Goal: Task Accomplishment & Management: Complete application form

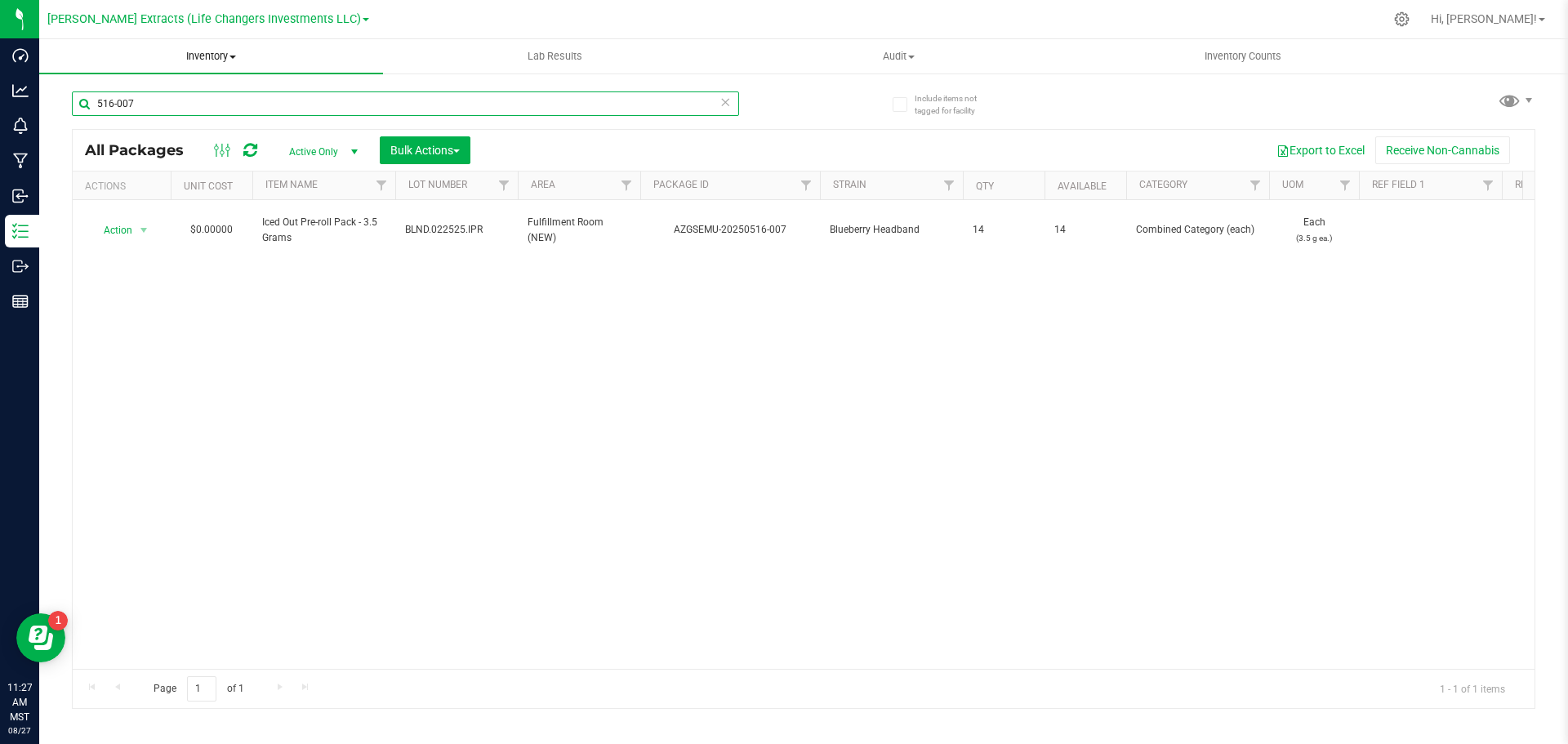
drag, startPoint x: 0, startPoint y: 0, endPoint x: 82, endPoint y: 55, distance: 98.7
click at [71, 89] on div "Include items not tagged for facility 516-007 All Packages Active Only Active O…" at bounding box center [803, 320] width 1528 height 498
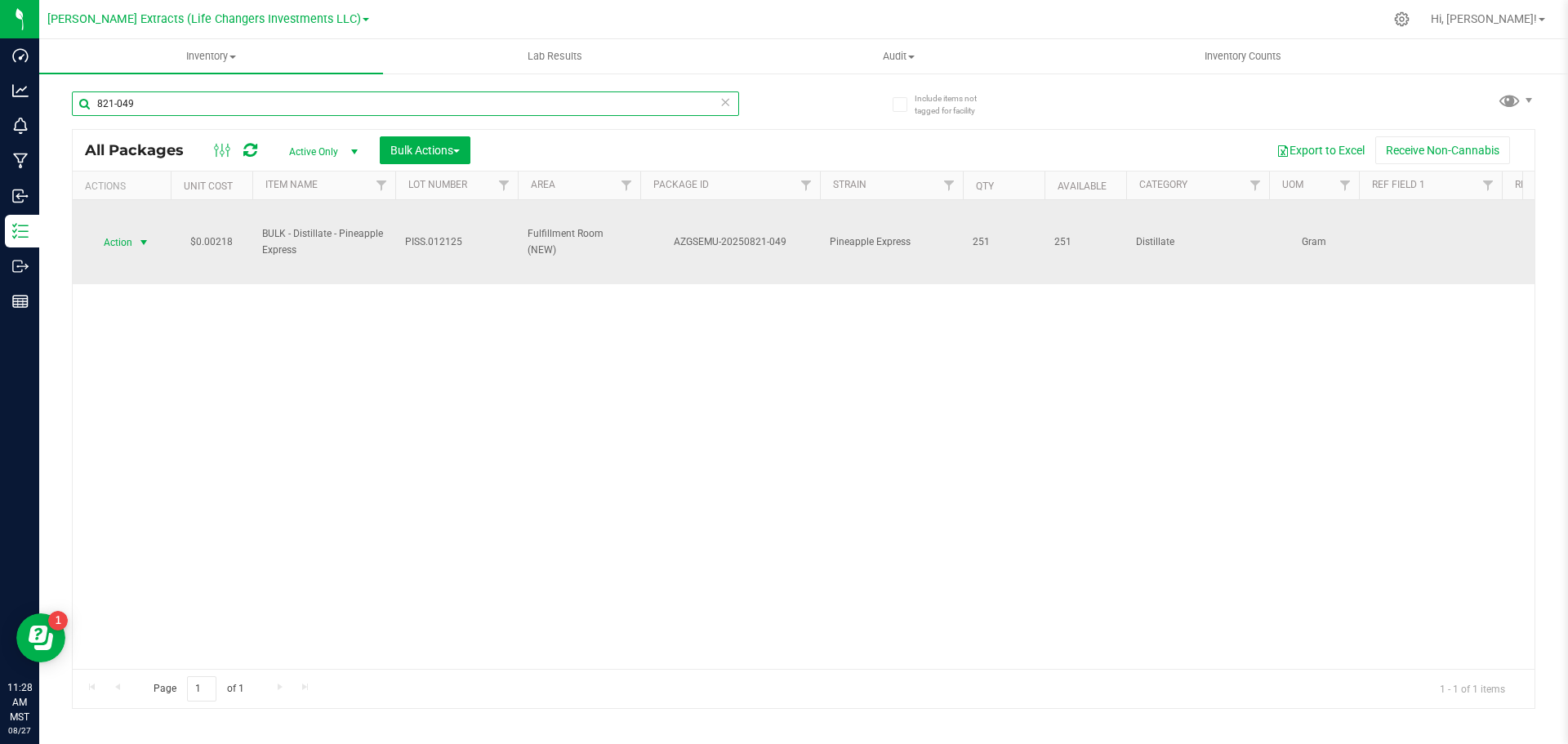
type input "821-049"
click at [136, 237] on span "select" at bounding box center [144, 242] width 20 height 23
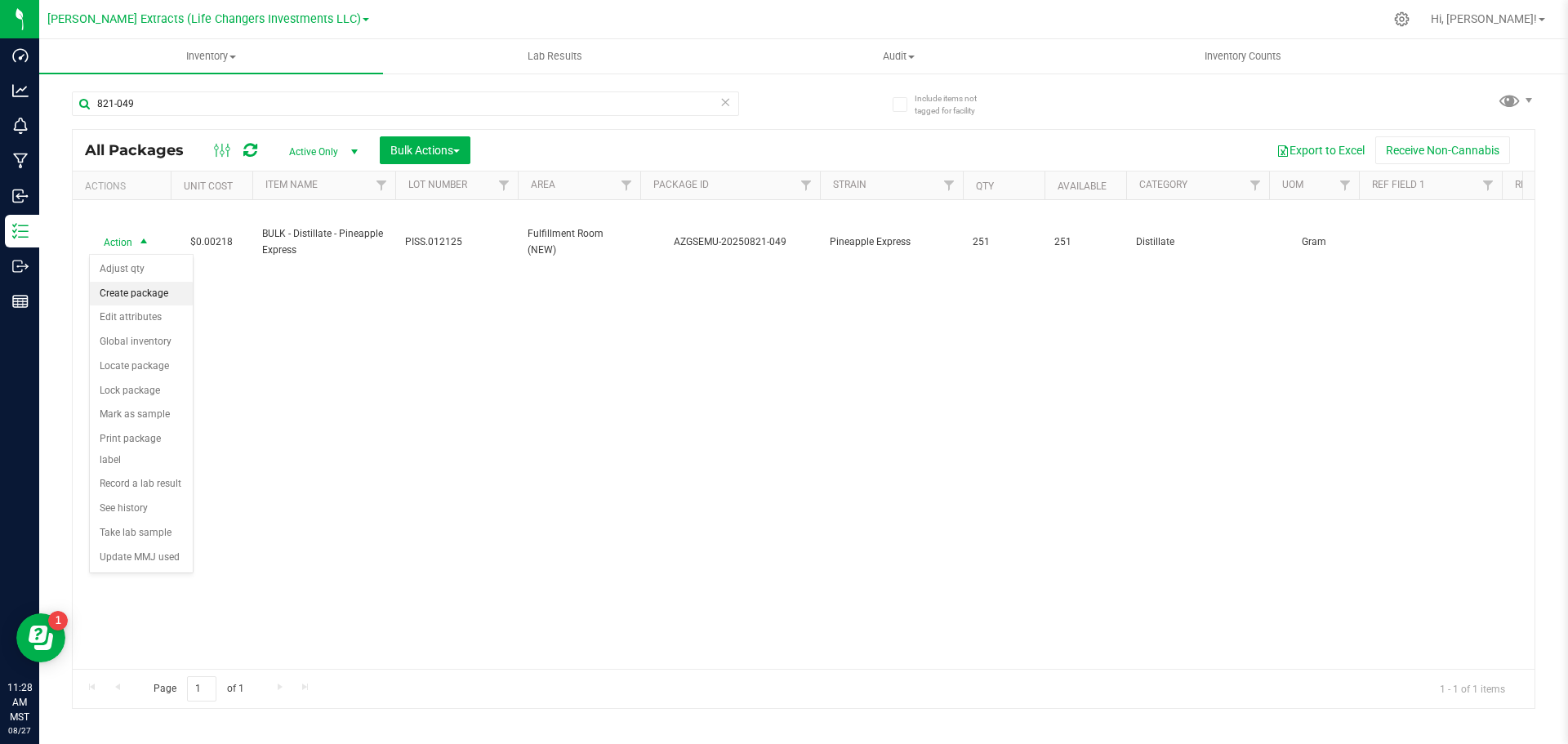
click at [136, 291] on li "Create package" at bounding box center [141, 294] width 103 height 24
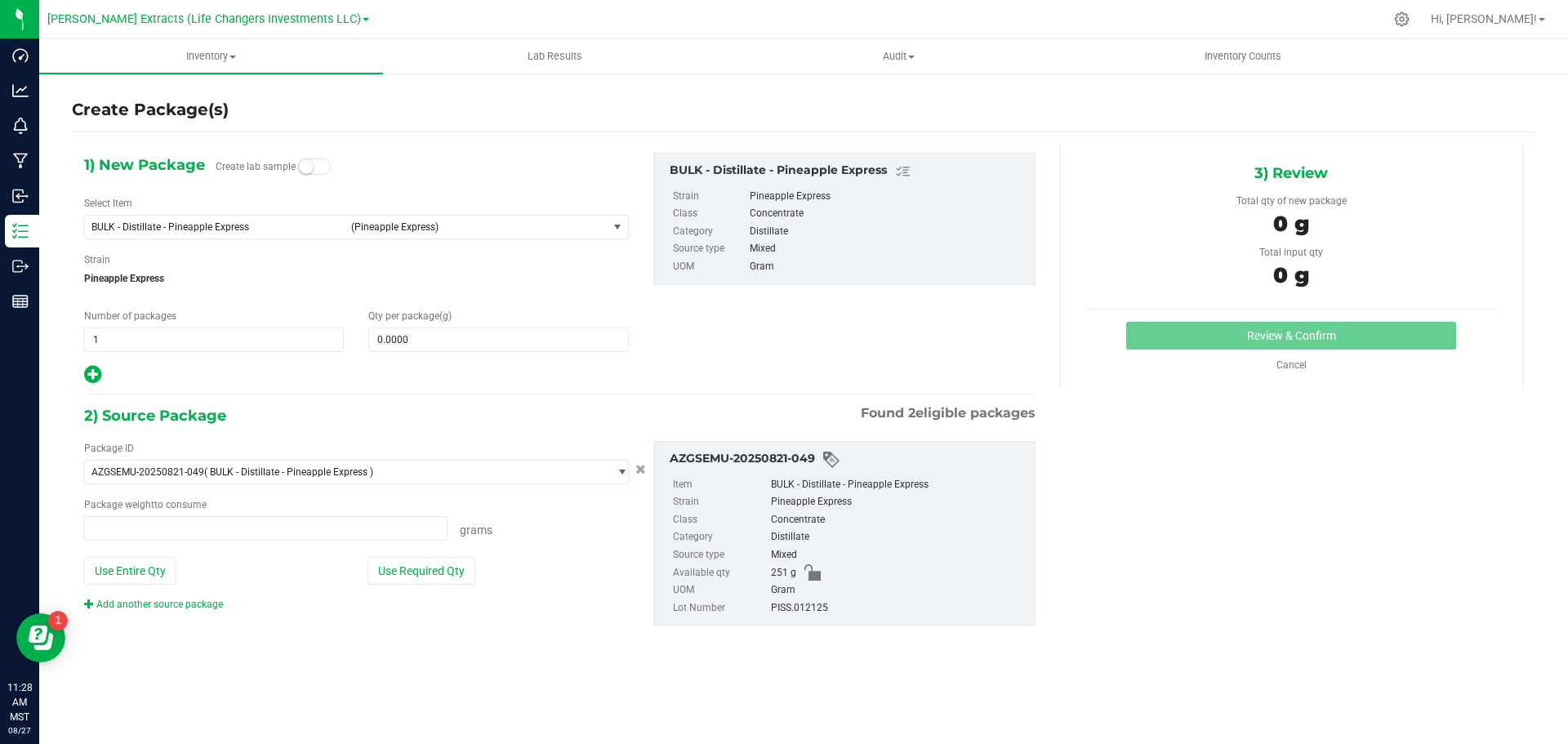
type input "0.0000 g"
click at [136, 227] on span "BULK - Distillate - Pineapple Express" at bounding box center [216, 227] width 250 height 11
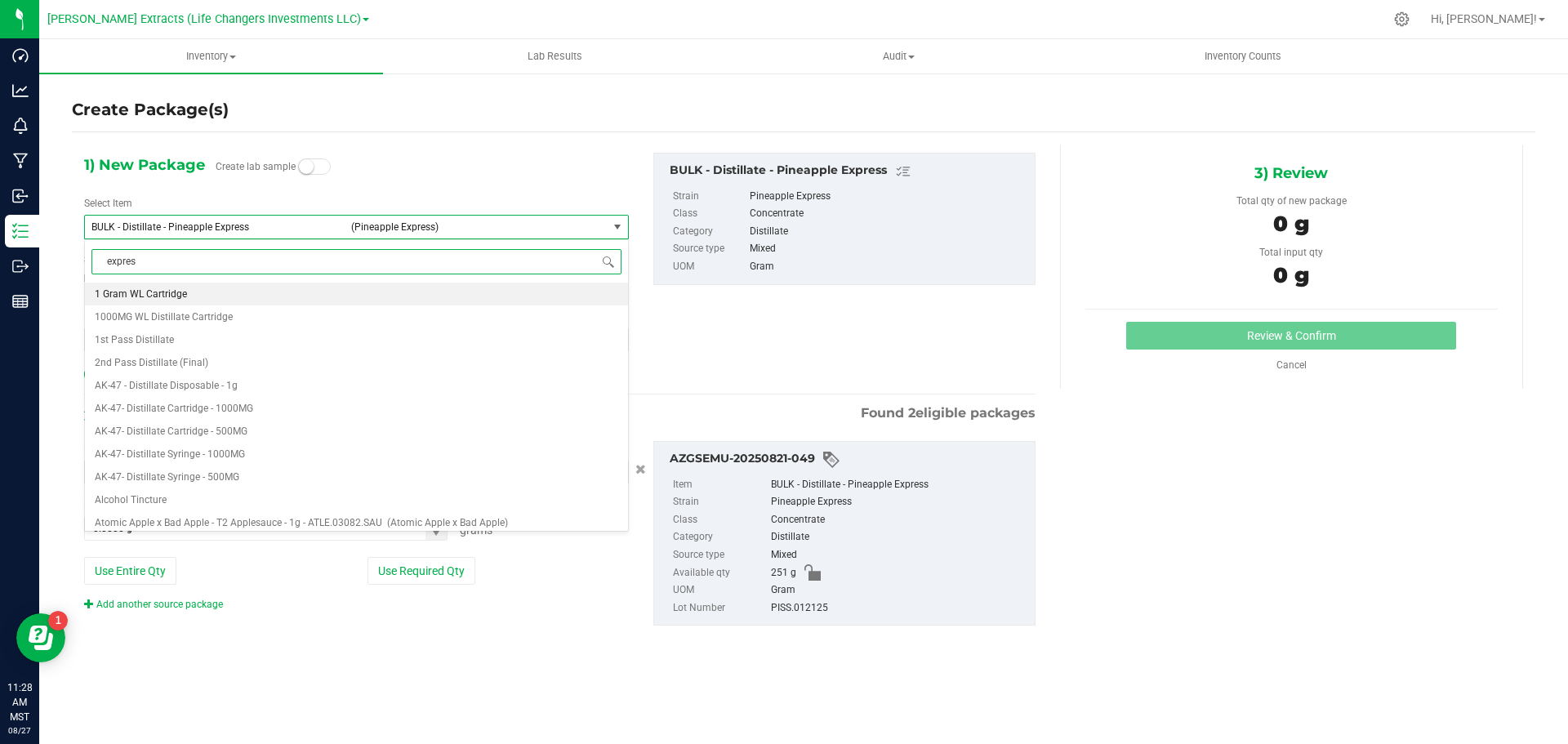
type input "express"
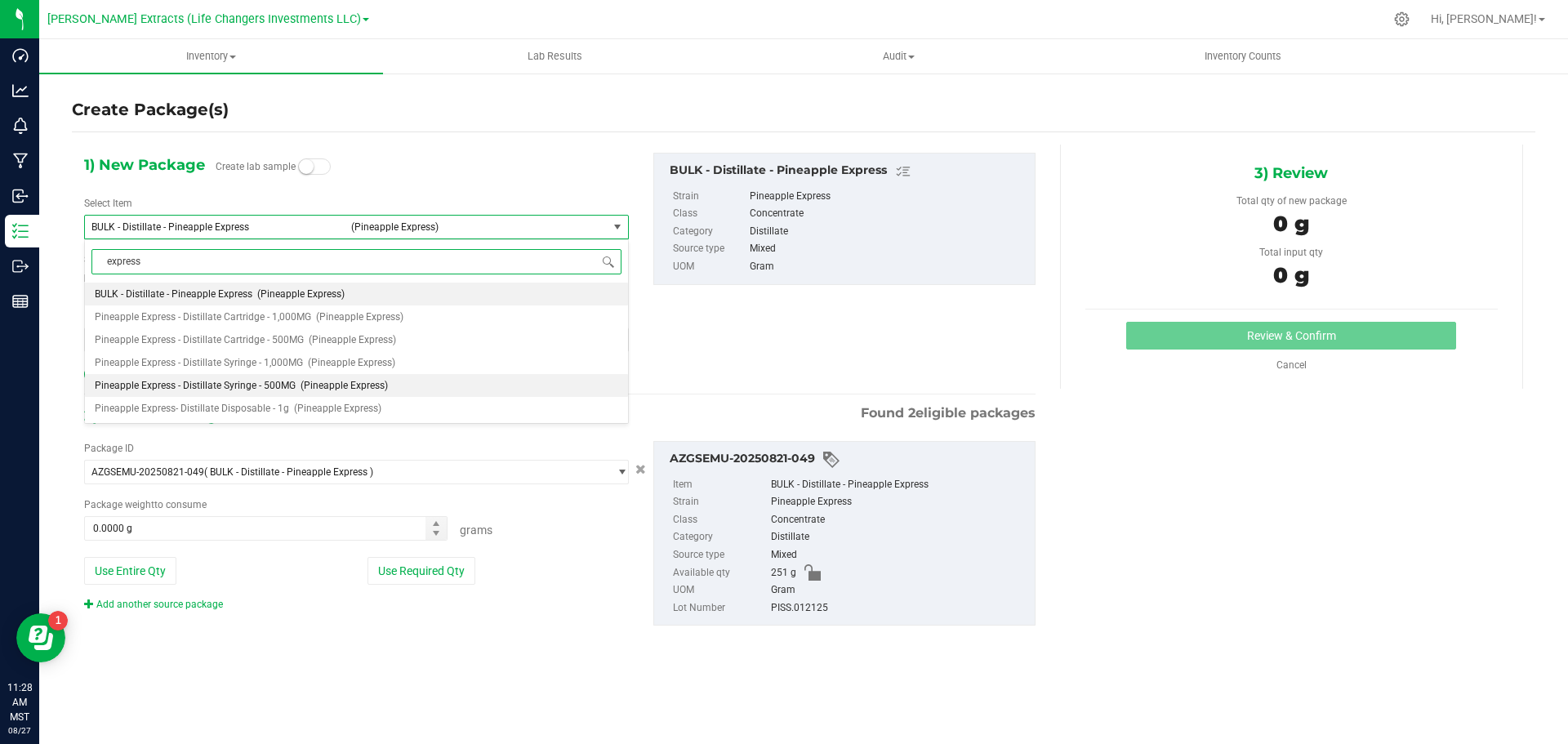
click at [251, 388] on span "Pineapple Express - Distillate Syringe - 500MG" at bounding box center [195, 385] width 201 height 11
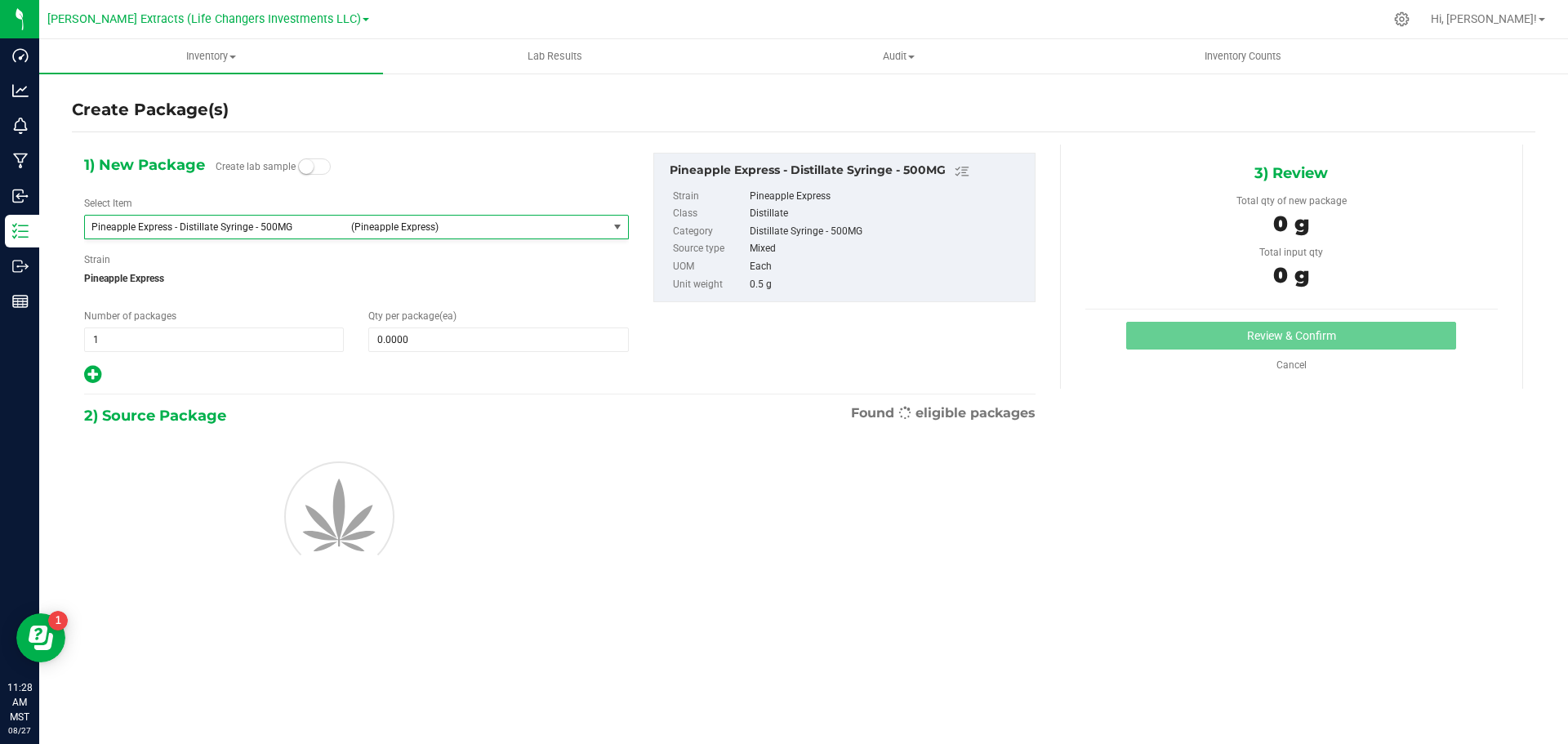
type input "0"
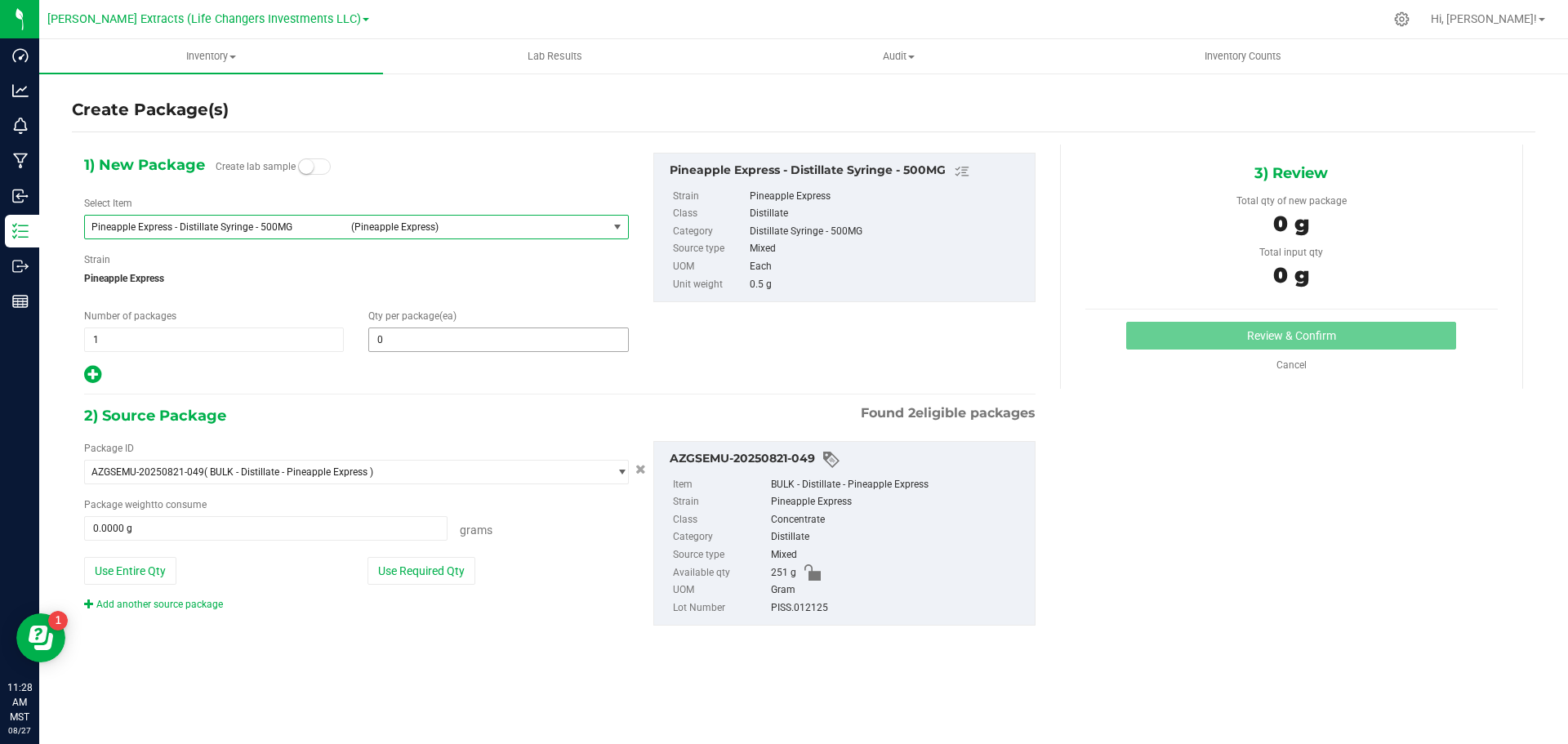
click at [400, 337] on span "0 0" at bounding box center [499, 340] width 260 height 24
type input "5"
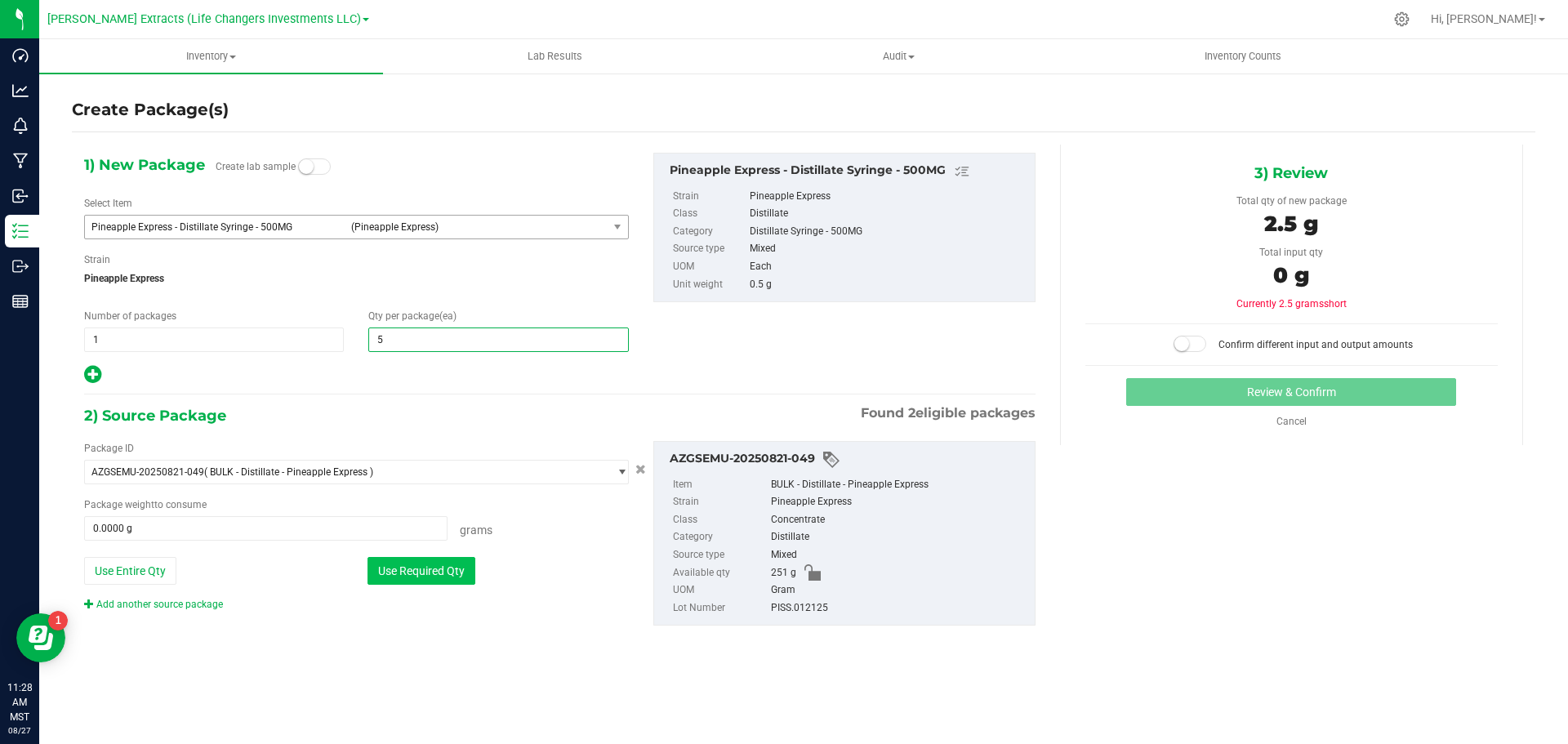
click at [431, 571] on button "Use Required Qty" at bounding box center [421, 571] width 108 height 28
type input "5"
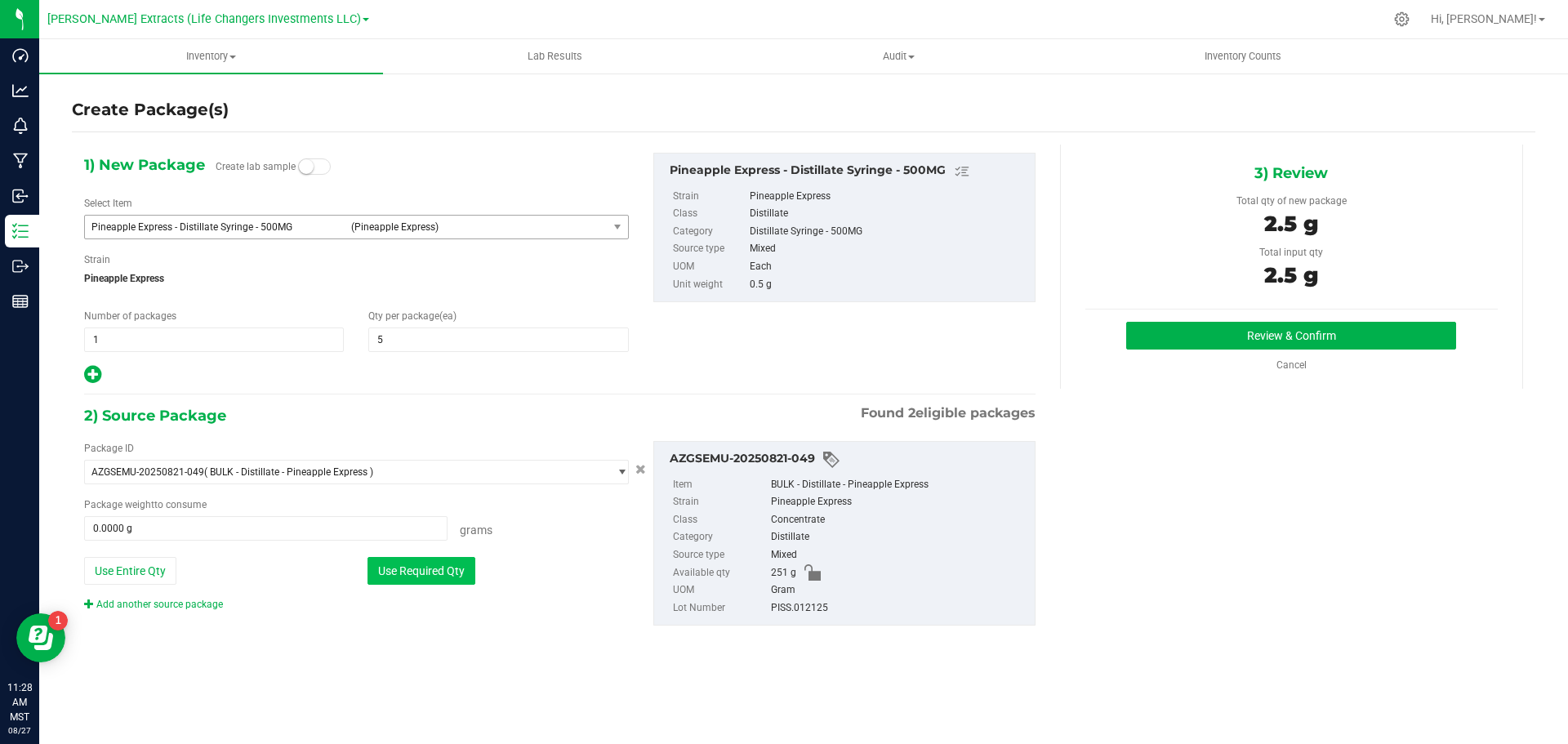
type input "2.5000 g"
click at [1187, 334] on button "Review & Confirm" at bounding box center [1290, 336] width 330 height 28
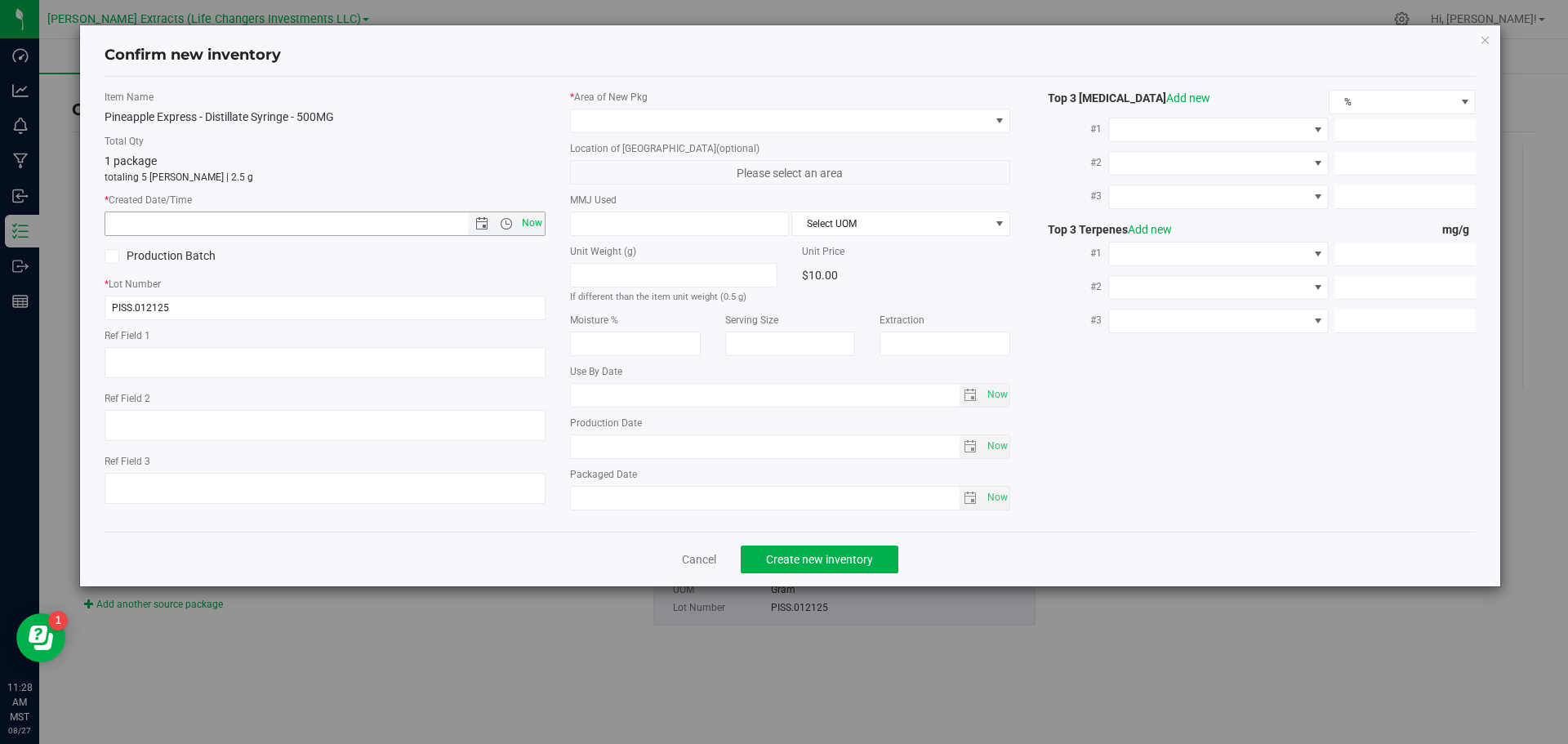
click at [532, 220] on span "Now" at bounding box center [532, 224] width 28 height 24
type input "[DATE] 11:28 AM"
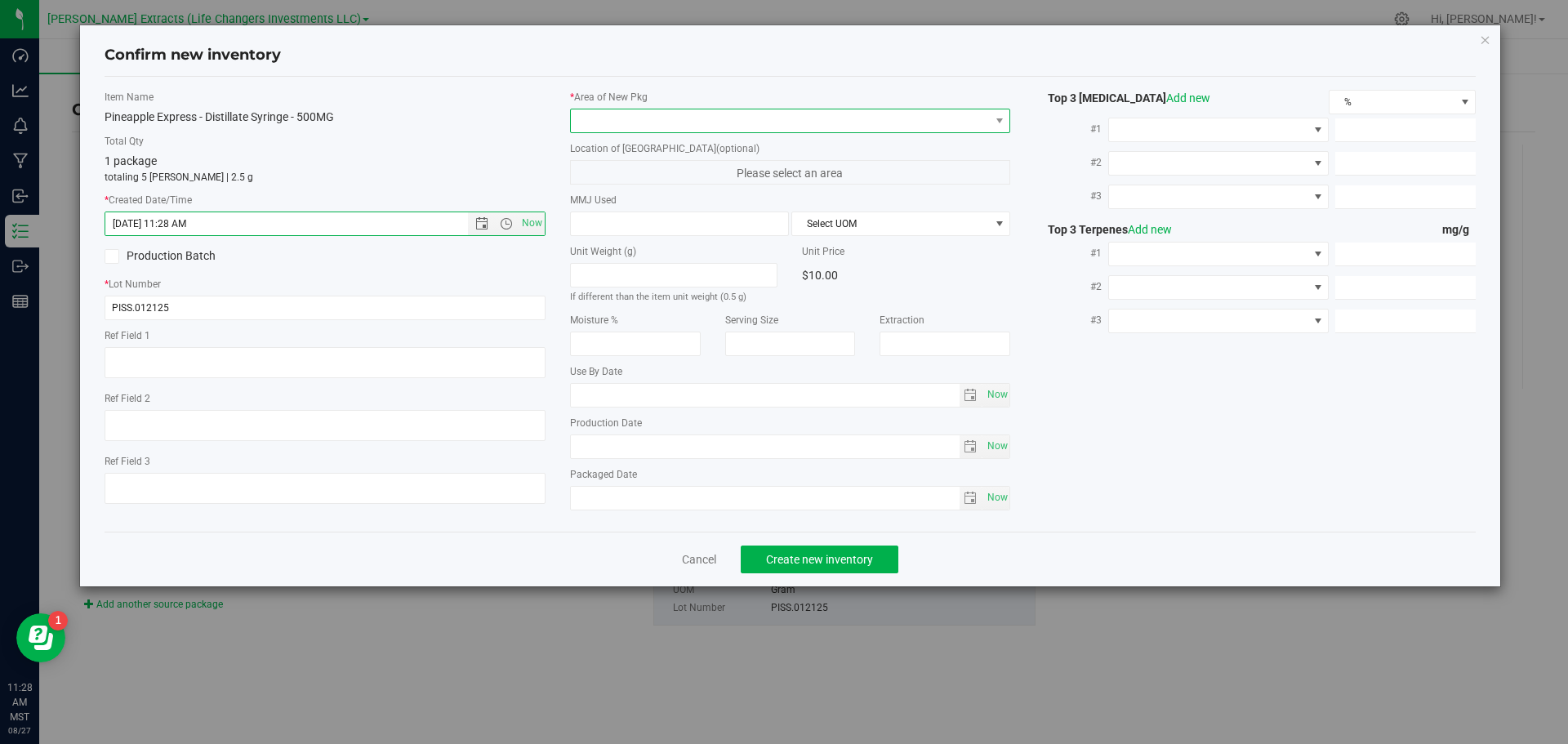
click at [607, 114] on span at bounding box center [780, 121] width 419 height 23
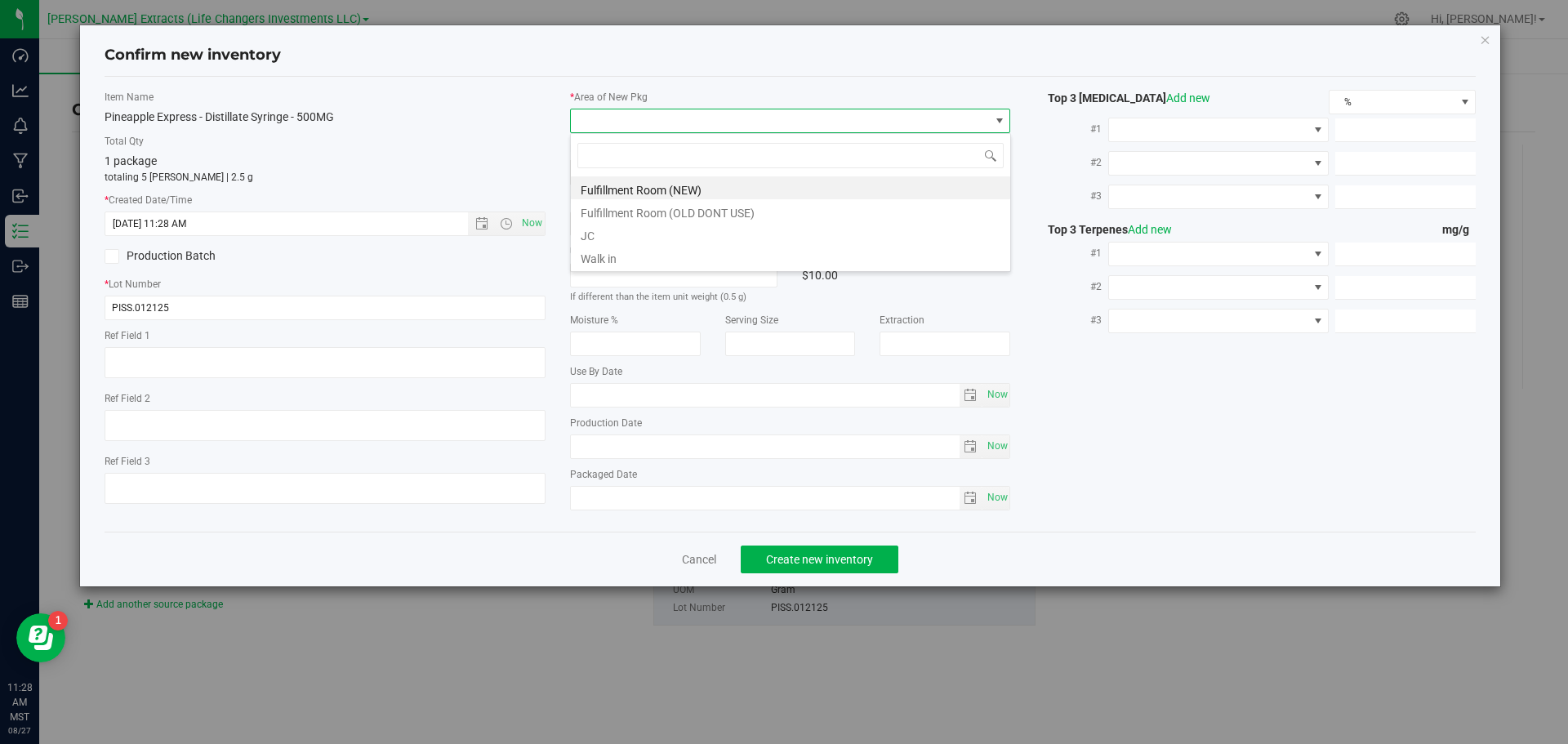
scroll to position [24, 441]
click at [625, 189] on li "Fulfillment Room (NEW)" at bounding box center [790, 188] width 439 height 23
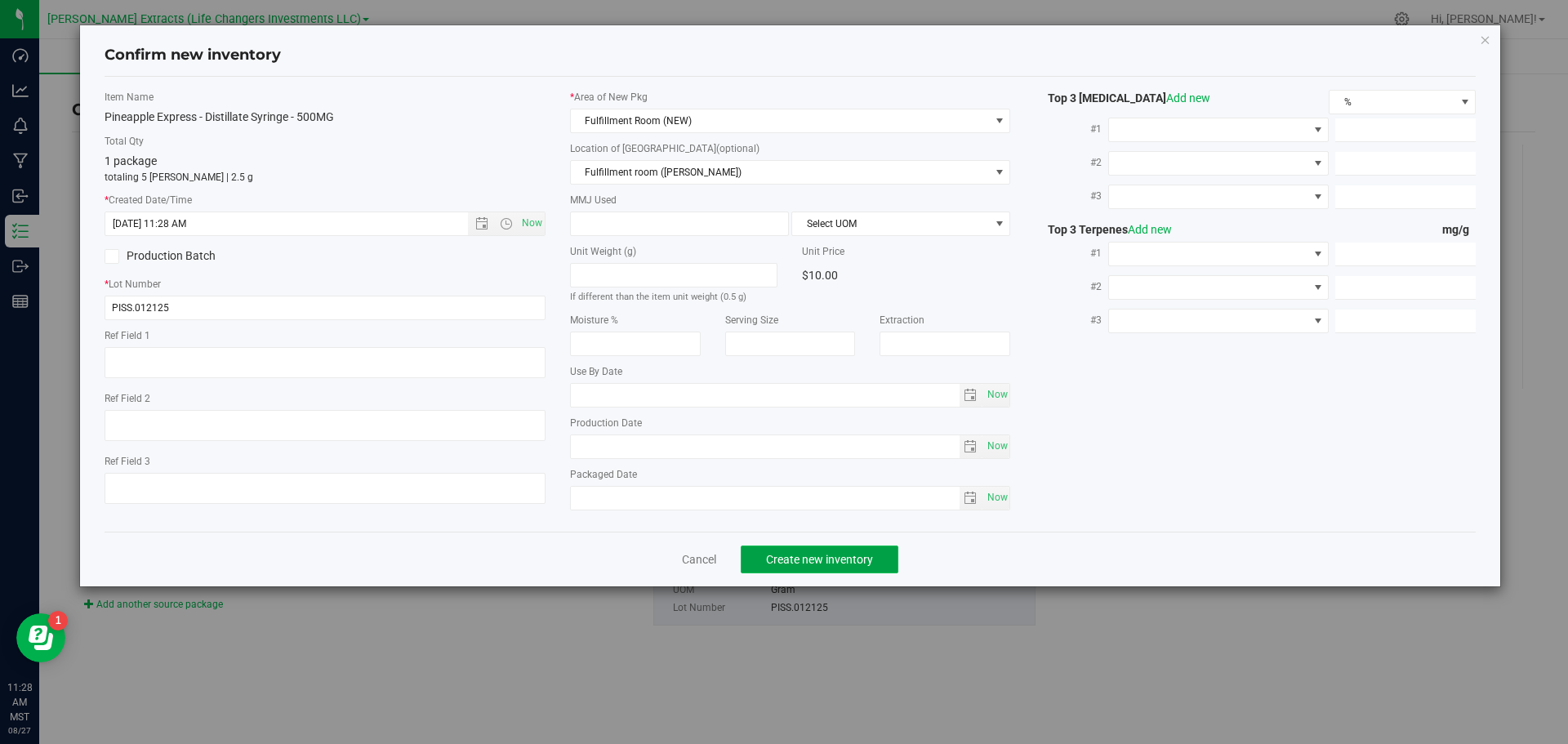
click at [792, 553] on span "Create new inventory" at bounding box center [819, 559] width 107 height 13
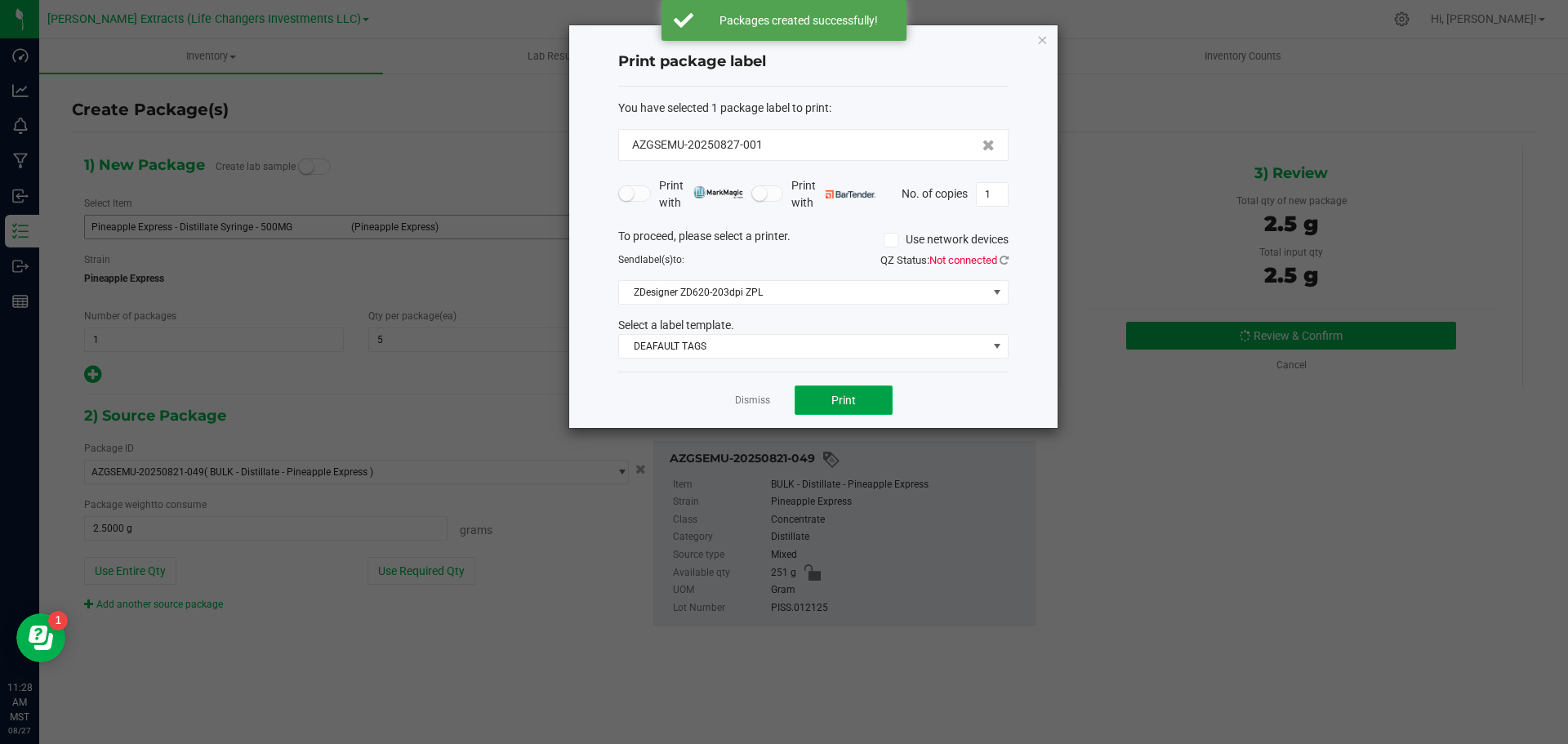
click at [842, 396] on span "Print" at bounding box center [843, 400] width 24 height 13
click at [1042, 40] on icon "button" at bounding box center [1042, 39] width 11 height 20
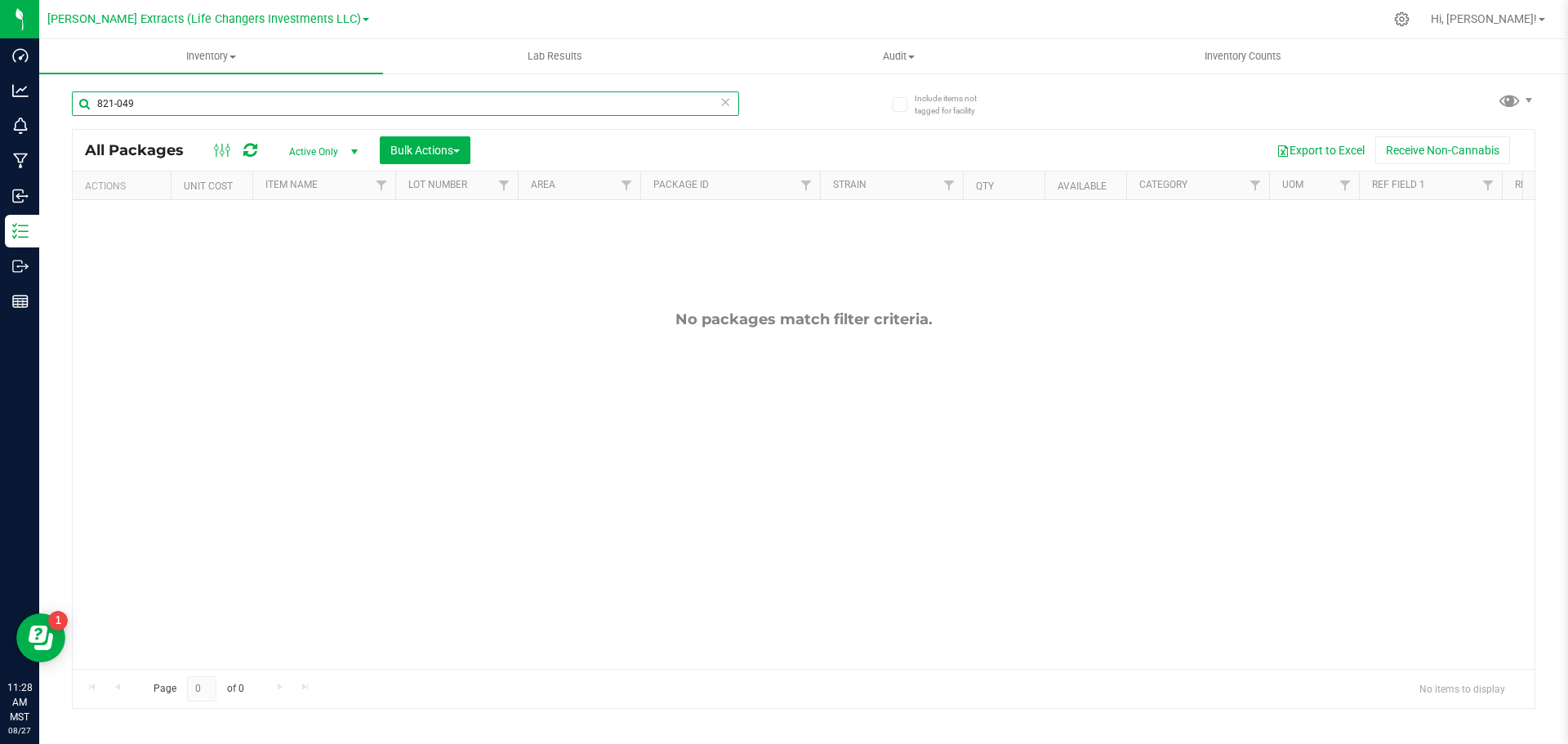
drag, startPoint x: 159, startPoint y: 104, endPoint x: 53, endPoint y: 98, distance: 106.2
click at [53, 99] on div "Include items not tagged for facility 821-049 All Packages Active Only Active O…" at bounding box center [803, 320] width 1528 height 498
type input "424-004"
click at [343, 150] on span "Active Only" at bounding box center [319, 151] width 90 height 23
click at [300, 241] on li "All" at bounding box center [318, 251] width 88 height 24
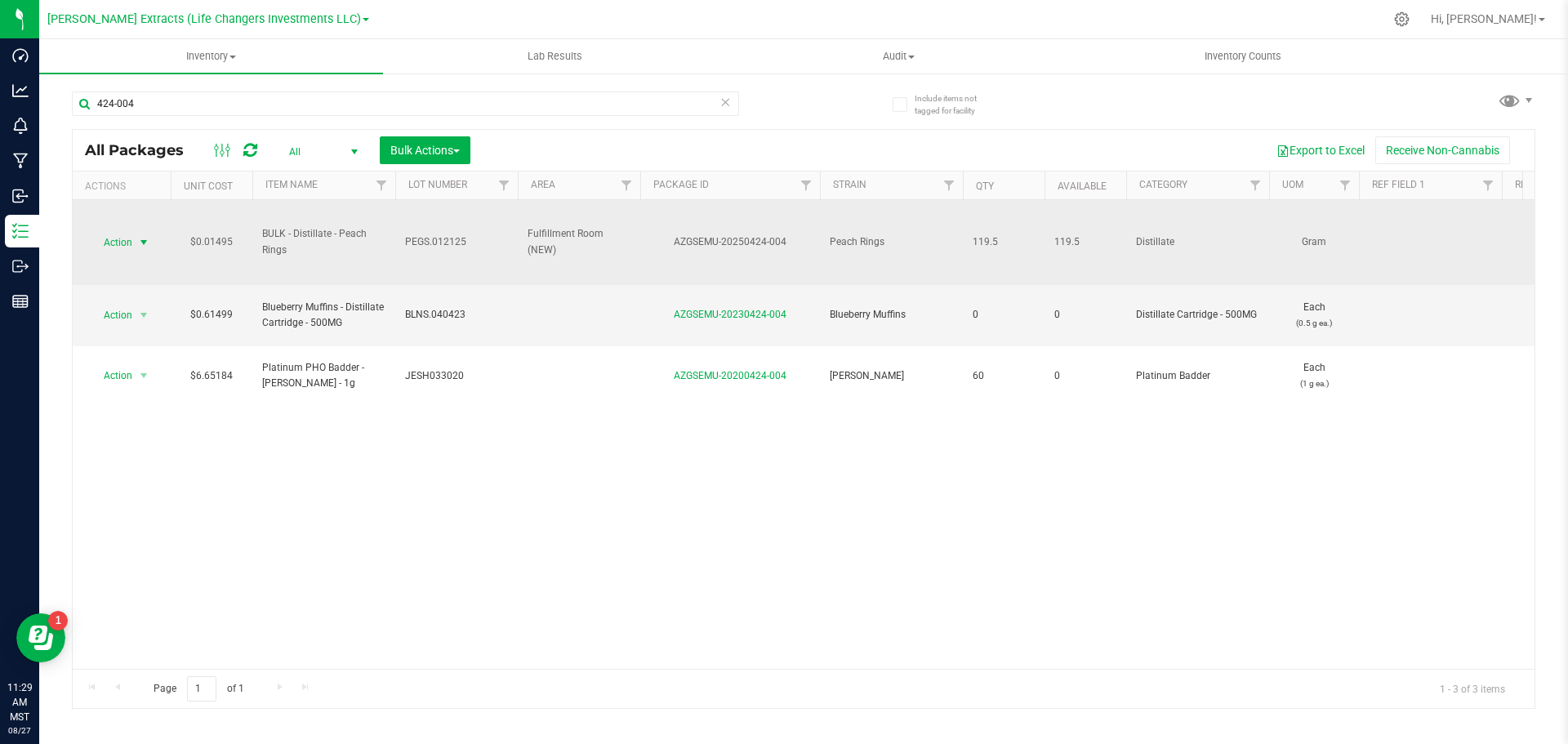
click at [141, 241] on span "select" at bounding box center [144, 242] width 13 height 13
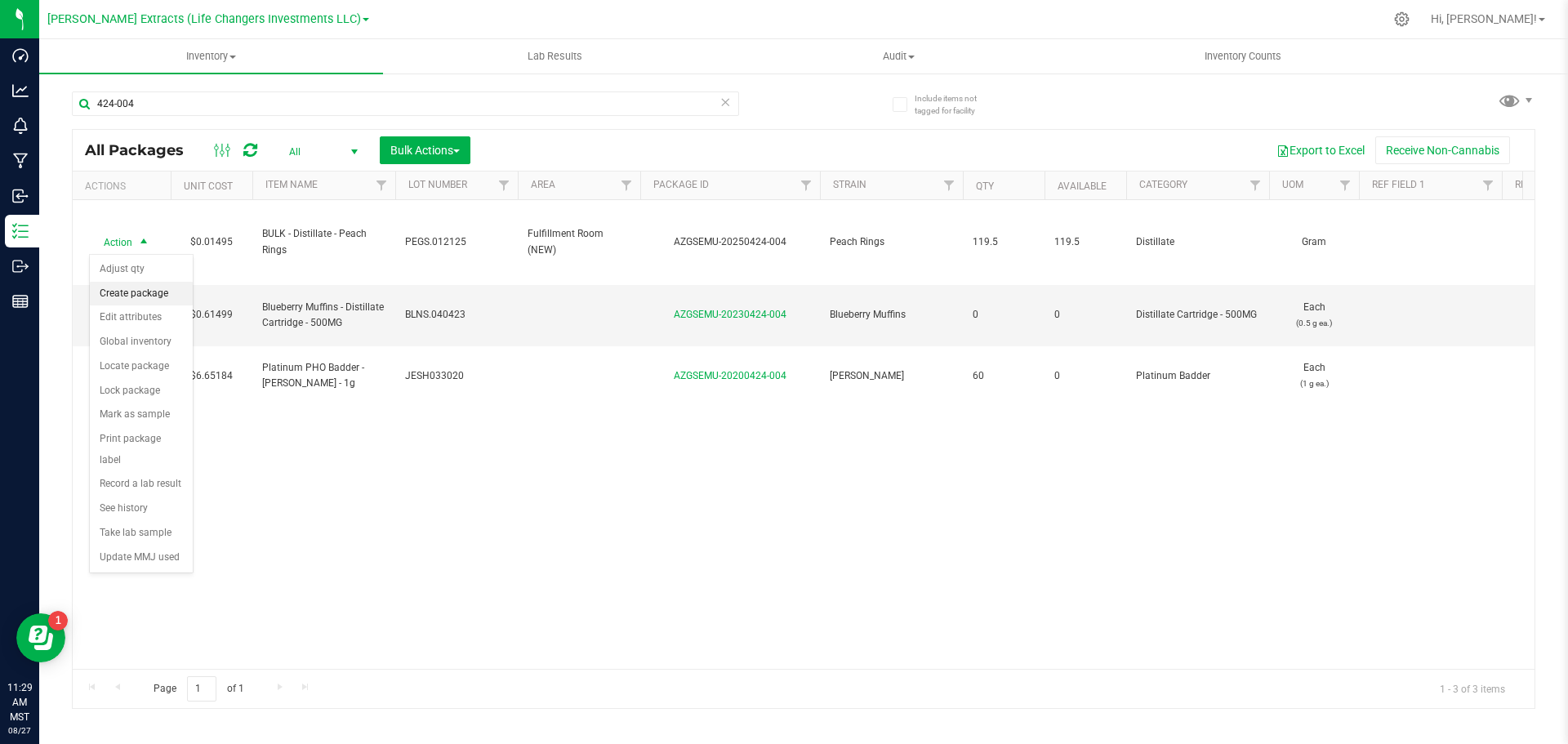
click at [136, 292] on li "Create package" at bounding box center [141, 294] width 103 height 24
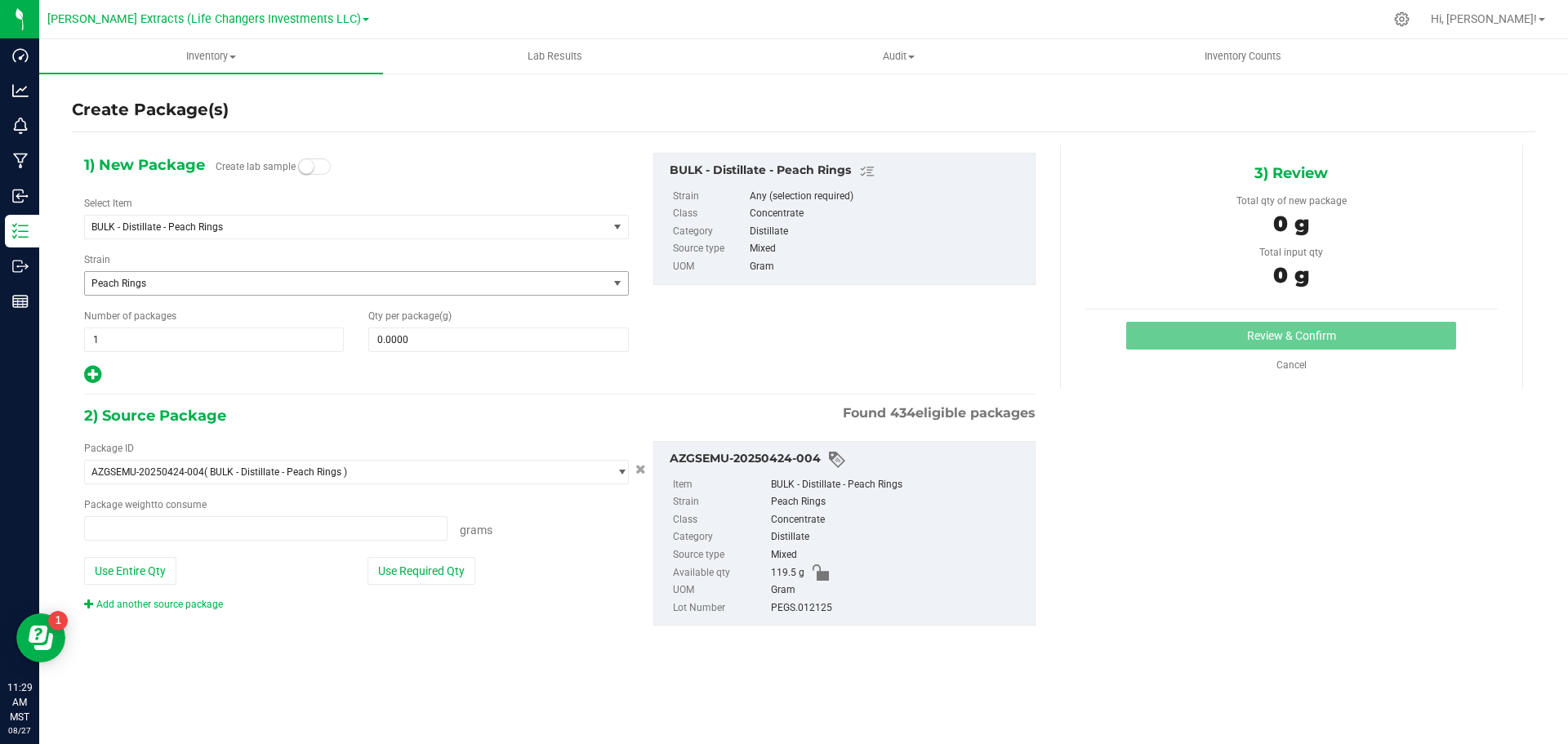
type input "0.0000 g"
click at [177, 222] on span "BULK - Distillate - Peach Rings" at bounding box center [336, 227] width 489 height 11
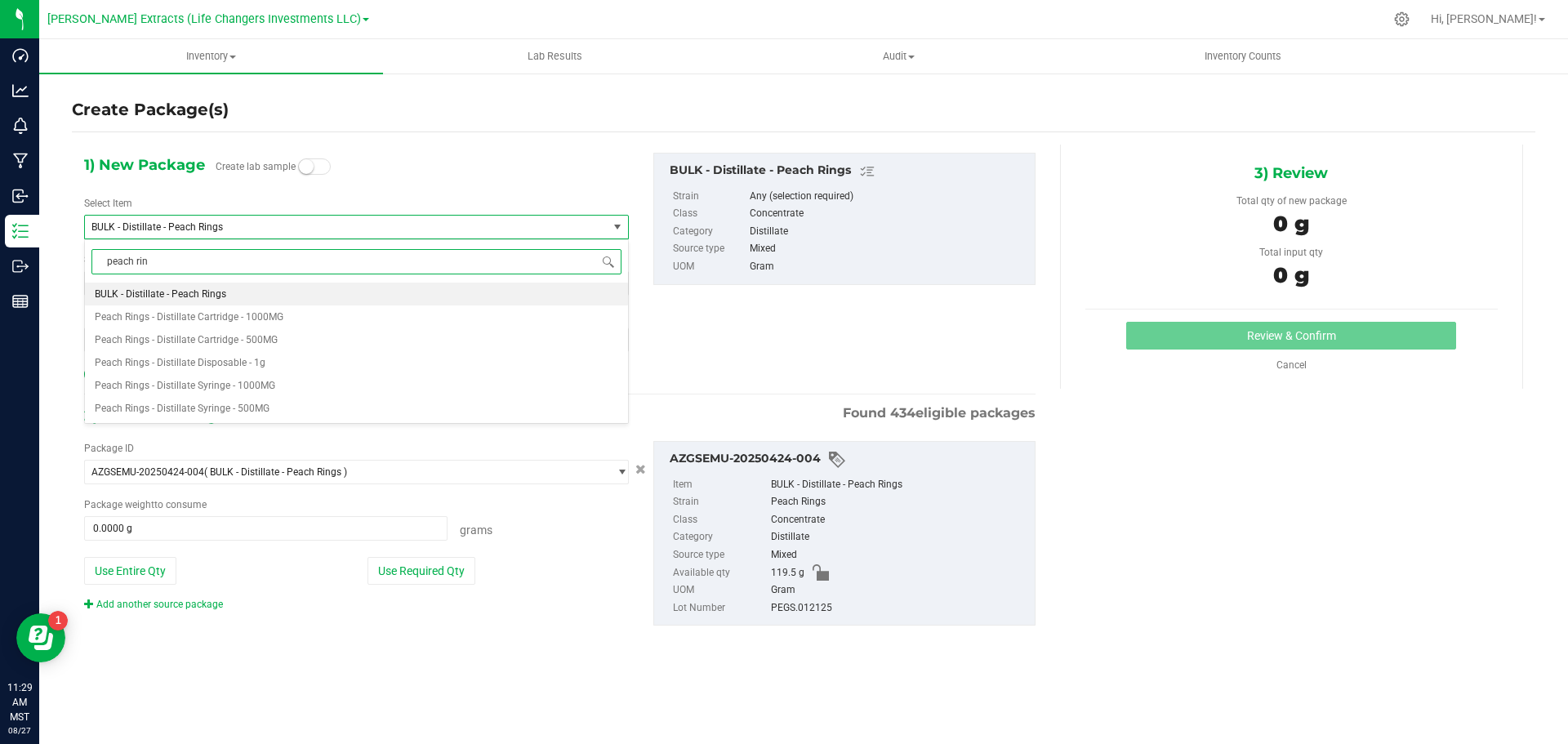
type input "peach ring"
click at [238, 411] on span "Peach Rings - Distillate Syringe - 500MG" at bounding box center [182, 409] width 175 height 11
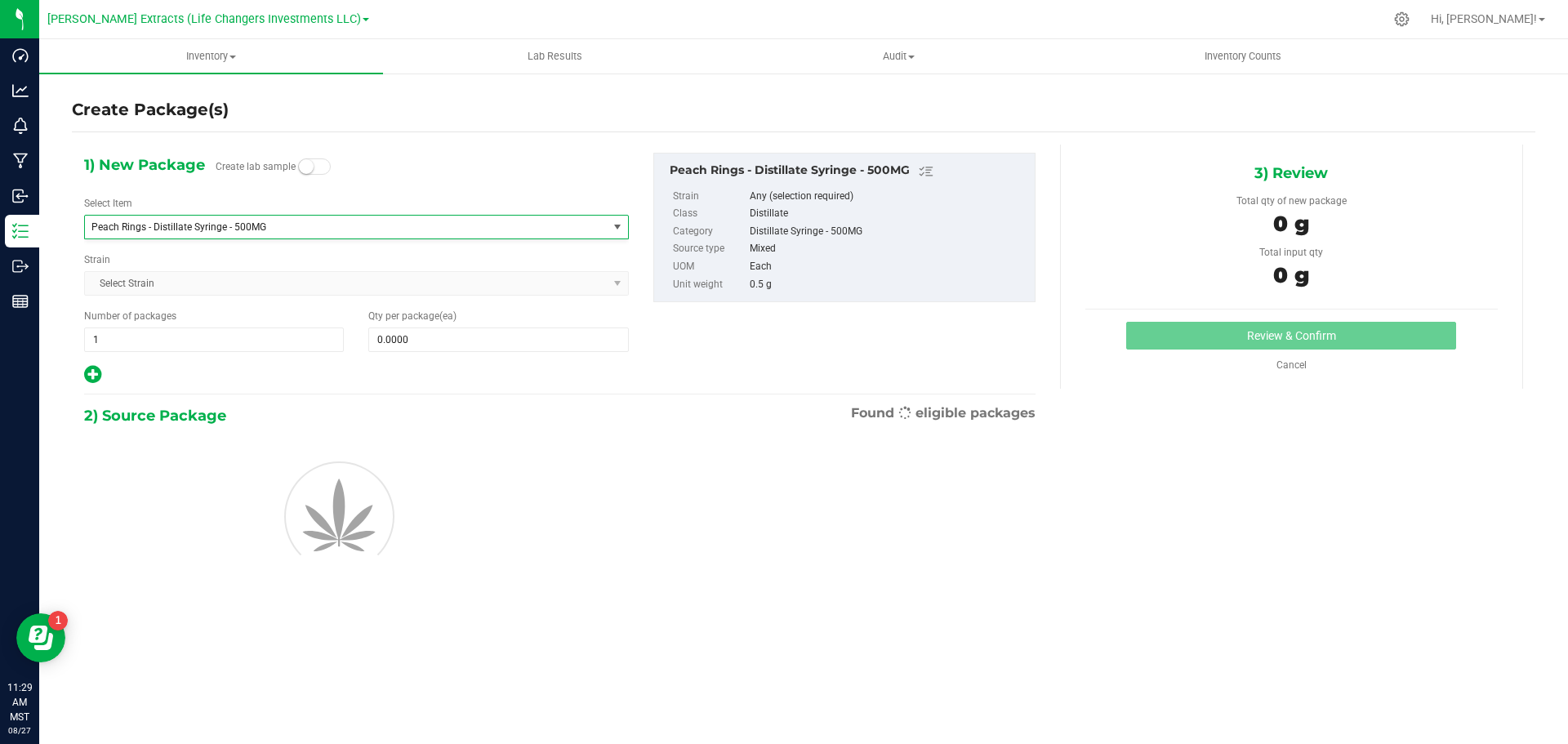
type input "0"
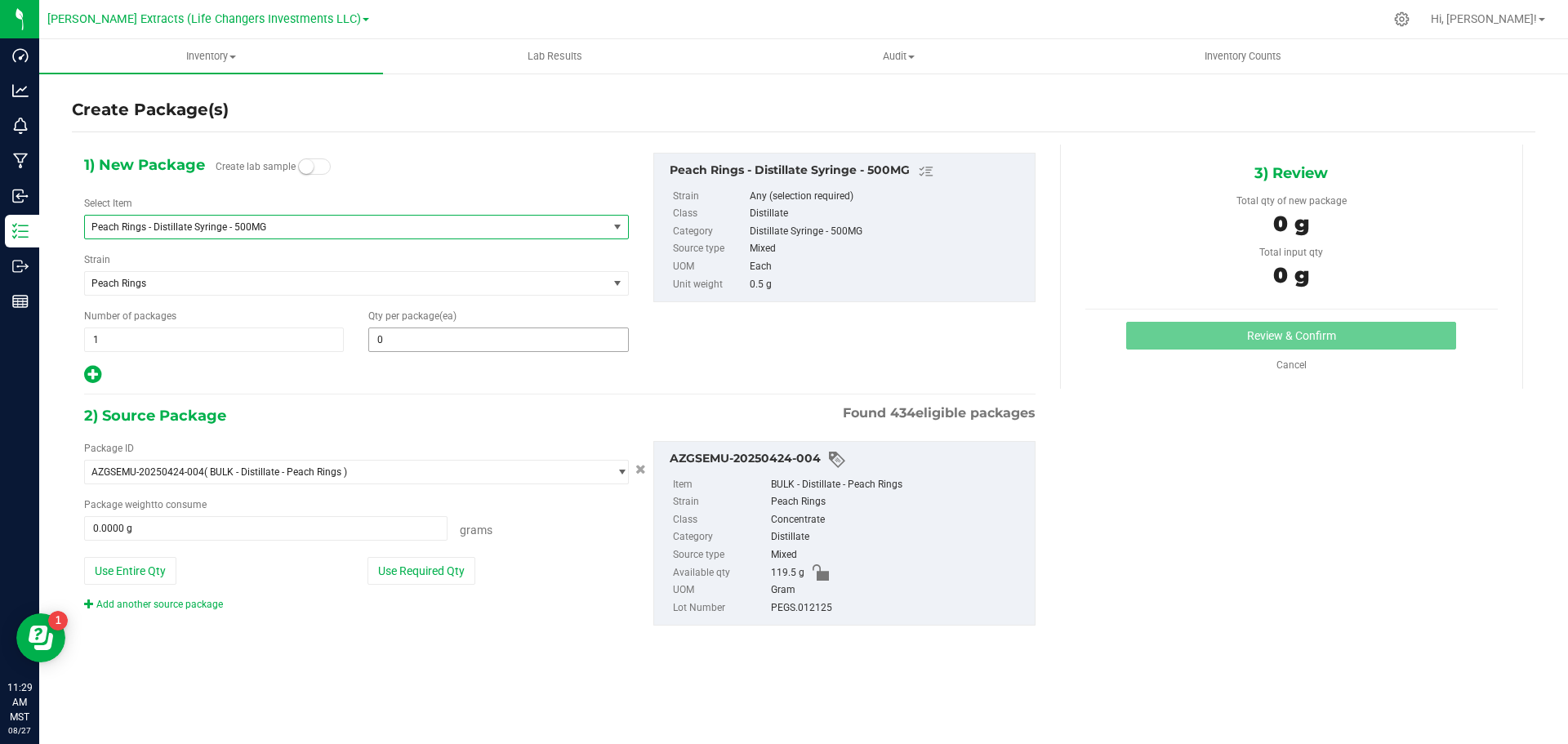
click at [381, 345] on span "0 0" at bounding box center [499, 340] width 260 height 24
type input "5"
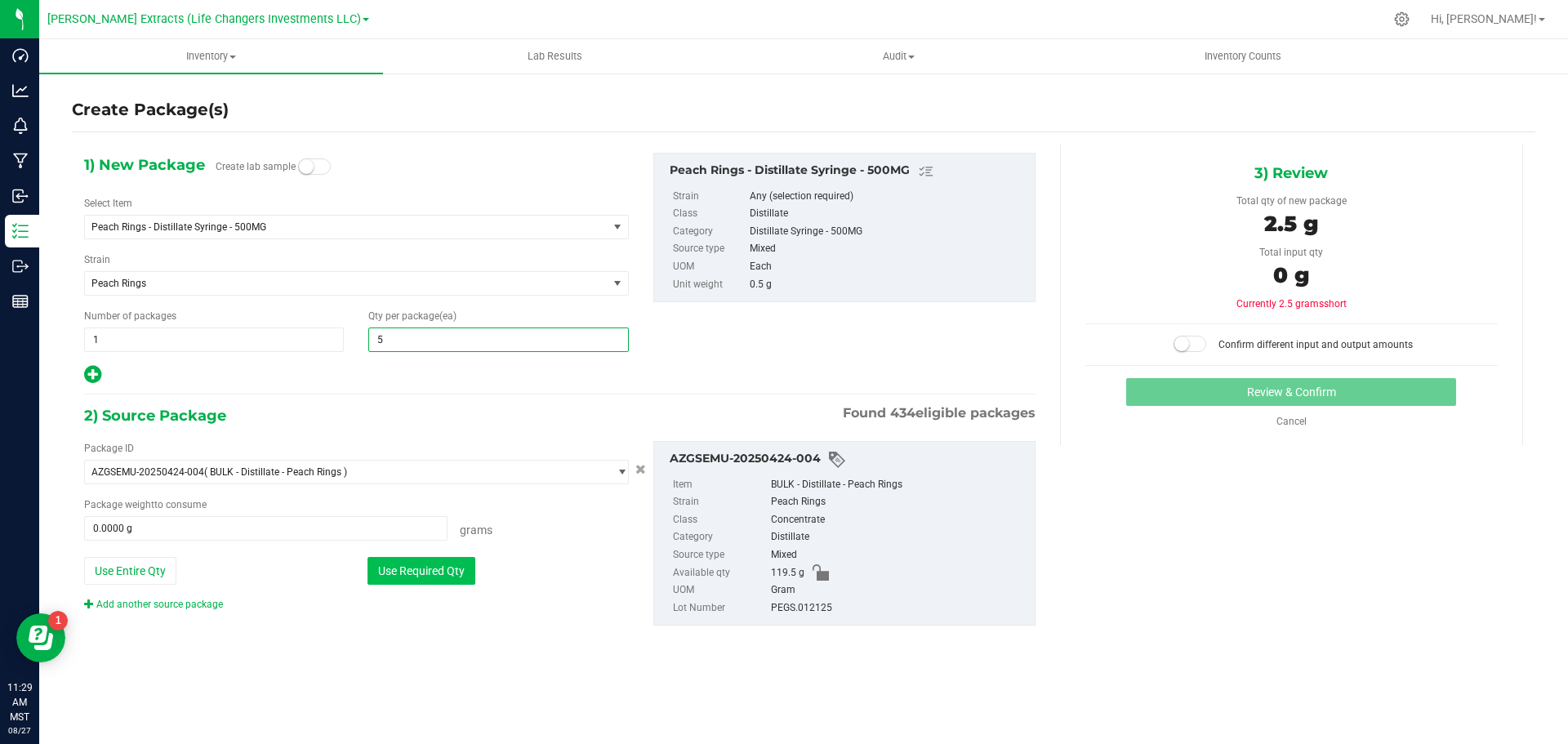
click at [450, 573] on button "Use Required Qty" at bounding box center [421, 571] width 108 height 28
type input "5"
type input "2.5000 g"
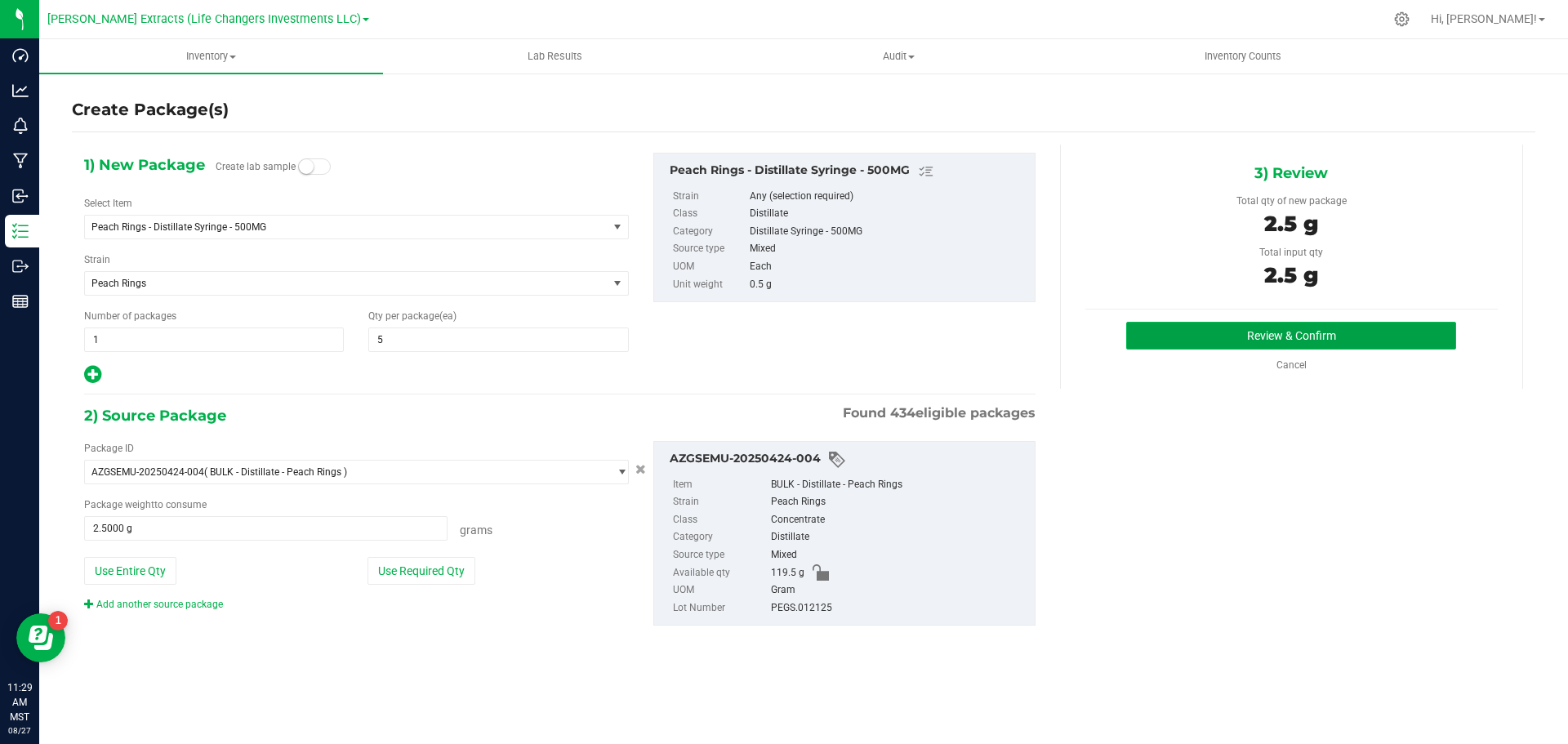
click at [1211, 330] on button "Review & Confirm" at bounding box center [1290, 336] width 330 height 28
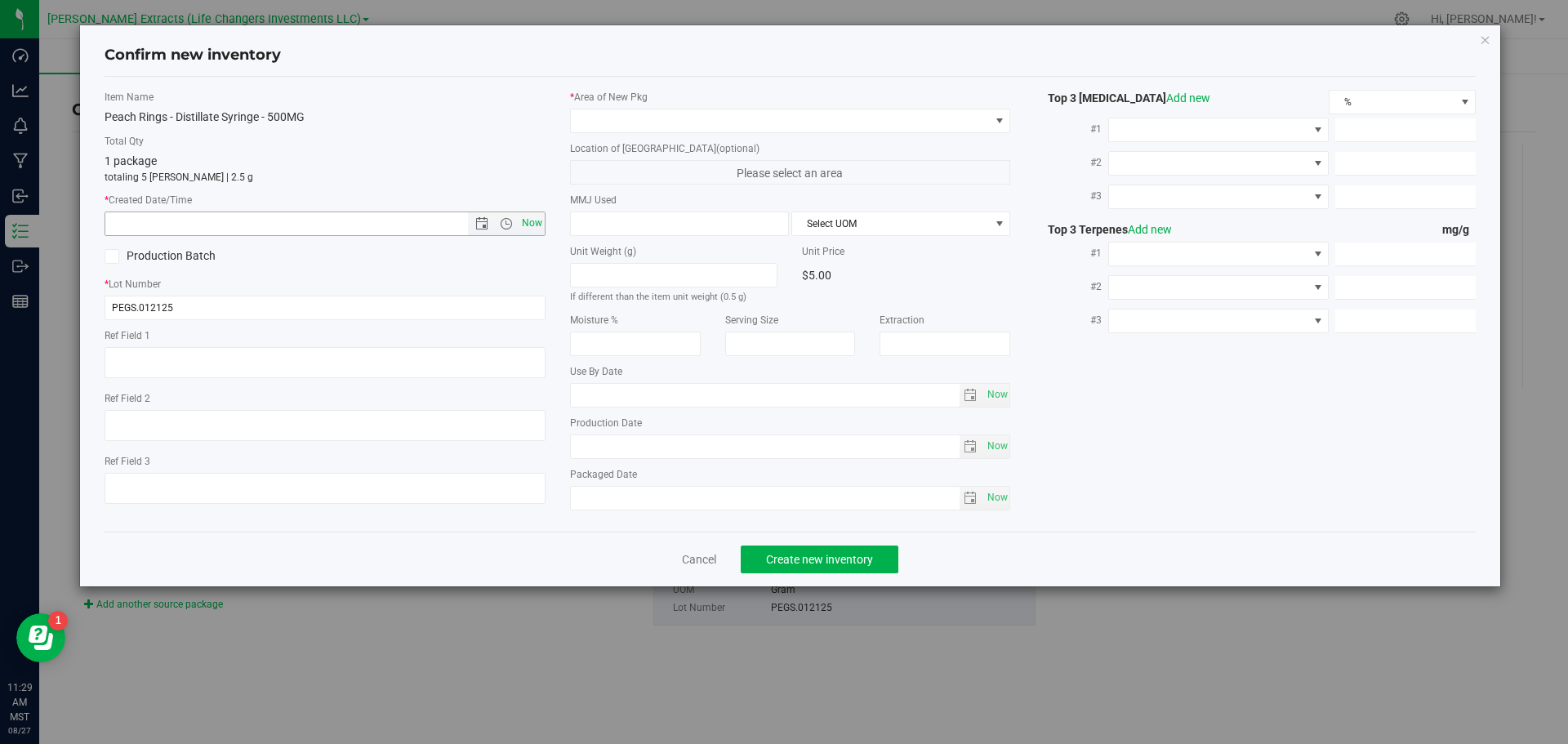
click at [532, 220] on span "Now" at bounding box center [532, 224] width 28 height 24
type input "[DATE] 11:29 AM"
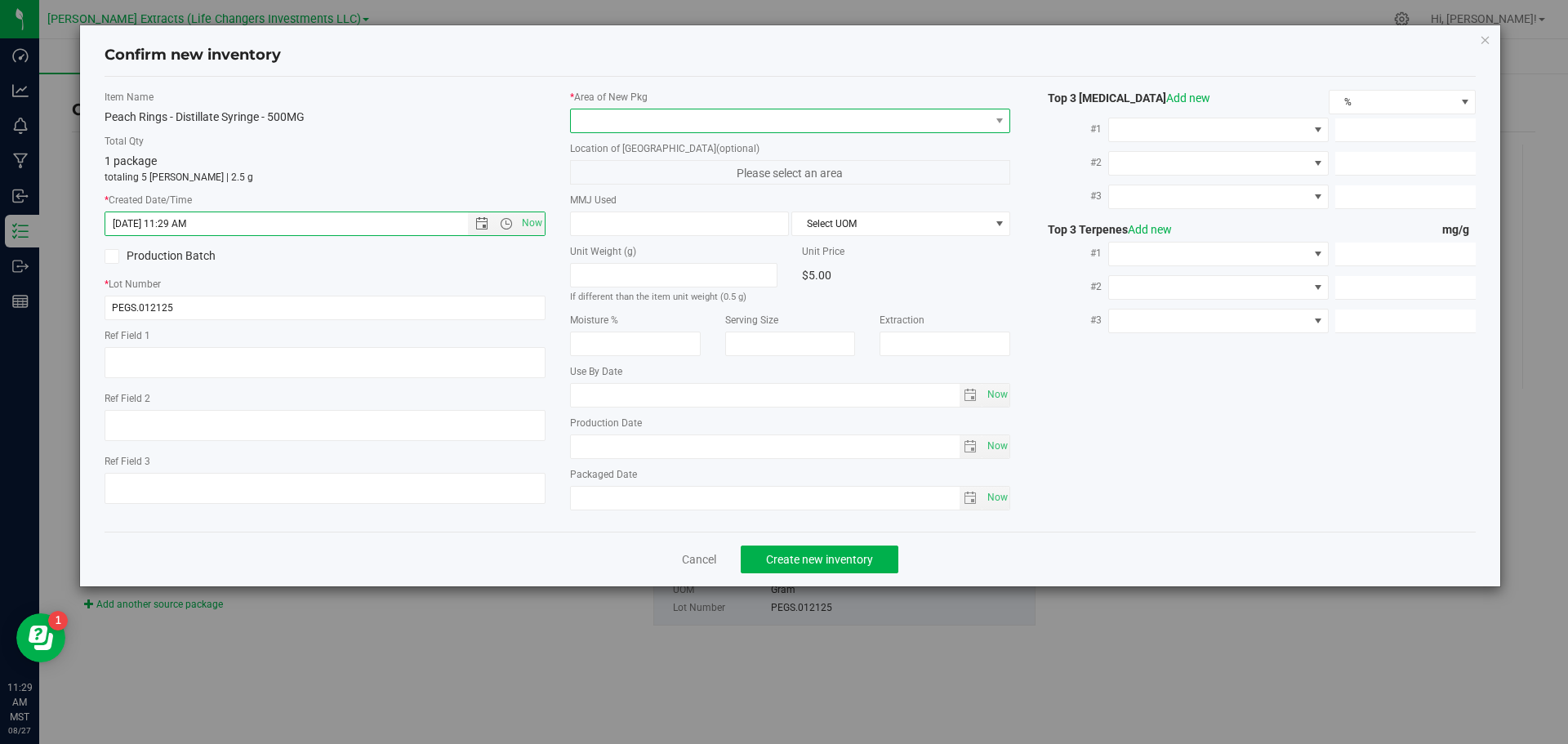
click at [637, 124] on span at bounding box center [780, 121] width 419 height 23
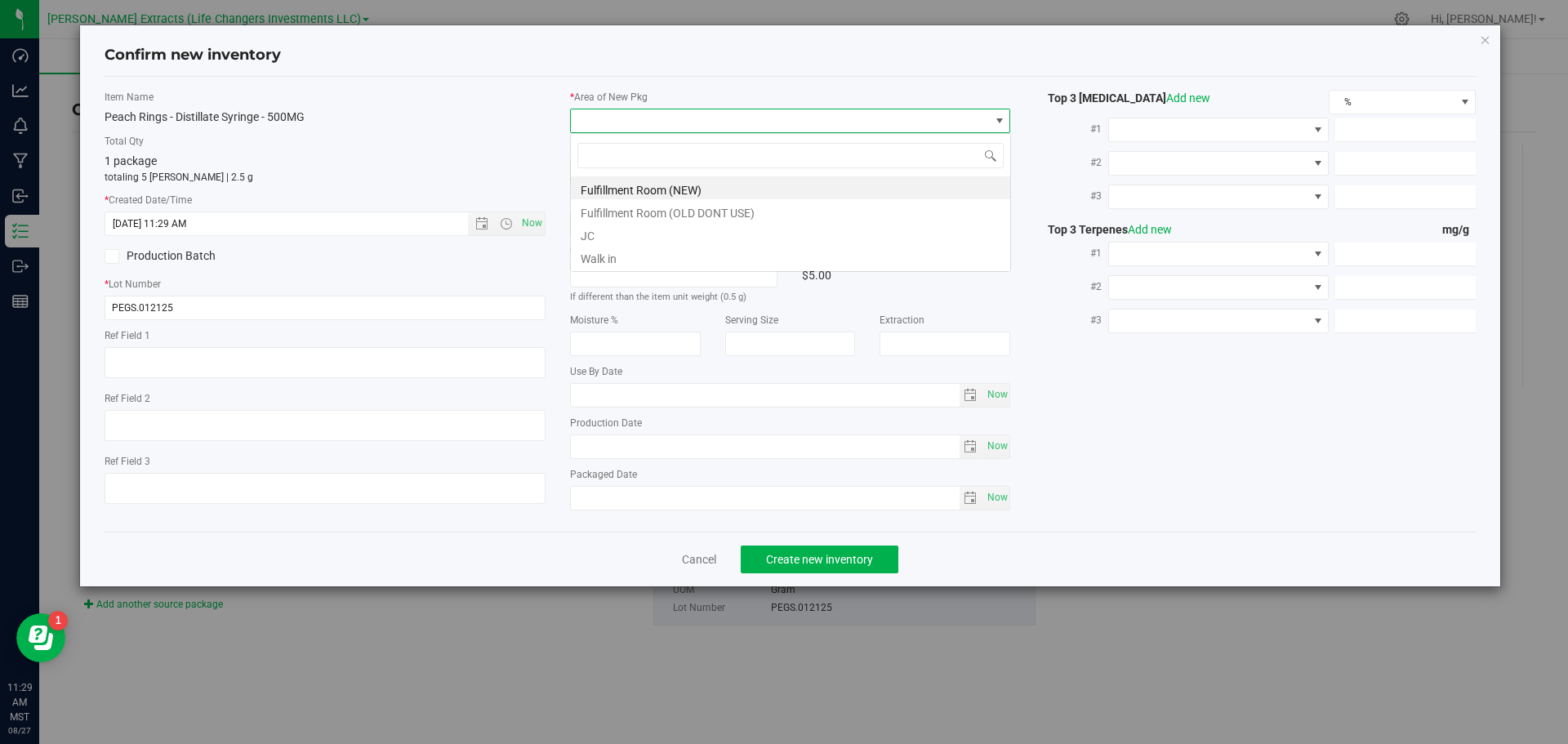
scroll to position [24, 441]
click at [654, 193] on li "Fulfillment Room (NEW)" at bounding box center [790, 188] width 439 height 23
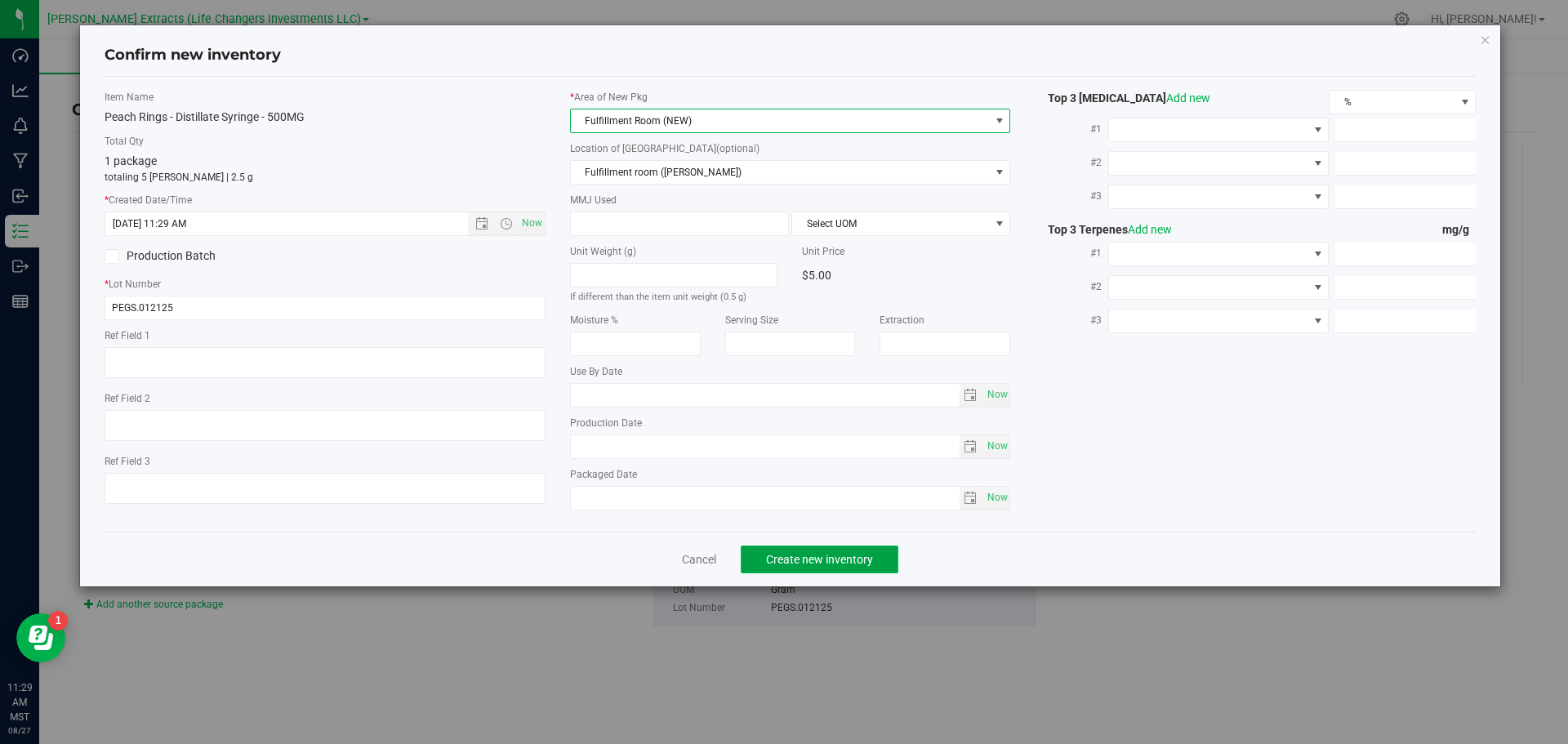
click at [827, 558] on span "Create new inventory" at bounding box center [819, 559] width 107 height 13
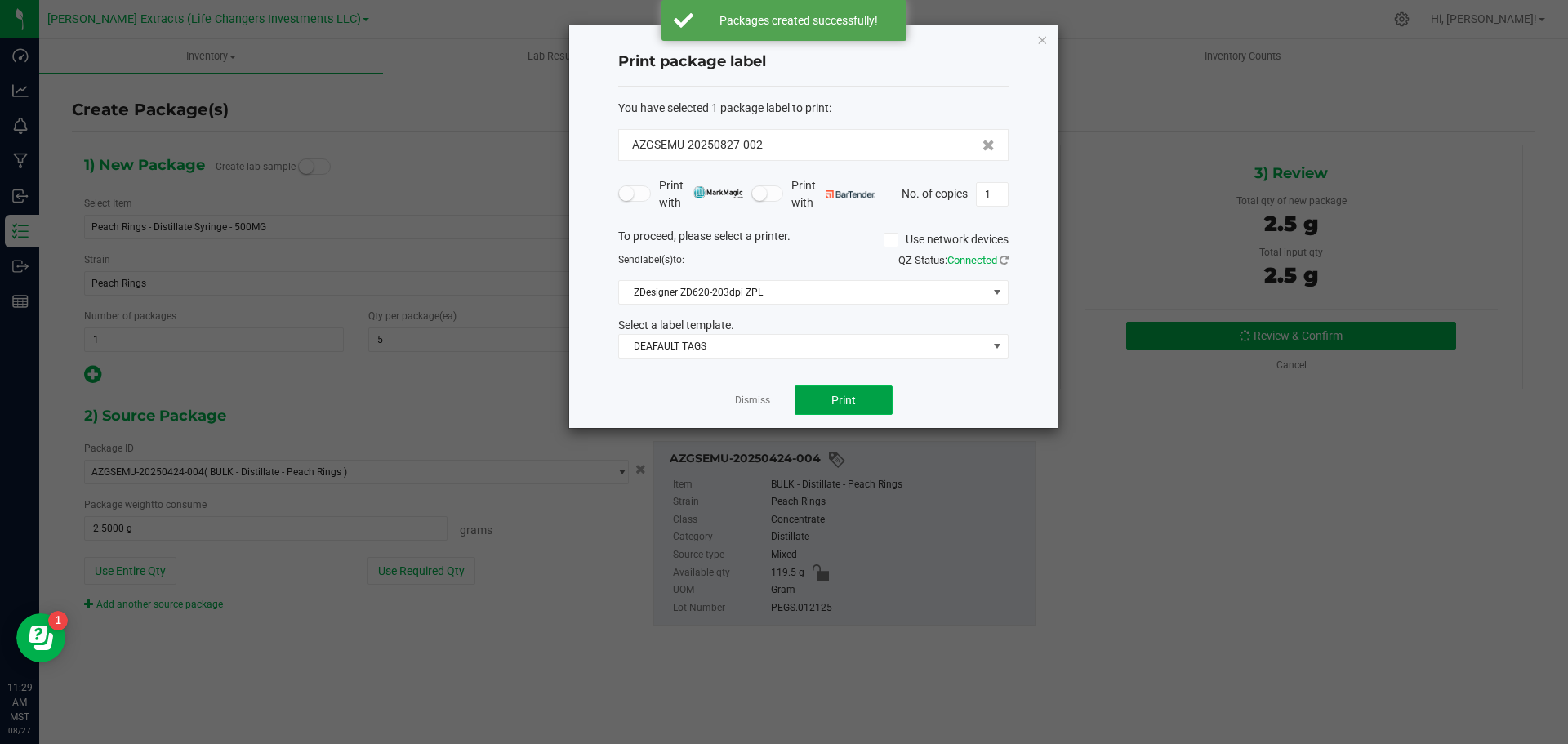
click at [855, 401] on span "Print" at bounding box center [843, 400] width 24 height 13
click at [1045, 36] on icon "button" at bounding box center [1042, 39] width 11 height 20
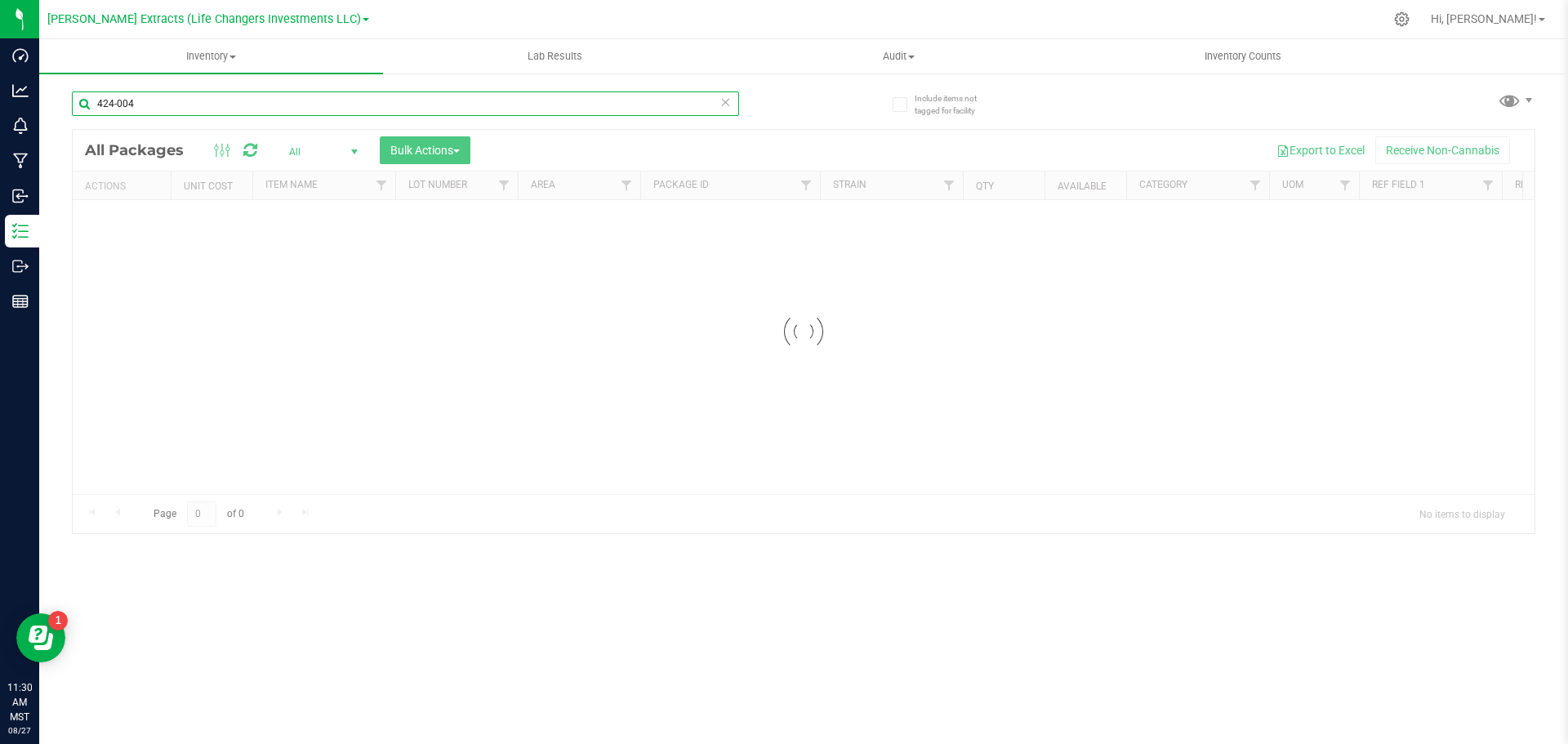
drag, startPoint x: 155, startPoint y: 102, endPoint x: 66, endPoint y: 113, distance: 89.7
click at [66, 113] on div "Include items not tagged for facility 424-004 Loading... All Packages All Activ…" at bounding box center [803, 320] width 1528 height 498
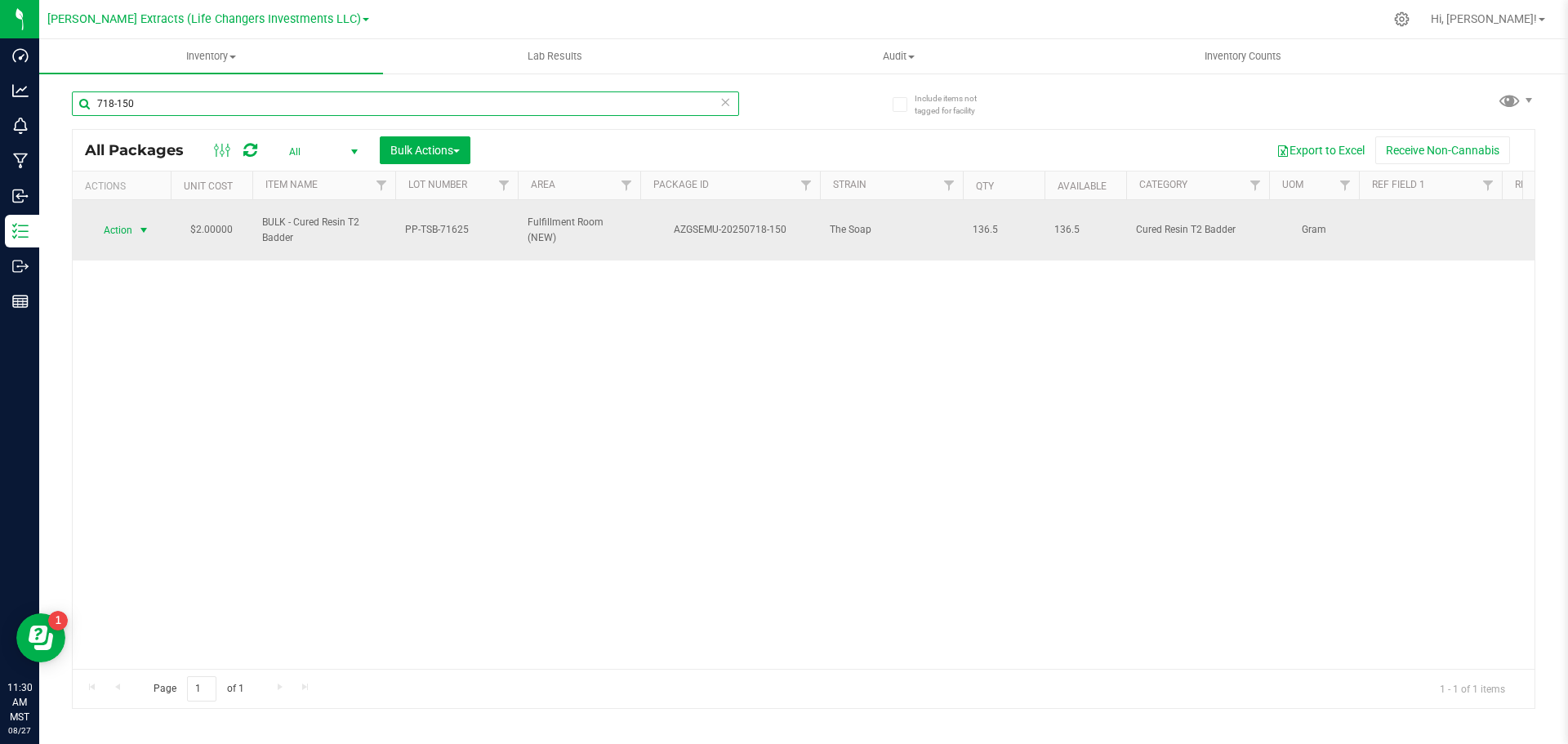
type input "718-150"
click at [125, 219] on span "Action" at bounding box center [110, 230] width 44 height 23
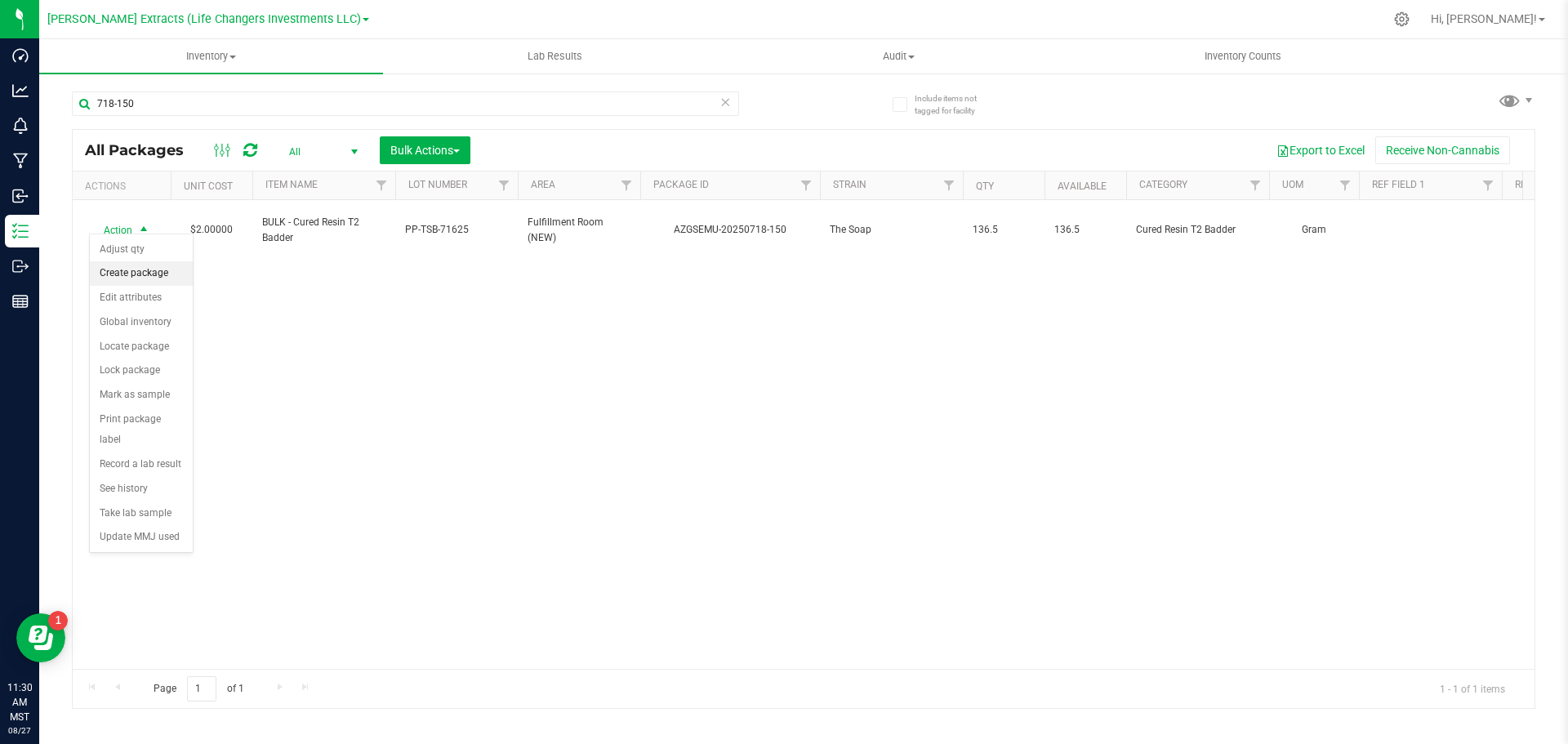
click at [153, 277] on li "Create package" at bounding box center [141, 273] width 103 height 24
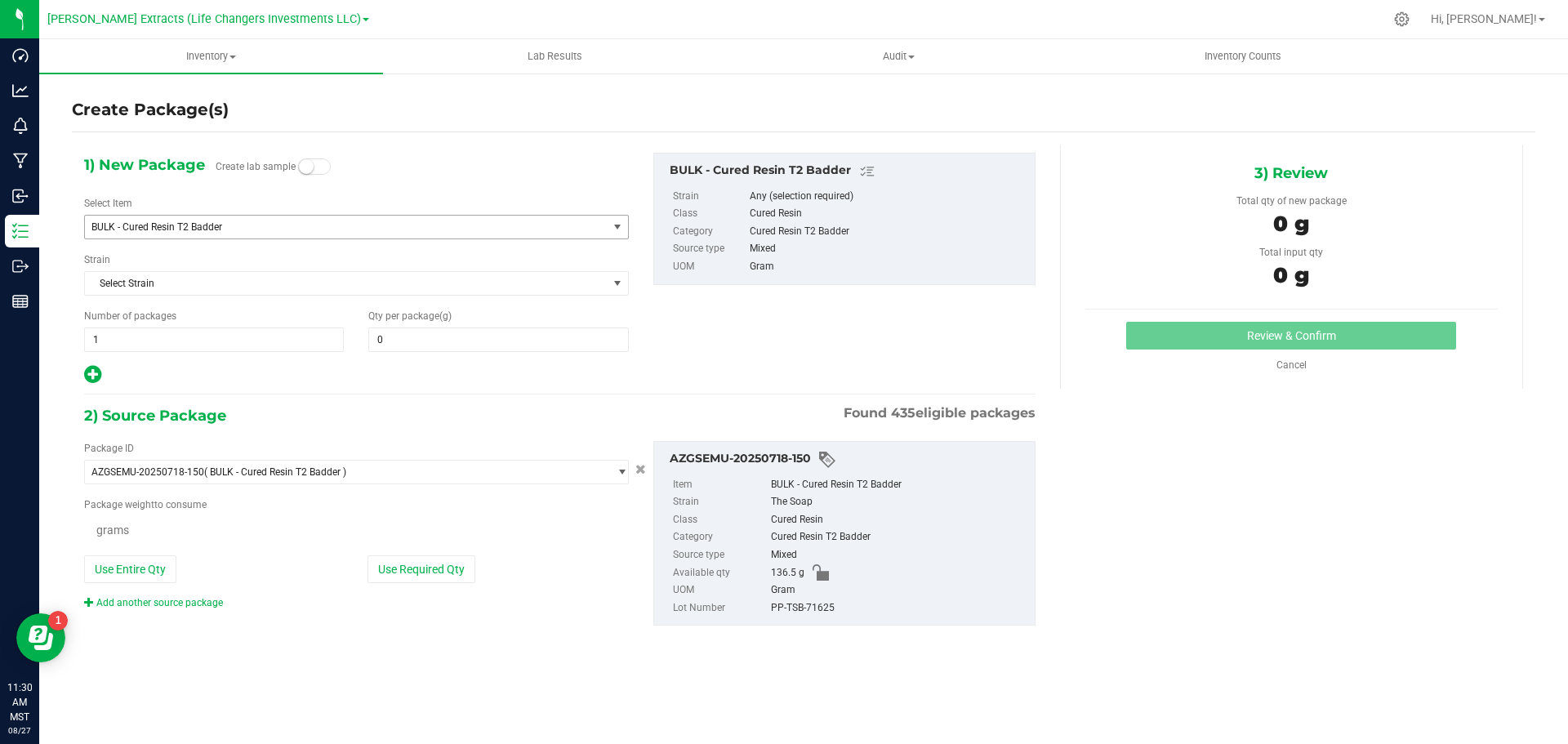
type input "0.0000"
click at [187, 227] on span "BULK - Cured Resin T2 Badder" at bounding box center [336, 227] width 489 height 11
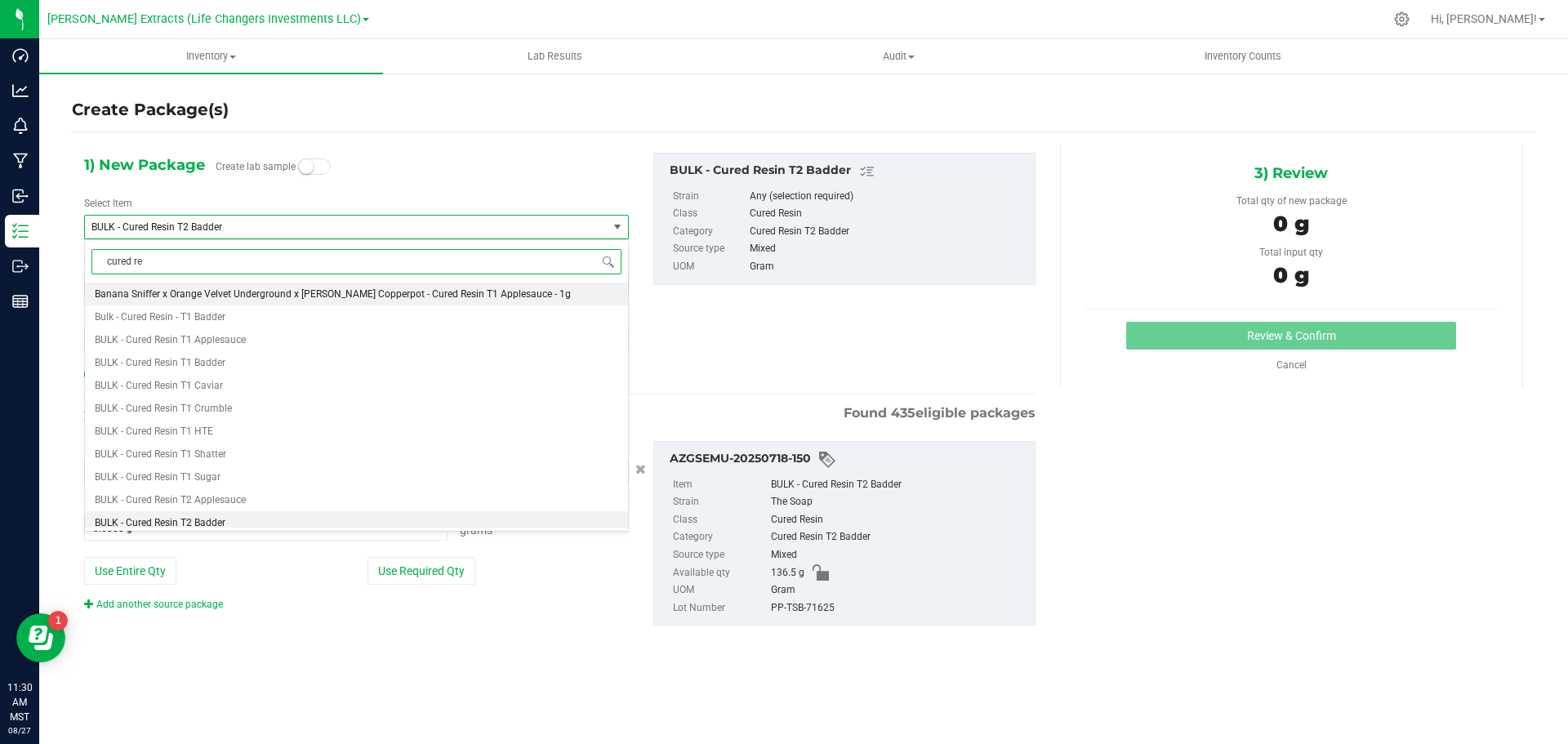
type input "cured res"
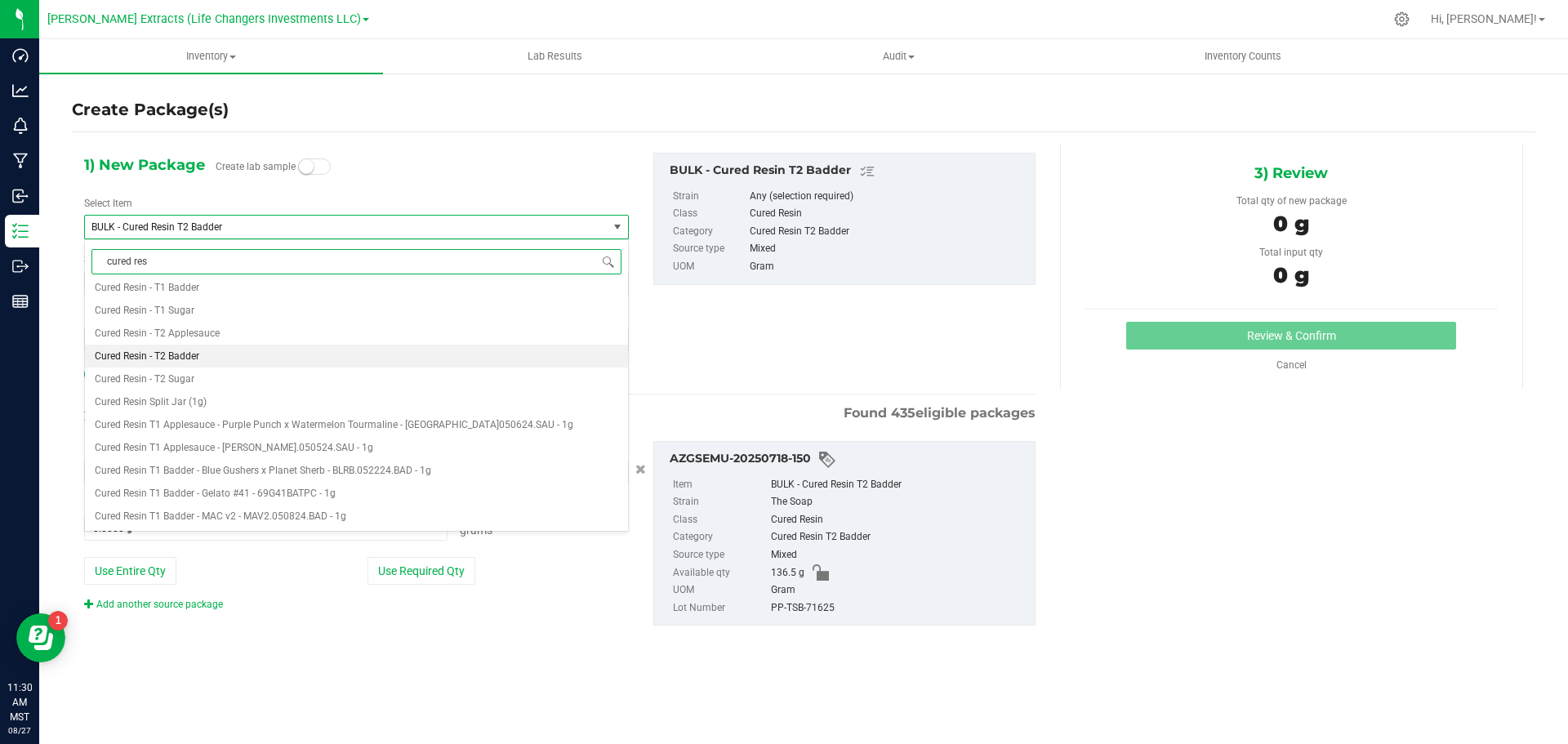
click at [178, 357] on span "Cured Resin - T2 Badder" at bounding box center [147, 356] width 105 height 11
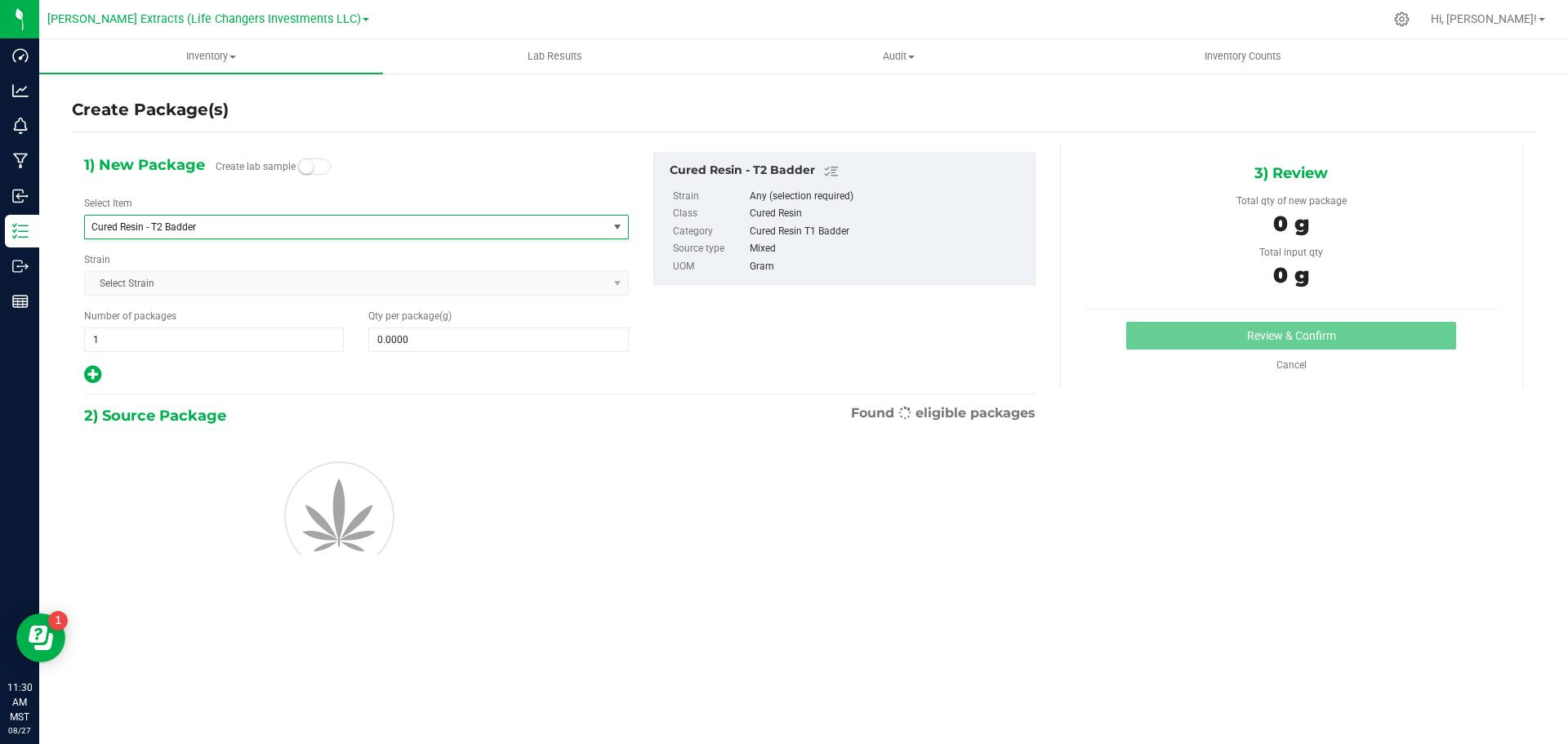
type input "0.0000"
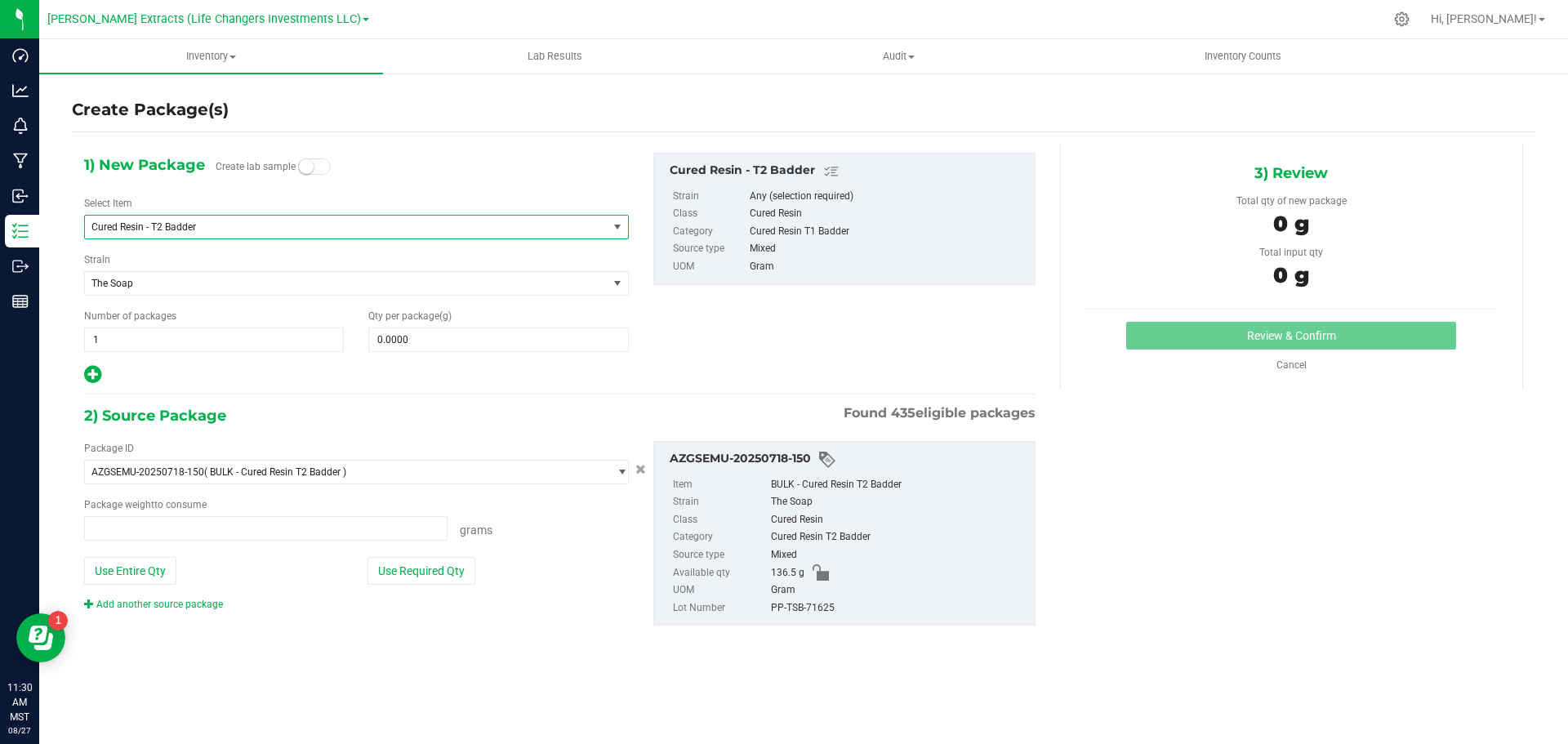
scroll to position [0, 0]
type input "0.0000 g"
drag, startPoint x: 423, startPoint y: 336, endPoint x: 299, endPoint y: 349, distance: 124.7
click at [299, 349] on div "Number of packages 1 1 Qty per package (g)" at bounding box center [356, 330] width 569 height 44
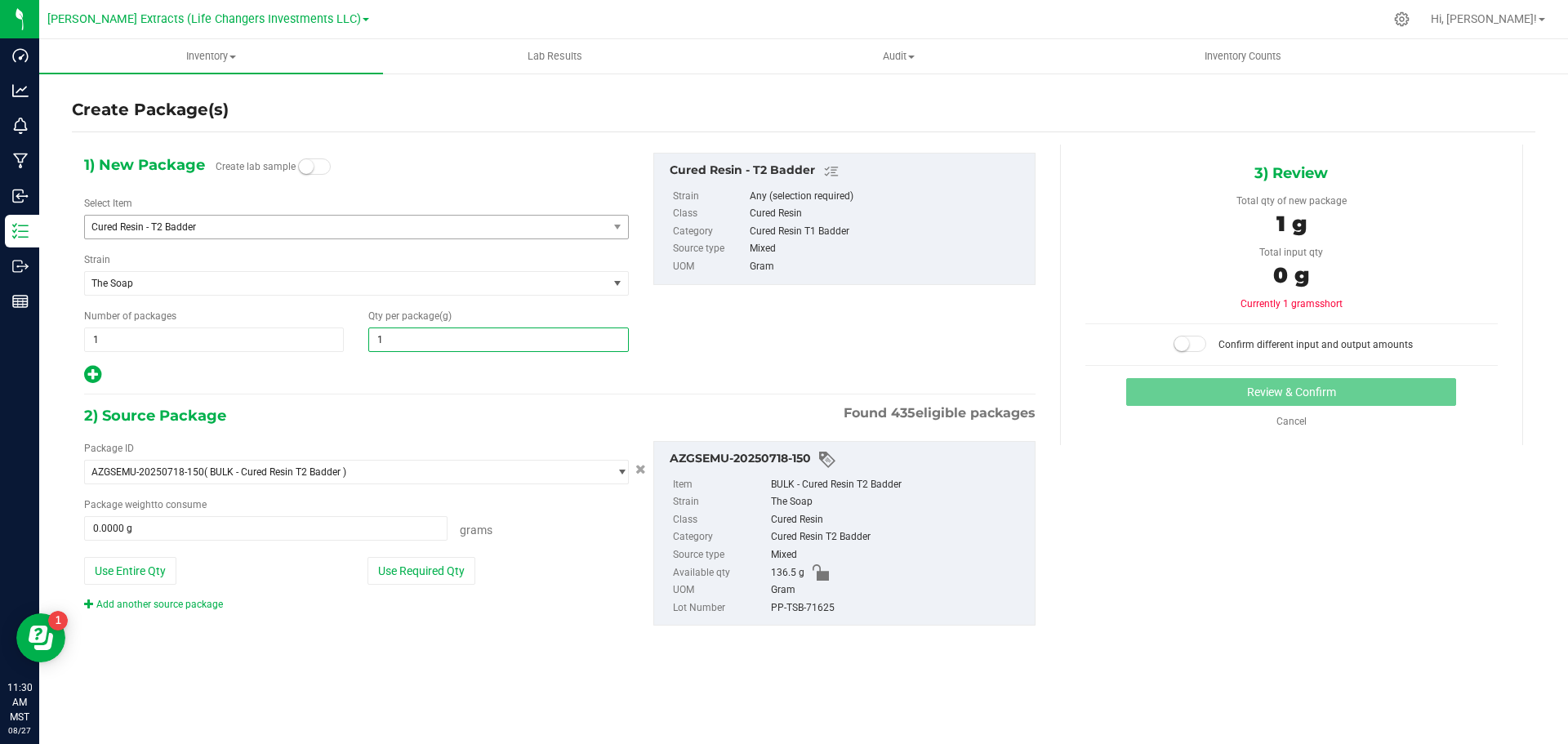
type input "10"
click at [87, 376] on icon at bounding box center [93, 374] width 17 height 20
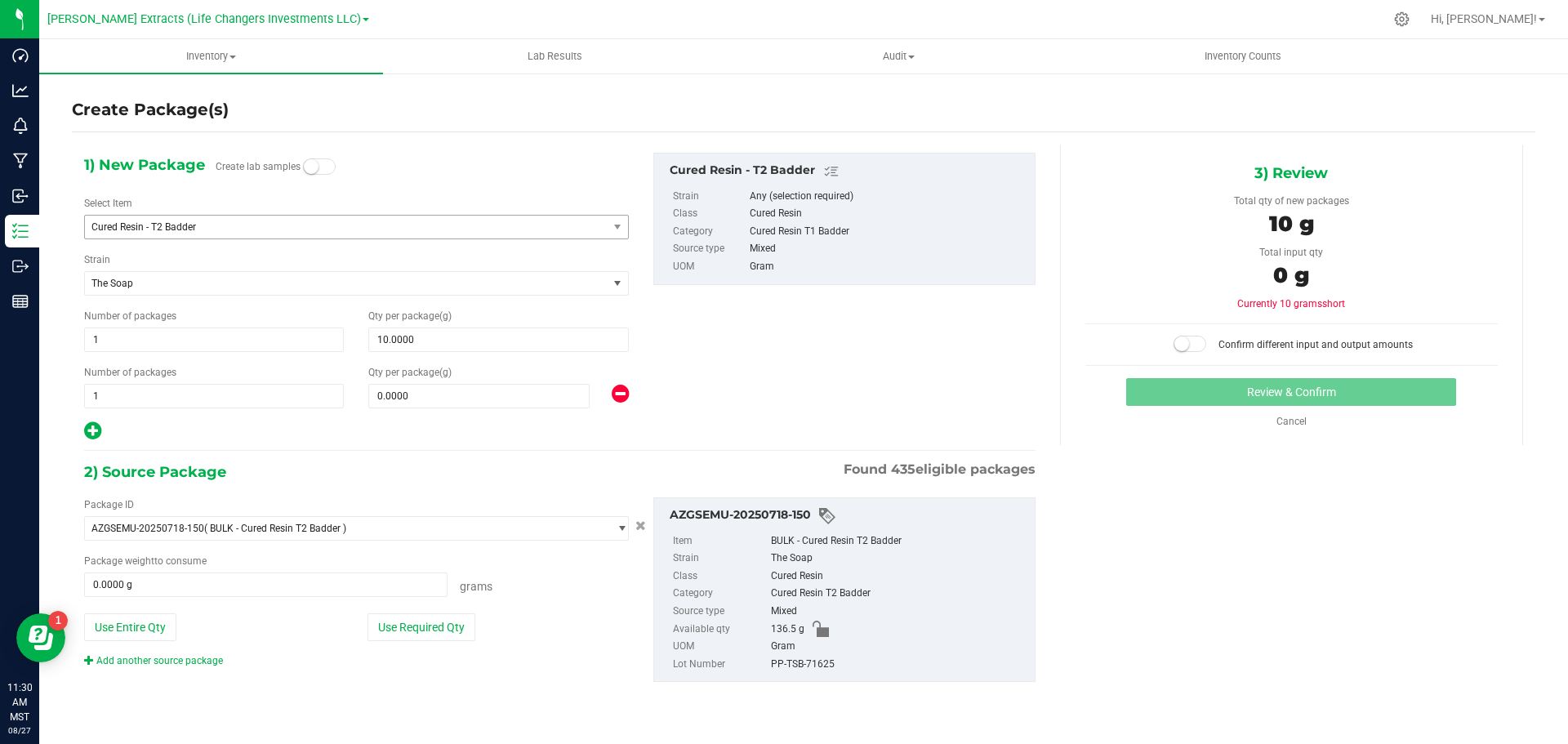
type input "10.0000"
click at [414, 394] on span "0.0000 0" at bounding box center [479, 396] width 221 height 24
type input "5"
drag, startPoint x: 425, startPoint y: 632, endPoint x: 435, endPoint y: 624, distance: 12.8
click at [425, 632] on button "Use Required Qty" at bounding box center [421, 627] width 108 height 28
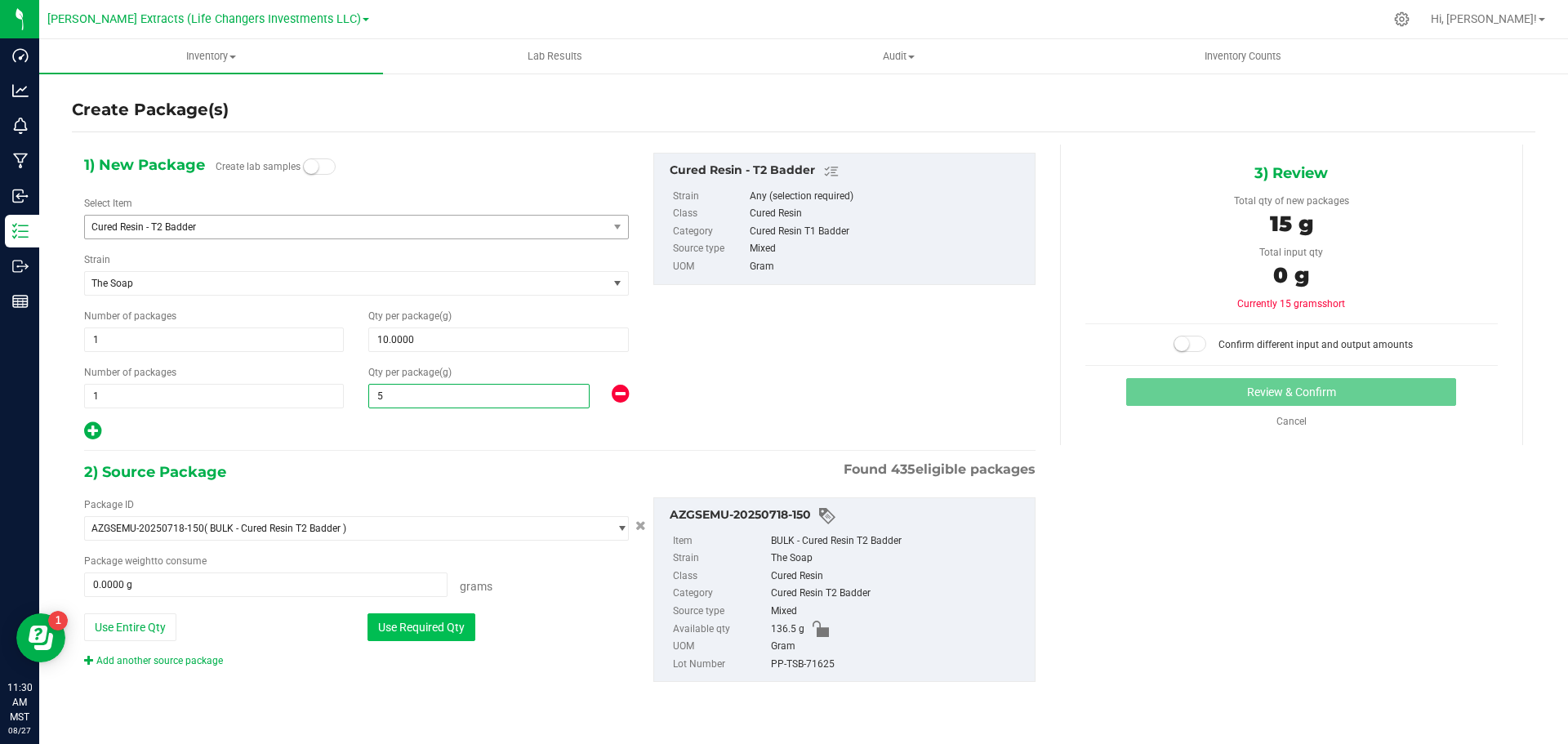
type input "5.0000"
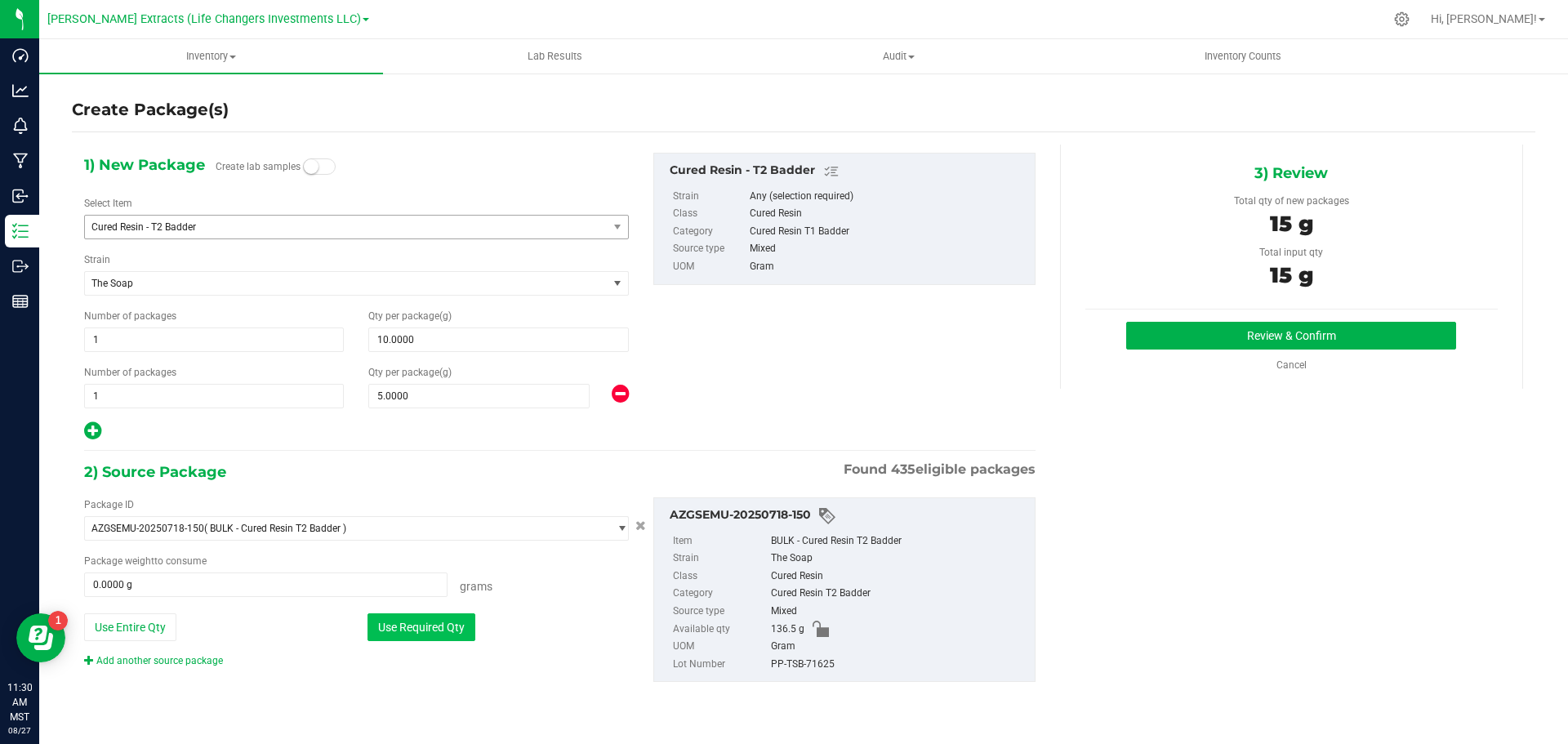
type input "15.0000 g"
click at [1419, 330] on button "Review & Confirm" at bounding box center [1290, 336] width 330 height 28
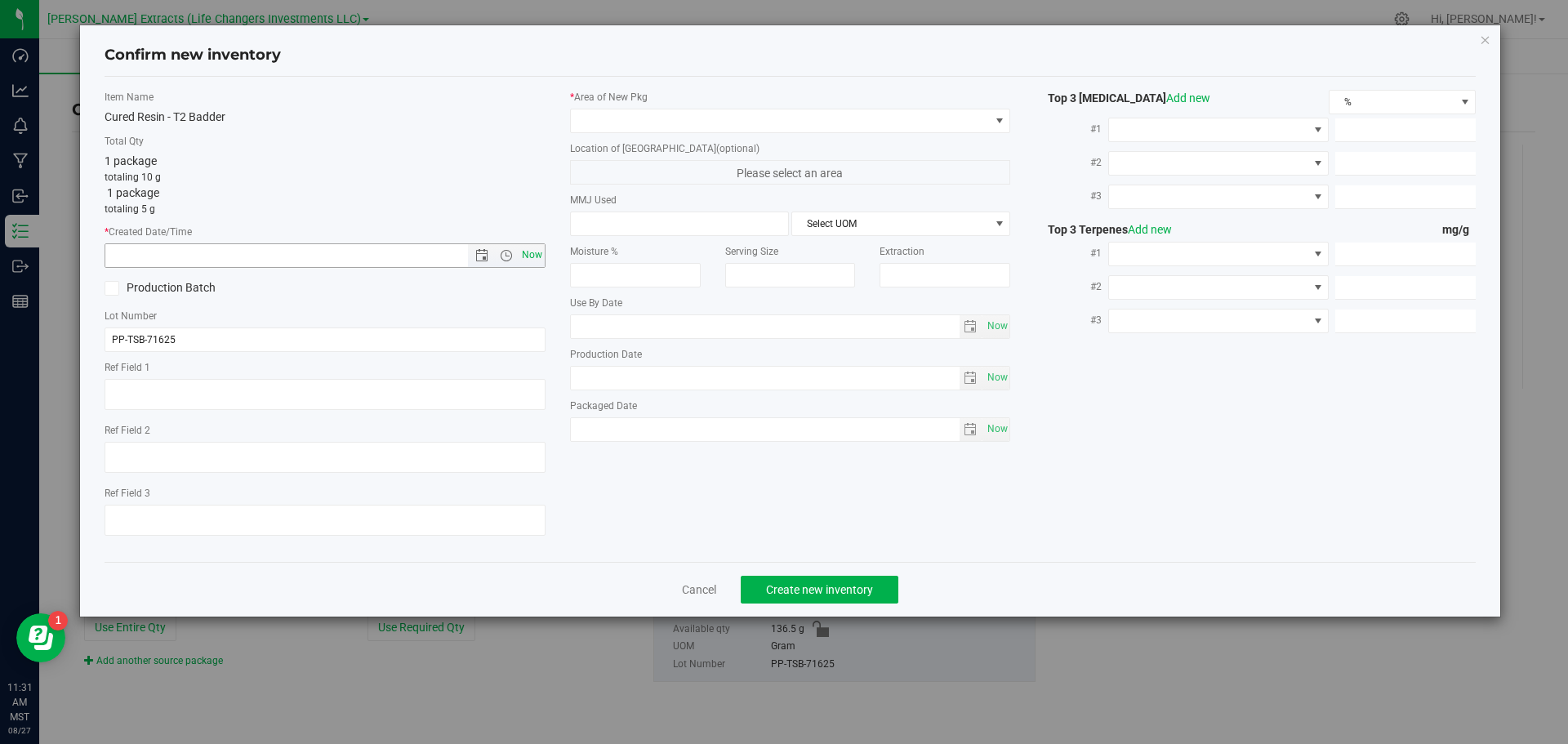
click at [532, 251] on span "Now" at bounding box center [532, 255] width 28 height 24
type input "[DATE] 11:31 AM"
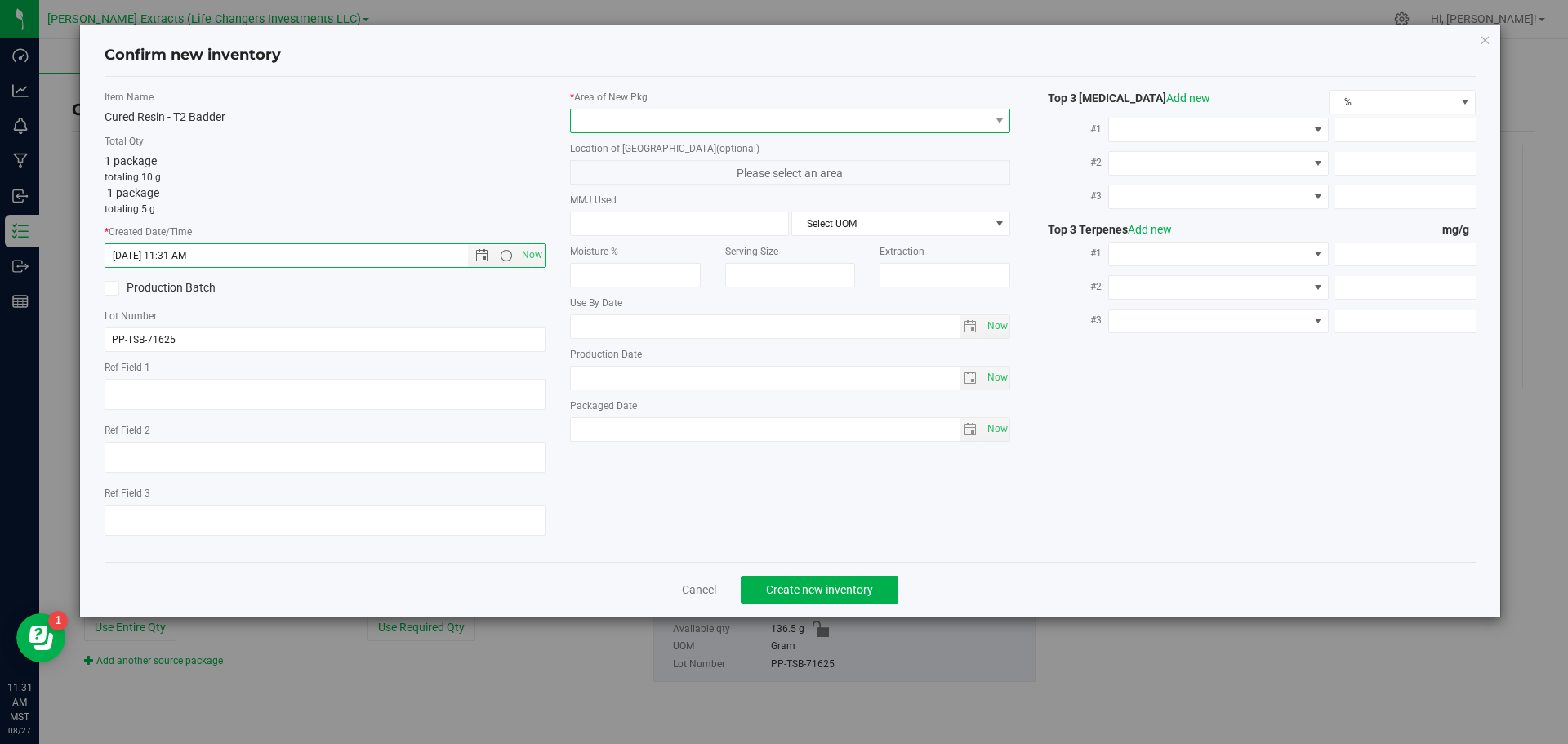
click at [658, 115] on span at bounding box center [780, 121] width 419 height 23
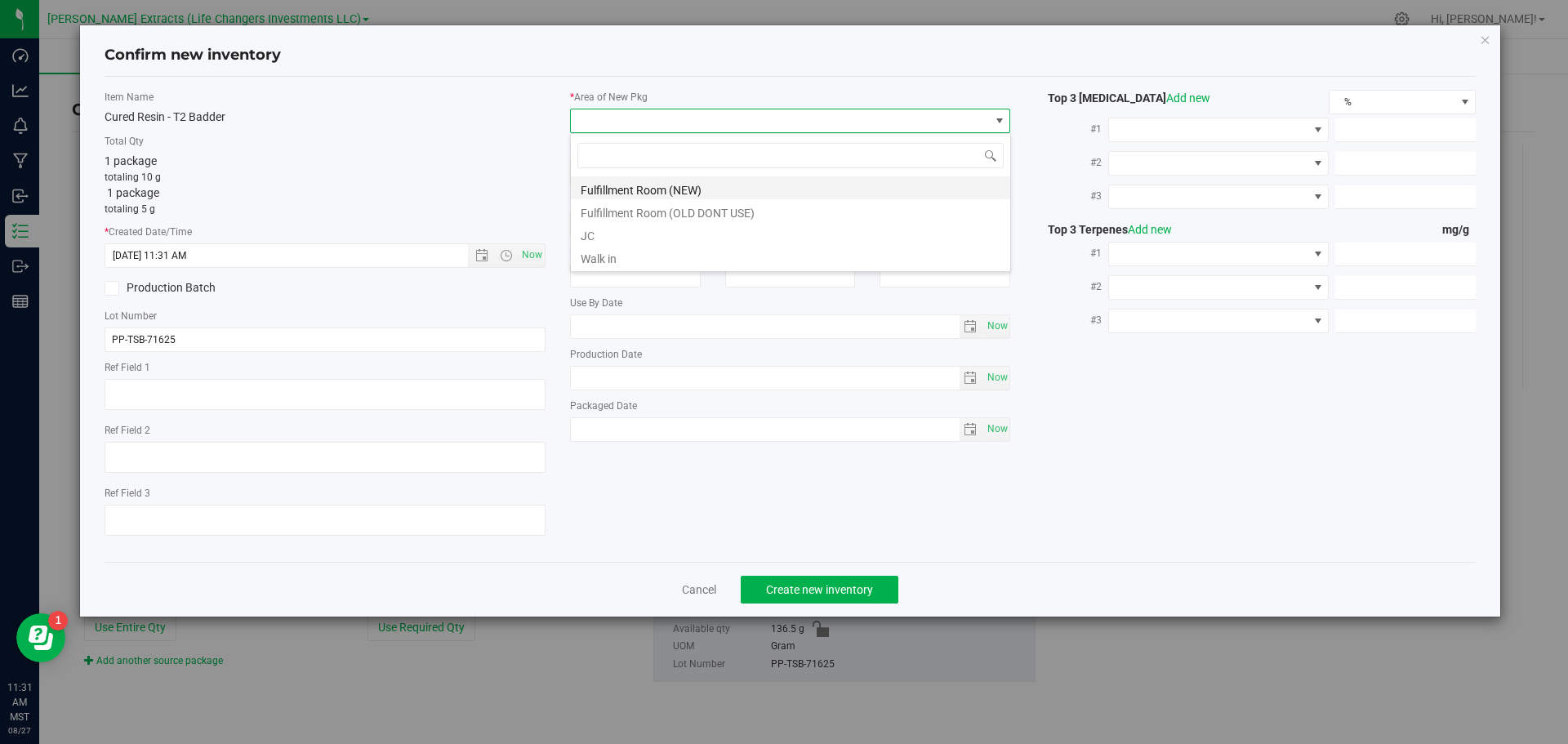
scroll to position [24, 441]
click at [665, 193] on li "Fulfillment Room (NEW)" at bounding box center [790, 188] width 439 height 23
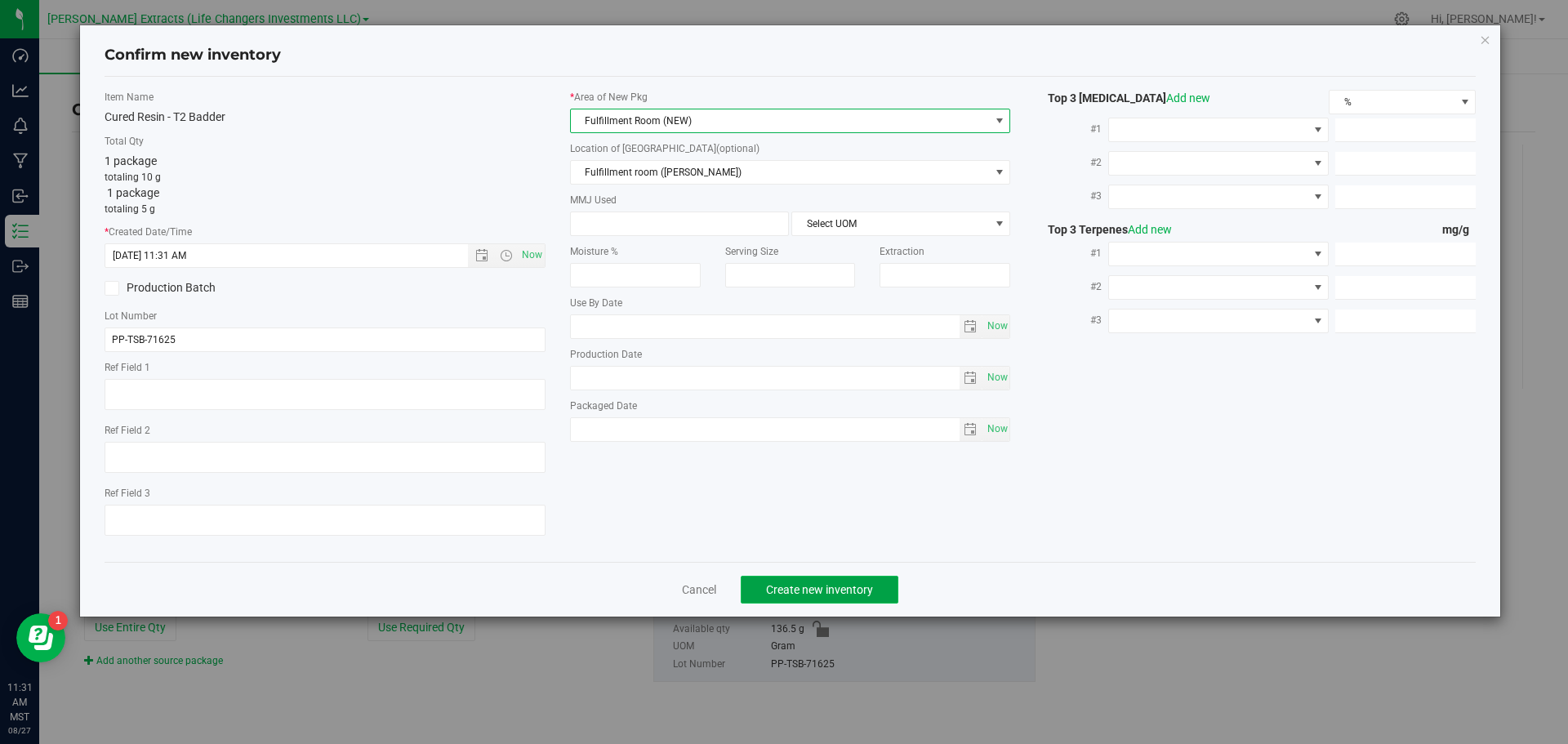
click at [806, 586] on span "Create new inventory" at bounding box center [819, 590] width 107 height 13
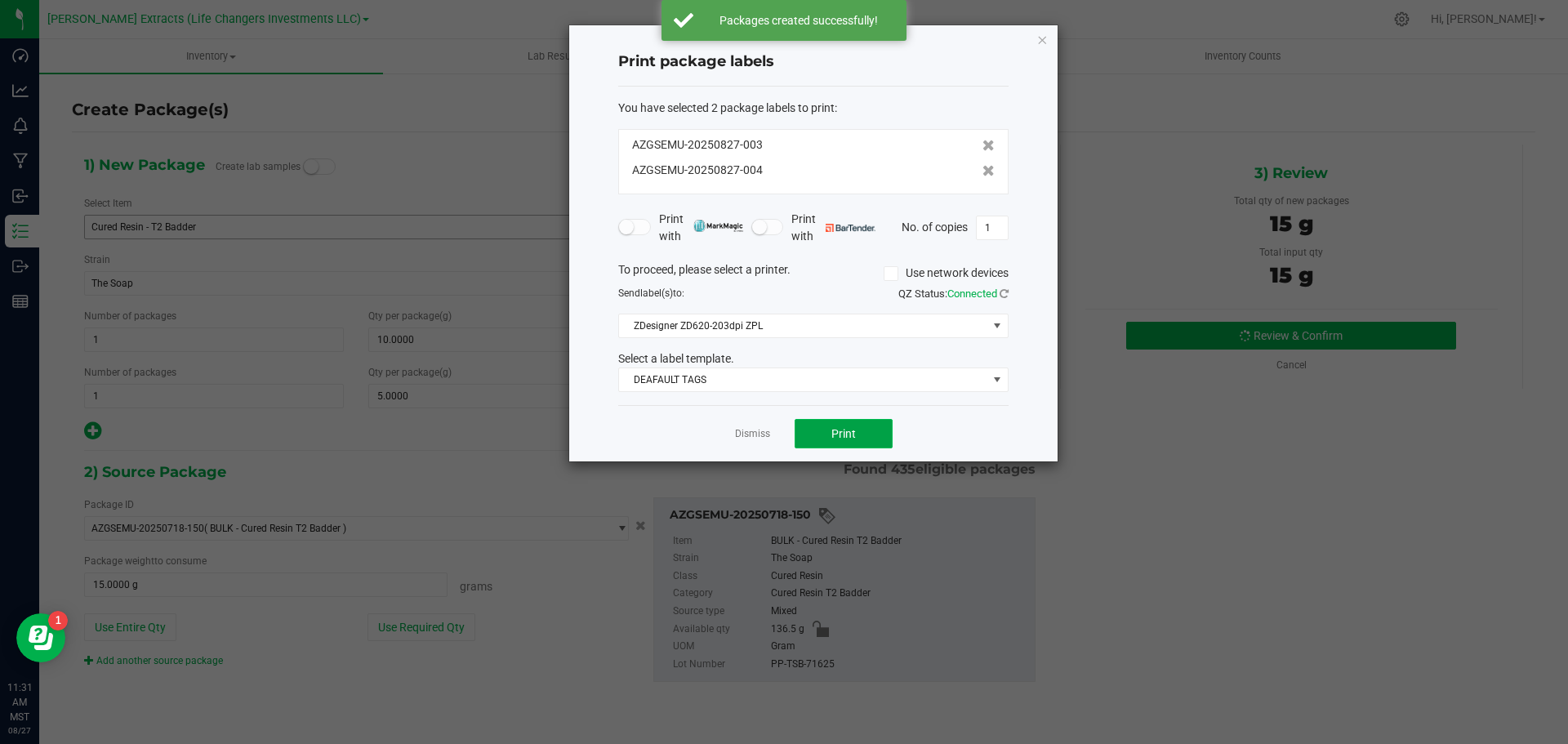
click at [853, 432] on span "Print" at bounding box center [843, 434] width 24 height 13
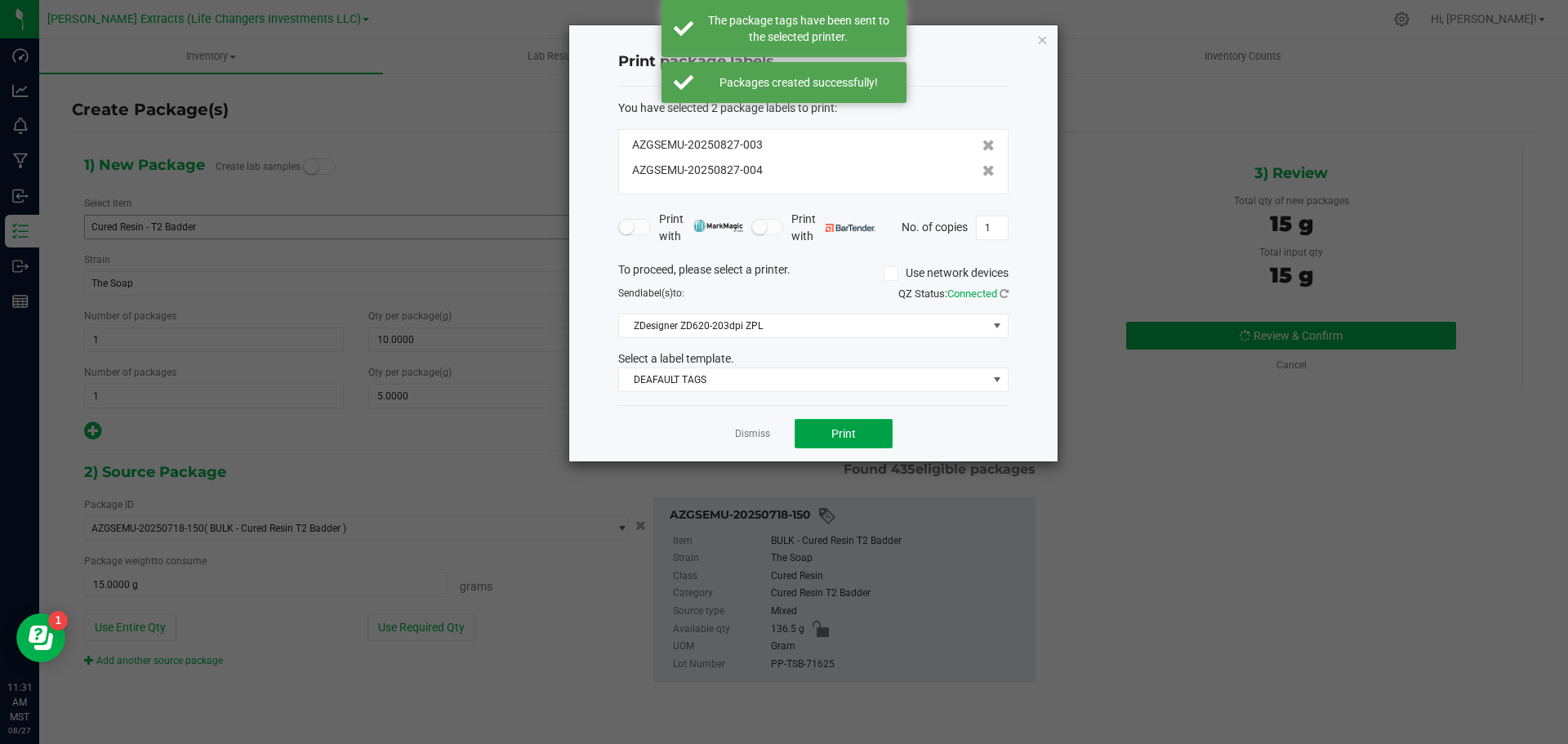
click at [869, 431] on button "Print" at bounding box center [844, 434] width 98 height 30
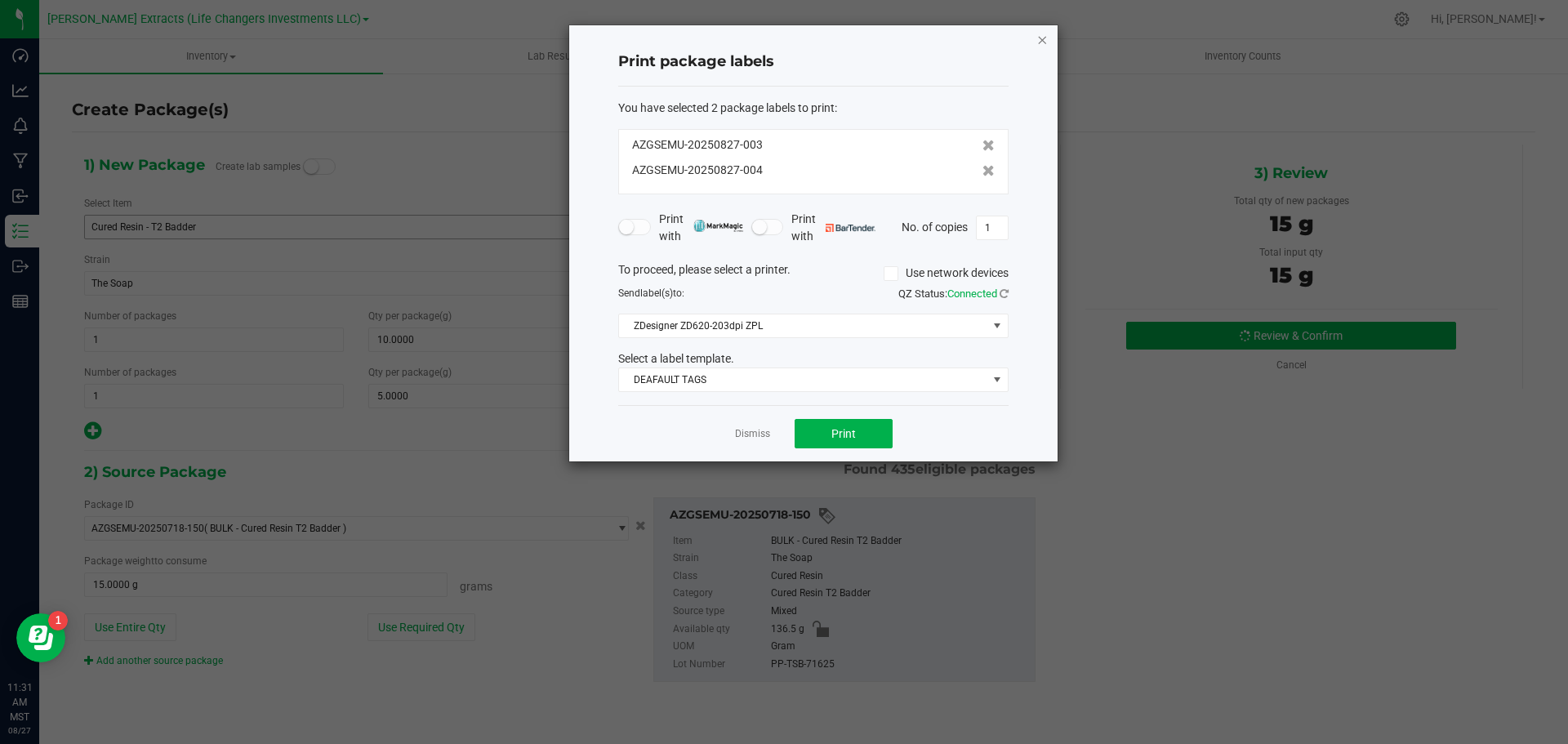
click at [1046, 42] on icon "button" at bounding box center [1042, 39] width 11 height 20
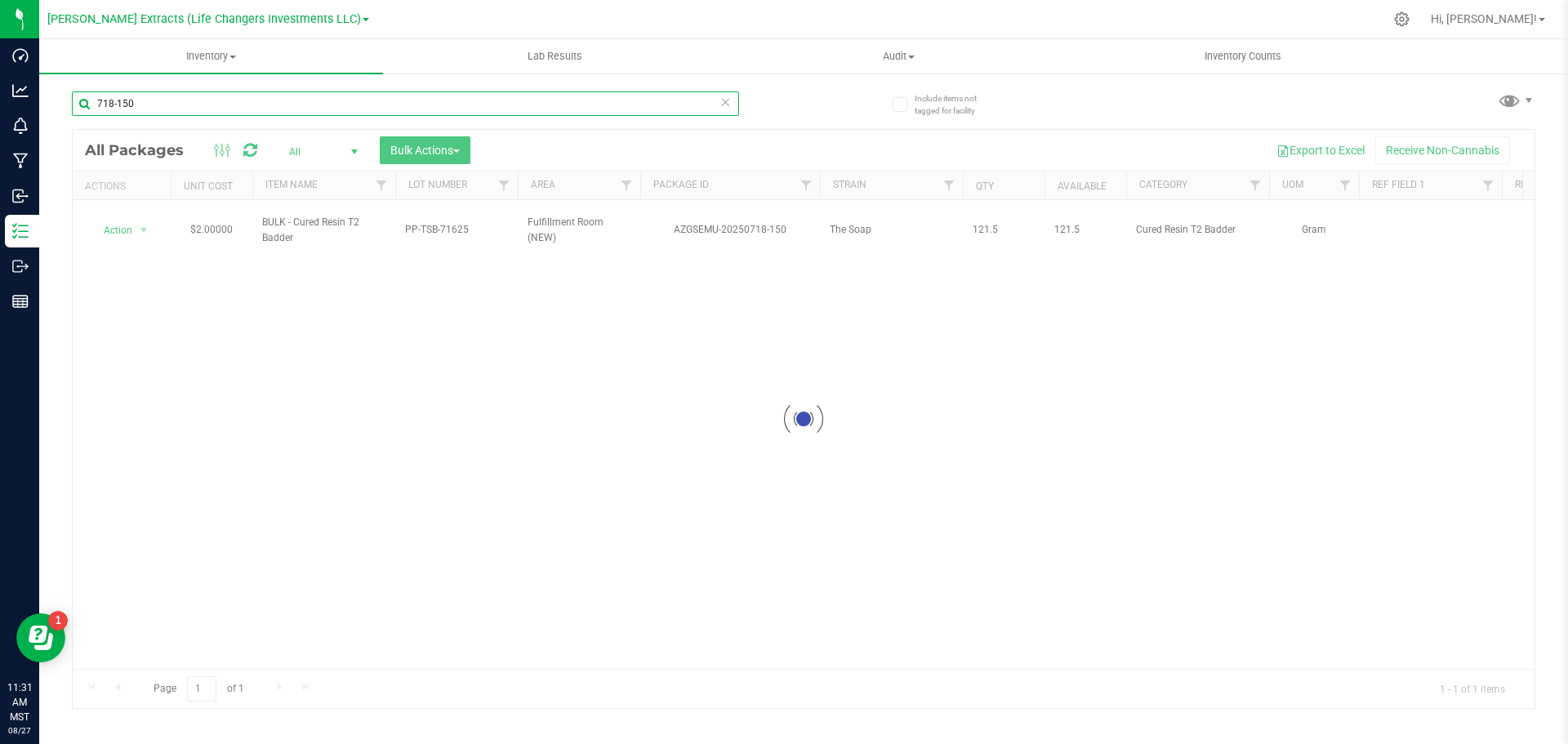
click at [153, 105] on input "718-150" at bounding box center [405, 104] width 667 height 24
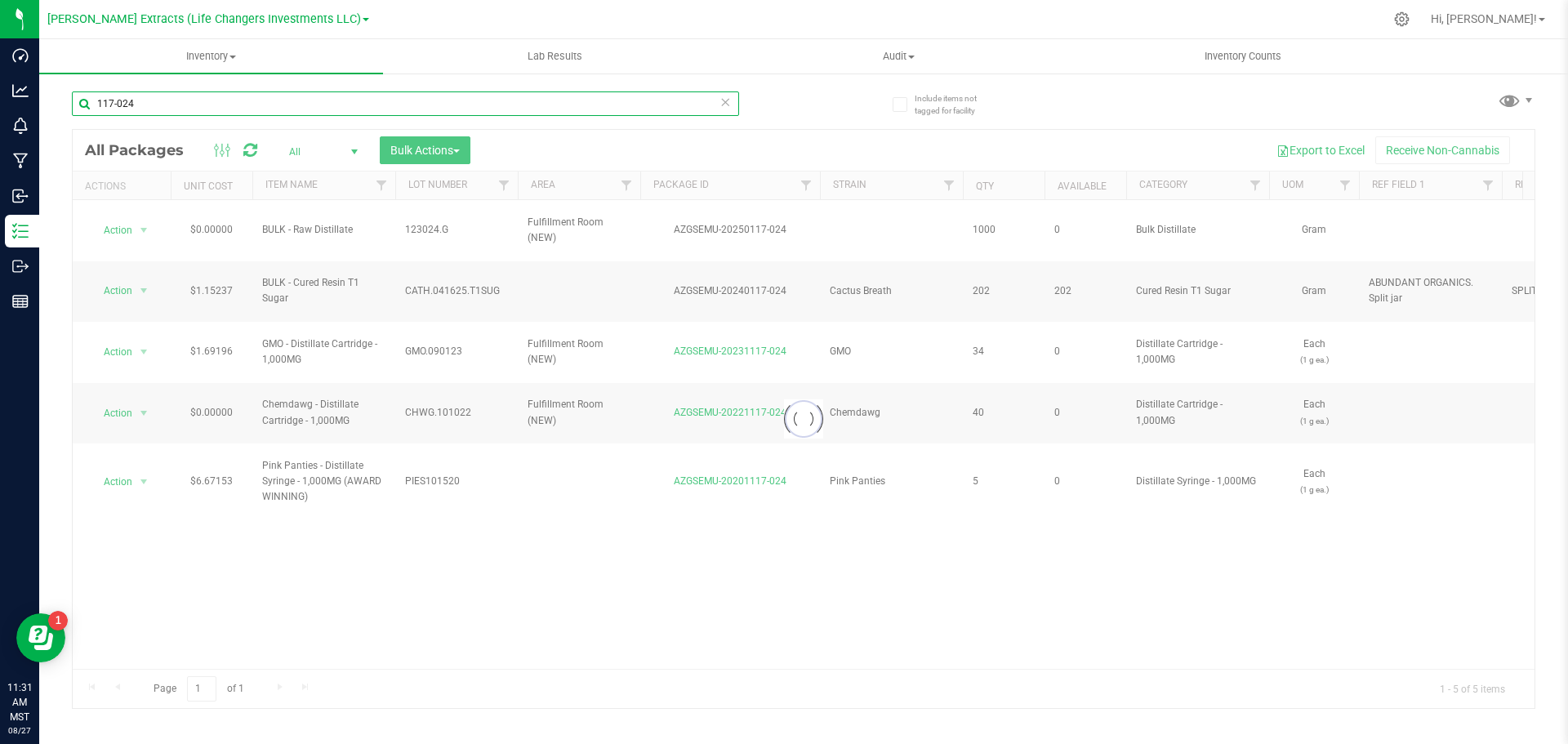
type input "117-024"
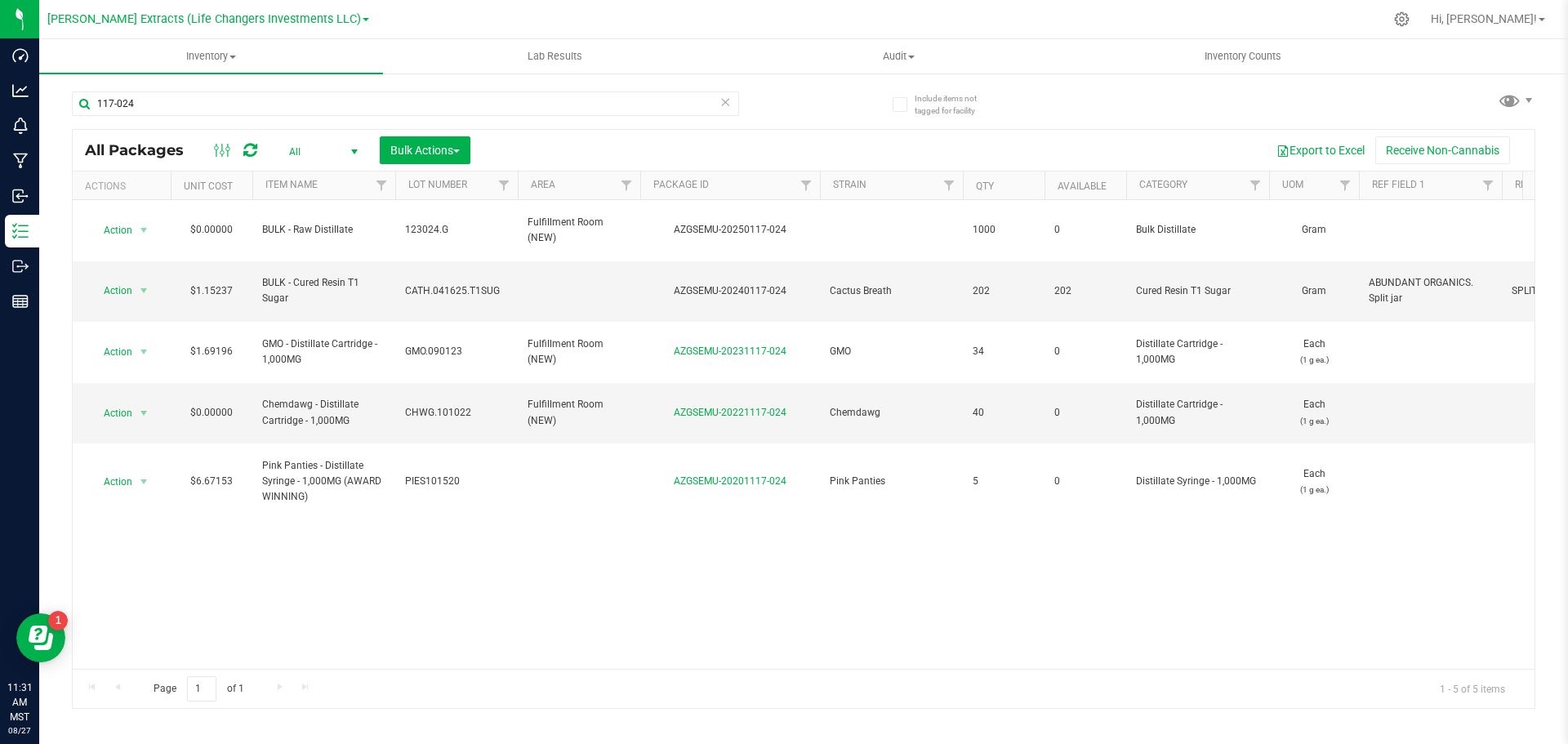
click at [281, 541] on div "Action Action Edit attributes Global inventory Locate package Print package lab…" at bounding box center [803, 434] width 1461 height 469
click at [115, 280] on span "Action" at bounding box center [110, 291] width 44 height 23
click at [131, 315] on li "Create package" at bounding box center [141, 320] width 103 height 24
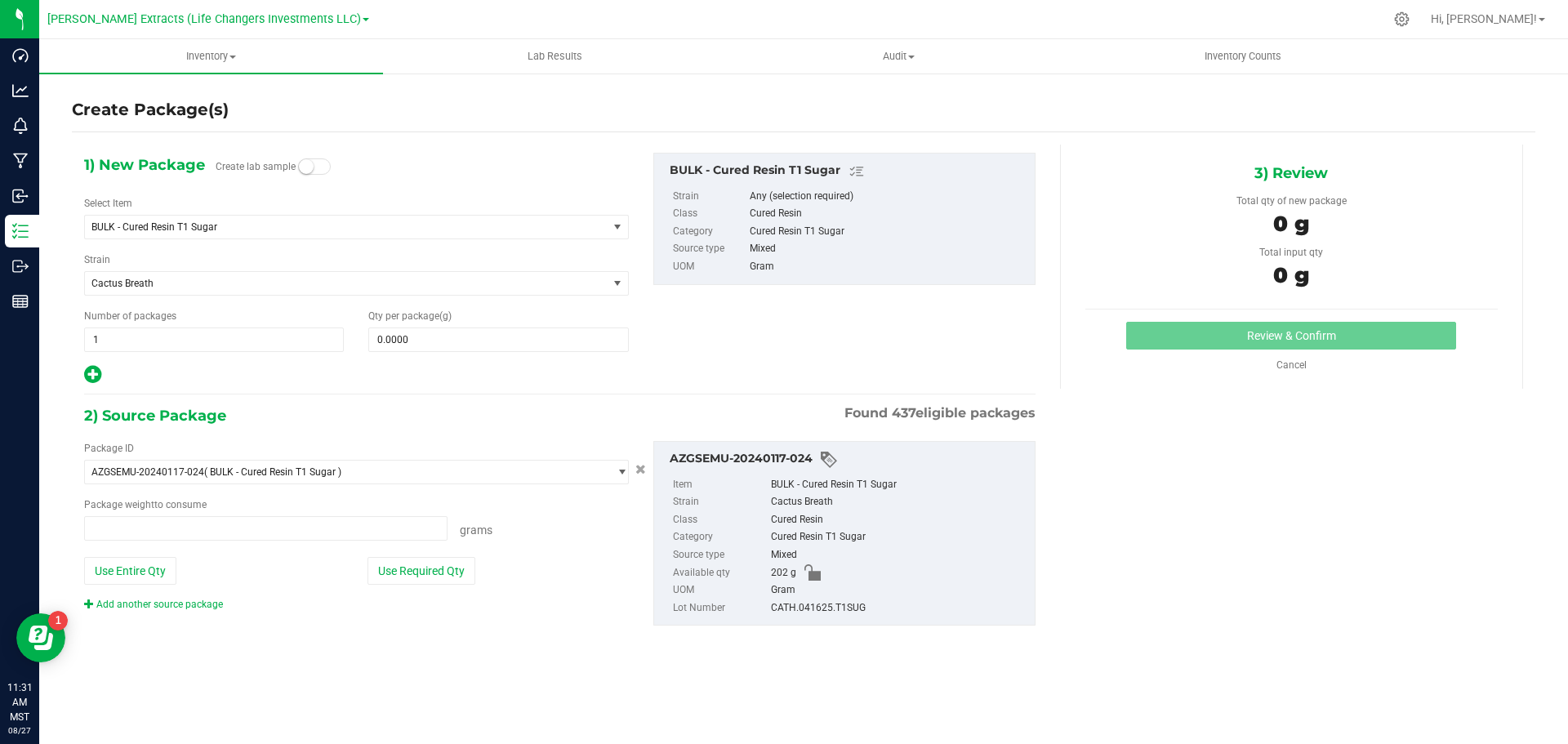
type input "0.0000 g"
click at [157, 226] on span "BULK - Cured Resin T1 Sugar" at bounding box center [336, 227] width 489 height 11
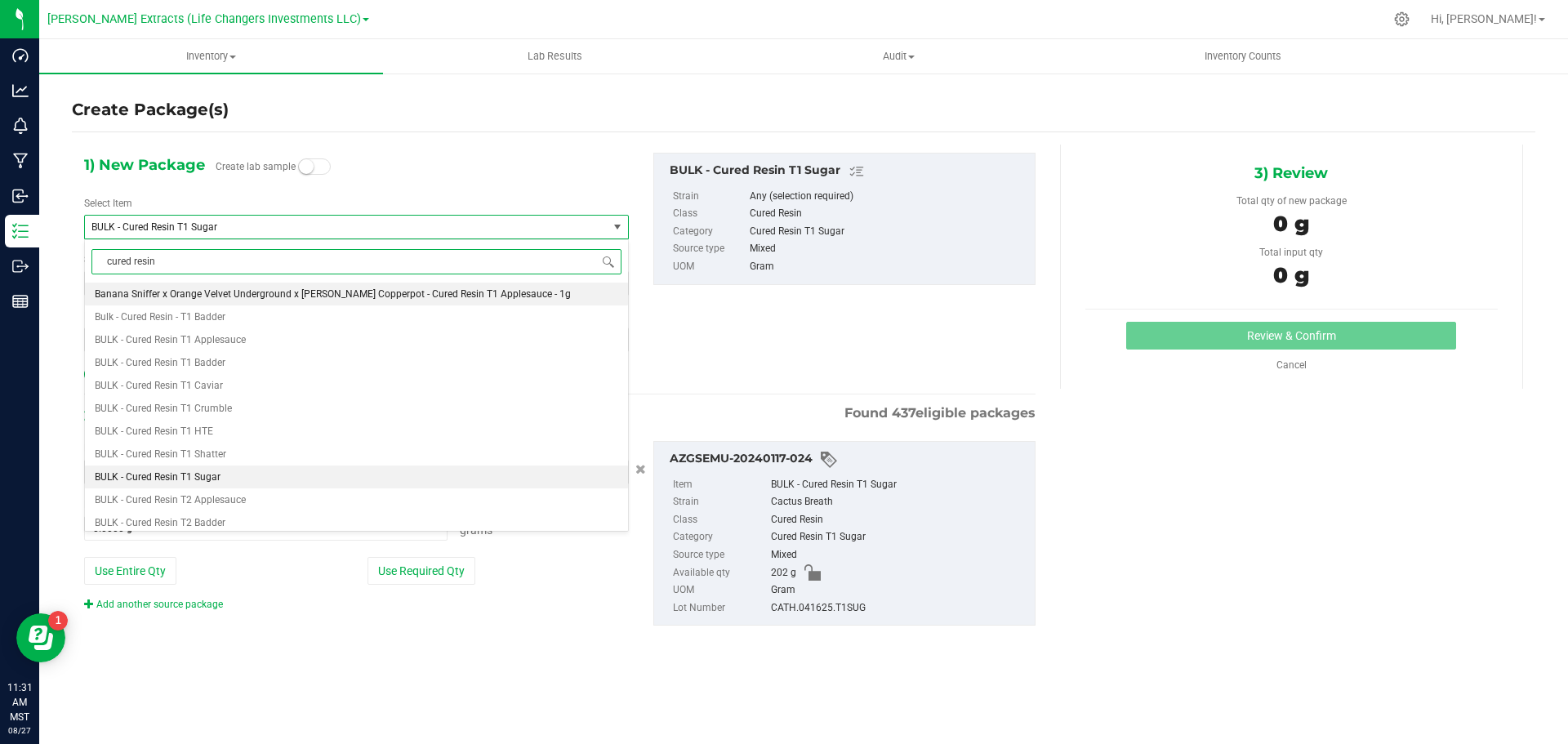
type input "cured resin t"
click at [223, 450] on li "BULK - Cured Resin T1 Sugar" at bounding box center [356, 454] width 543 height 23
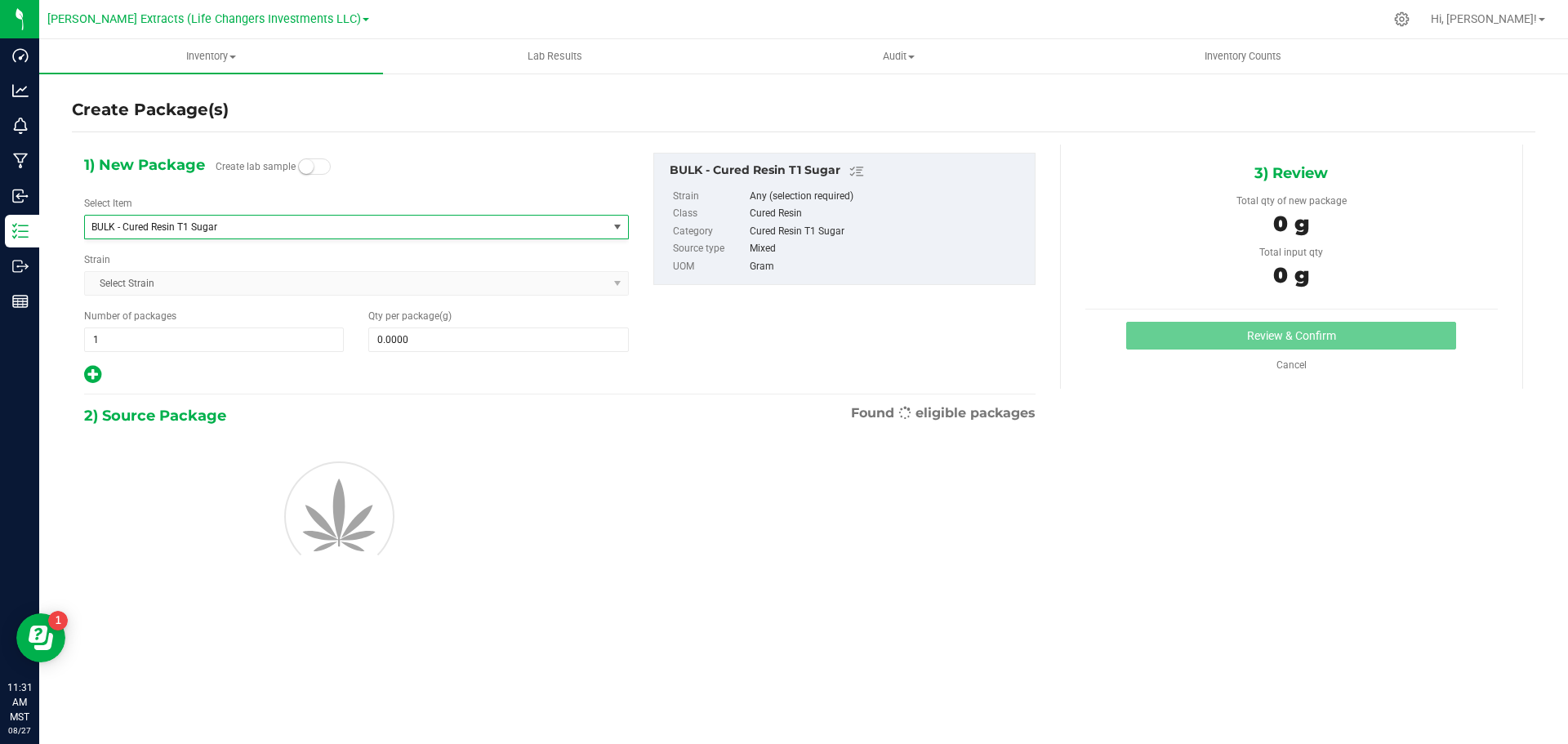
type input "0.0000"
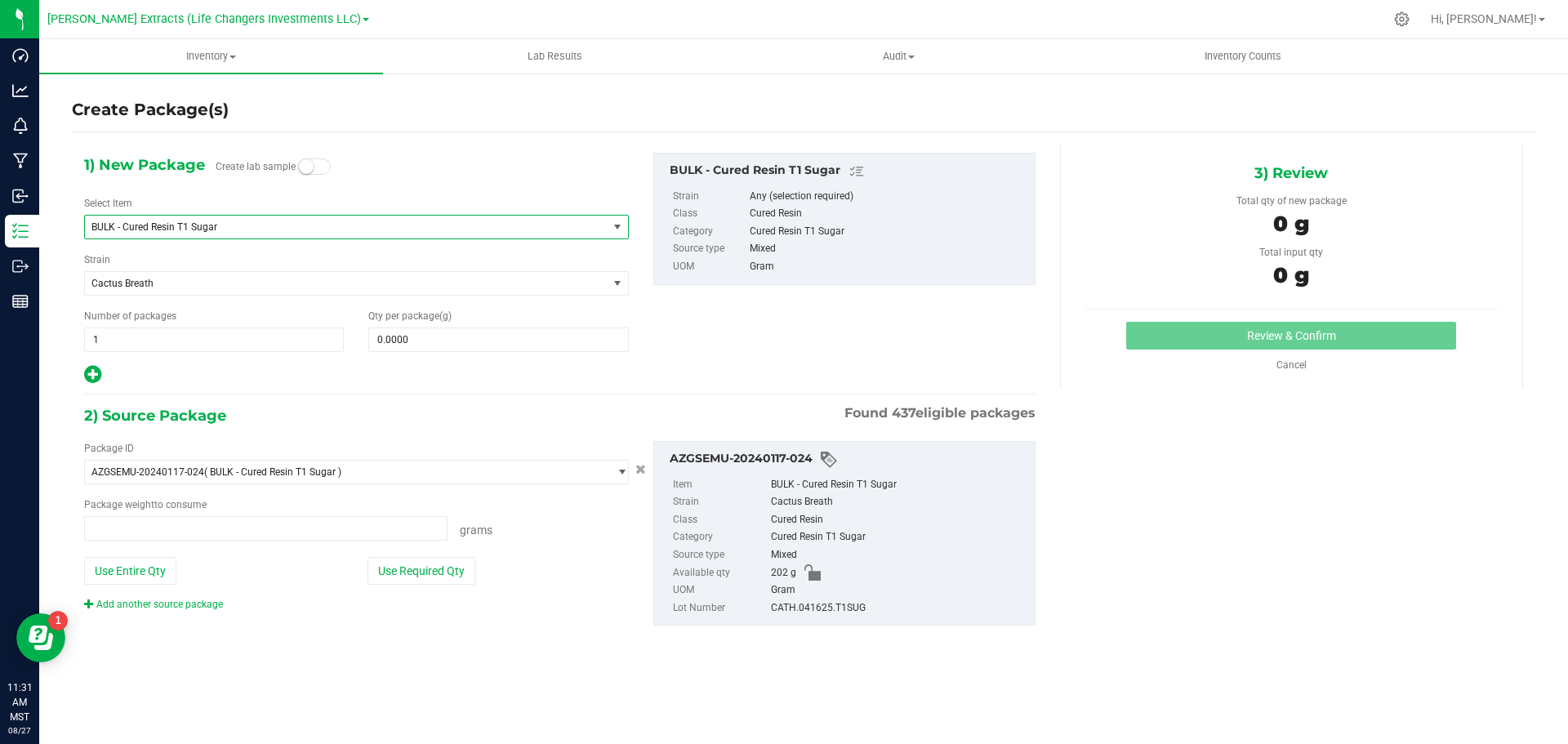
type input "0.0000 g"
click at [189, 226] on span "BULK - Cured Resin T1 Sugar" at bounding box center [336, 227] width 489 height 11
type input "cured res"
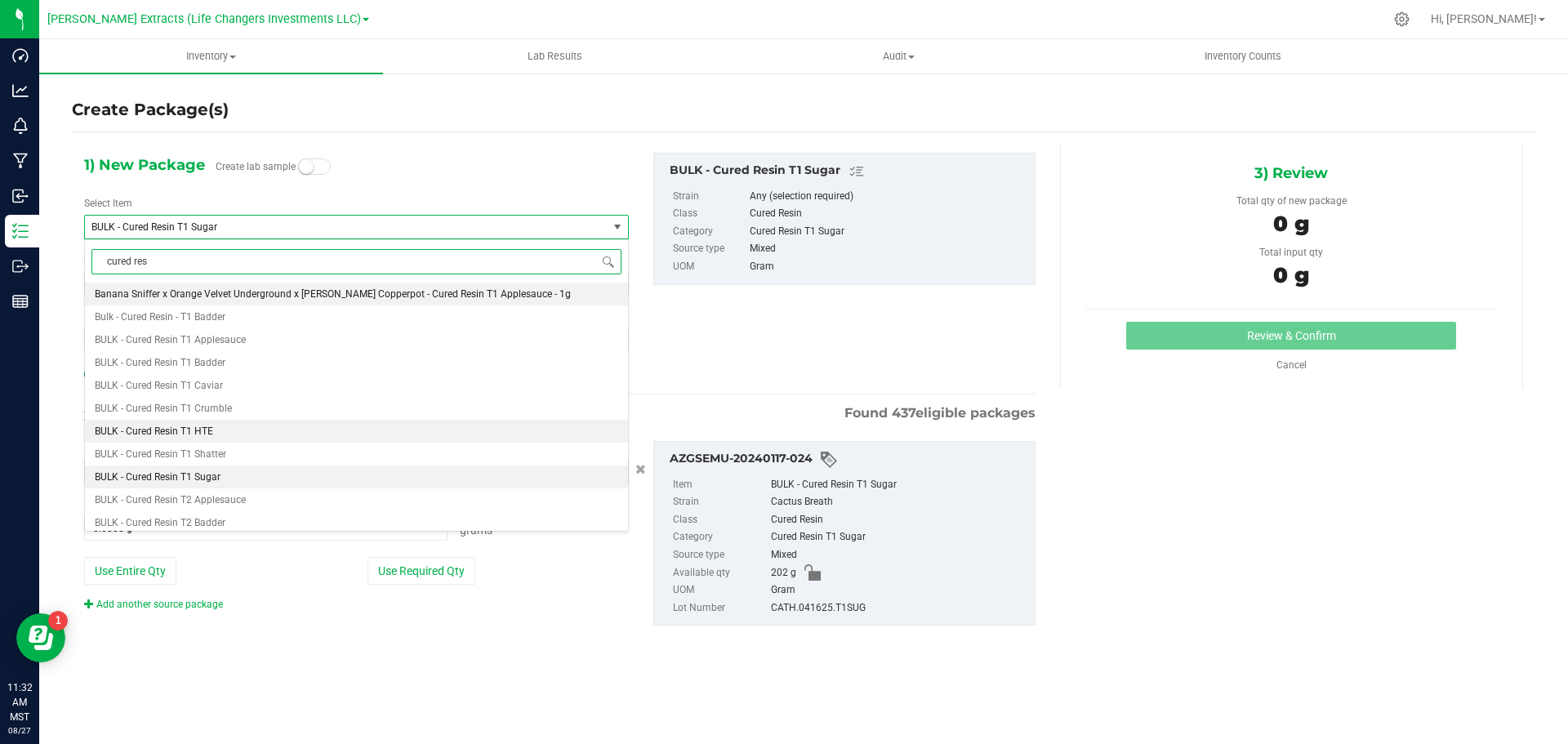
scroll to position [245, 0]
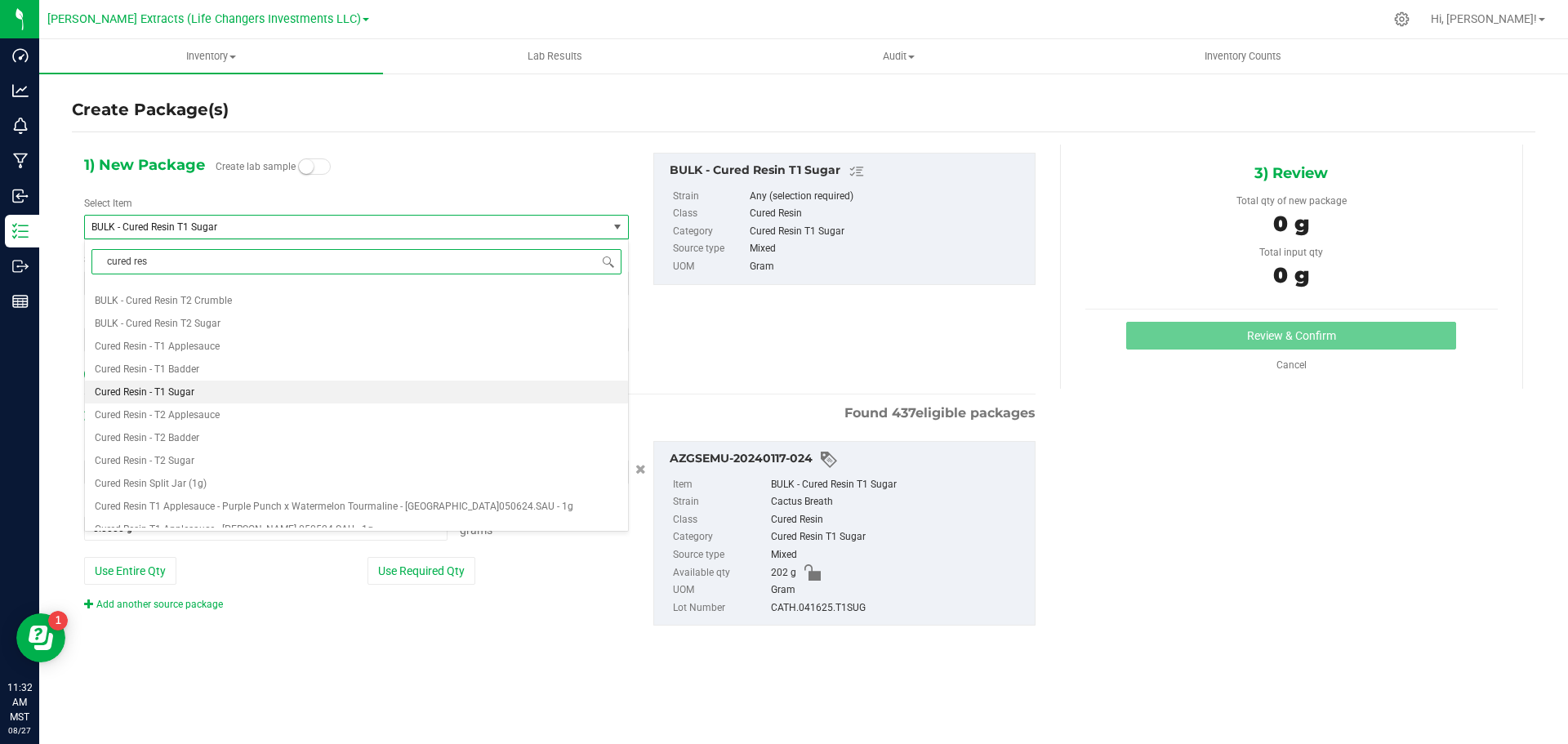
click at [176, 397] on span "Cured Resin - T1 Sugar" at bounding box center [144, 392] width 99 height 11
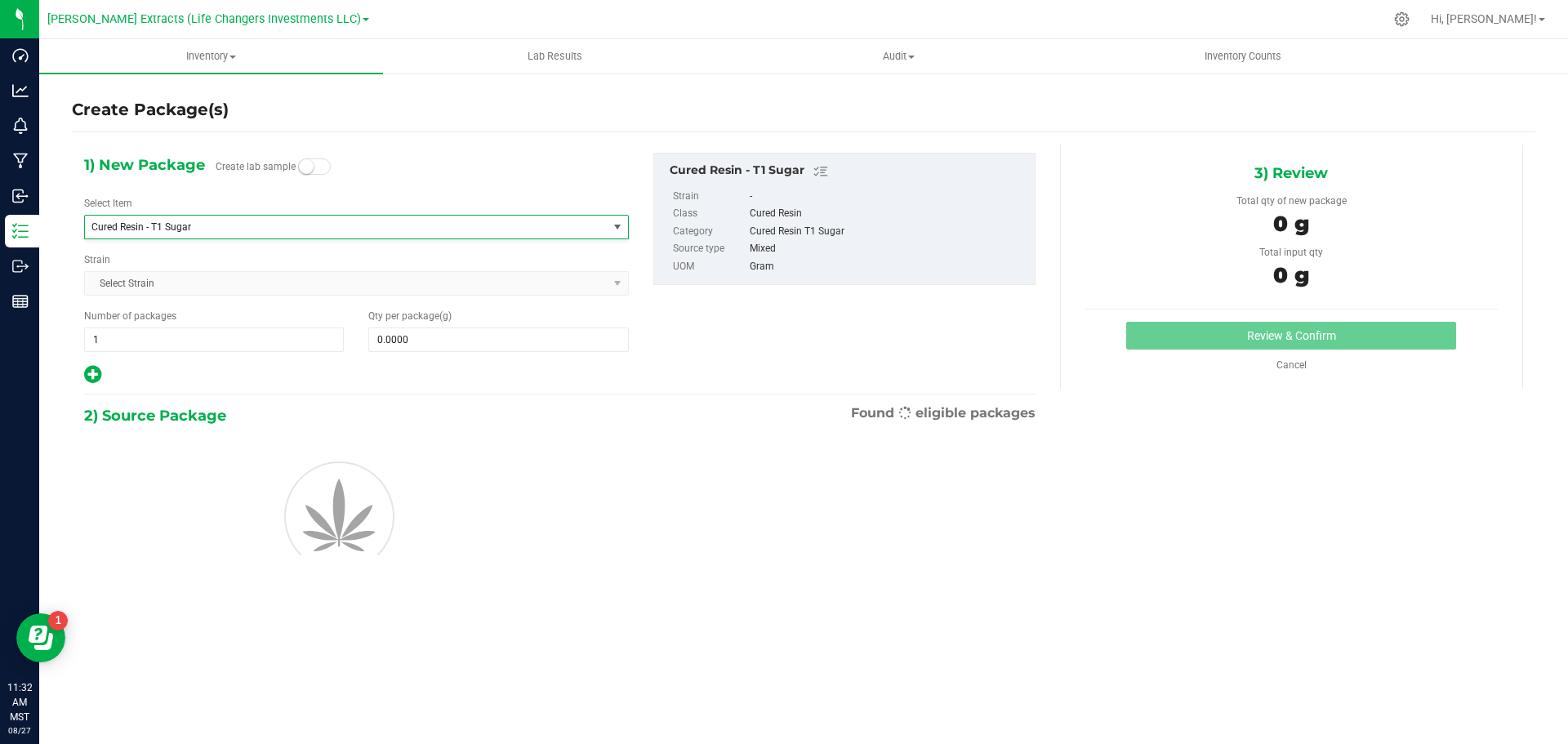
type input "0.0000"
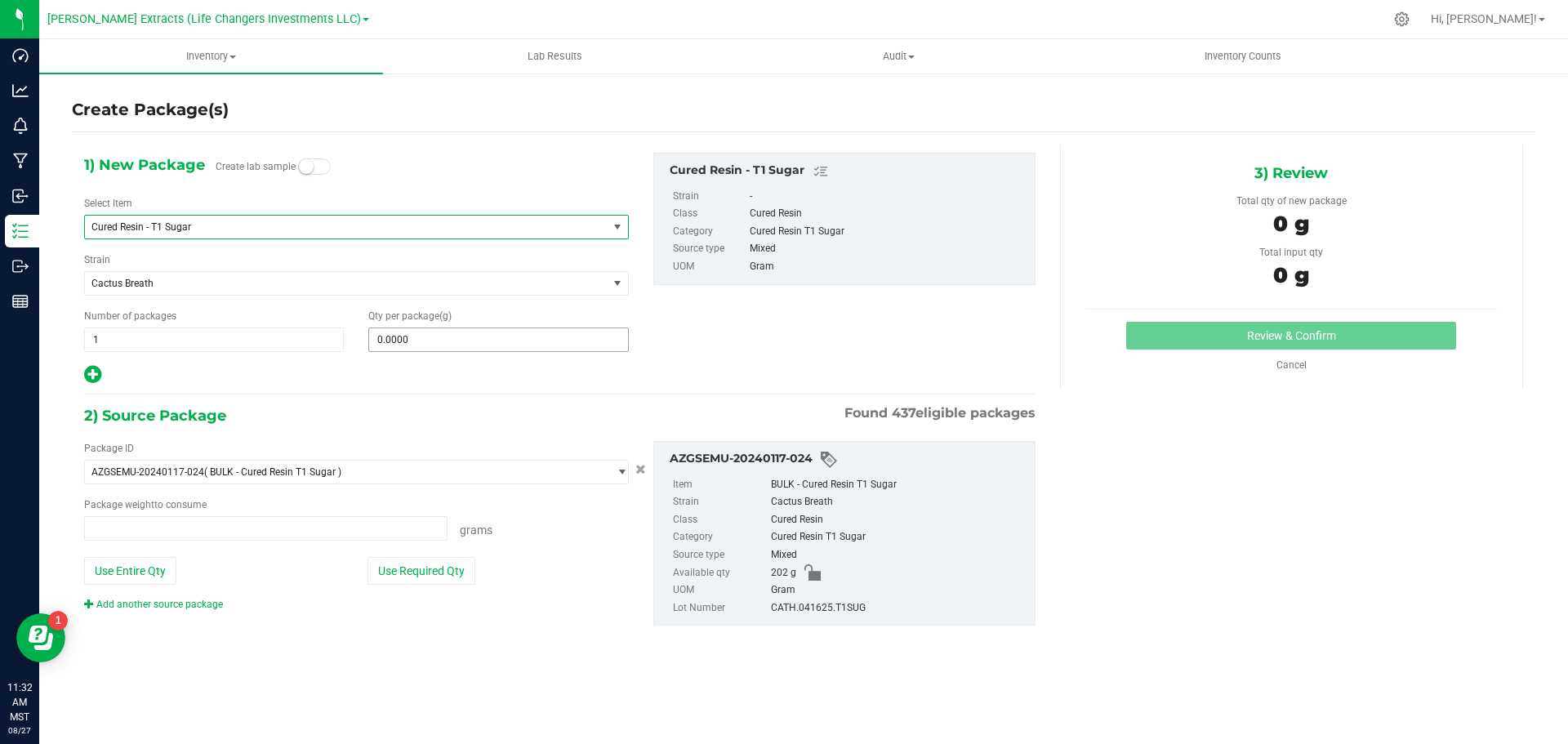
type input "0.0000 g"
drag, startPoint x: 394, startPoint y: 336, endPoint x: 337, endPoint y: 337, distance: 57.0
click at [337, 337] on div "Number of packages 1 1 Qty per package (g)" at bounding box center [356, 330] width 569 height 44
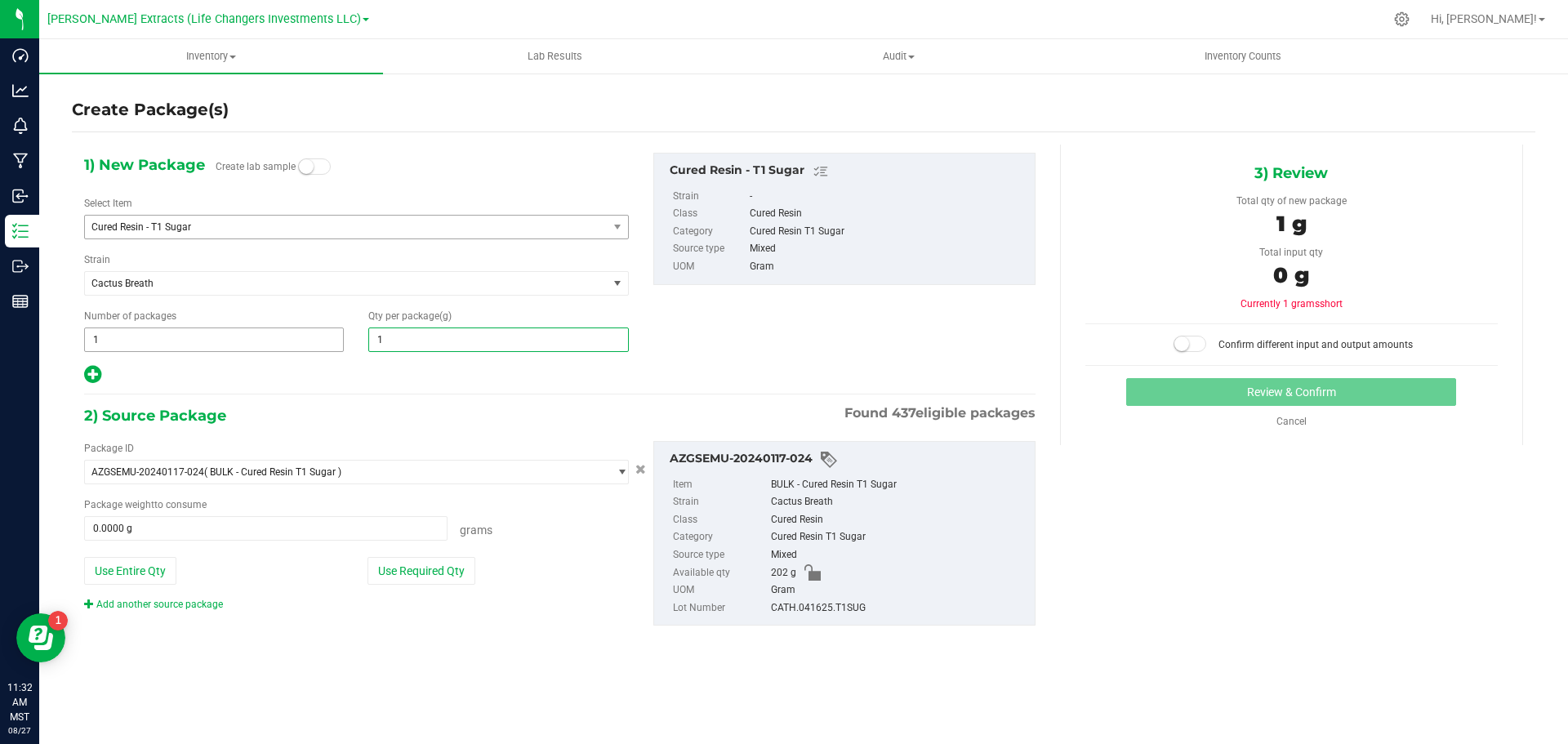
type input "10"
type input "10.0000"
click at [401, 571] on button "Use Required Qty" at bounding box center [421, 571] width 108 height 28
type input "10.0000 g"
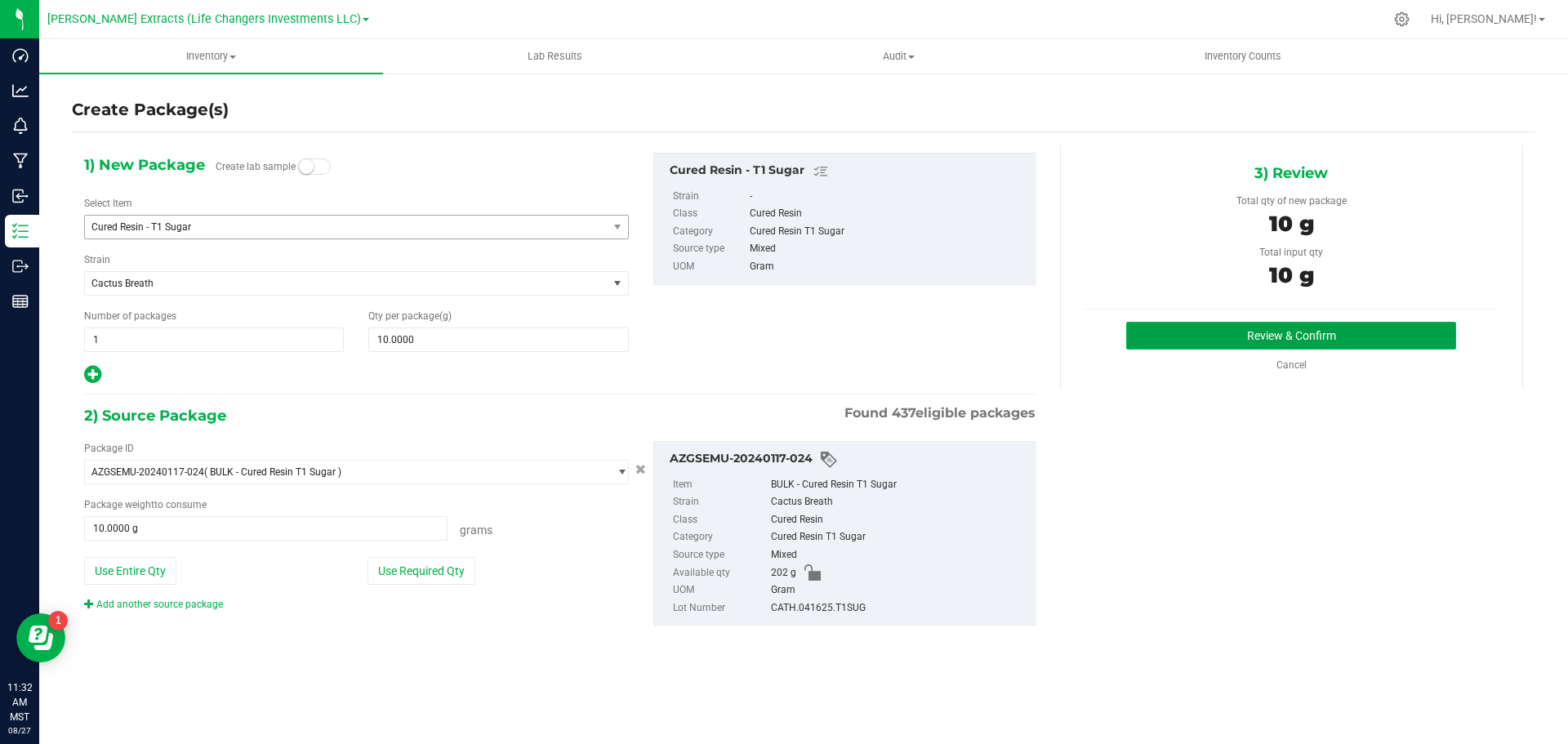
click at [1284, 339] on button "Review & Confirm" at bounding box center [1290, 336] width 330 height 28
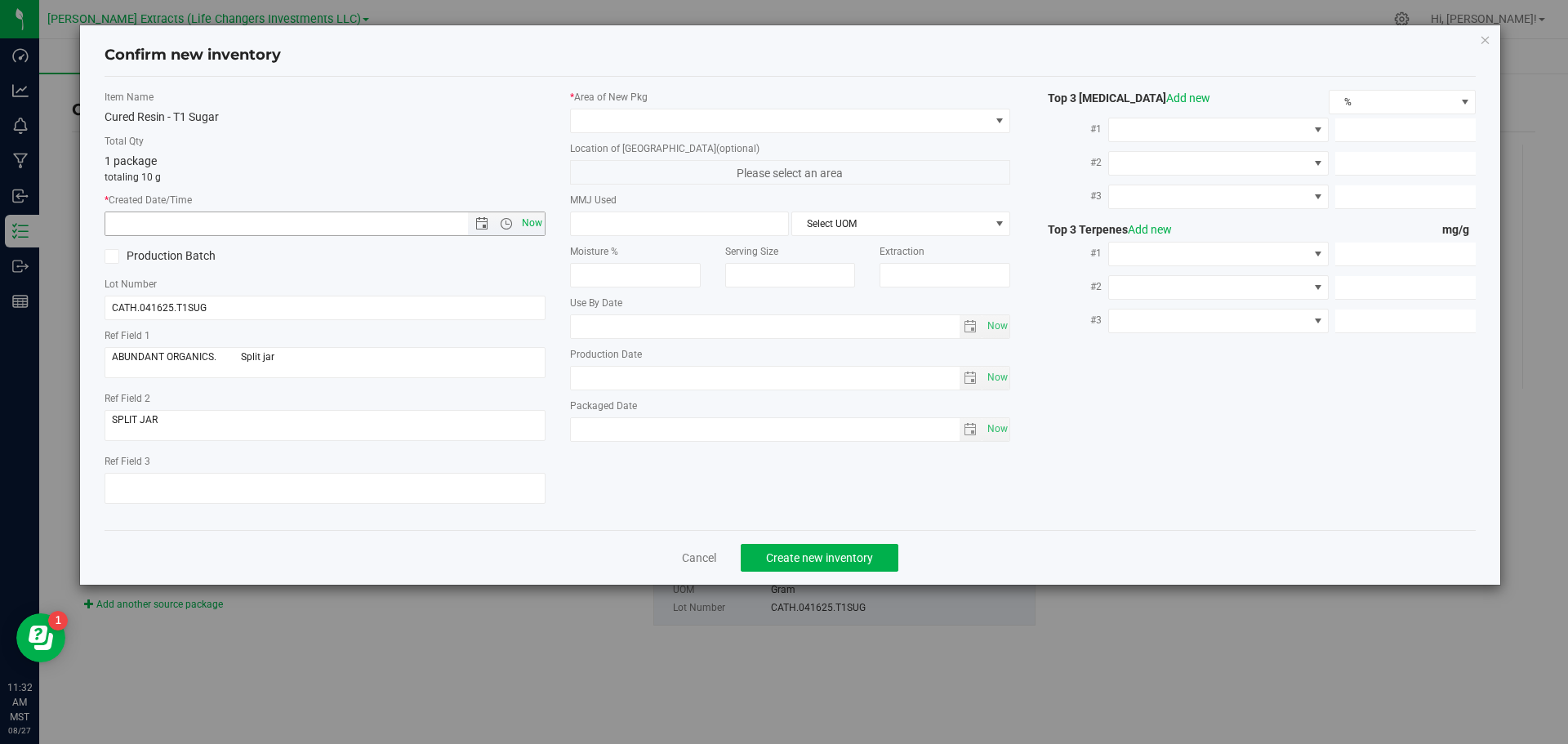
click at [527, 223] on span "Now" at bounding box center [532, 224] width 28 height 24
type input "[DATE] 11:32 AM"
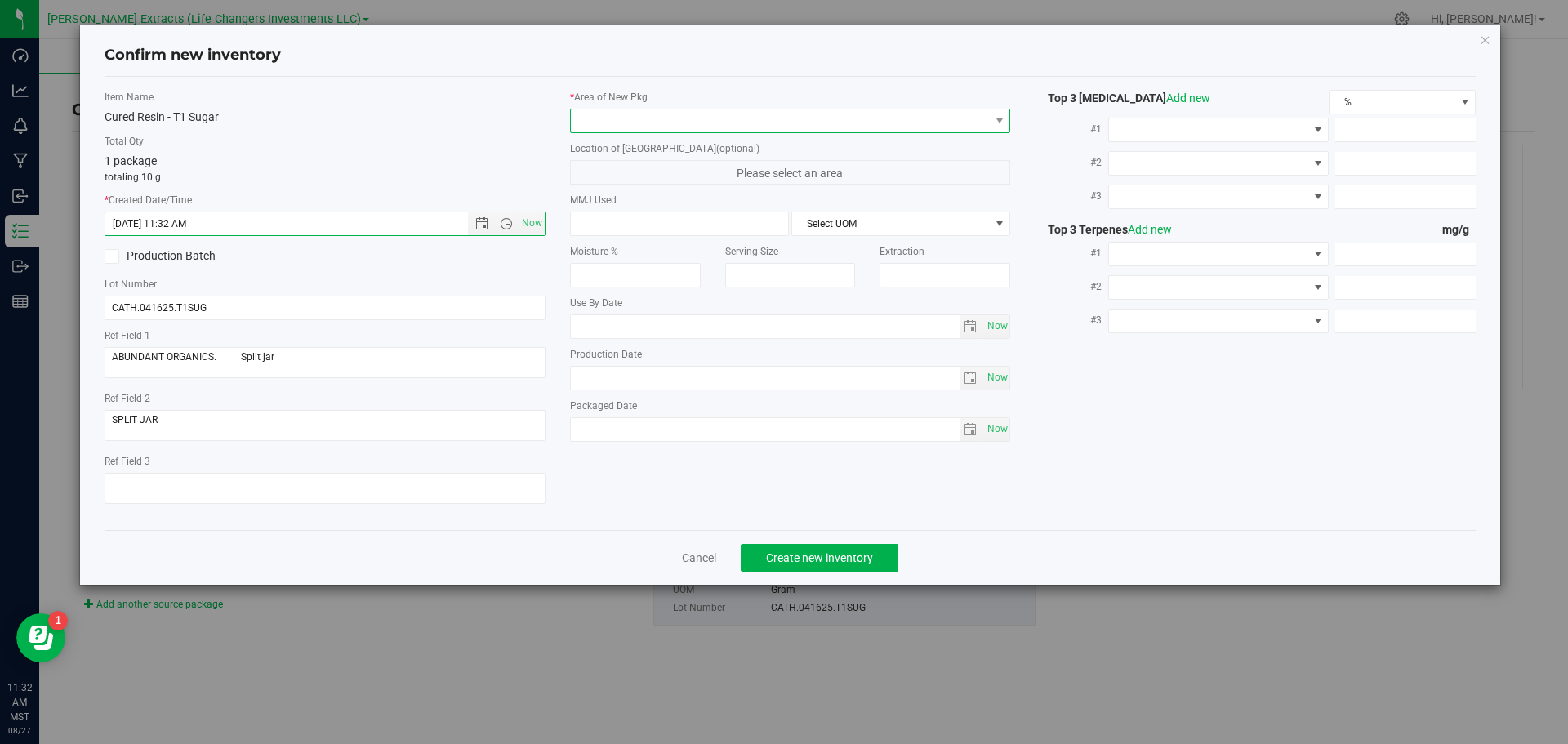
click at [609, 118] on span at bounding box center [780, 121] width 419 height 23
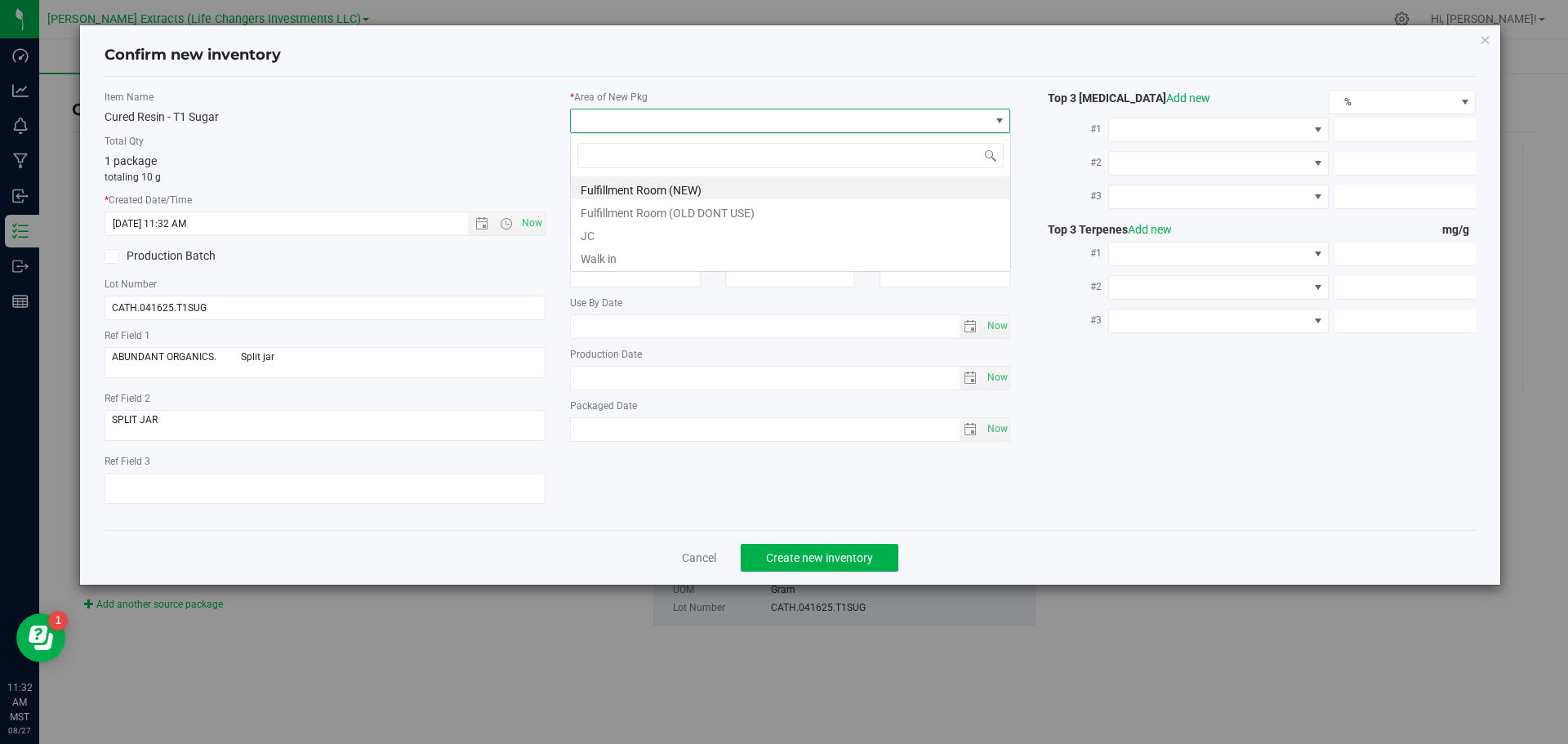
scroll to position [24, 441]
click at [636, 186] on li "Fulfillment Room (NEW)" at bounding box center [790, 188] width 439 height 23
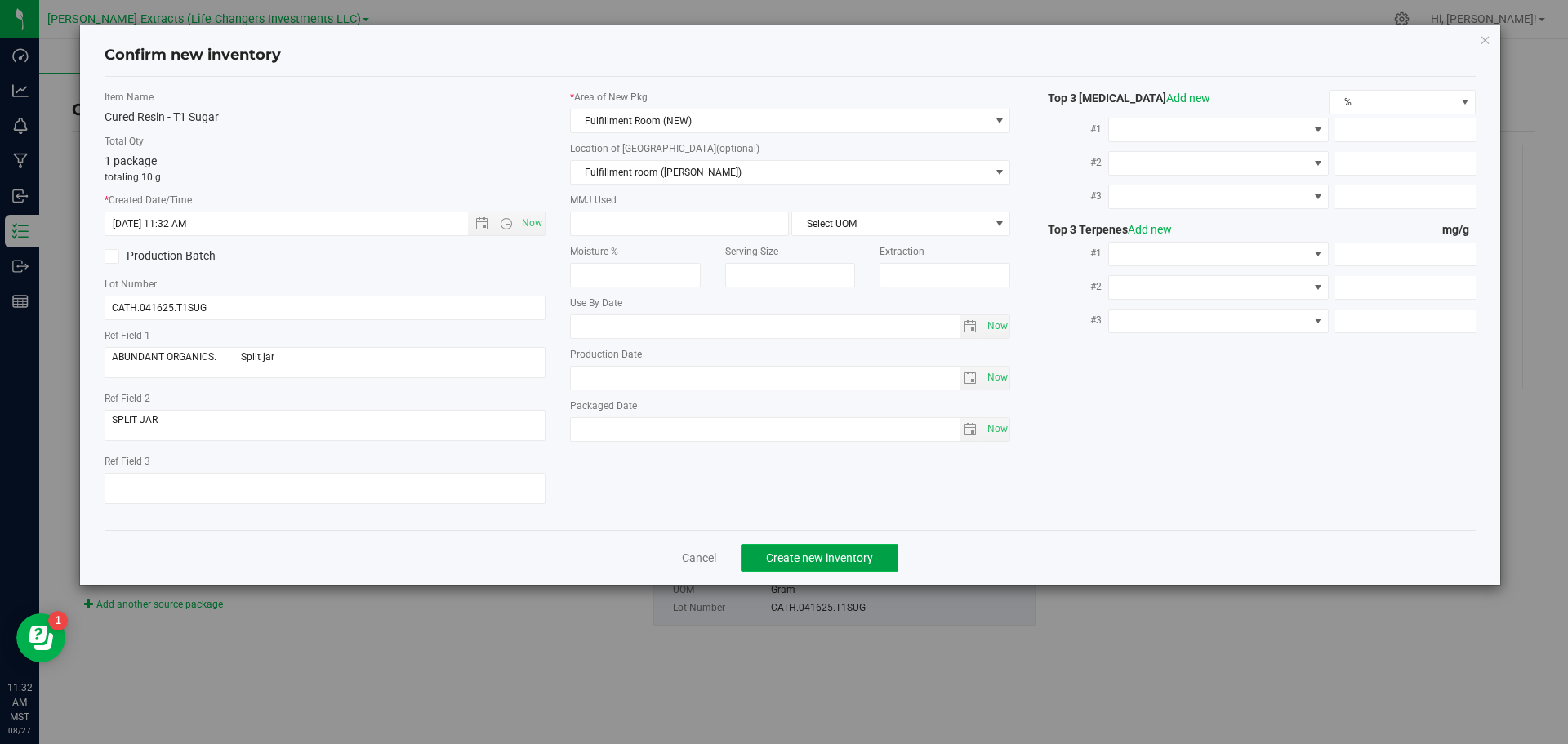
click at [823, 552] on span "Create new inventory" at bounding box center [819, 558] width 107 height 13
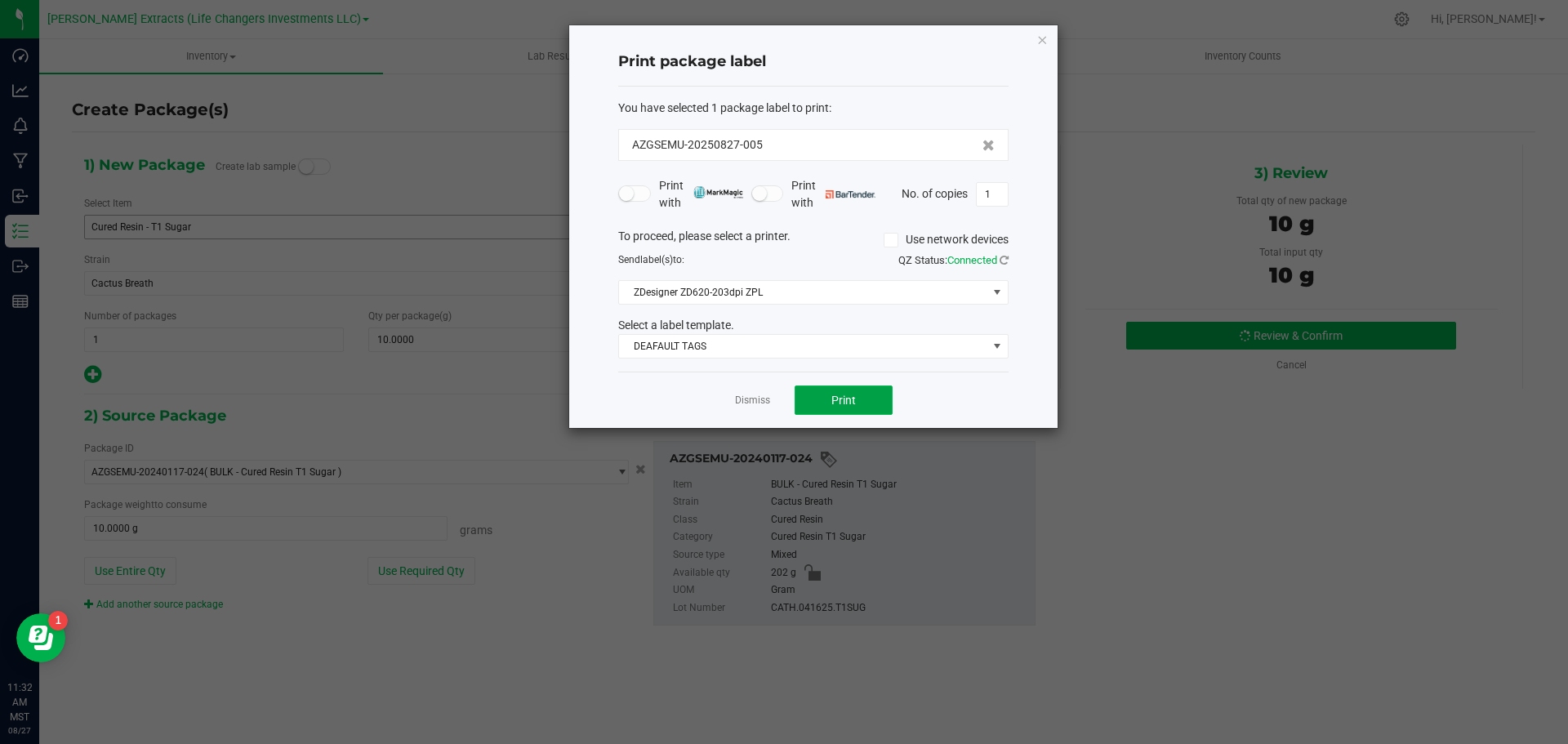
click at [847, 405] on span "Print" at bounding box center [843, 400] width 24 height 13
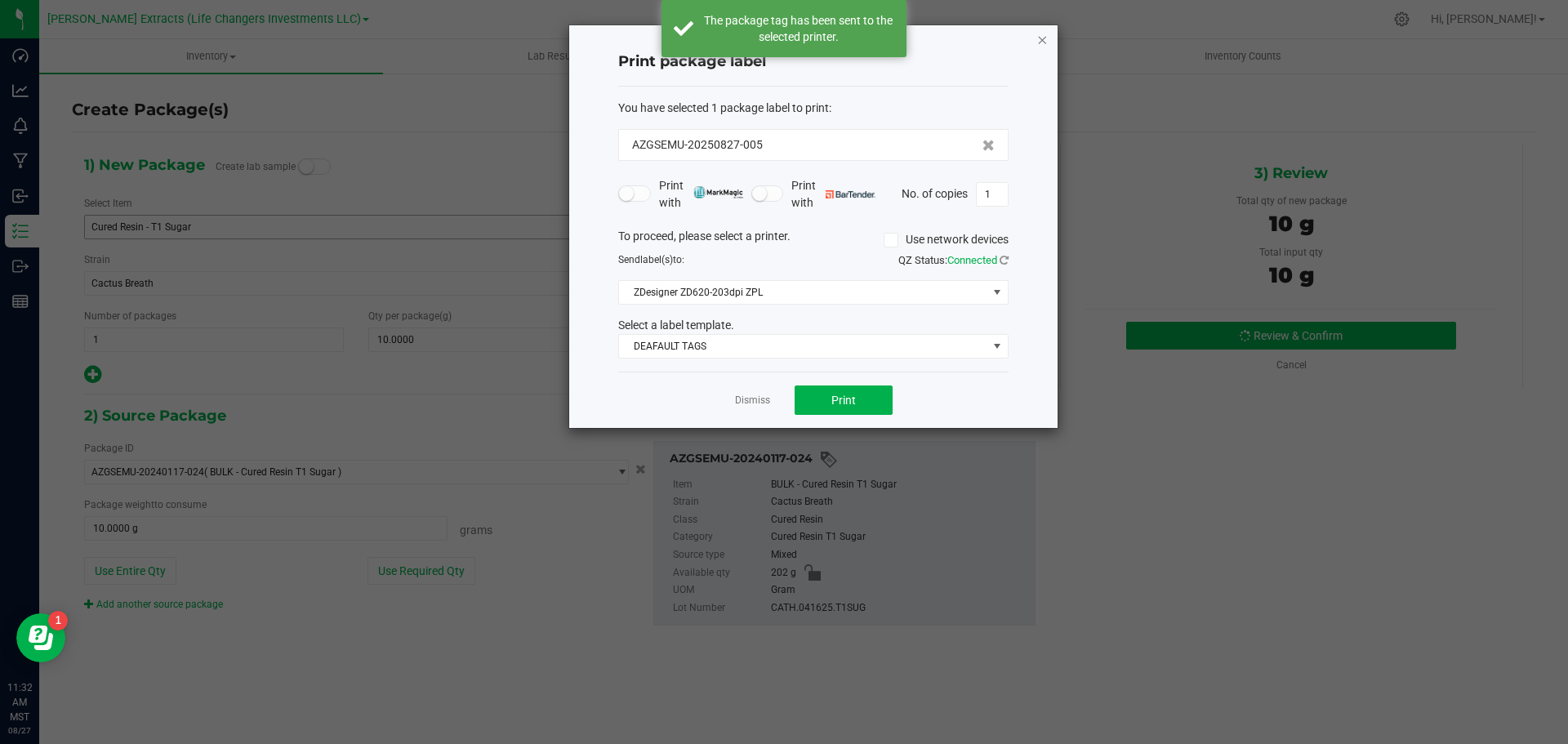
click at [1040, 34] on icon "button" at bounding box center [1042, 39] width 11 height 20
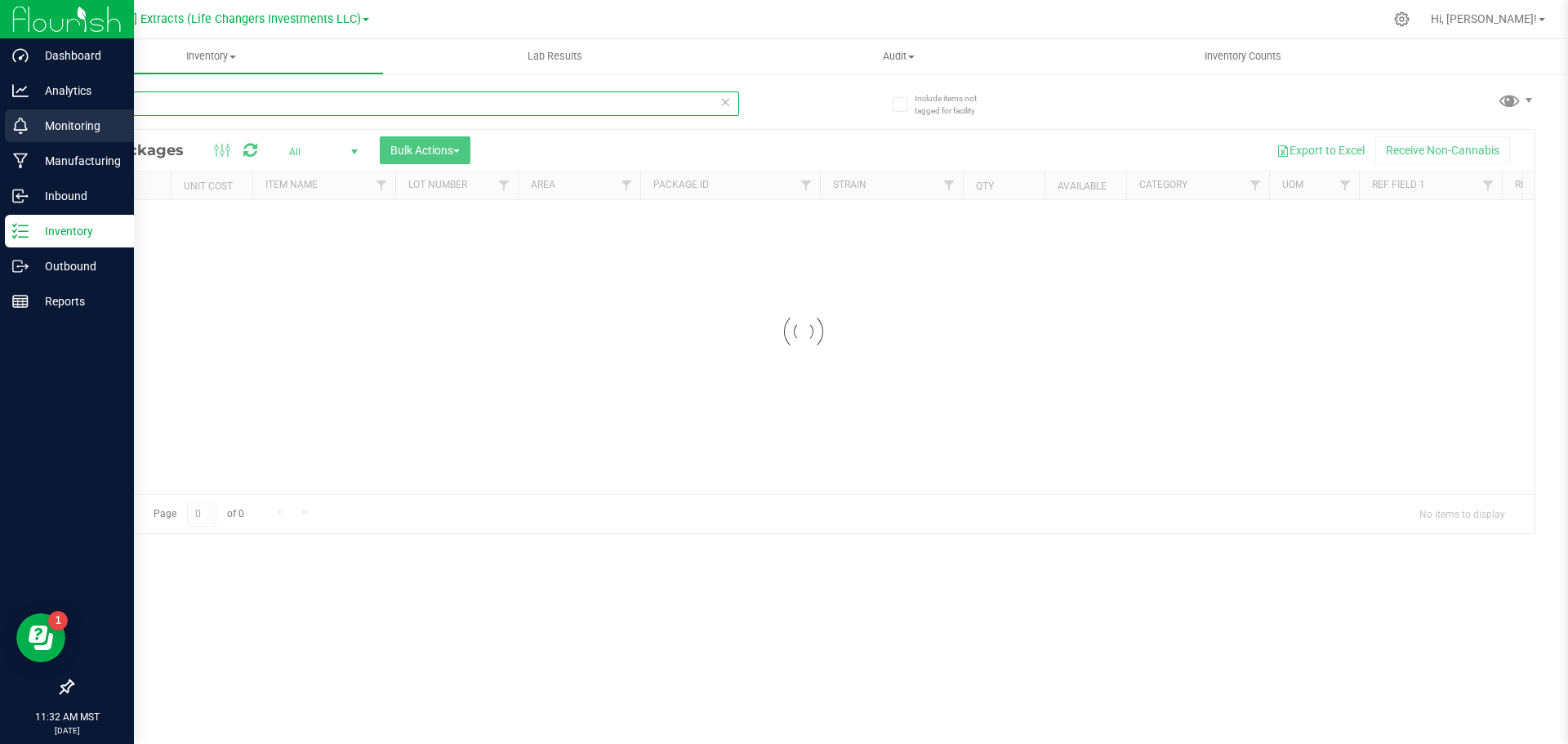
drag, startPoint x: 156, startPoint y: 105, endPoint x: 0, endPoint y: 112, distance: 156.2
click at [0, 111] on div "Dashboard Analytics Monitoring Manufacturing Inbound Inventory Outbound Reports…" at bounding box center [784, 372] width 1568 height 744
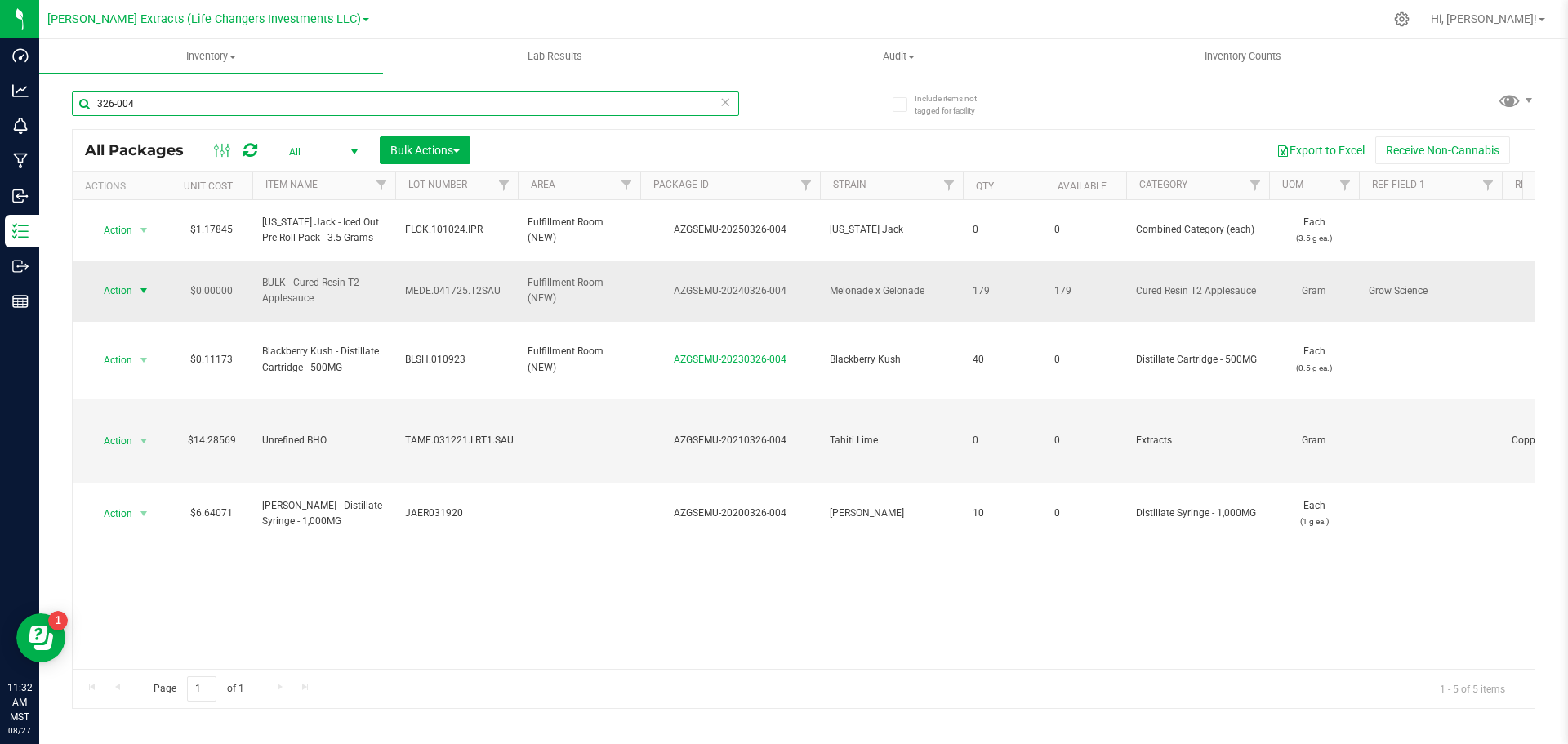
type input "326-004"
click at [129, 280] on span "Action" at bounding box center [110, 291] width 44 height 23
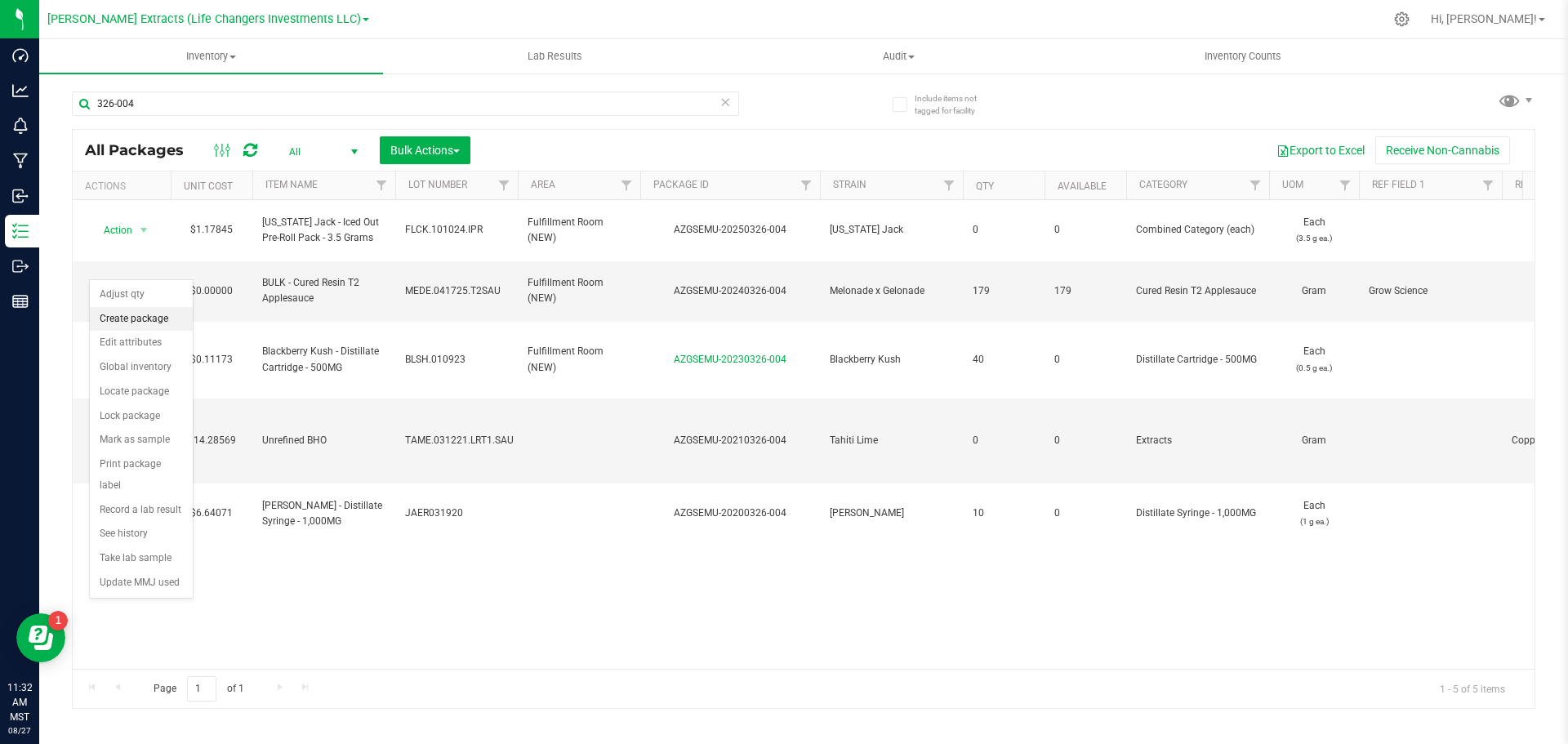
click at [134, 318] on li "Create package" at bounding box center [141, 320] width 103 height 24
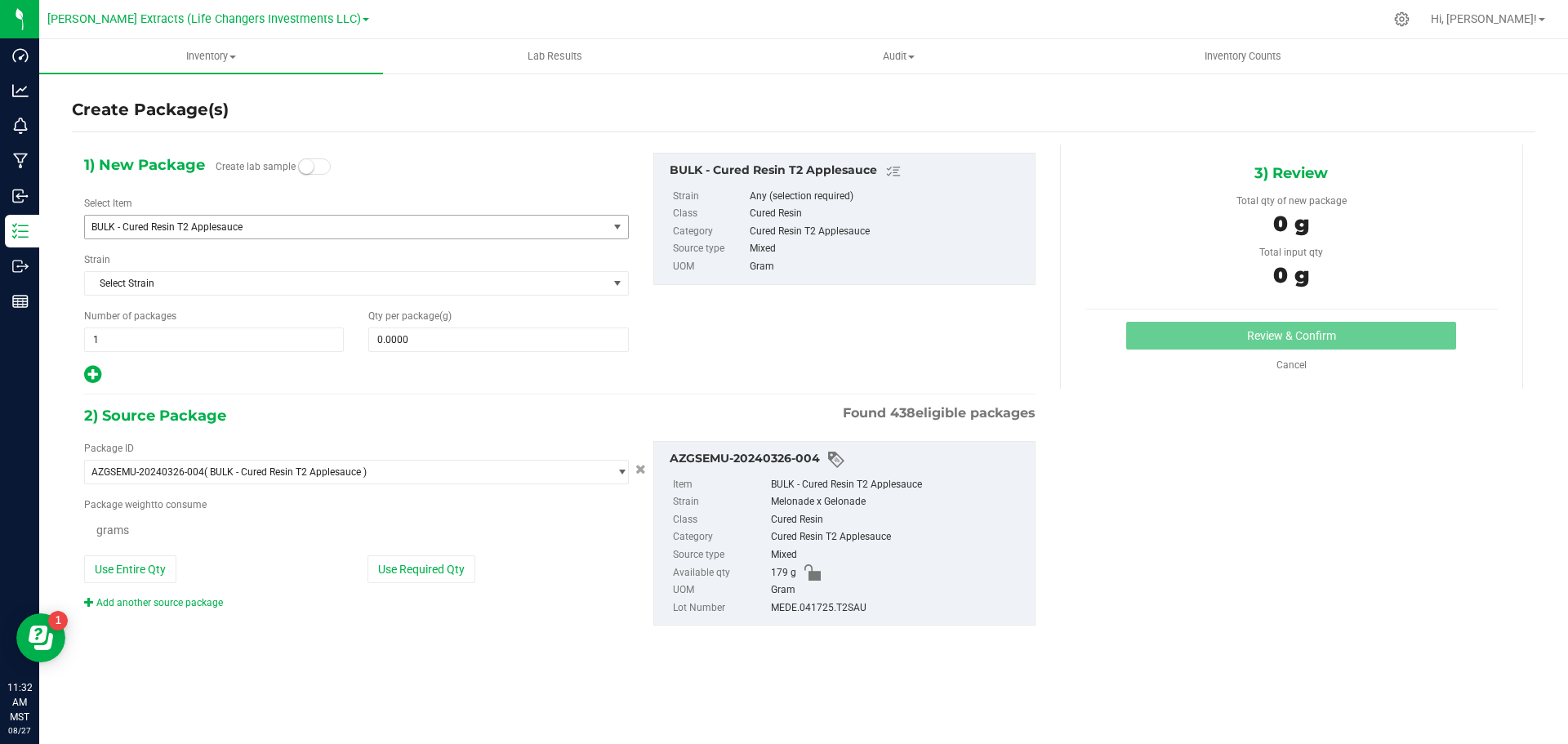
click at [217, 226] on span "BULK - Cured Resin T2 Applesauce" at bounding box center [336, 227] width 489 height 11
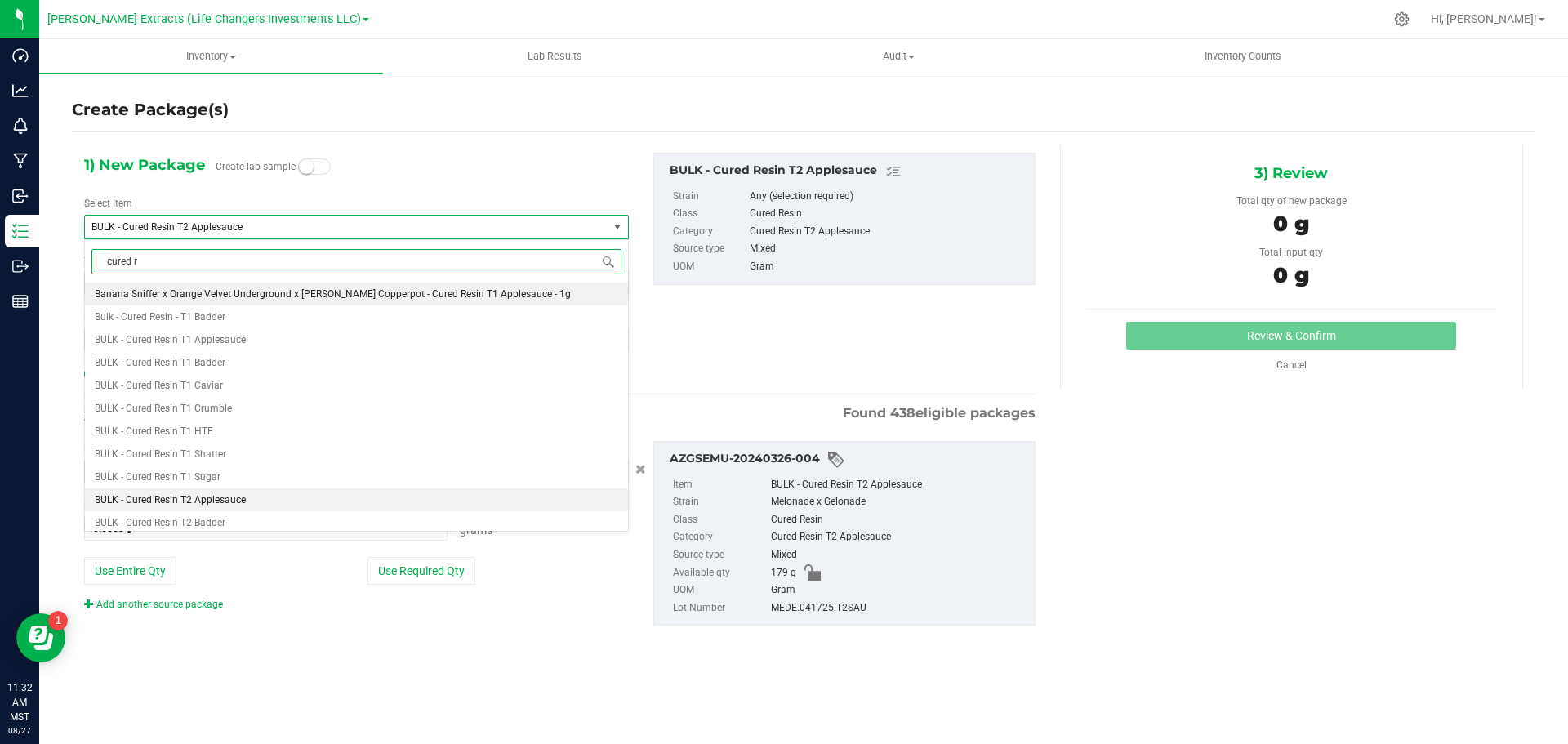
type input "cured re"
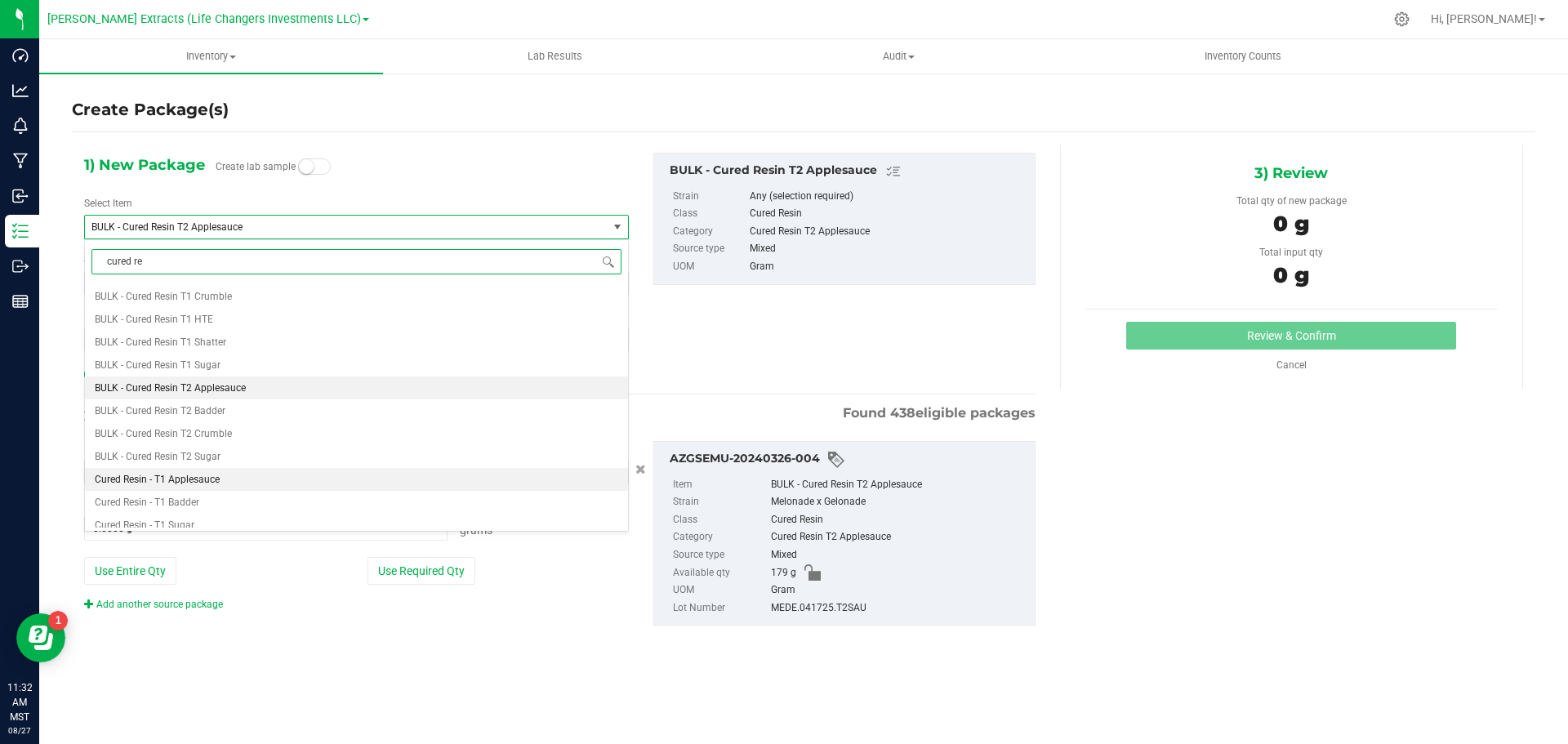
scroll to position [245, 0]
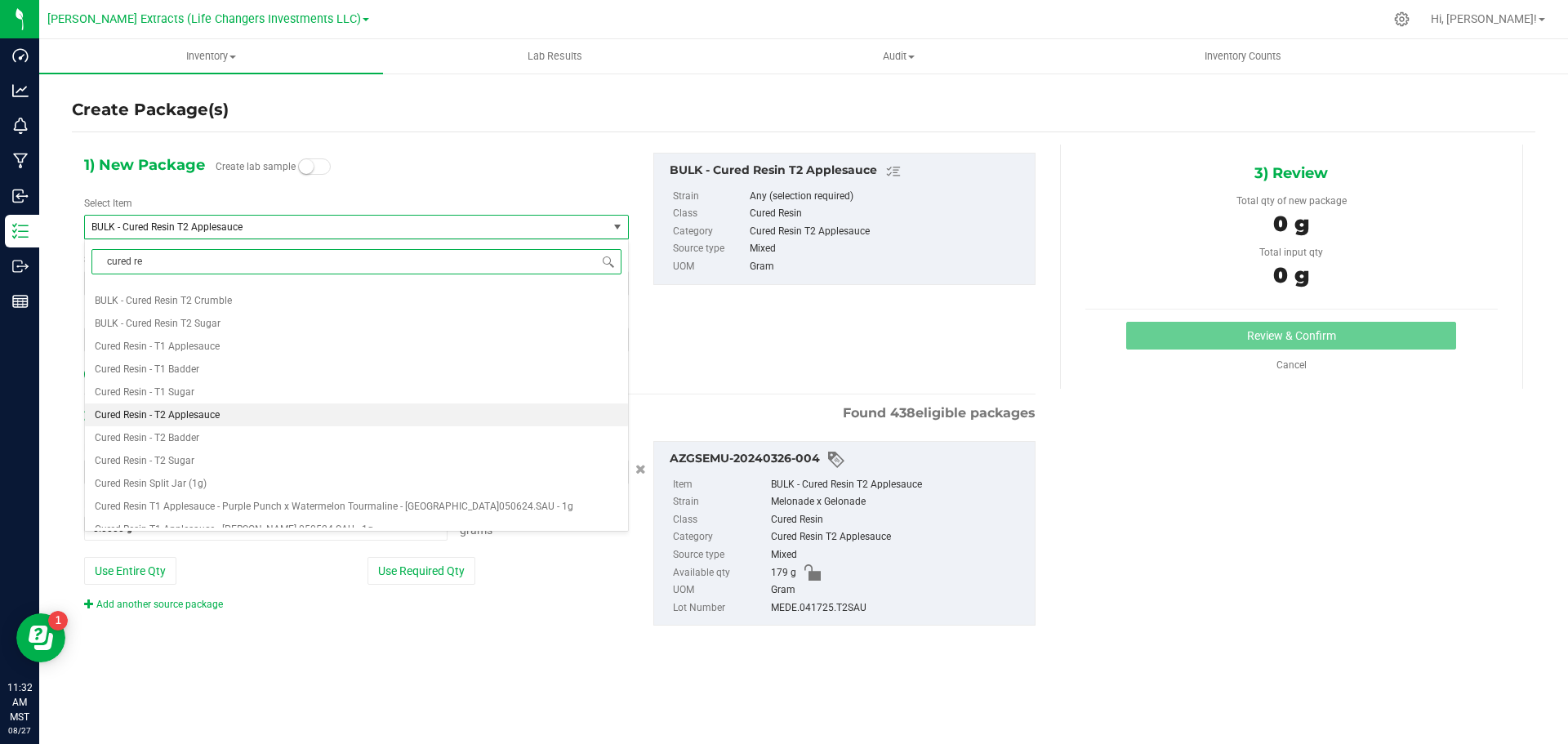
click at [189, 417] on span "Cured Resin - T2 Applesauce" at bounding box center [157, 415] width 125 height 11
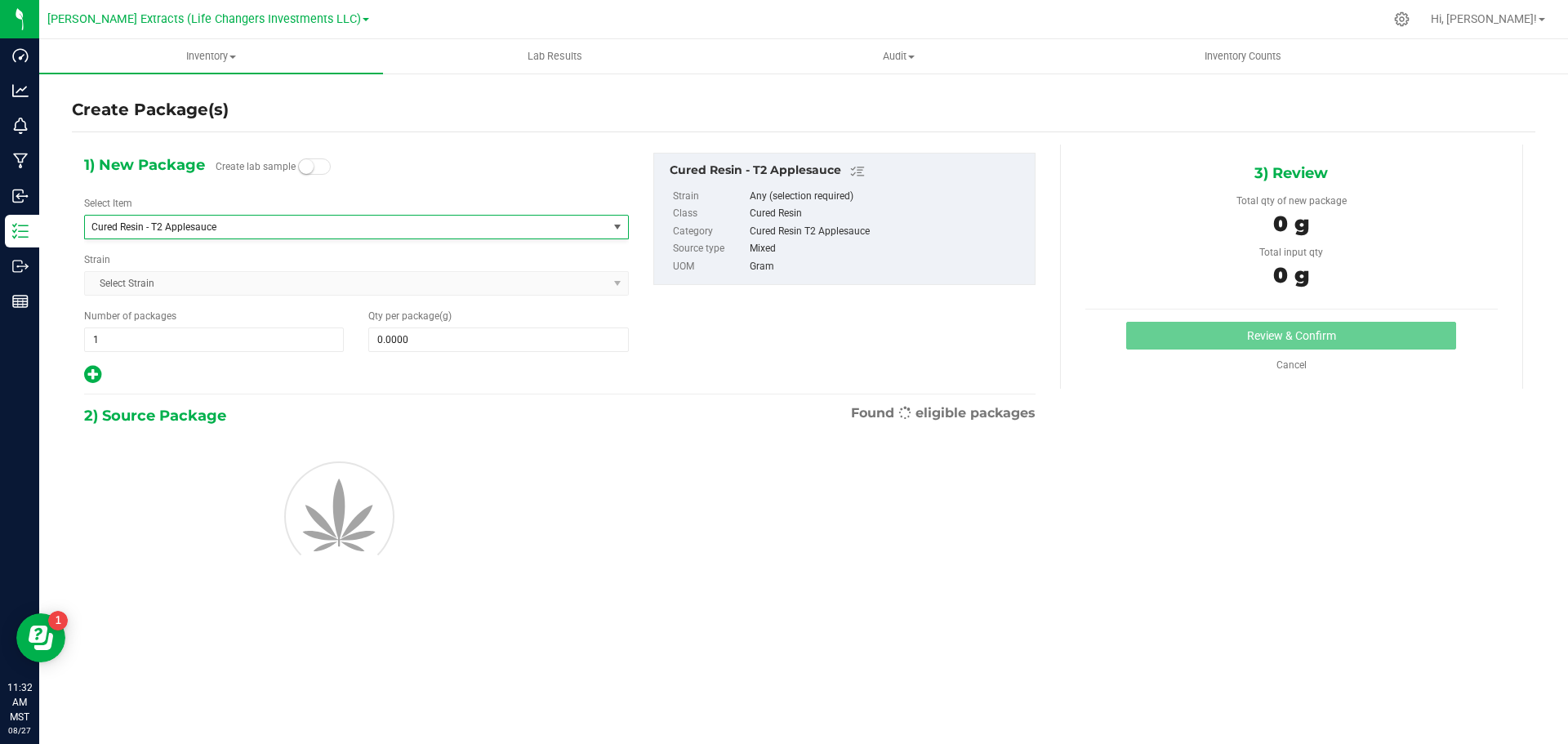
type input "0.0000"
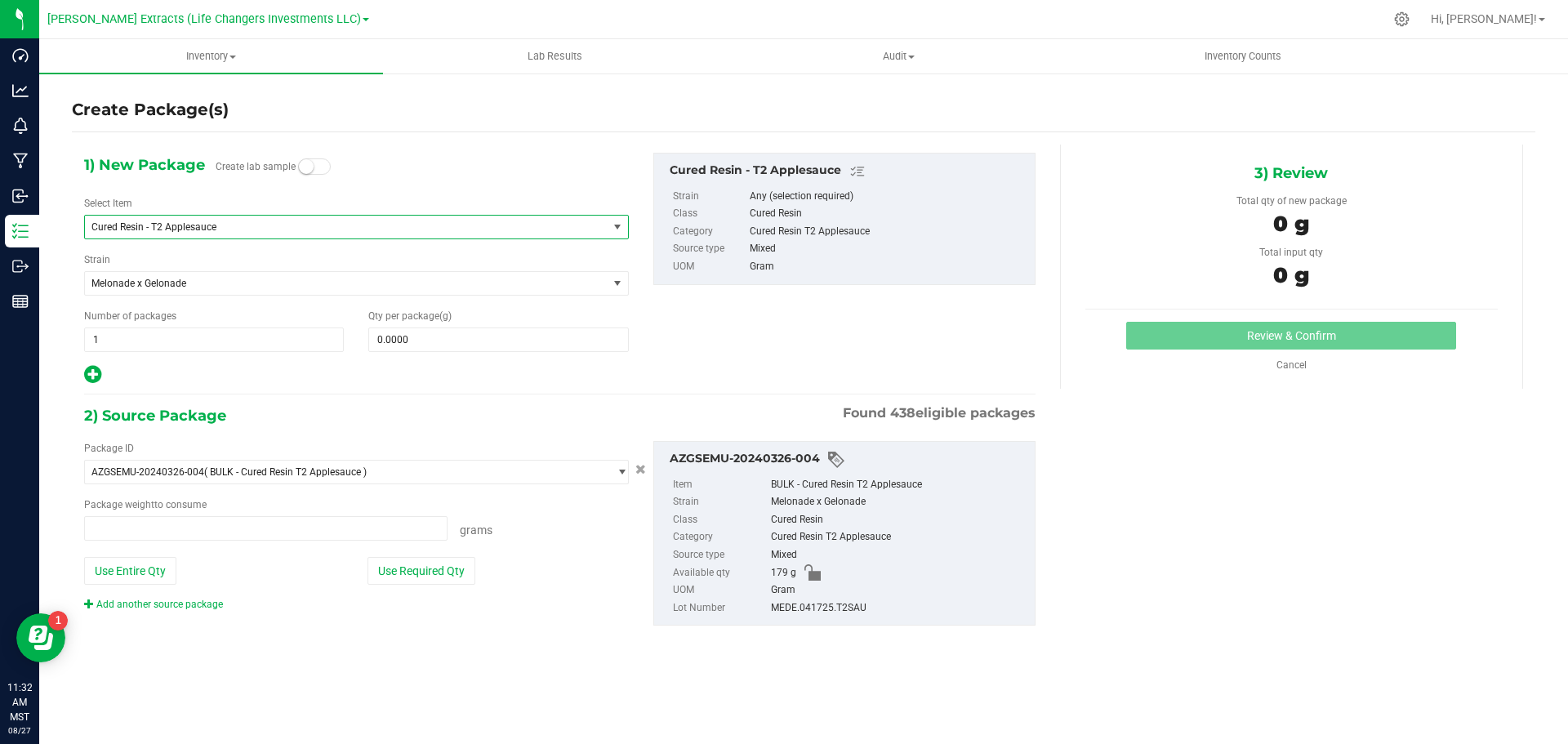
type input "0.0000 g"
click at [416, 338] on input "0.0000" at bounding box center [499, 340] width 258 height 23
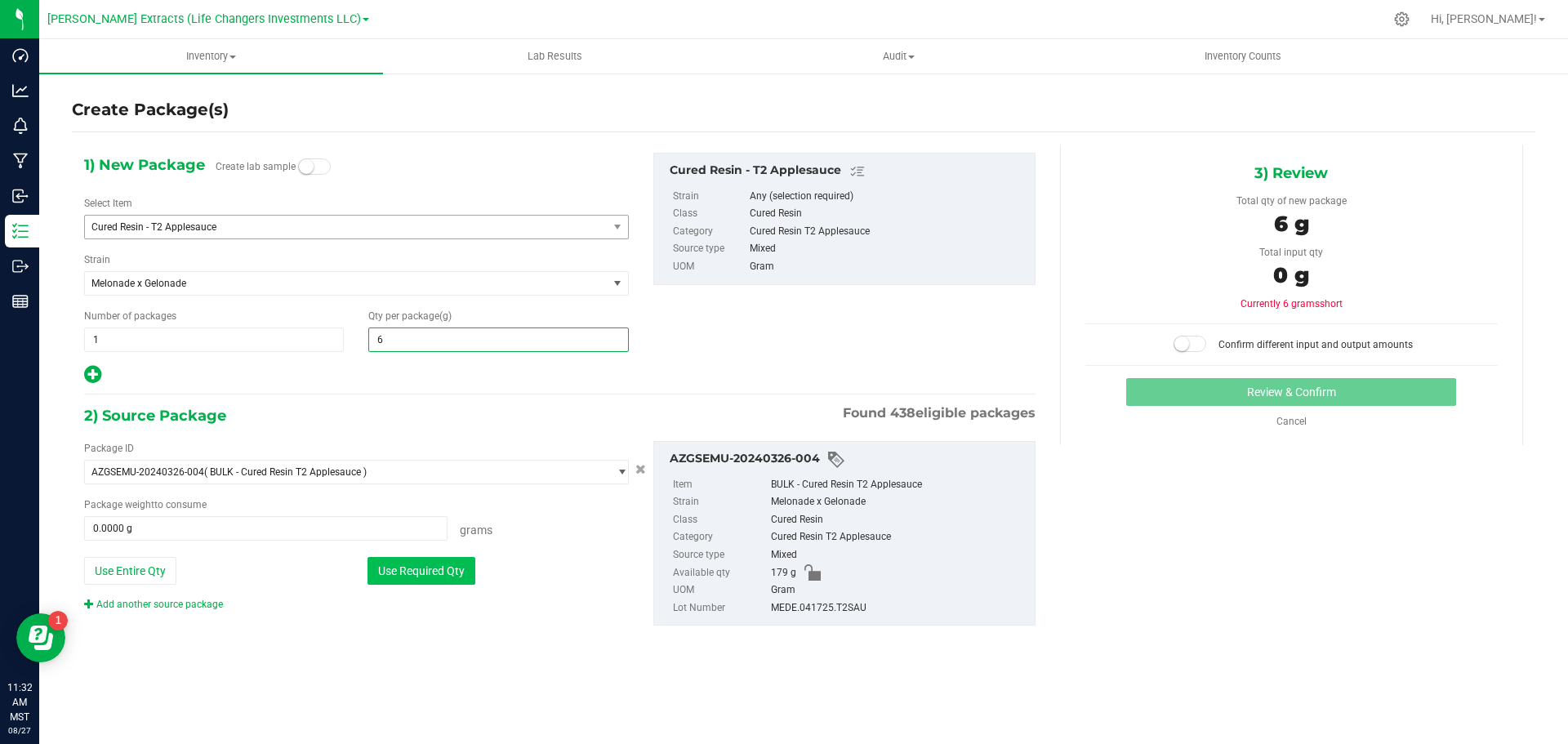
type input "6"
click at [409, 577] on button "Use Required Qty" at bounding box center [421, 571] width 108 height 28
type input "6.0000"
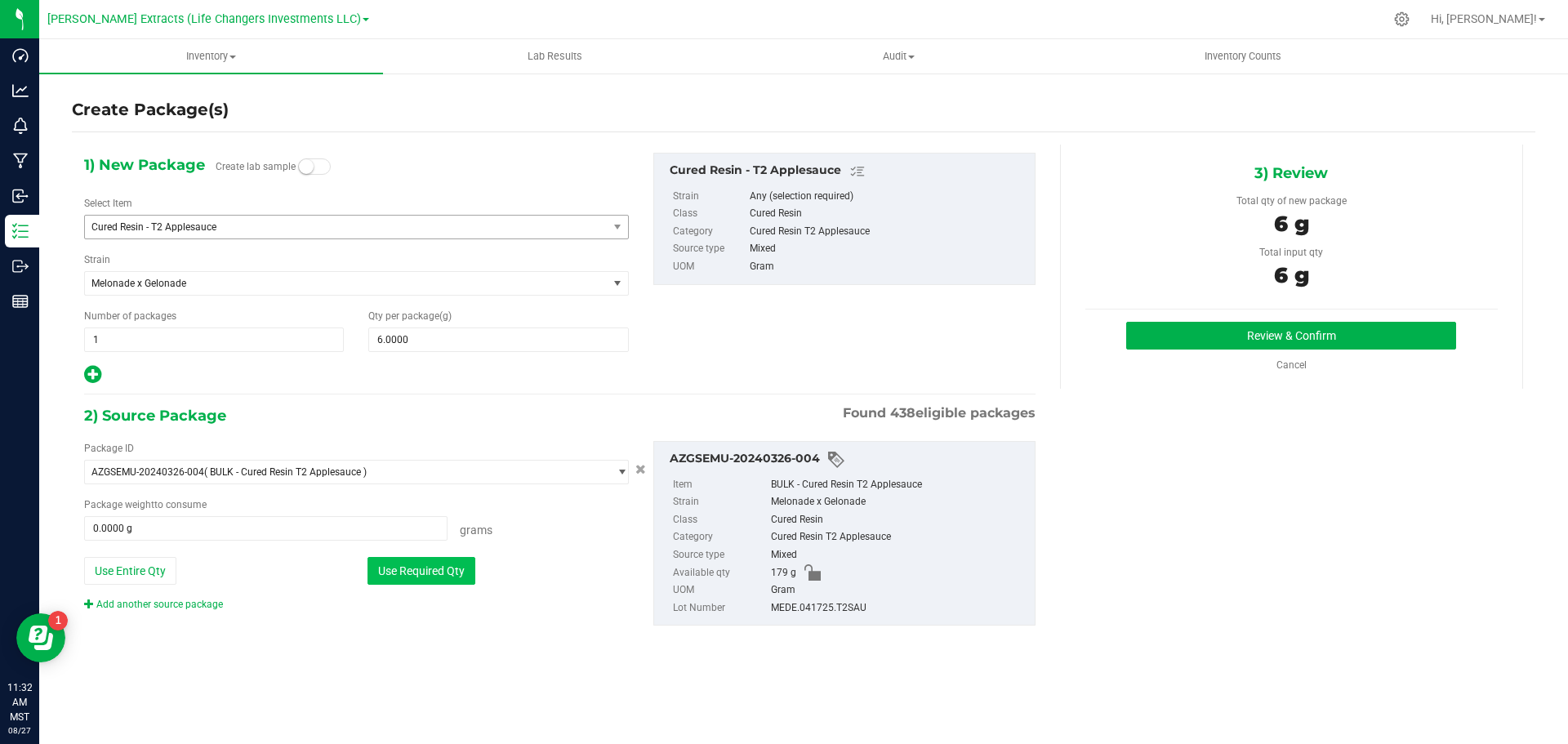
type input "6.0000 g"
drag, startPoint x: 423, startPoint y: 343, endPoint x: 320, endPoint y: 338, distance: 103.1
click at [320, 338] on div "Number of packages 1 1 Qty per package (g) 6.0000 6" at bounding box center [356, 330] width 569 height 44
type input "5"
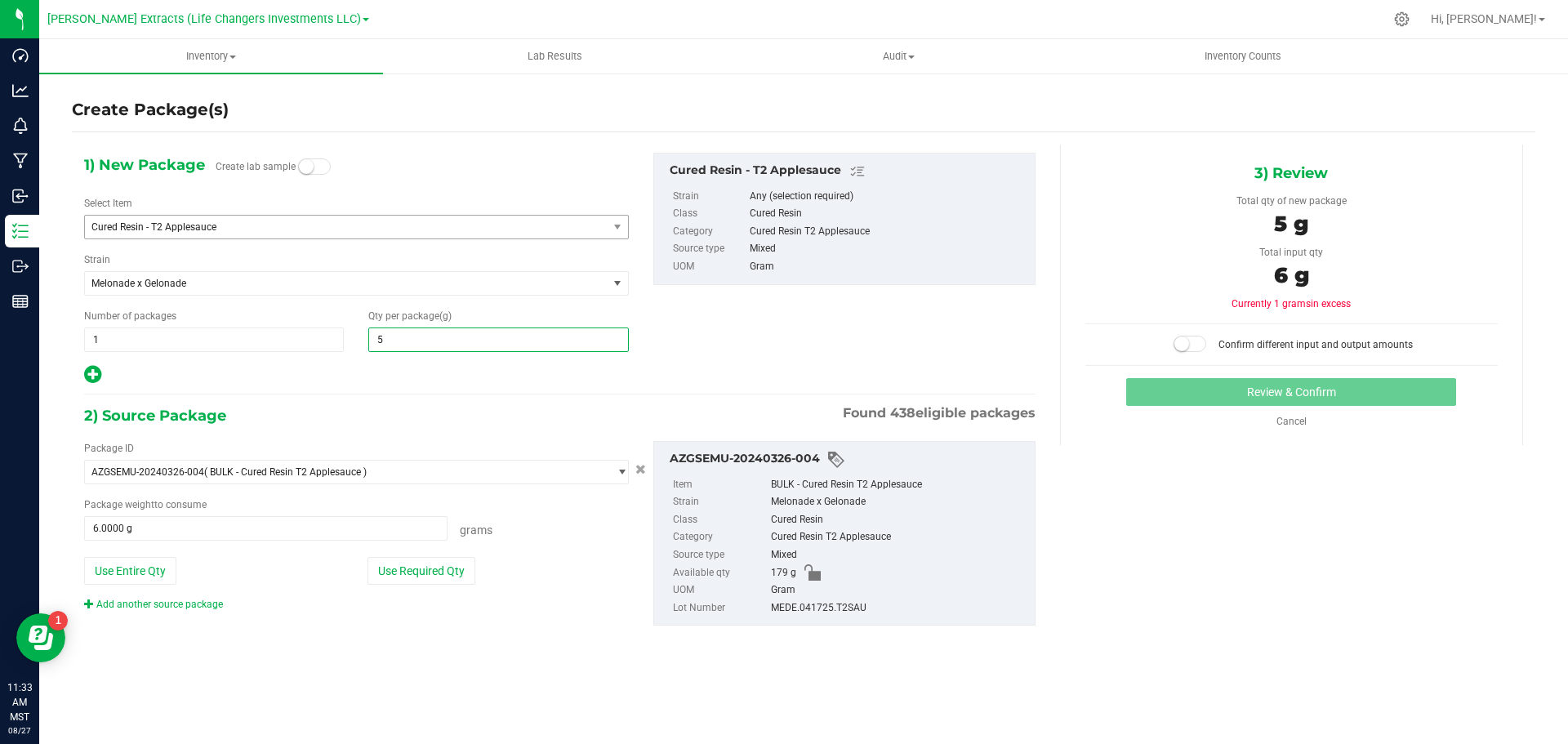
click at [91, 373] on icon at bounding box center [93, 374] width 17 height 20
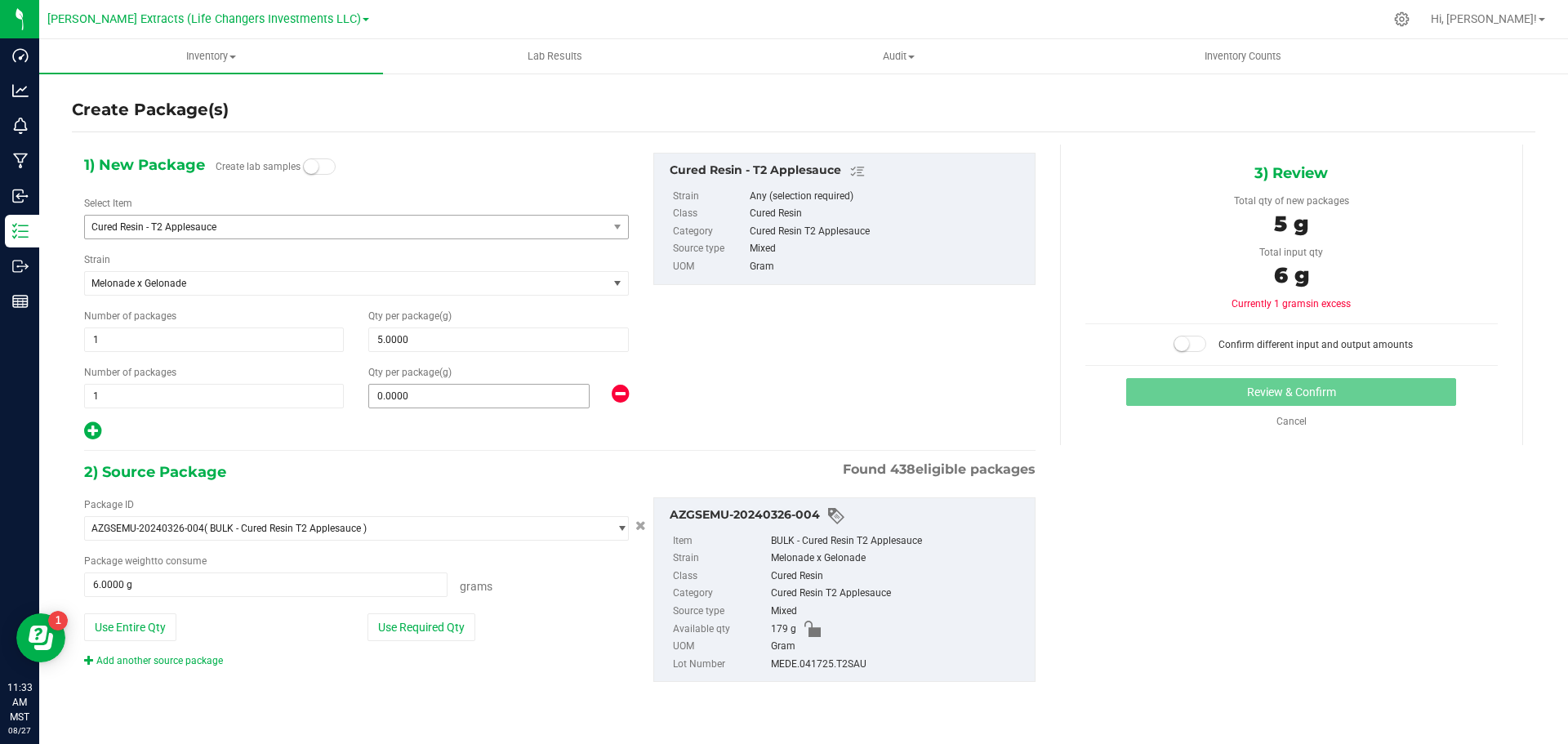
type input "5.0000"
click at [458, 397] on span "0.0000 0" at bounding box center [479, 396] width 221 height 24
type input "1"
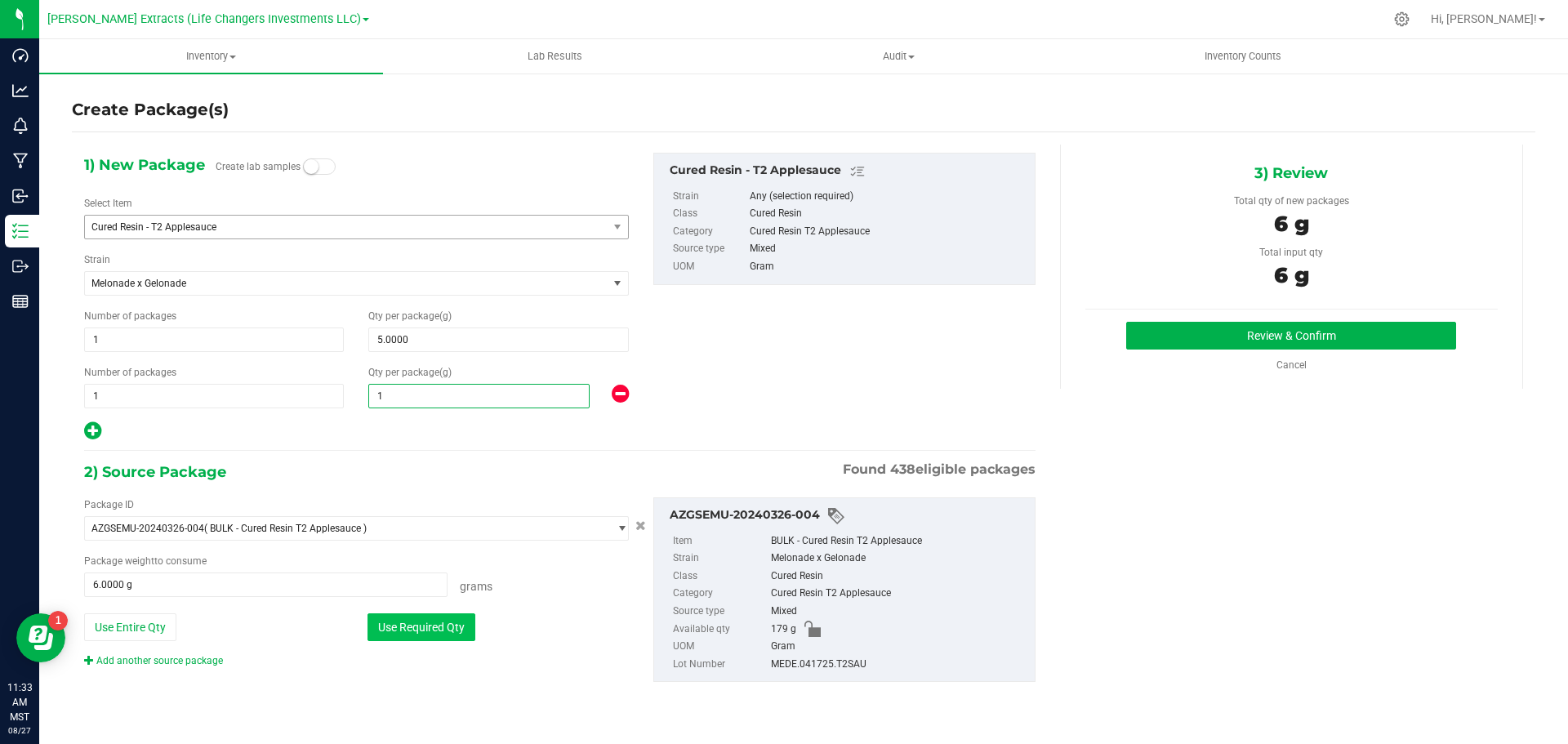
click at [429, 623] on button "Use Required Qty" at bounding box center [421, 627] width 108 height 28
type input "1.0000"
click at [1306, 326] on button "Review & Confirm" at bounding box center [1290, 336] width 330 height 28
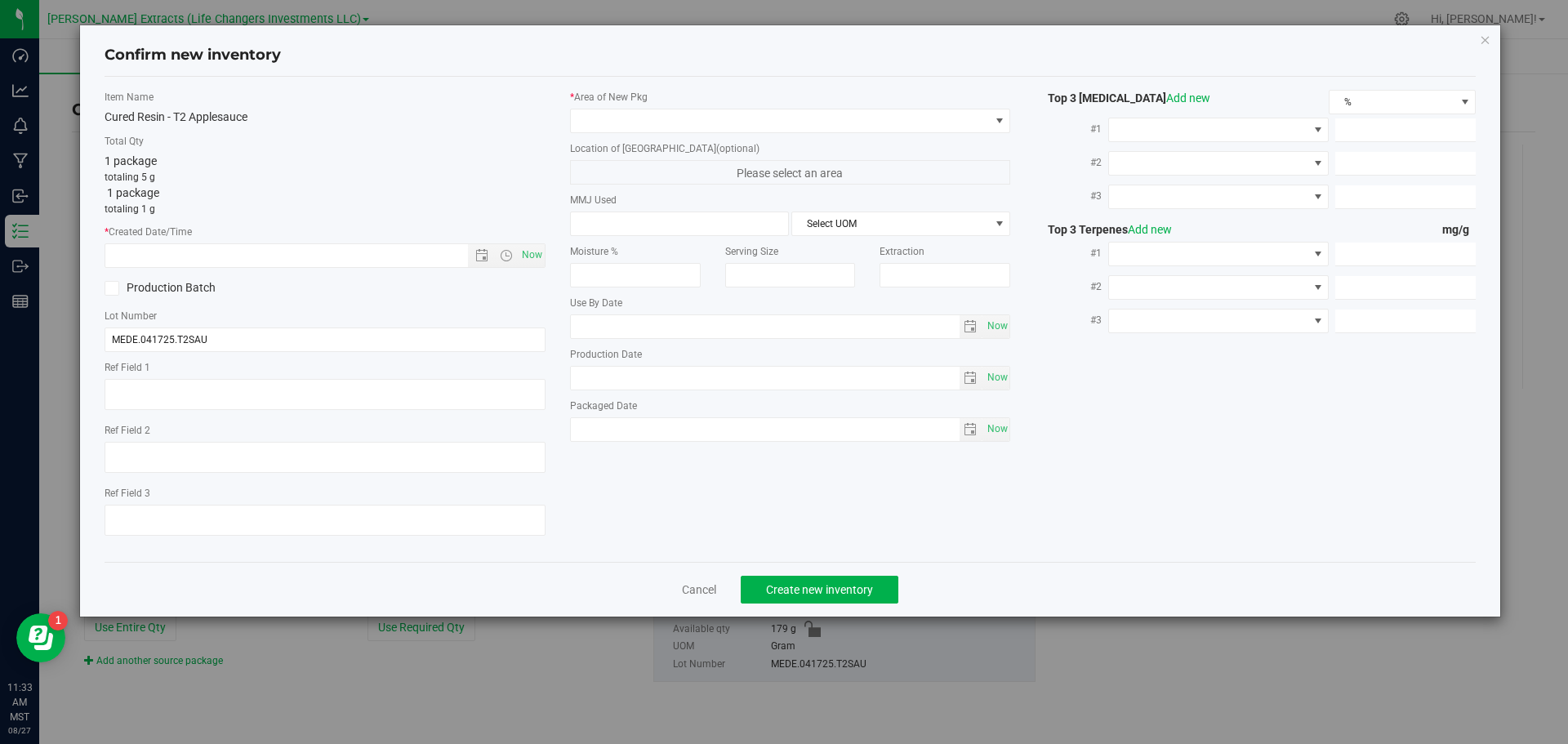
type textarea "Grow Science"
click at [532, 255] on span "Now" at bounding box center [532, 255] width 28 height 24
type input "[DATE] 11:33 AM"
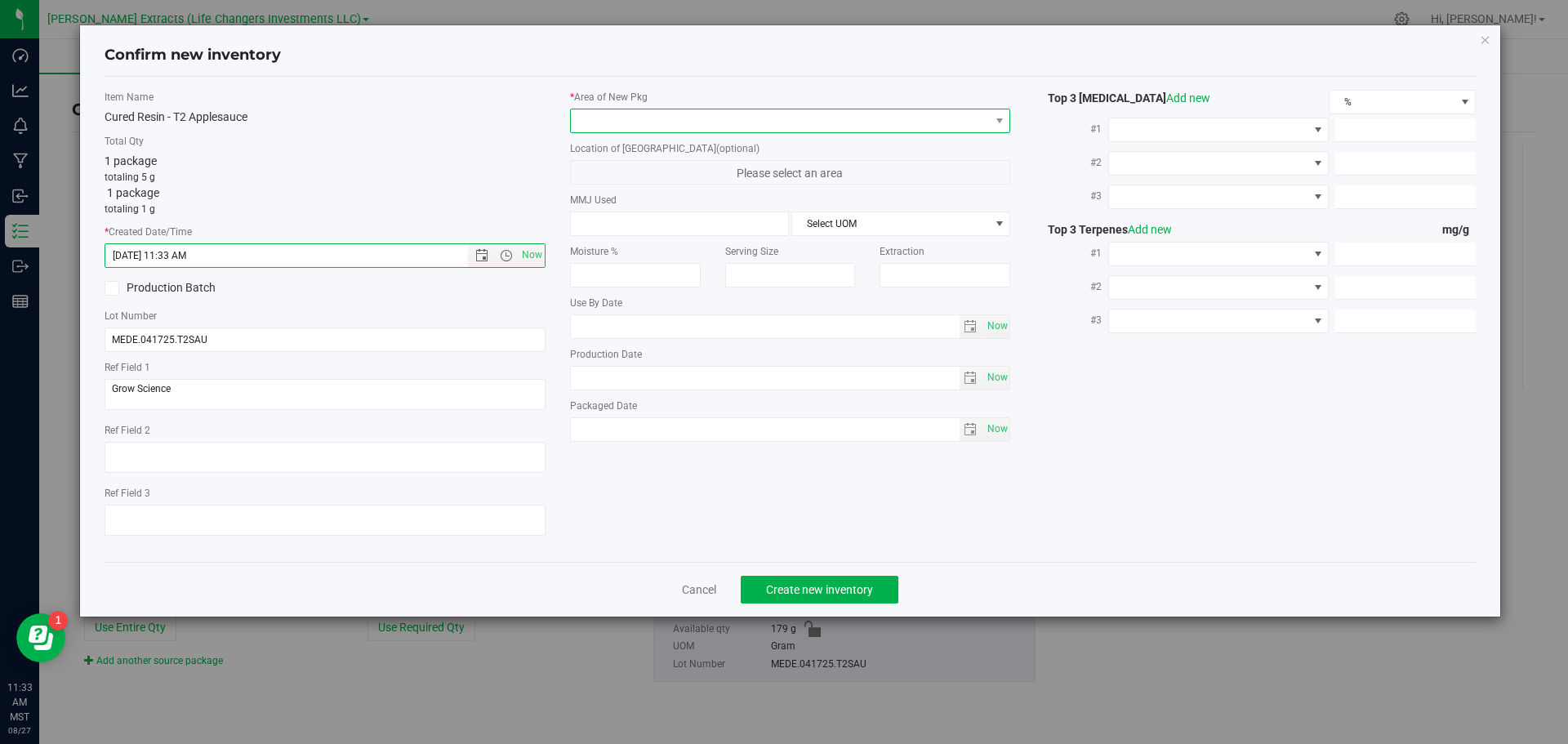
click at [595, 116] on span at bounding box center [780, 121] width 419 height 23
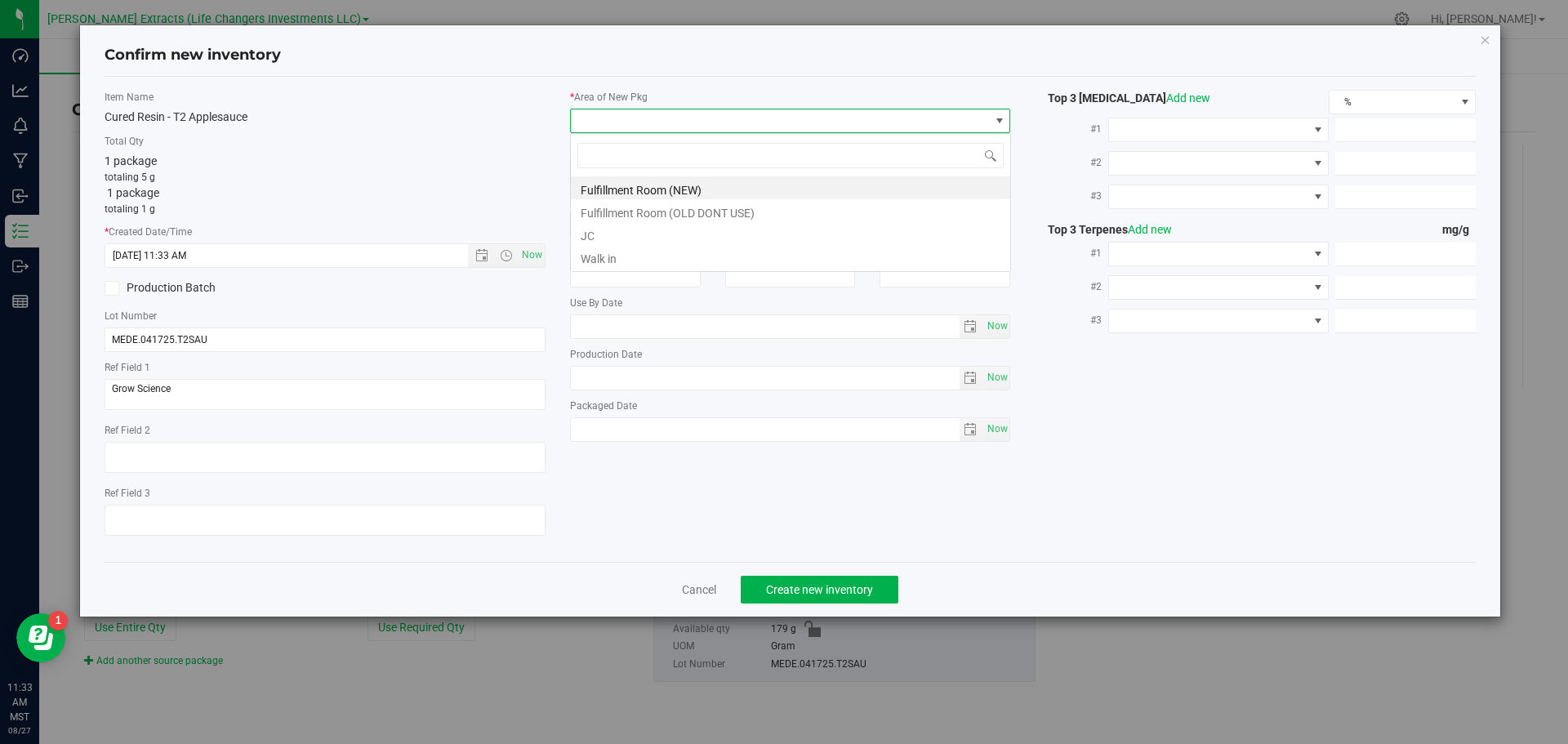
scroll to position [24, 441]
click at [685, 182] on li "Fulfillment Room (NEW)" at bounding box center [790, 188] width 439 height 23
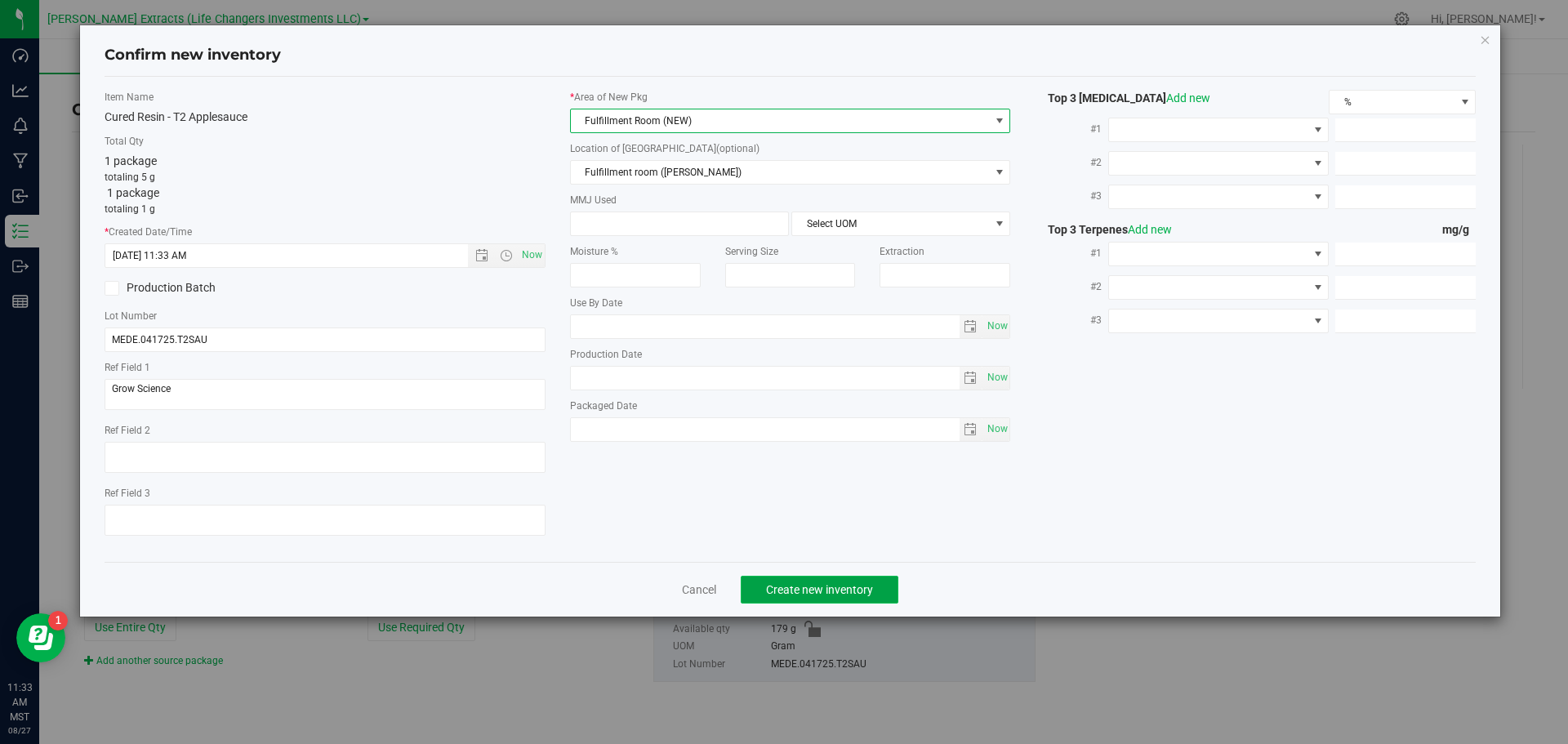
click at [769, 588] on span "Create new inventory" at bounding box center [819, 590] width 107 height 13
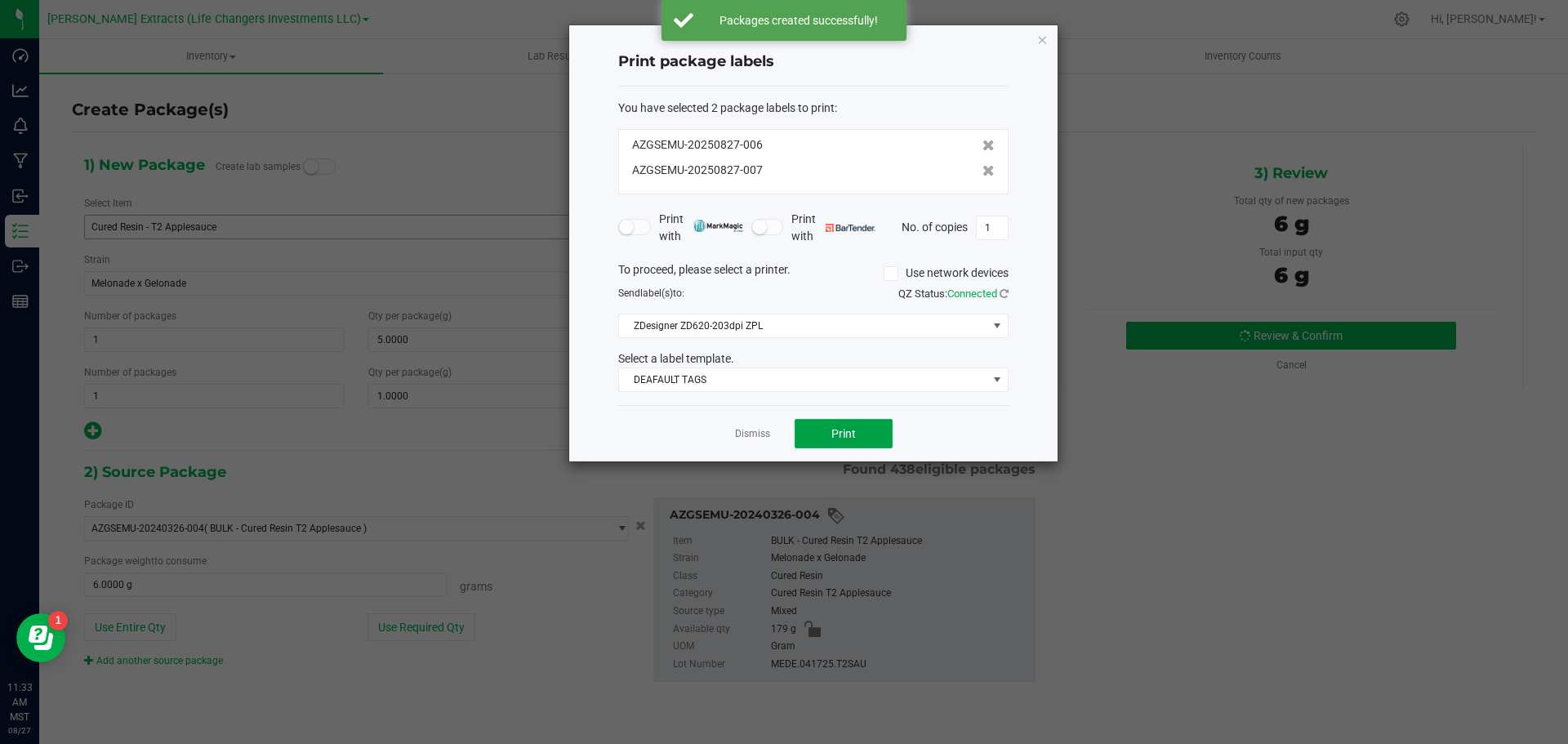
click at [868, 425] on button "Print" at bounding box center [844, 434] width 98 height 30
click at [1041, 42] on icon "button" at bounding box center [1042, 39] width 11 height 20
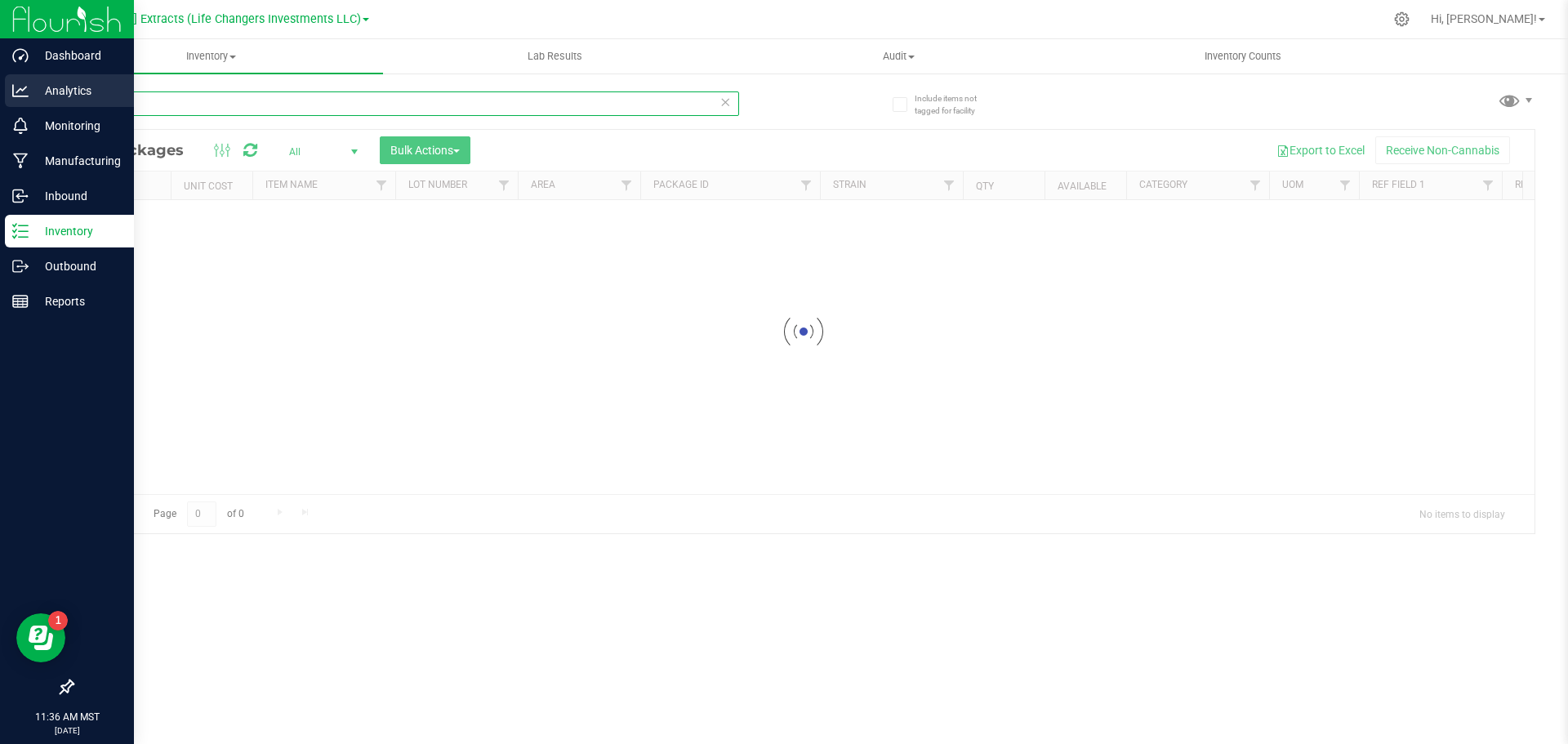
drag, startPoint x: 179, startPoint y: 103, endPoint x: 0, endPoint y: 91, distance: 179.4
click at [0, 91] on div "Dashboard Analytics Monitoring Manufacturing Inbound Inventory Outbound Reports…" at bounding box center [784, 372] width 1568 height 744
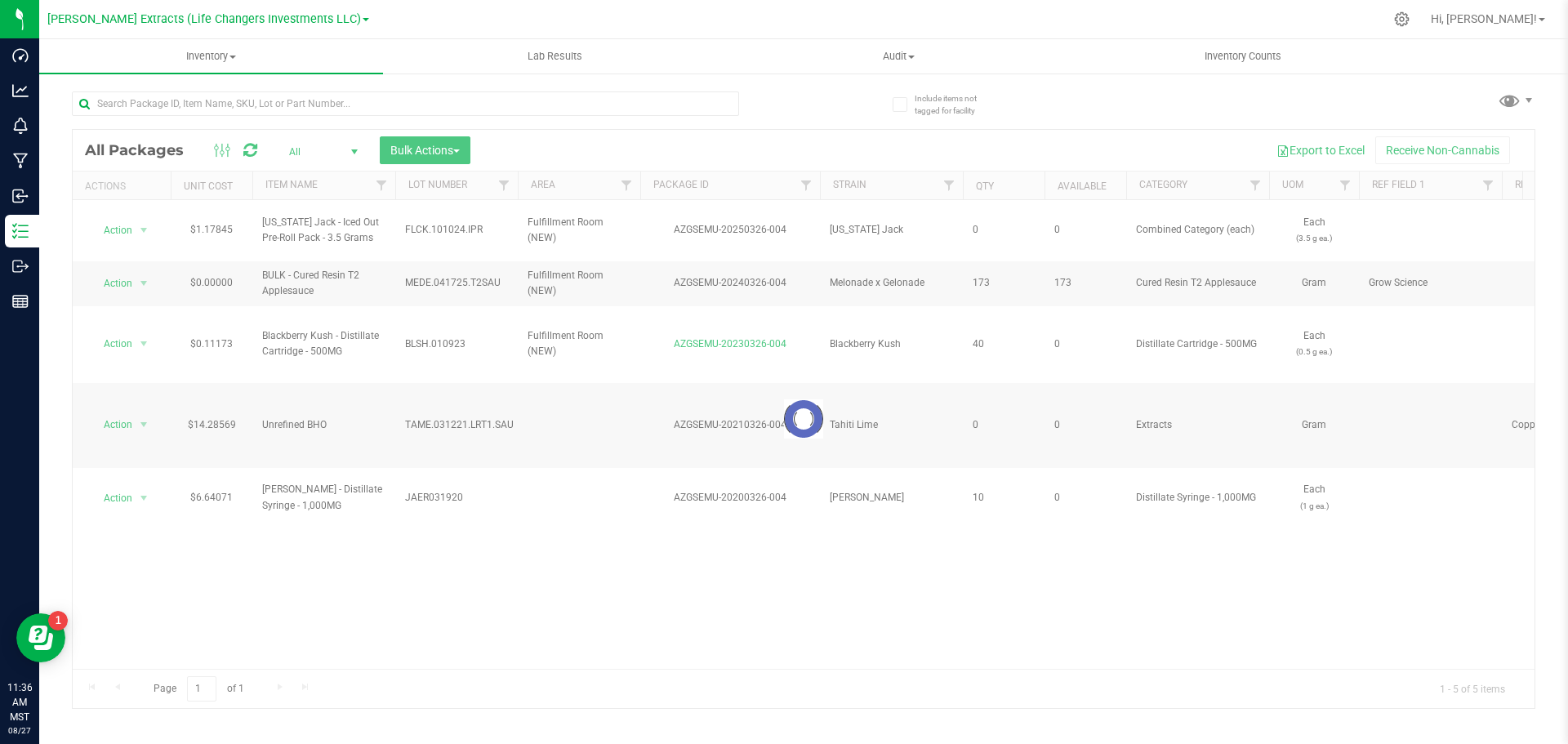
click at [458, 152] on div at bounding box center [803, 419] width 1461 height 579
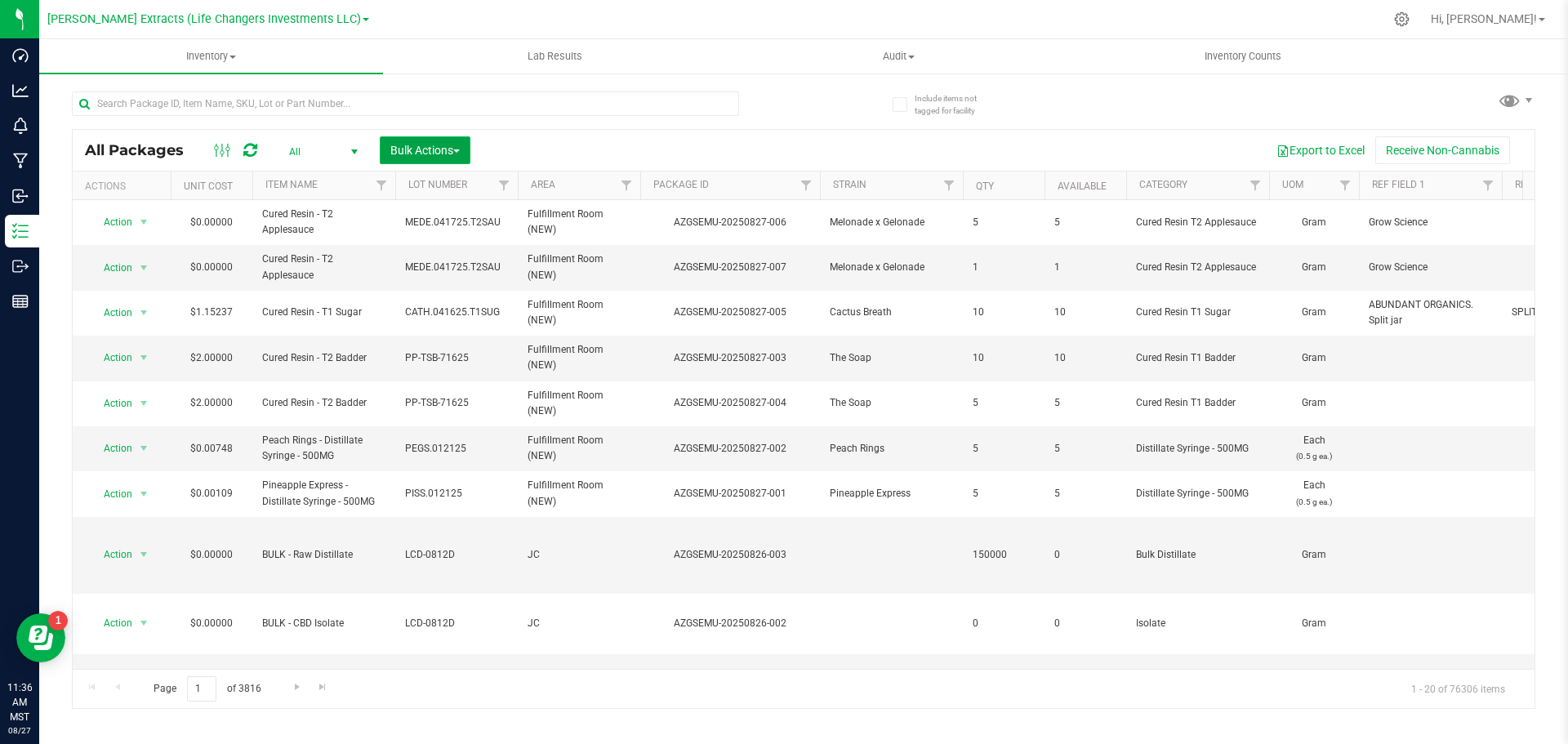
click at [426, 154] on span "Bulk Actions" at bounding box center [424, 150] width 70 height 13
click at [449, 244] on span "Combine packages" at bounding box center [436, 247] width 94 height 13
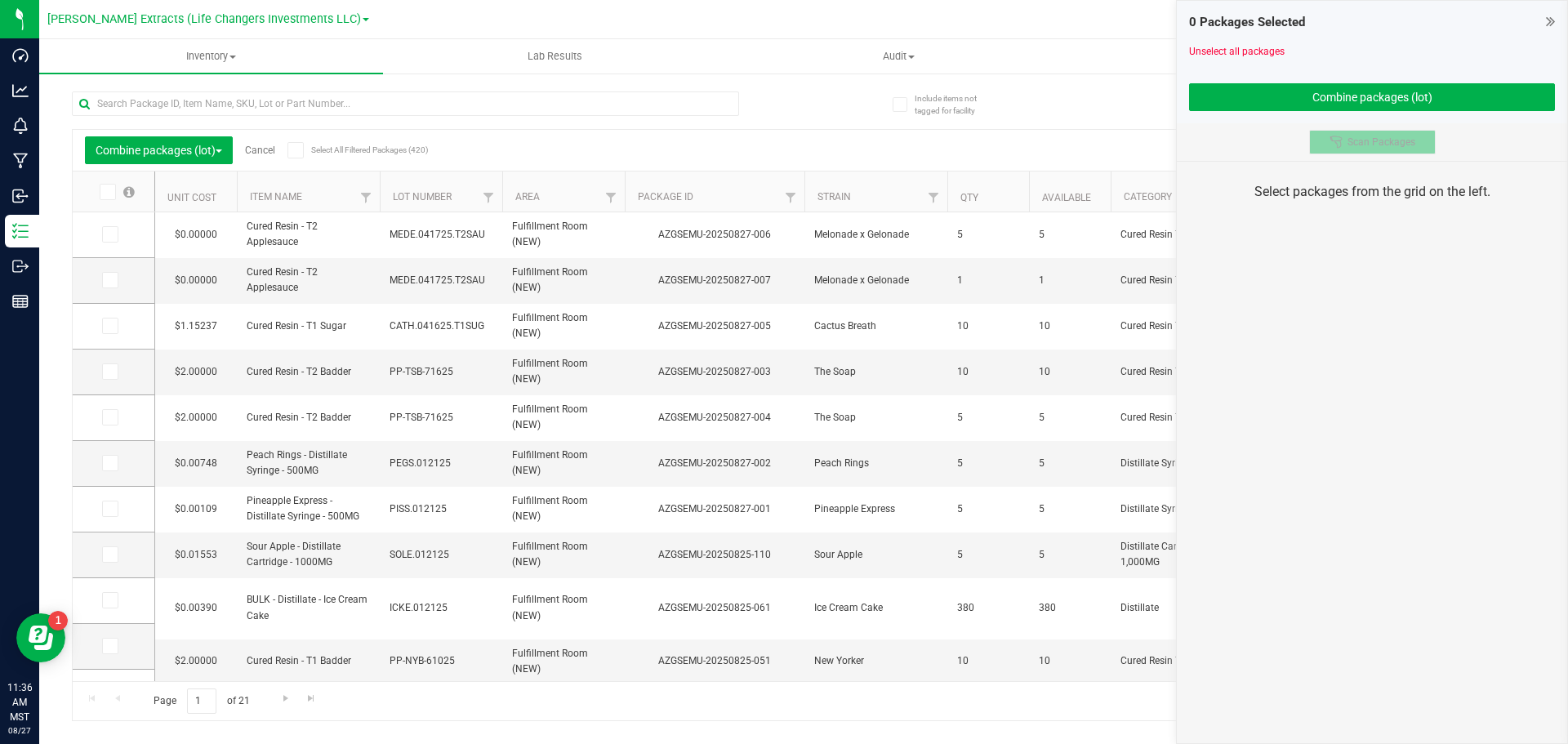
click at [1346, 146] on div at bounding box center [1338, 142] width 18 height 13
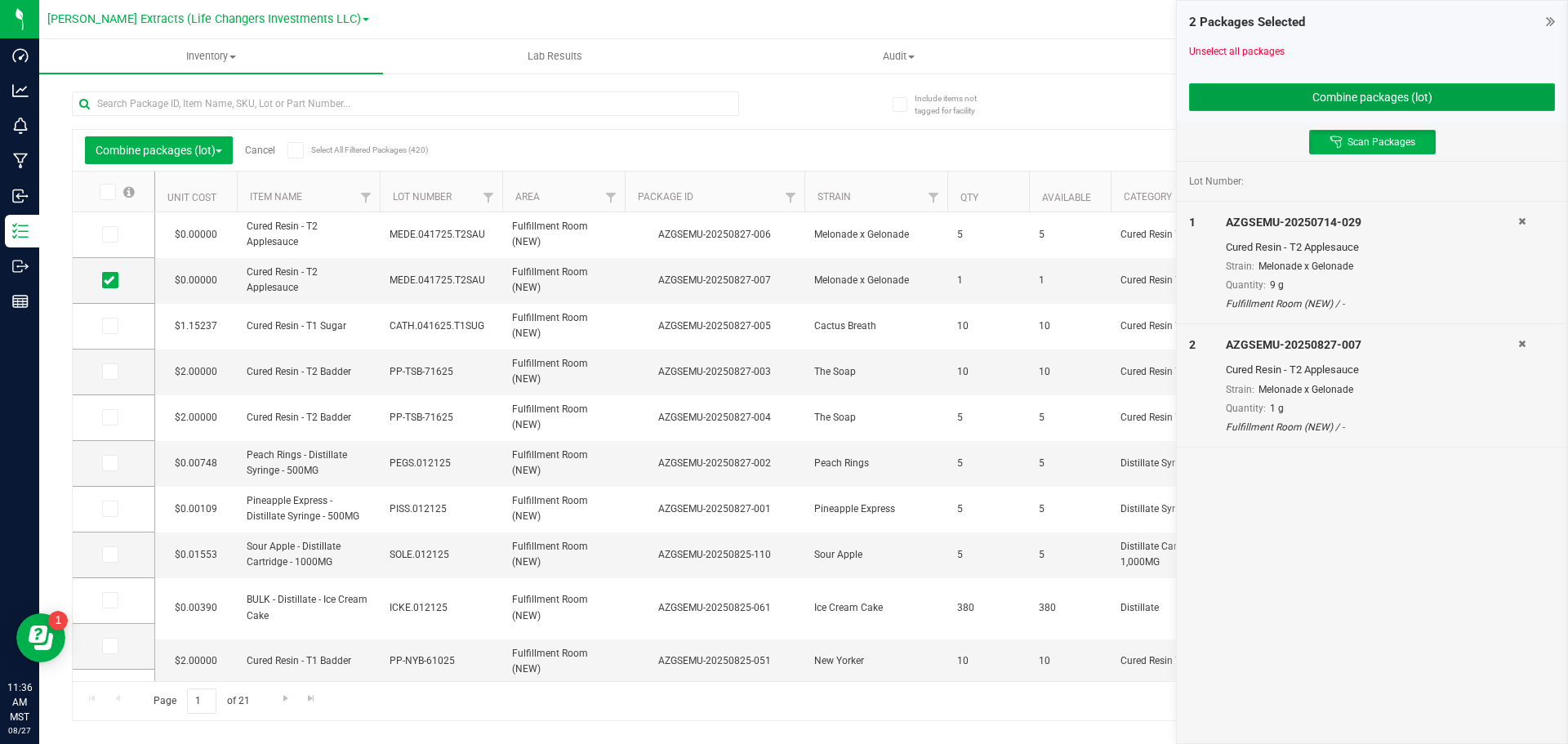
click at [1335, 98] on button "Combine packages (lot)" at bounding box center [1372, 98] width 366 height 28
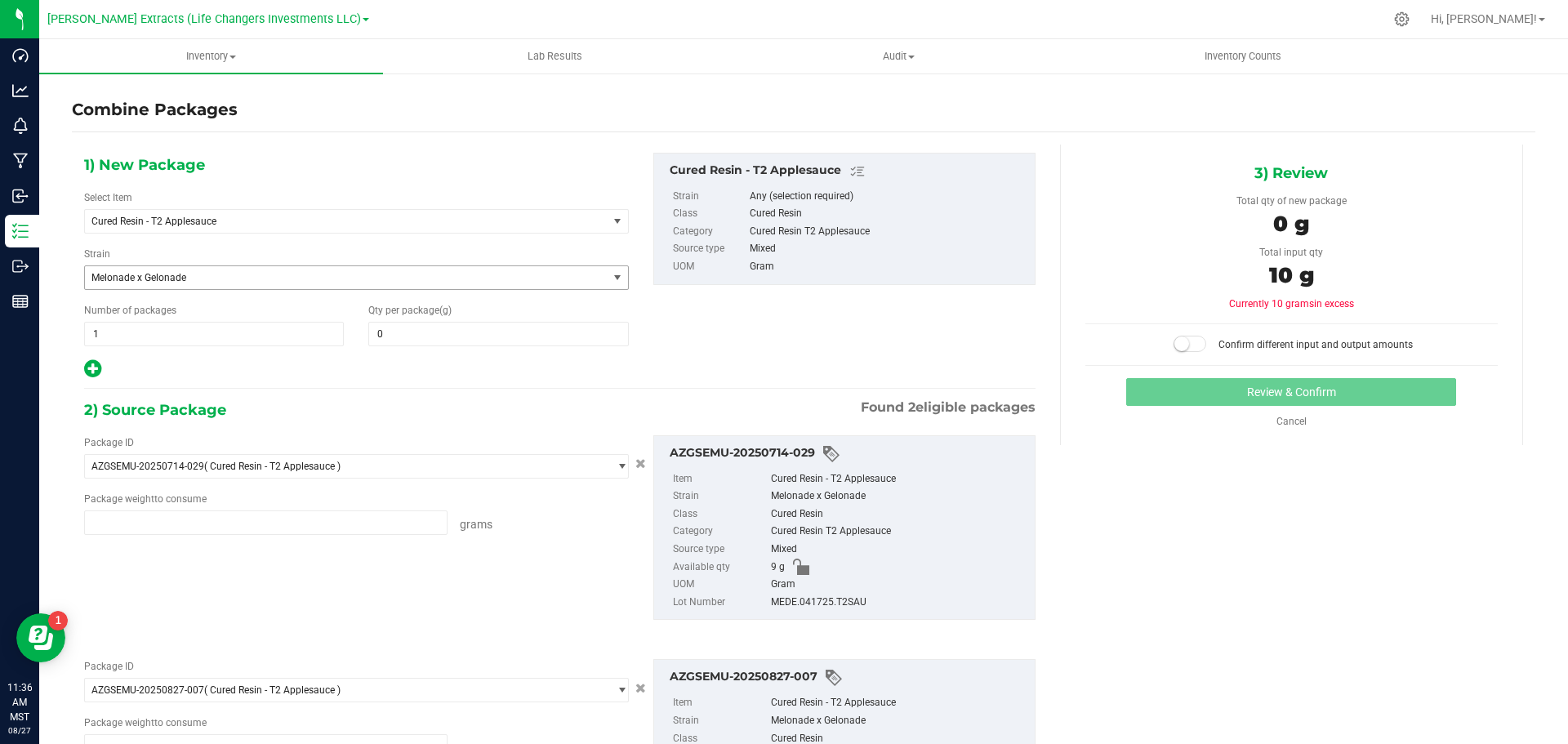
type input "9.0000 g"
type input "1.0000 g"
click at [413, 336] on span "0 0" at bounding box center [499, 334] width 260 height 24
type input "10"
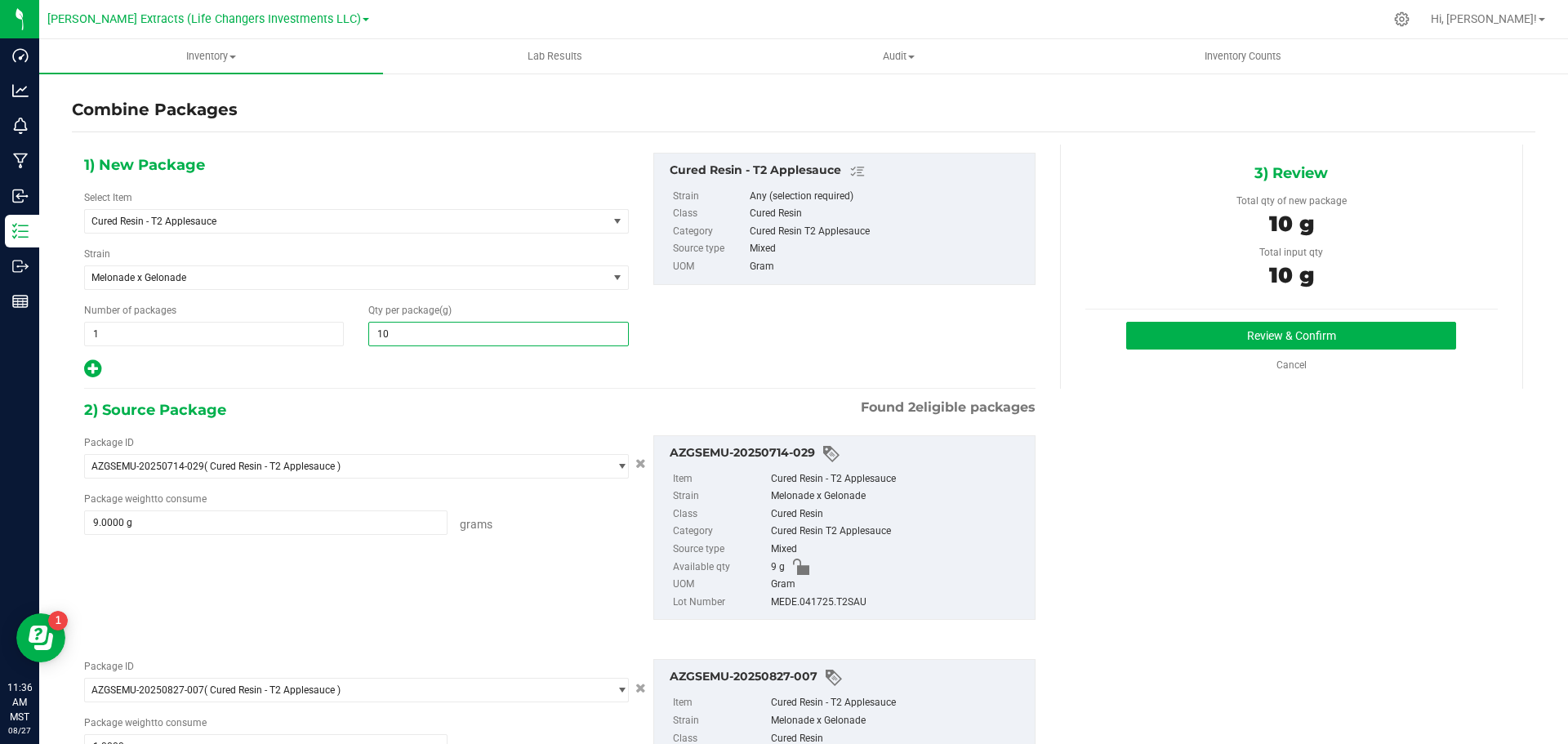
click at [565, 521] on div "Grams" at bounding box center [538, 522] width 181 height 23
type input "10"
click at [1295, 344] on button "Review & Confirm" at bounding box center [1290, 336] width 330 height 28
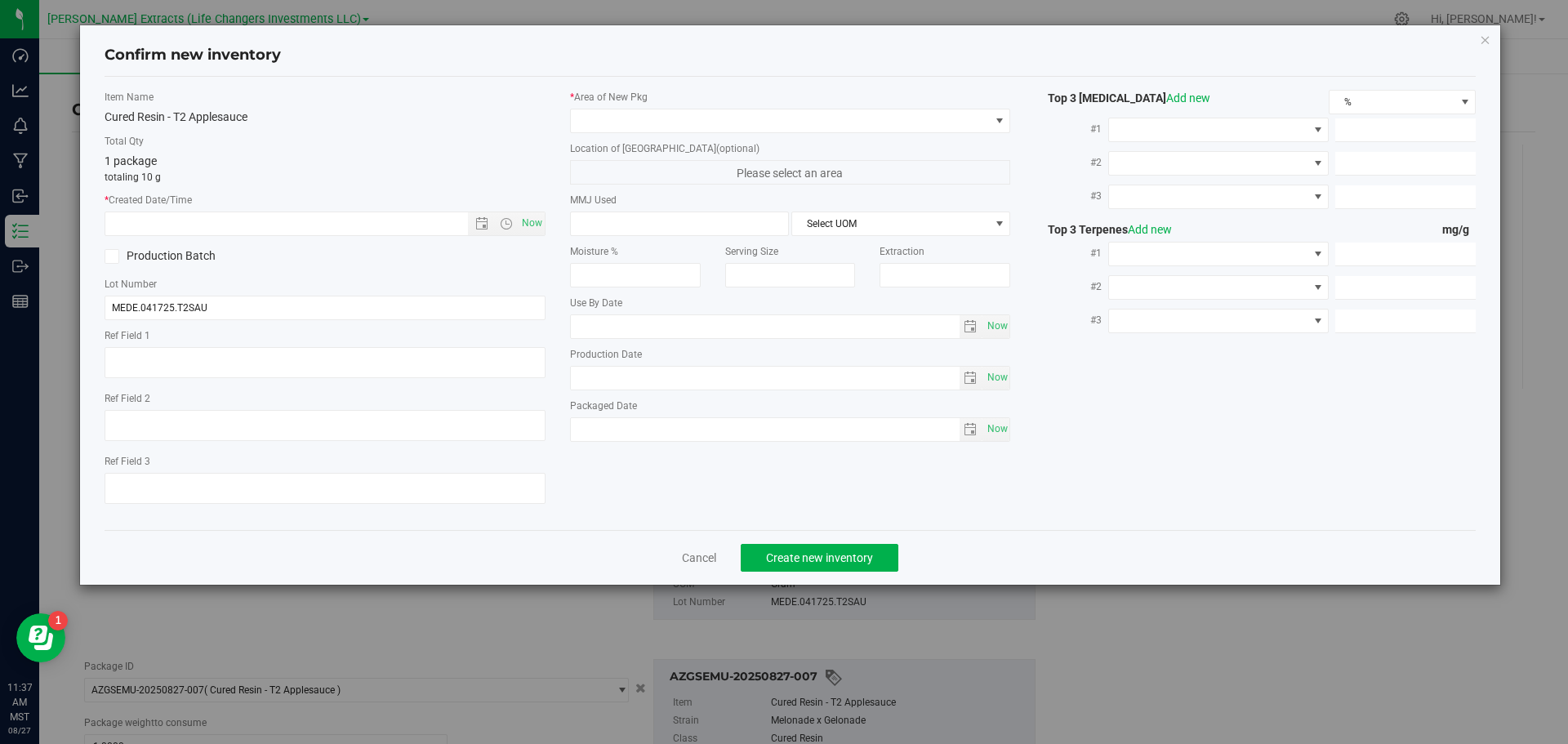
type textarea "Grow Science"
click at [532, 220] on span "Now" at bounding box center [532, 224] width 28 height 24
type input "[DATE] 11:37 AM"
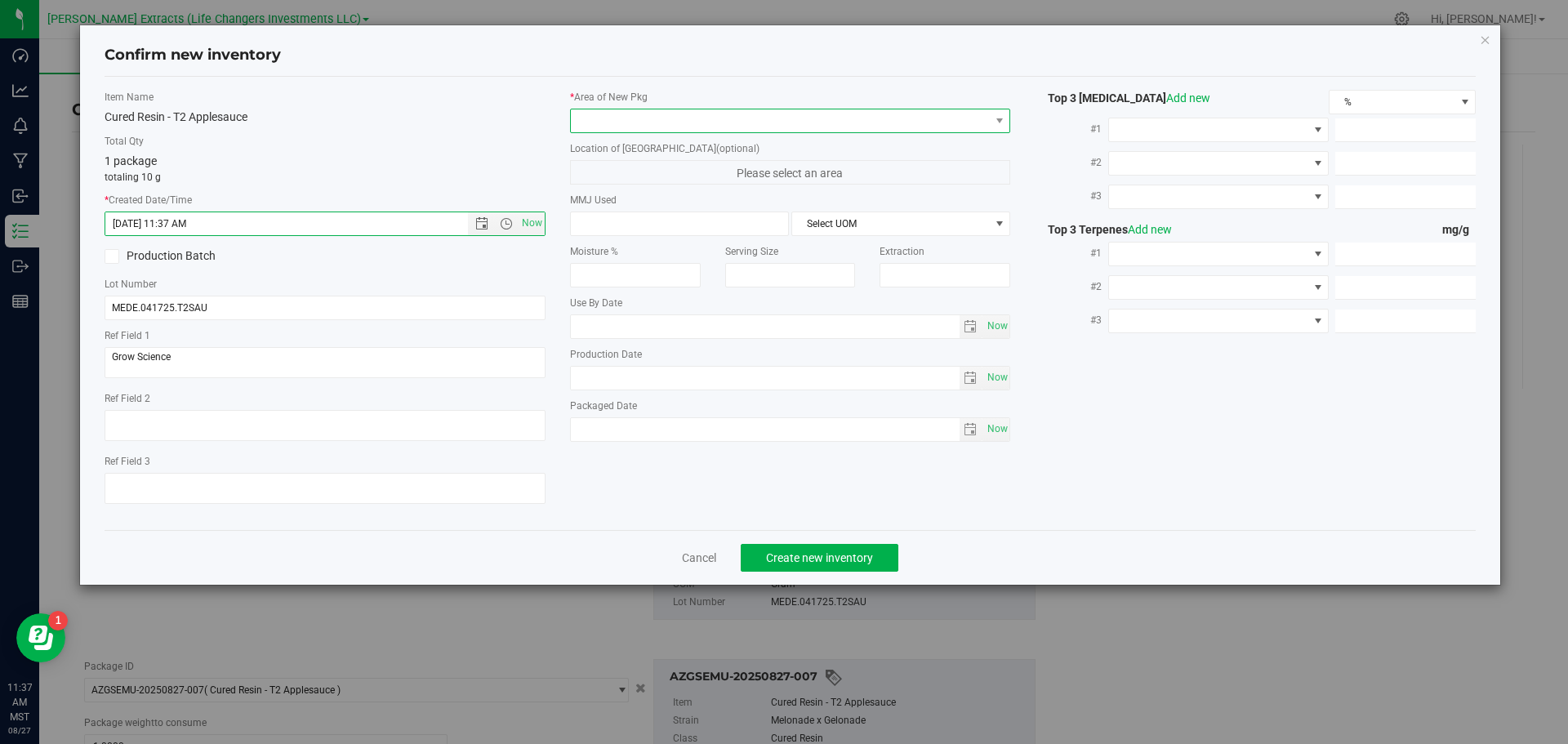
click at [635, 116] on span at bounding box center [780, 121] width 419 height 23
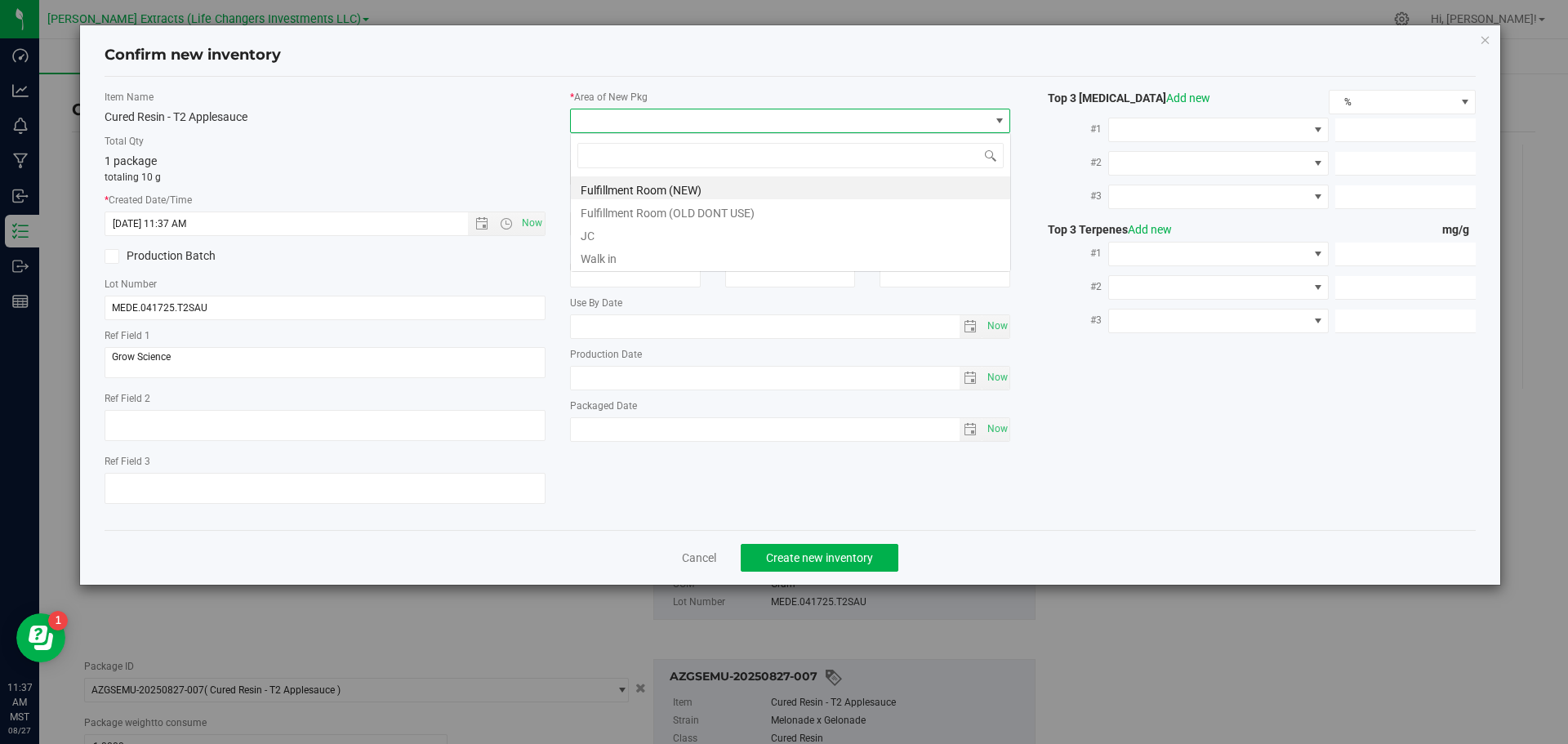
scroll to position [24, 441]
click at [656, 192] on li "Fulfillment Room (NEW)" at bounding box center [790, 188] width 439 height 23
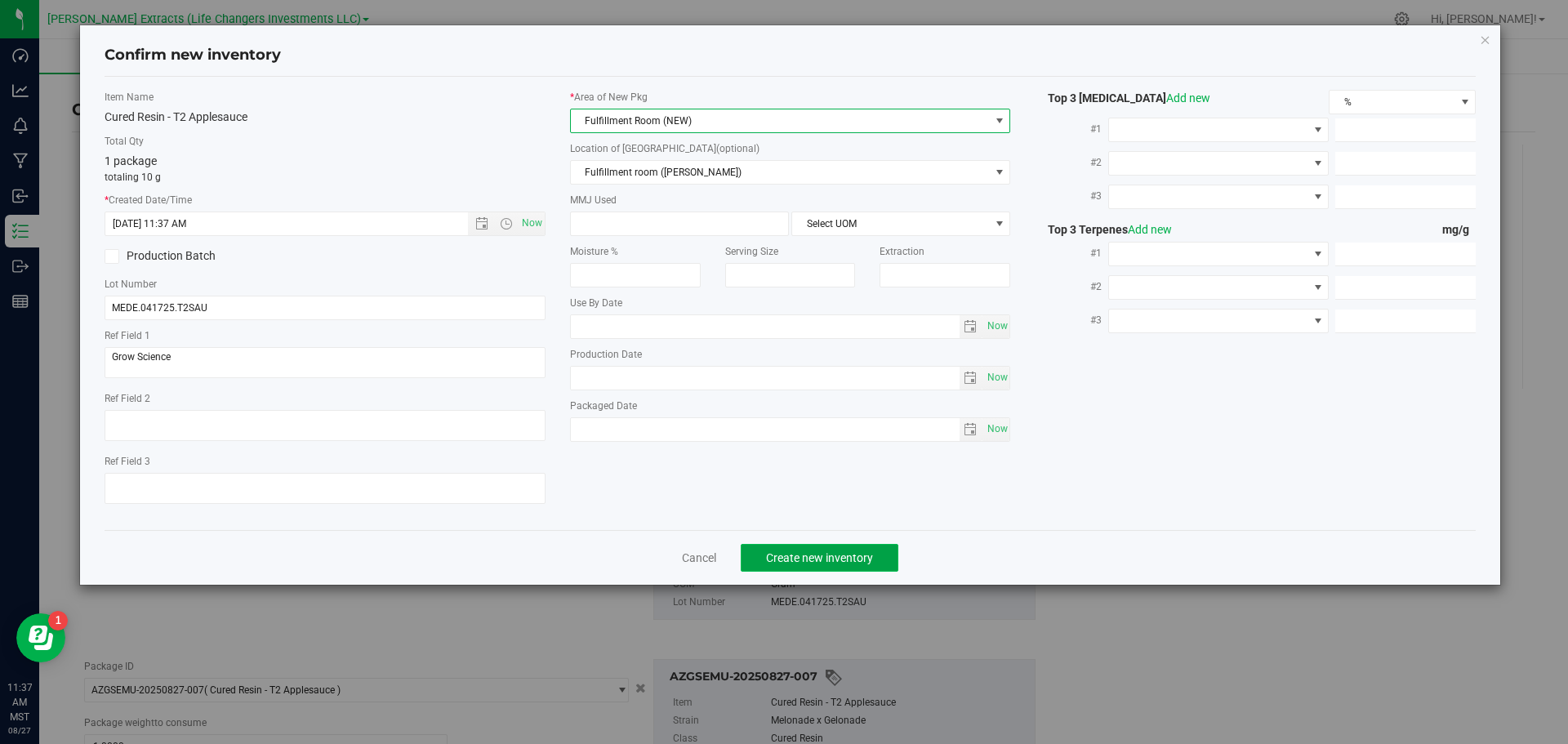
click at [822, 564] on span "Create new inventory" at bounding box center [819, 558] width 107 height 13
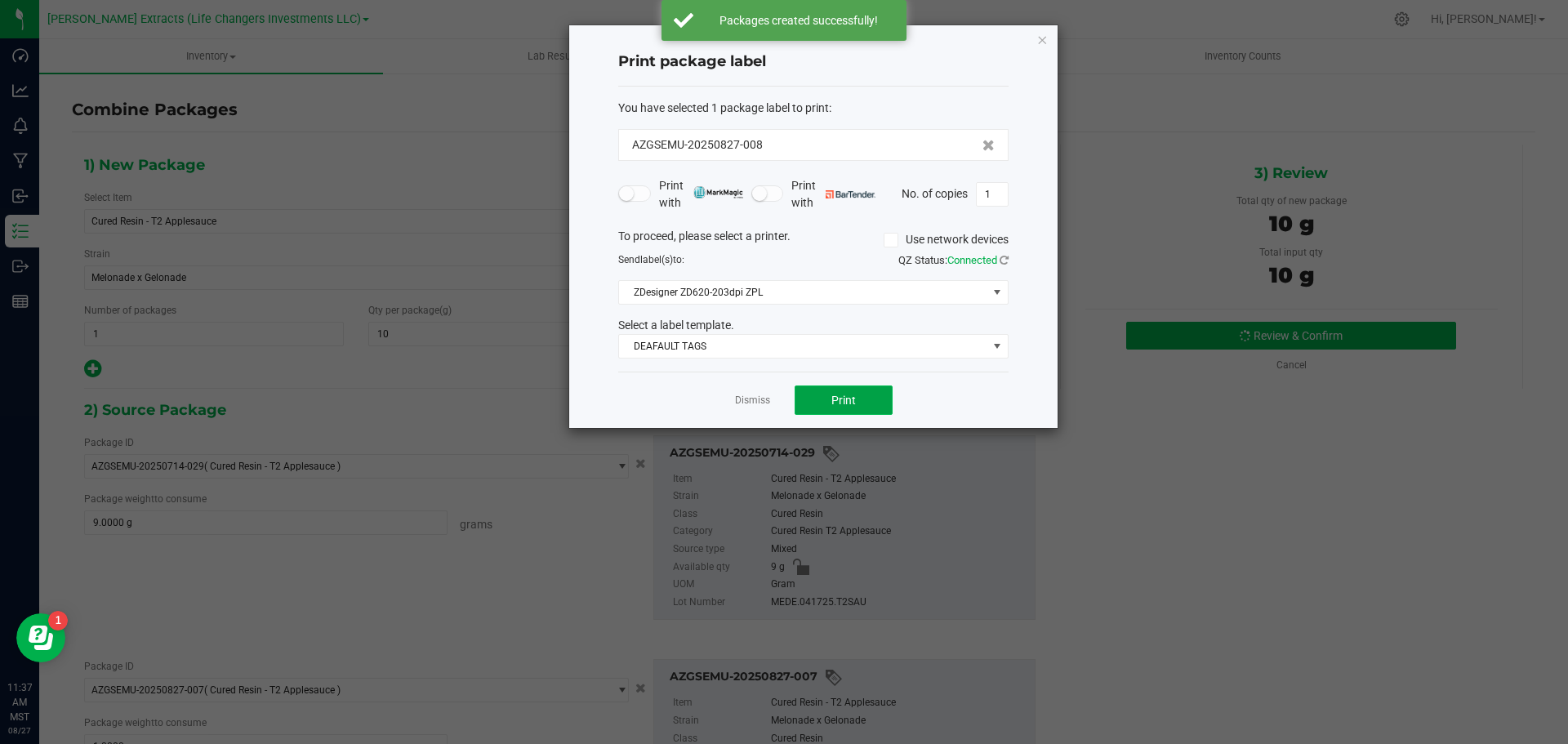
click at [839, 401] on span "Print" at bounding box center [843, 400] width 24 height 13
click at [1045, 37] on icon "button" at bounding box center [1042, 39] width 11 height 20
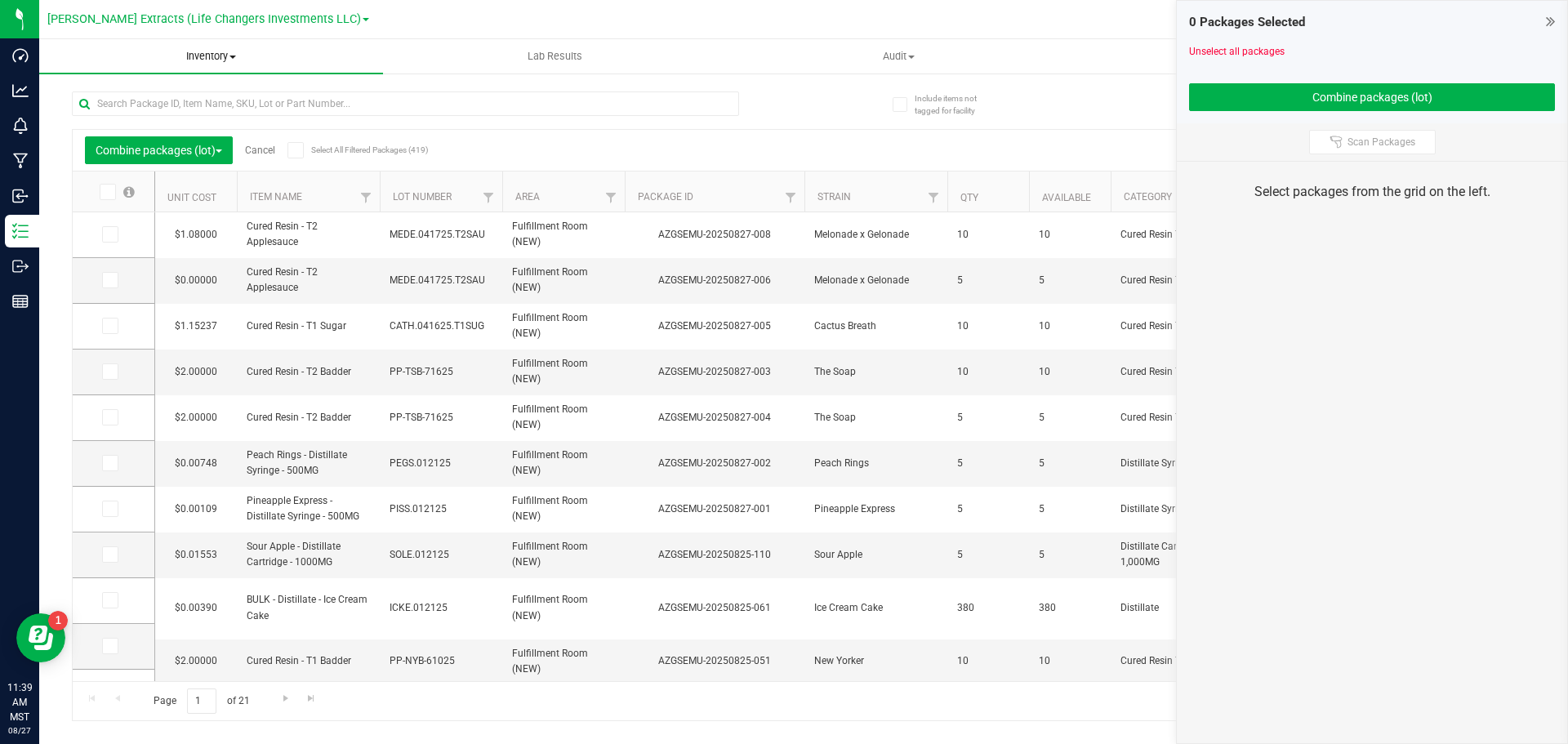
click at [209, 45] on uib-tab-heading "Inventory All packages All inventory Waste log Create inventory" at bounding box center [211, 56] width 343 height 34
click at [106, 92] on span "All packages" at bounding box center [95, 98] width 111 height 14
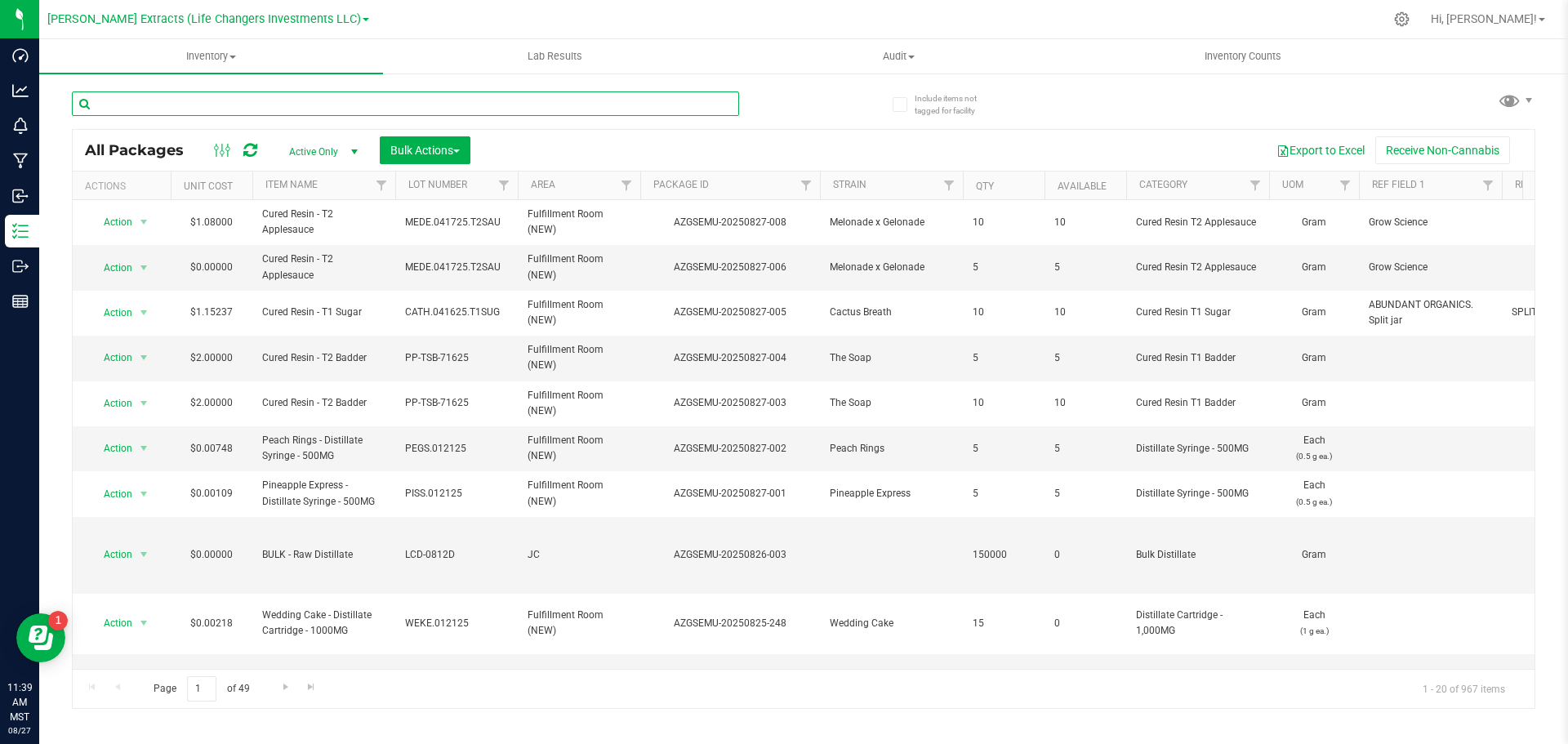
click at [123, 103] on input "text" at bounding box center [405, 104] width 667 height 24
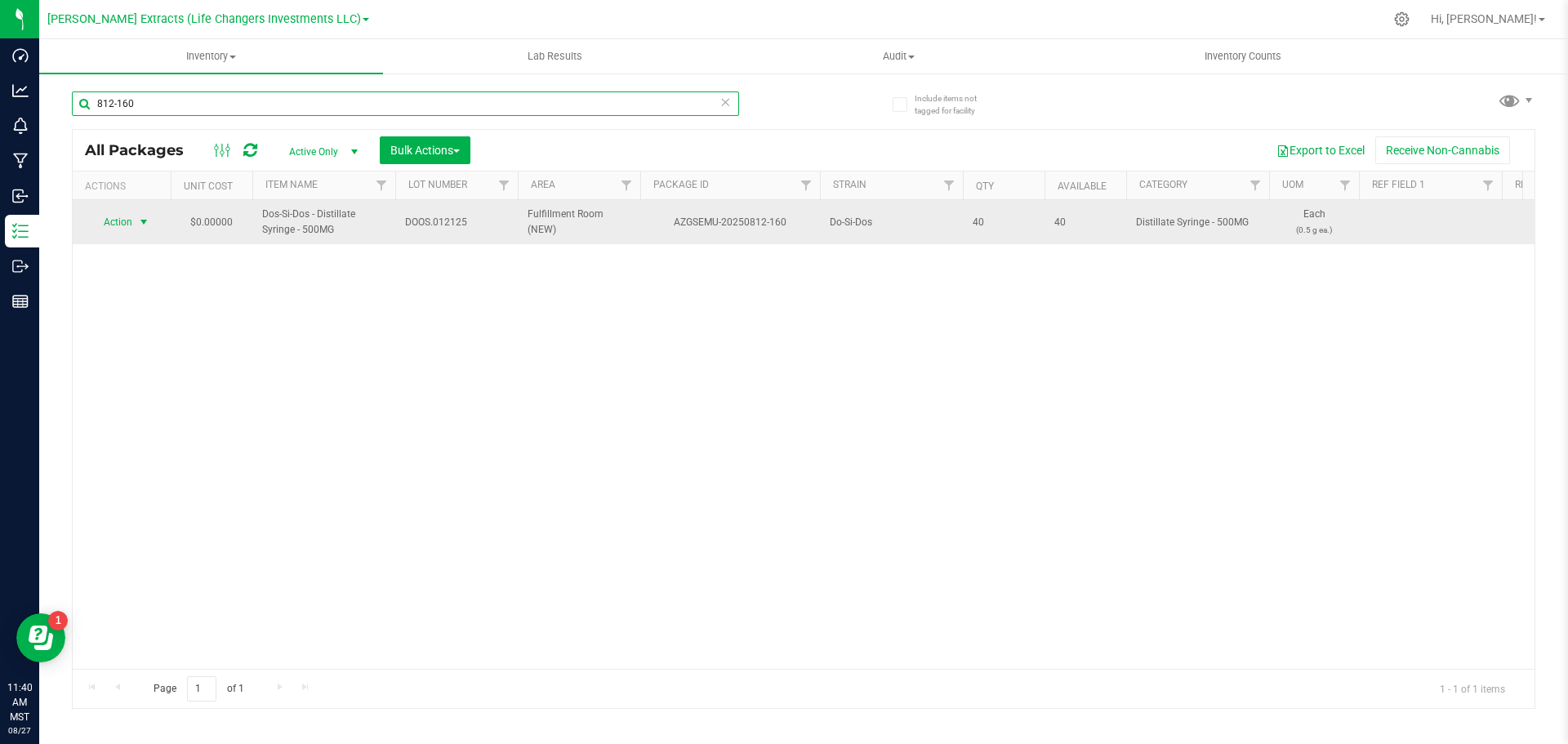
type input "812-160"
click at [141, 214] on span "select" at bounding box center [144, 222] width 20 height 23
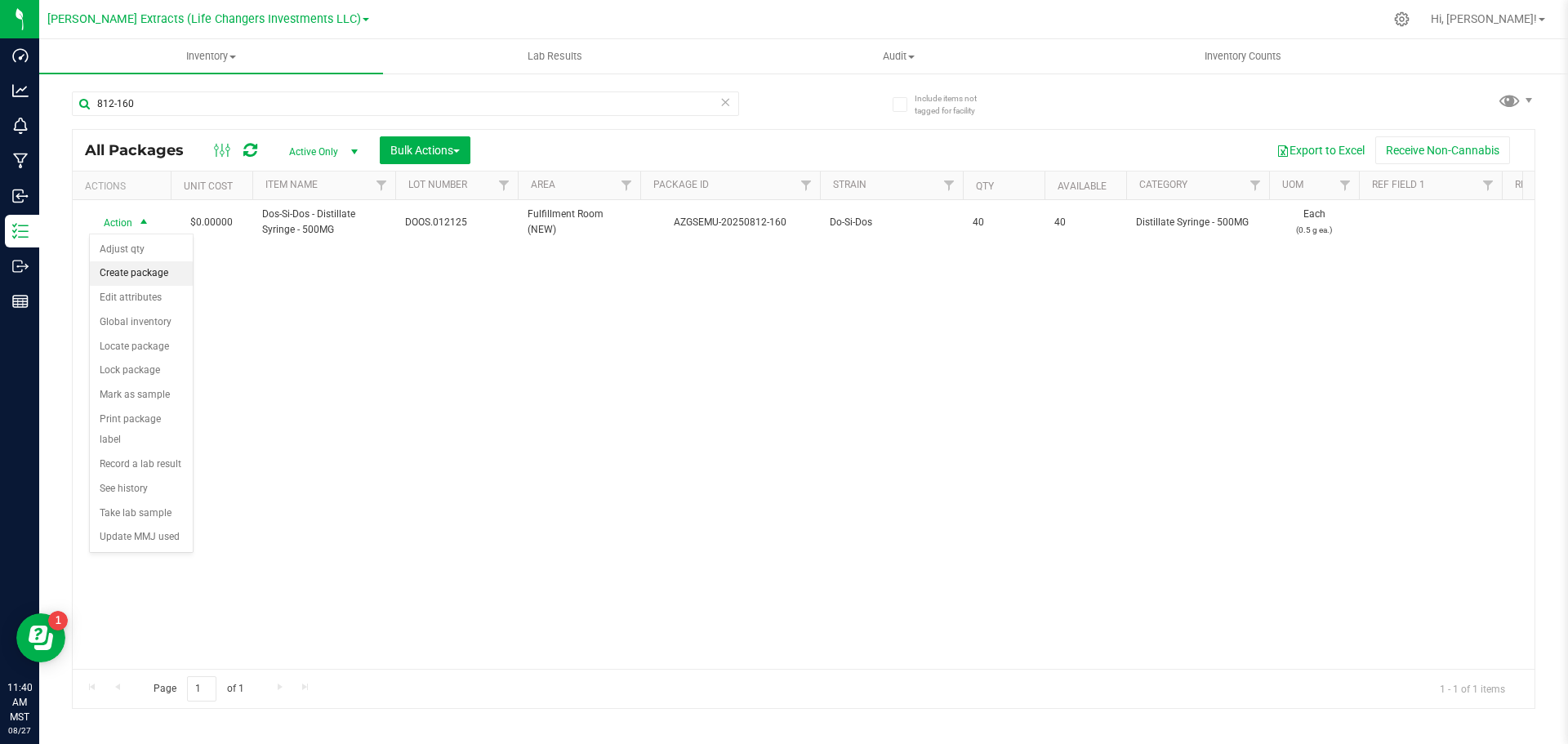
click at [158, 271] on li "Create package" at bounding box center [141, 273] width 103 height 24
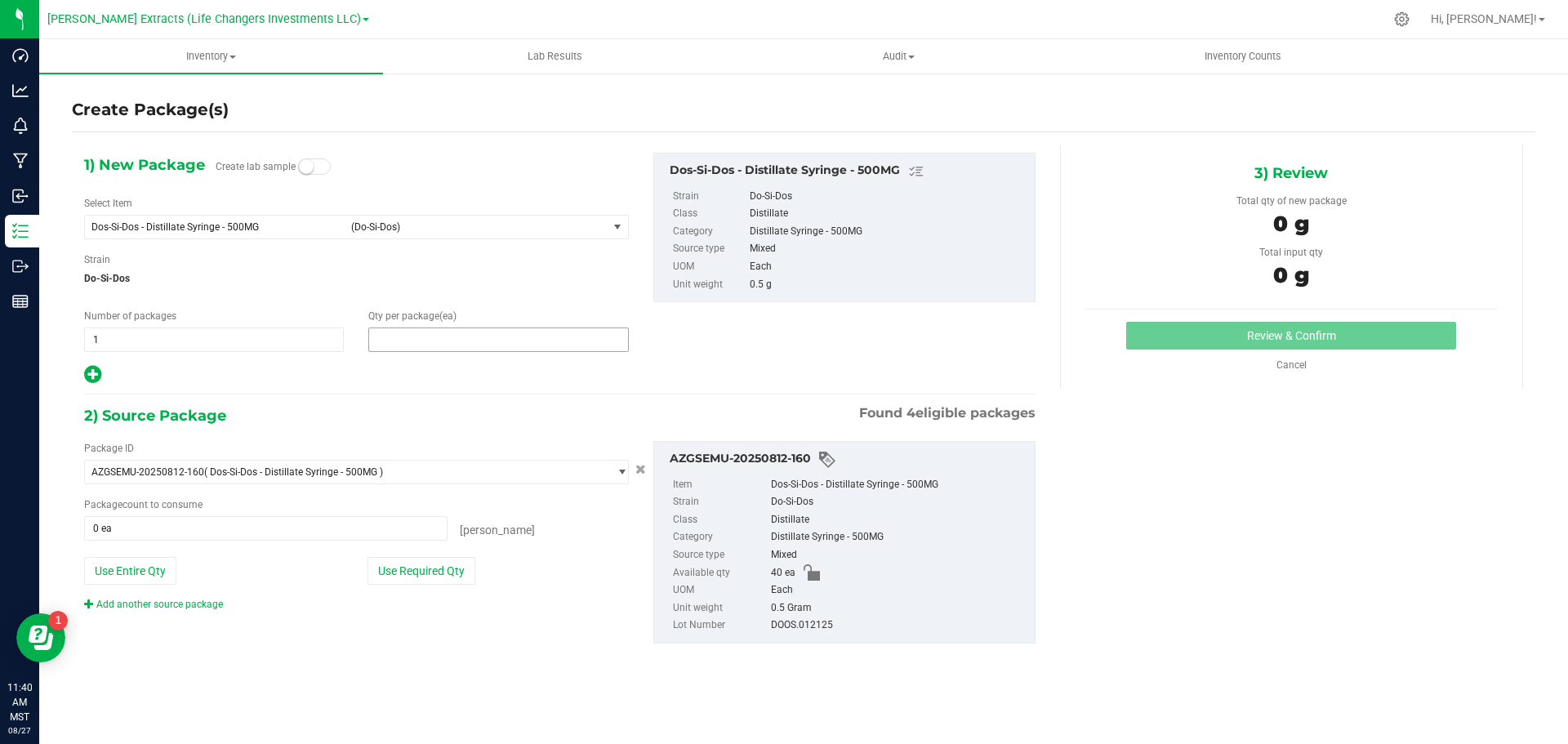
click at [395, 342] on span at bounding box center [499, 340] width 260 height 24
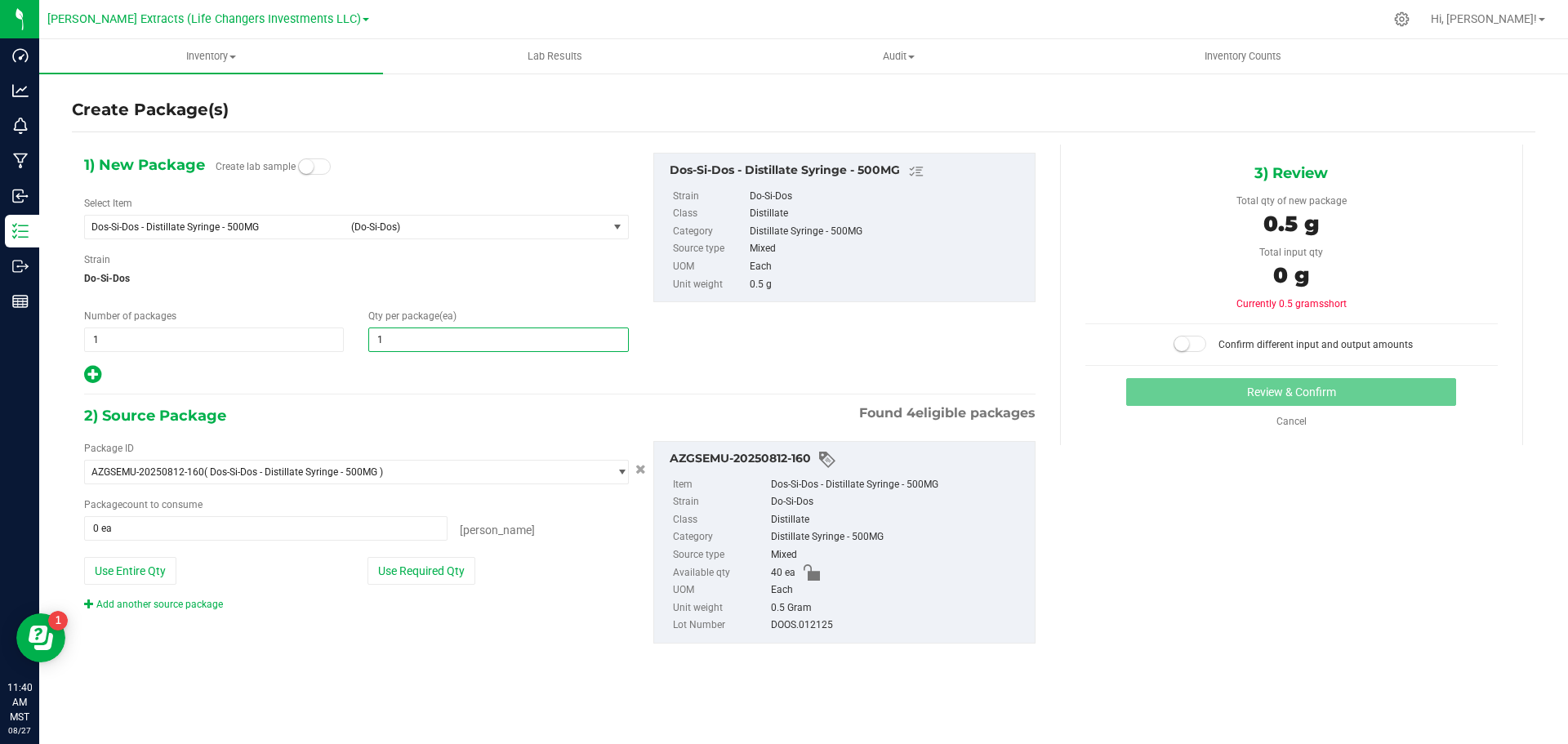
type input "10"
click at [91, 375] on icon at bounding box center [93, 374] width 17 height 20
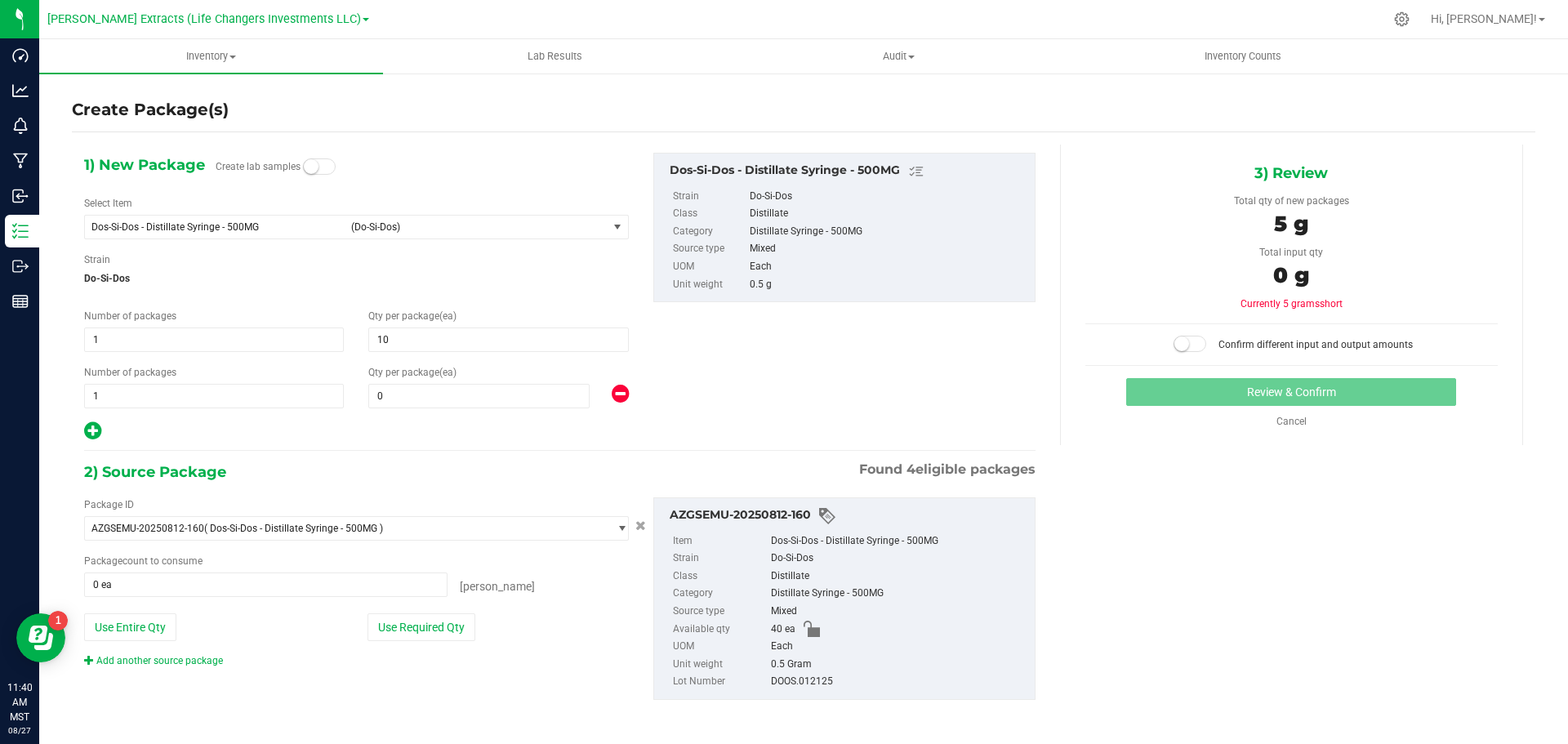
type input "10"
click at [411, 400] on span "0 0" at bounding box center [479, 396] width 221 height 24
type input "30"
click at [447, 629] on button "Use Required Qty" at bounding box center [421, 627] width 108 height 28
type input "30"
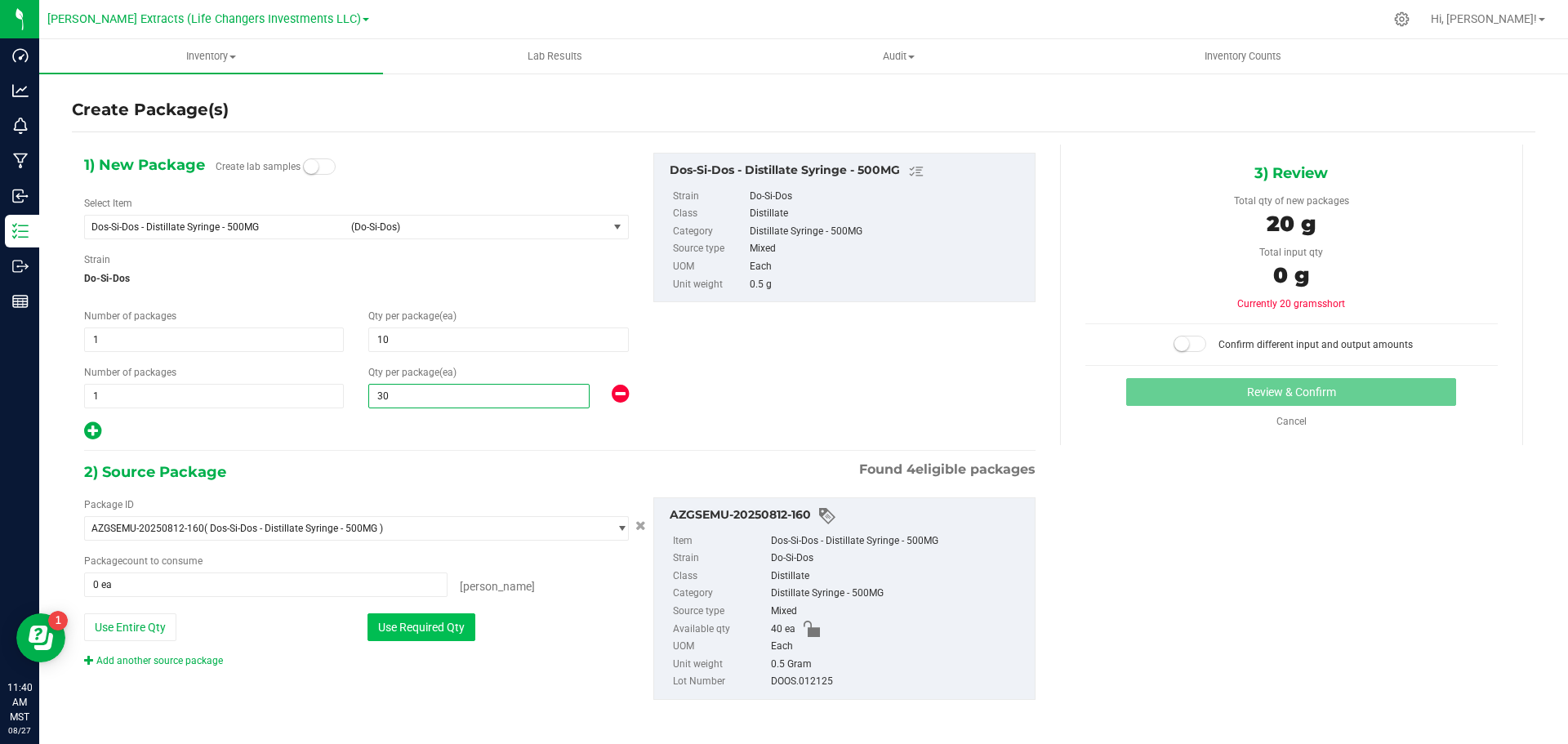
type input "40 ea"
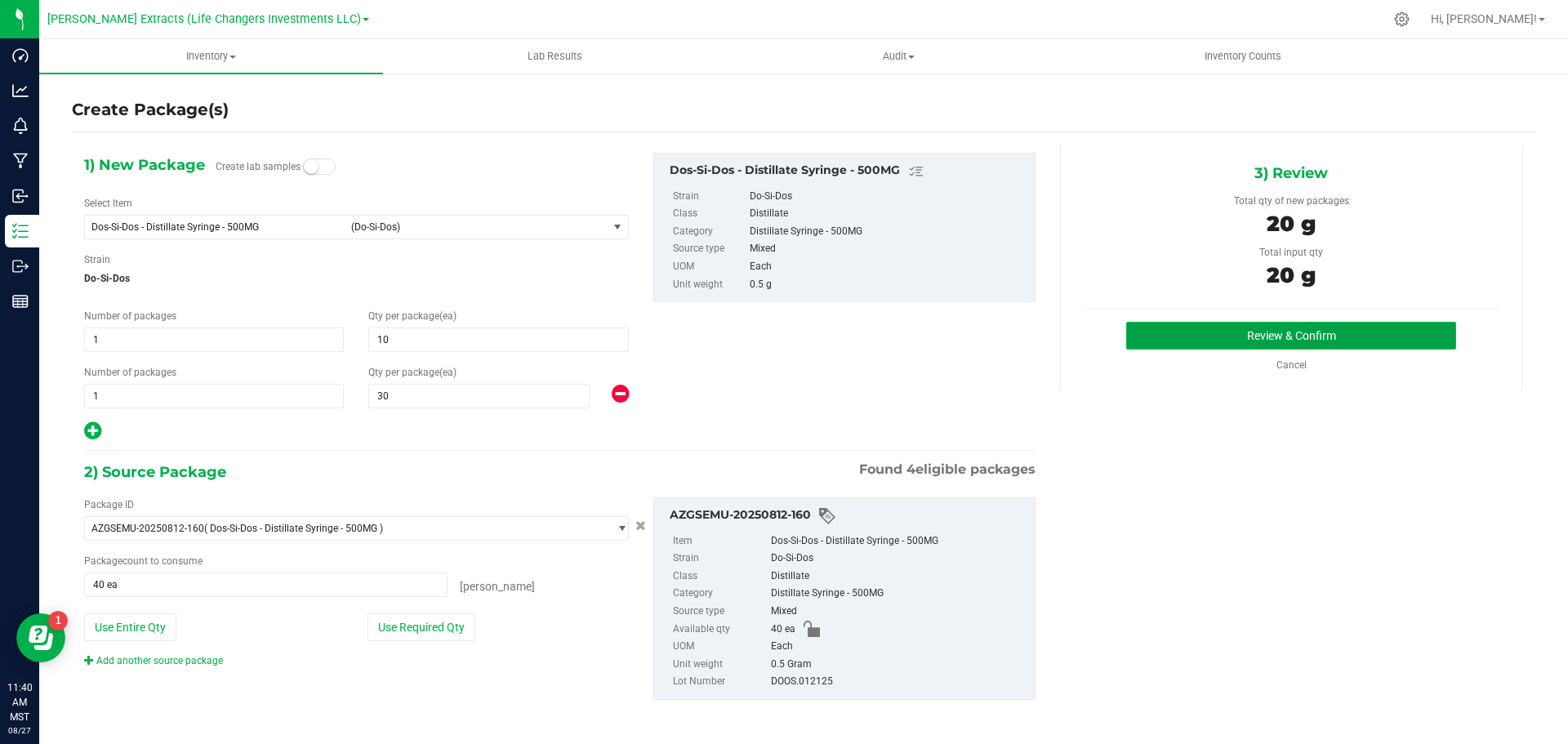
click at [1206, 325] on button "Review & Confirm" at bounding box center [1290, 336] width 330 height 28
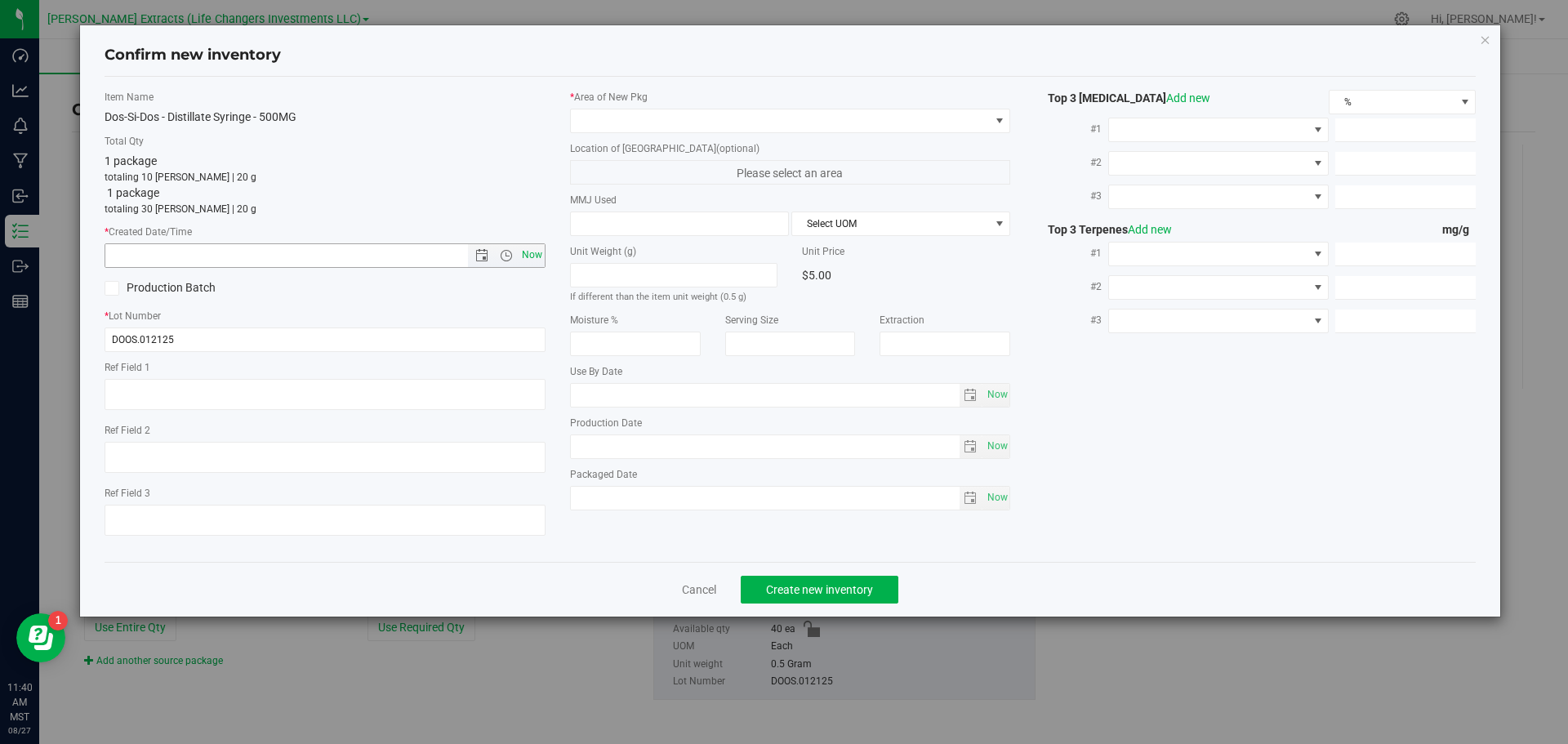
click at [528, 255] on span "Now" at bounding box center [532, 255] width 28 height 24
type input "[DATE] 11:40 AM"
click at [620, 113] on span at bounding box center [780, 121] width 419 height 23
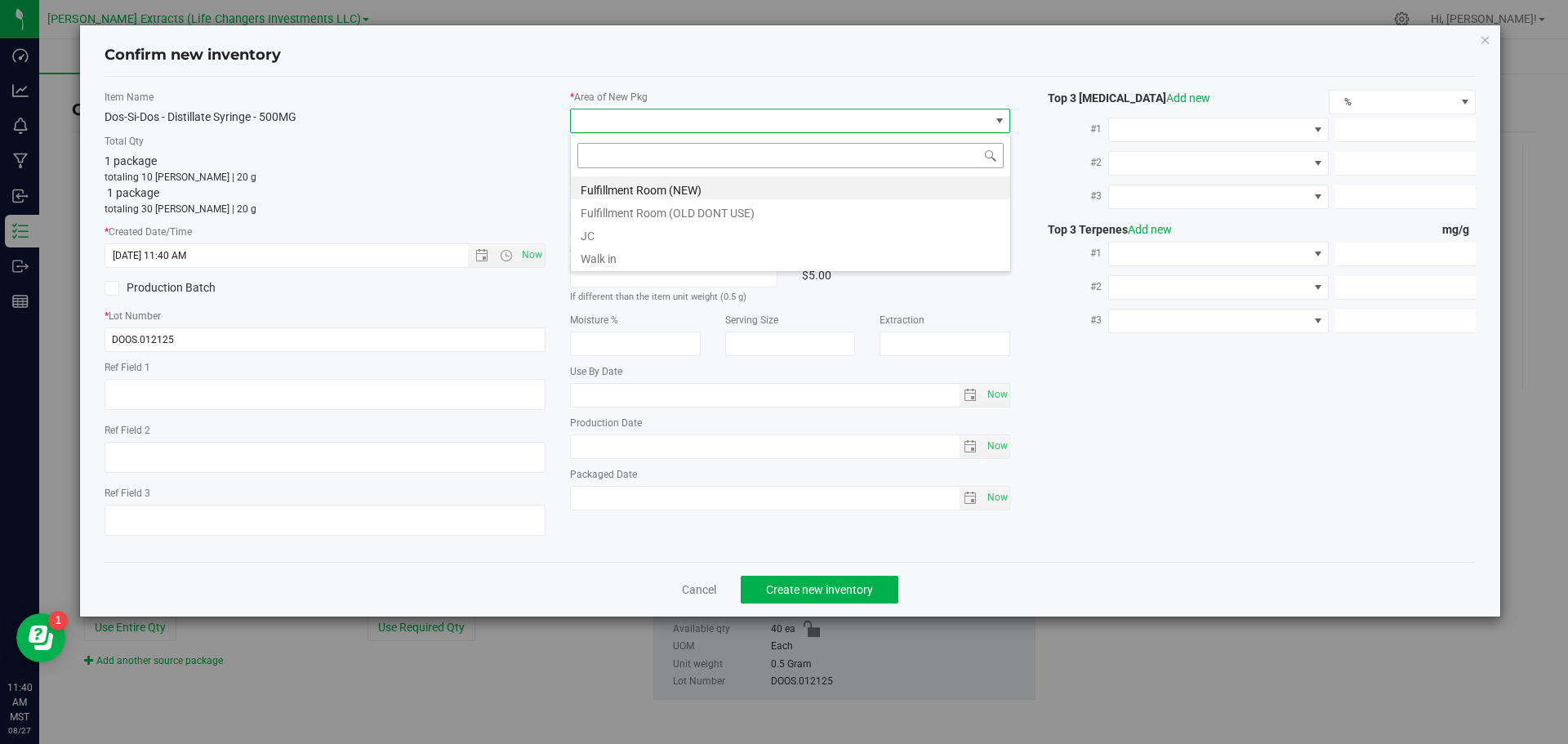
scroll to position [24, 441]
click at [604, 188] on li "Fulfillment Room (NEW)" at bounding box center [790, 188] width 439 height 23
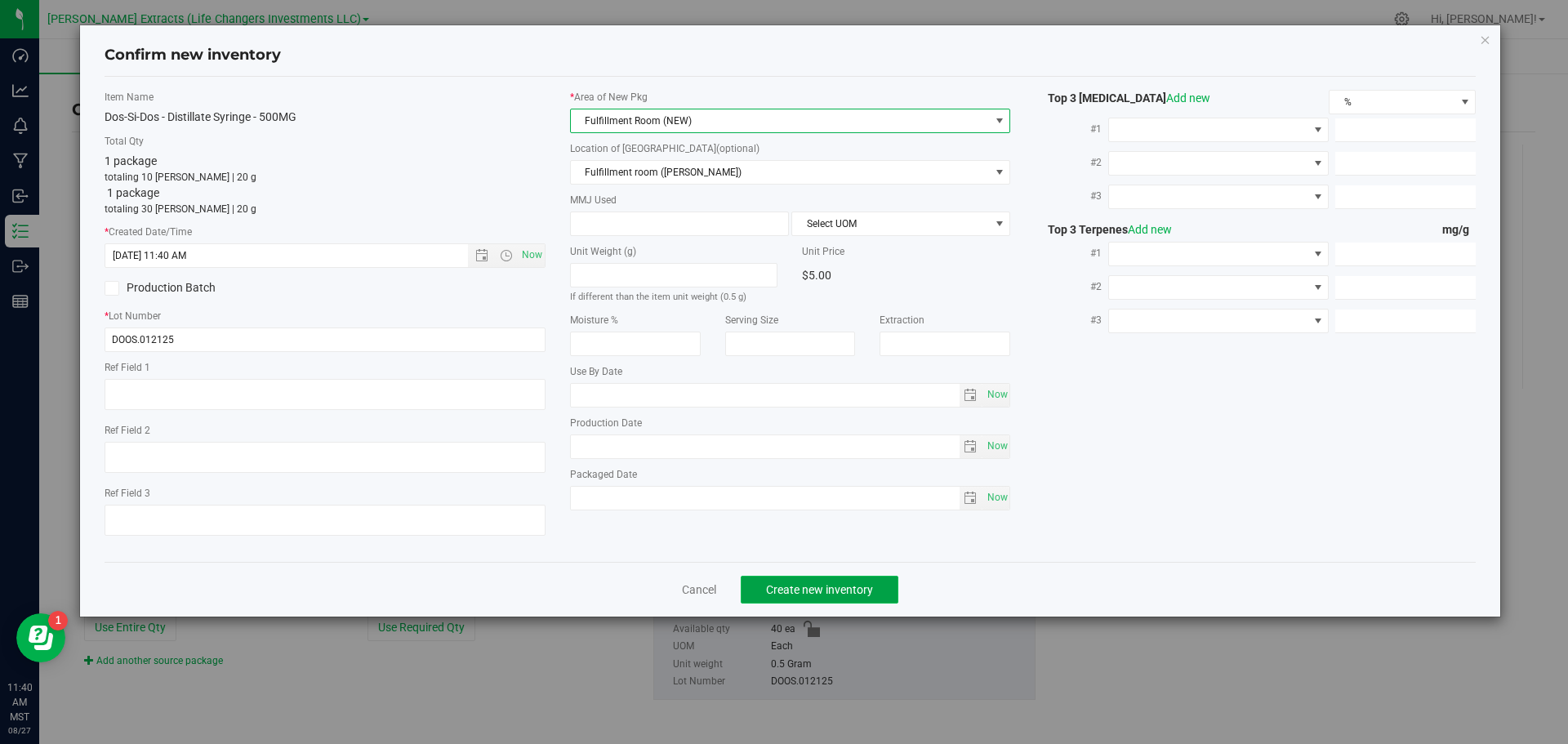
click at [809, 583] on span "Create new inventory" at bounding box center [819, 590] width 107 height 13
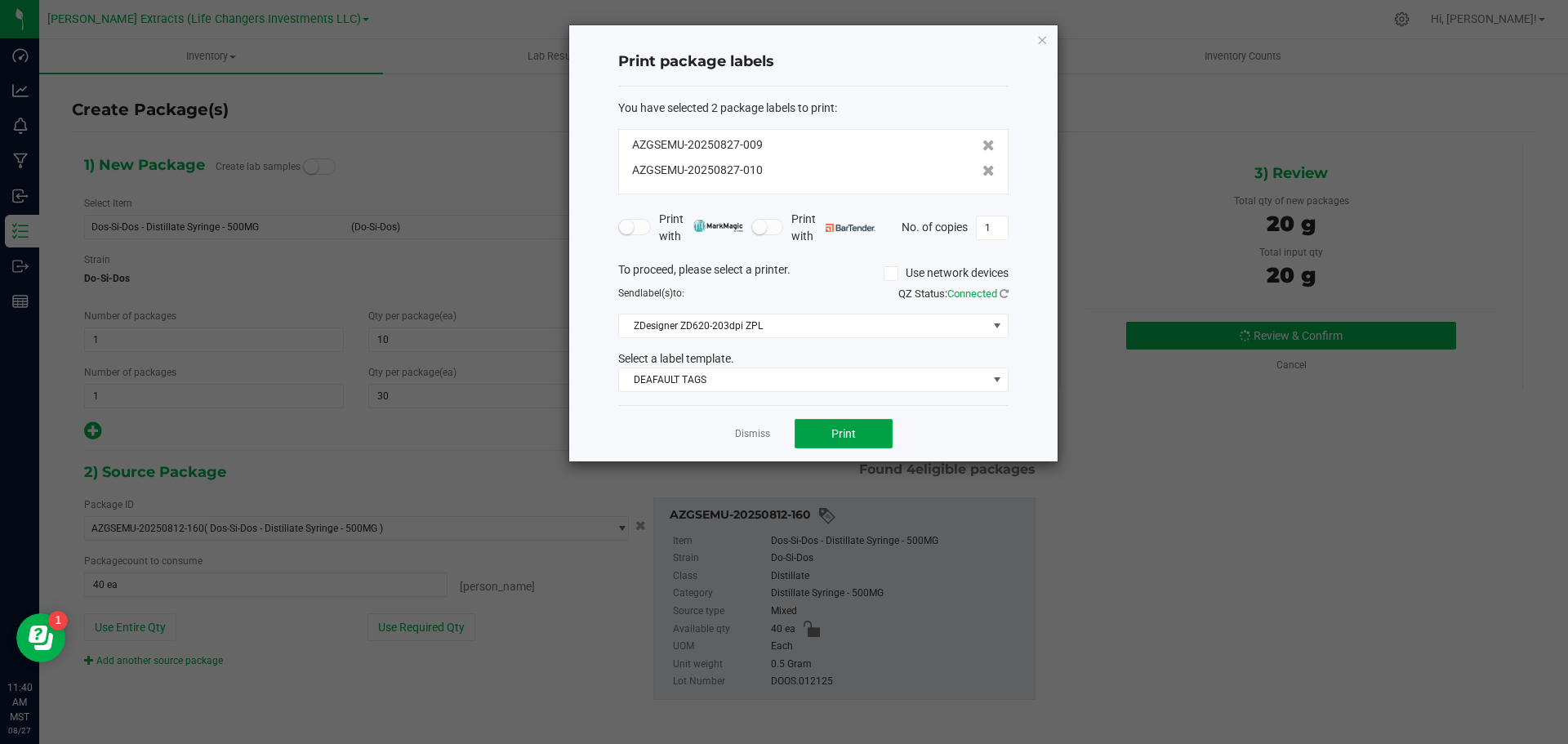
click at [857, 440] on button "Print" at bounding box center [844, 434] width 98 height 30
click at [1041, 38] on icon "button" at bounding box center [1042, 39] width 11 height 20
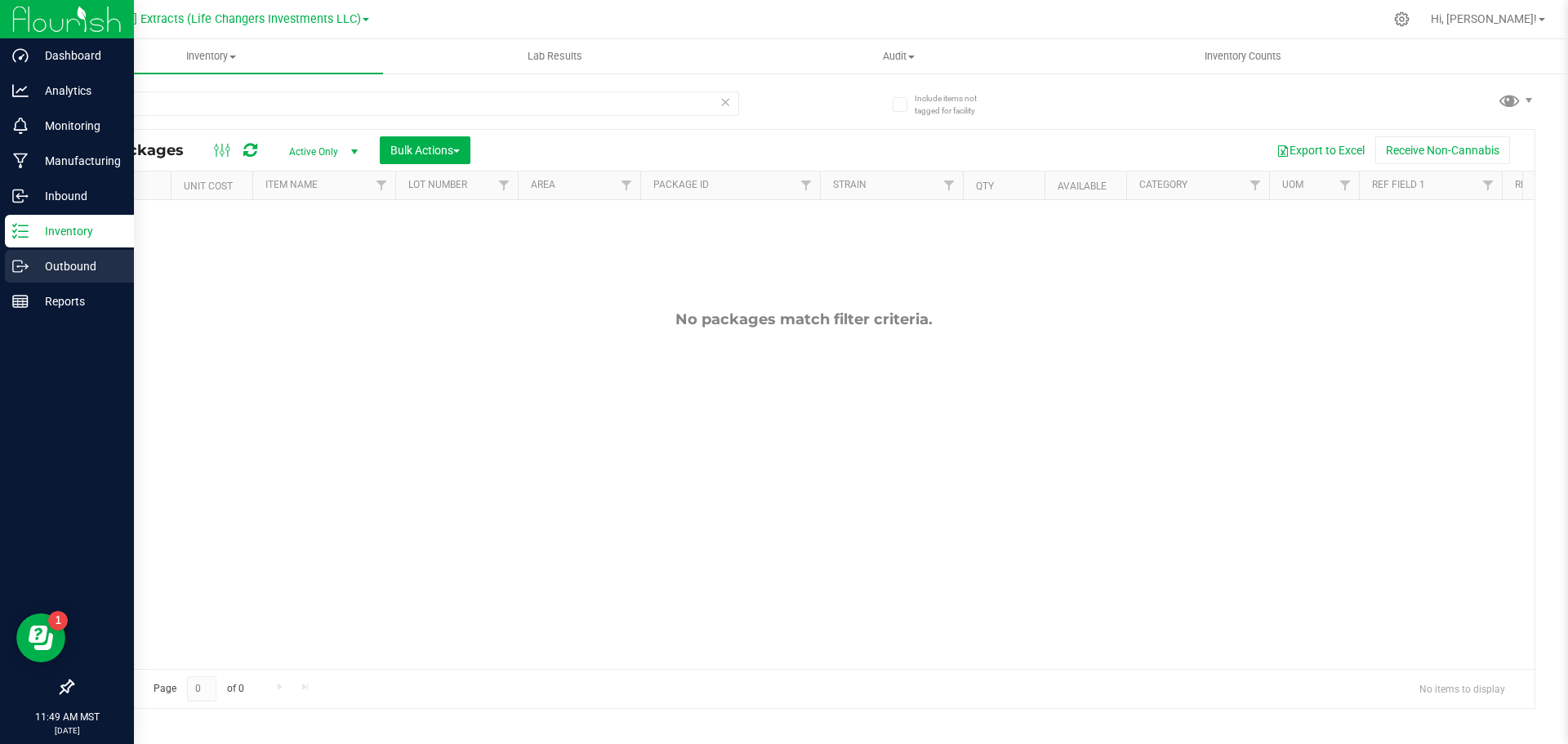
click at [64, 268] on p "Outbound" at bounding box center [78, 266] width 98 height 20
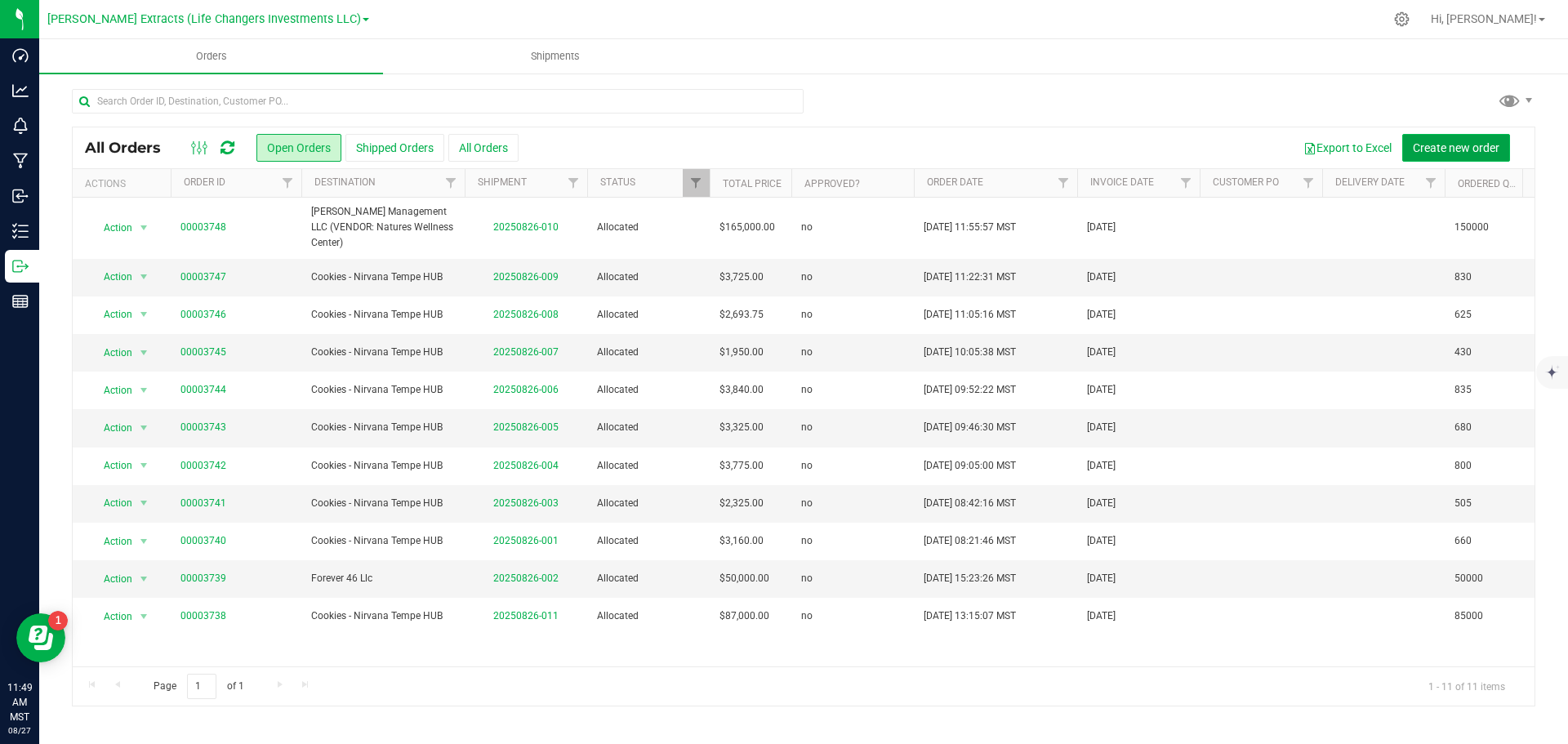
click at [1433, 146] on span "Create new order" at bounding box center [1456, 148] width 86 height 13
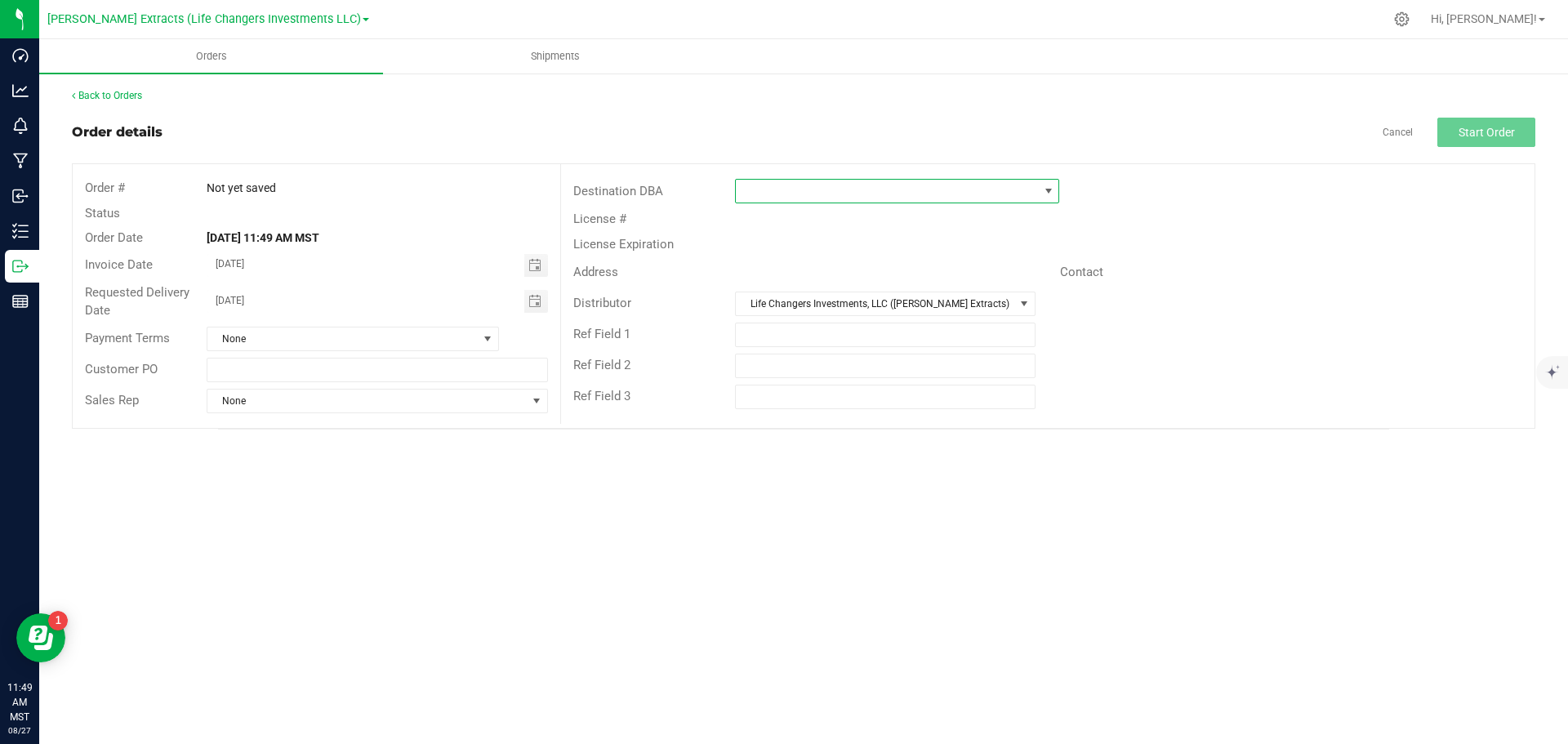
click at [1047, 191] on span at bounding box center [1048, 191] width 13 height 13
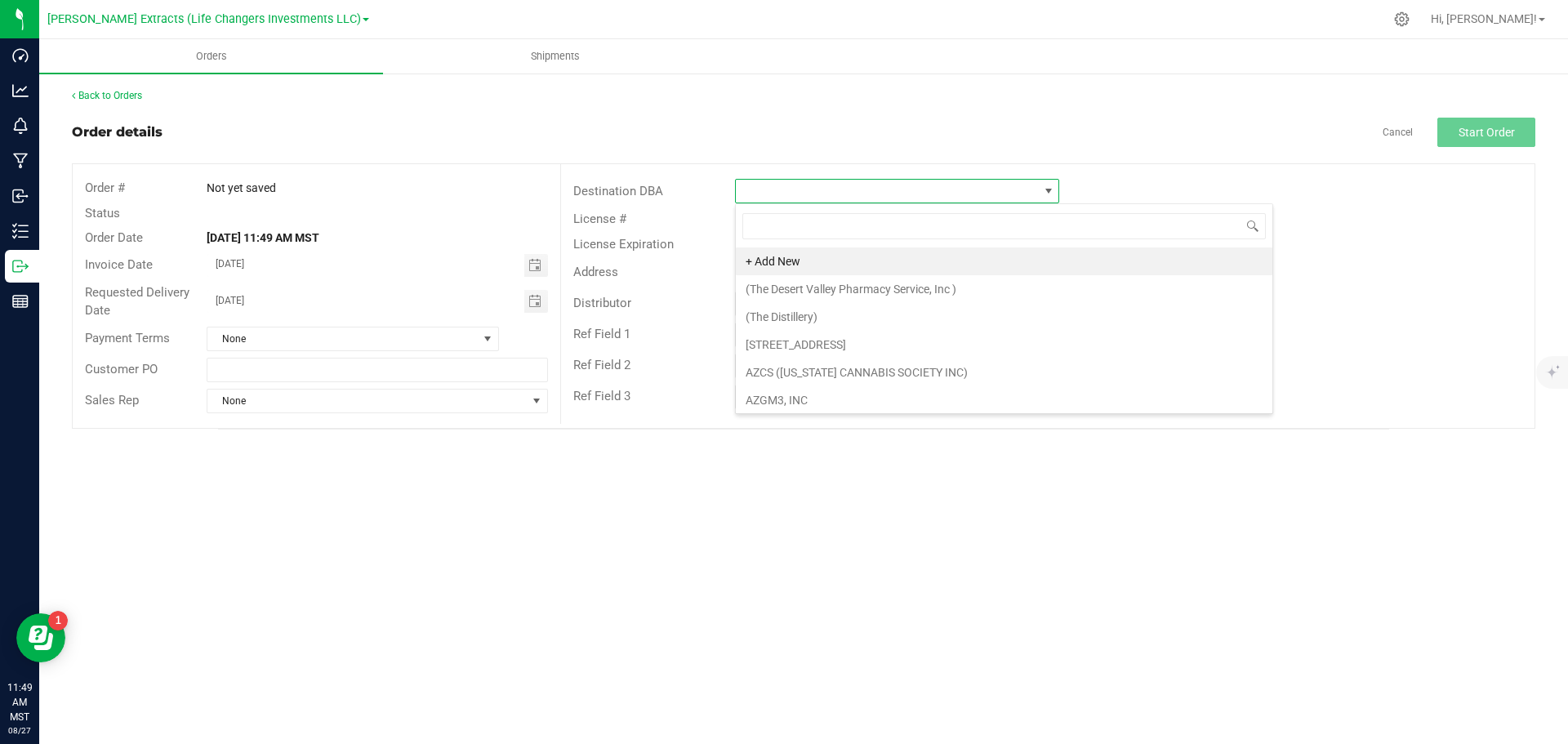
scroll to position [24, 324]
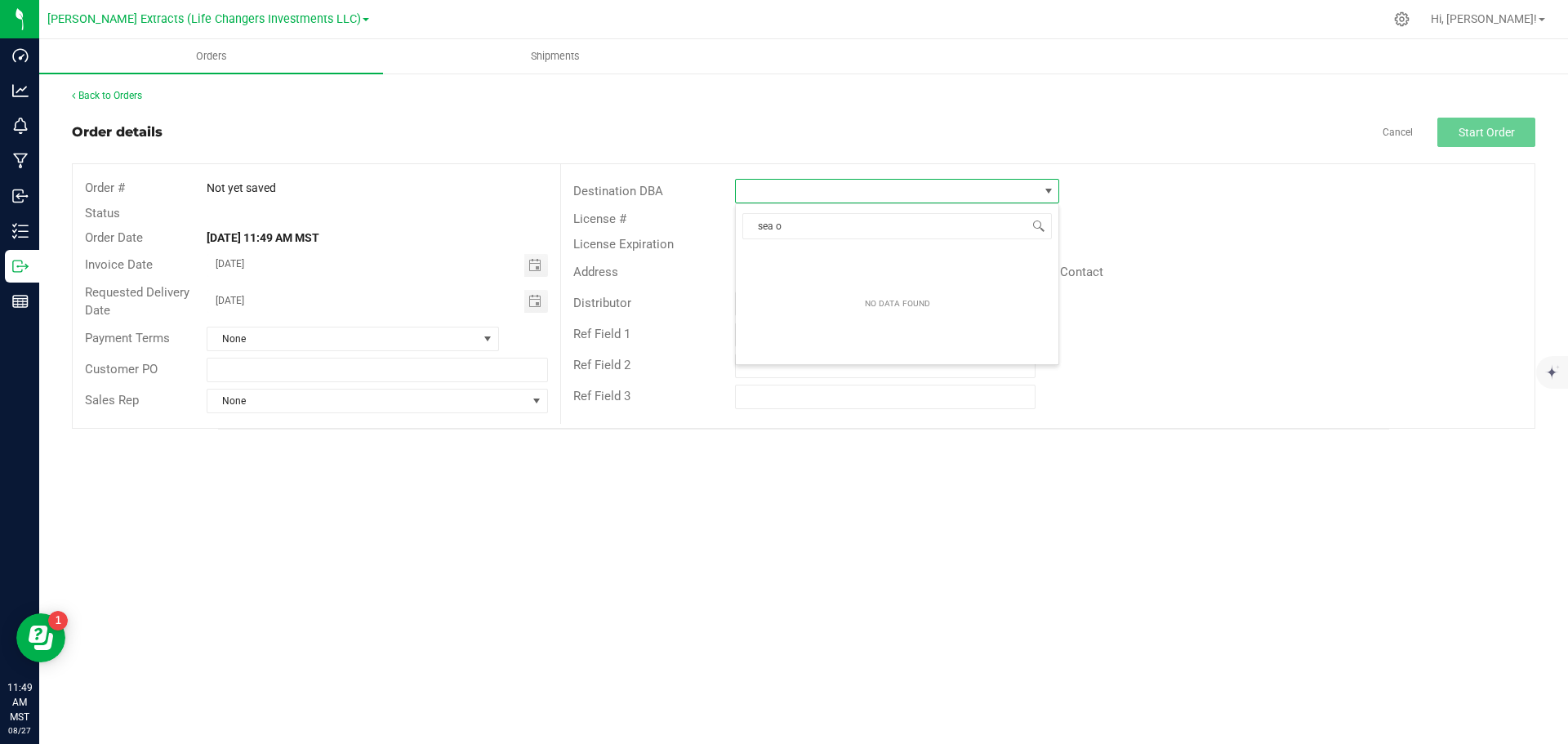
type input "sea of"
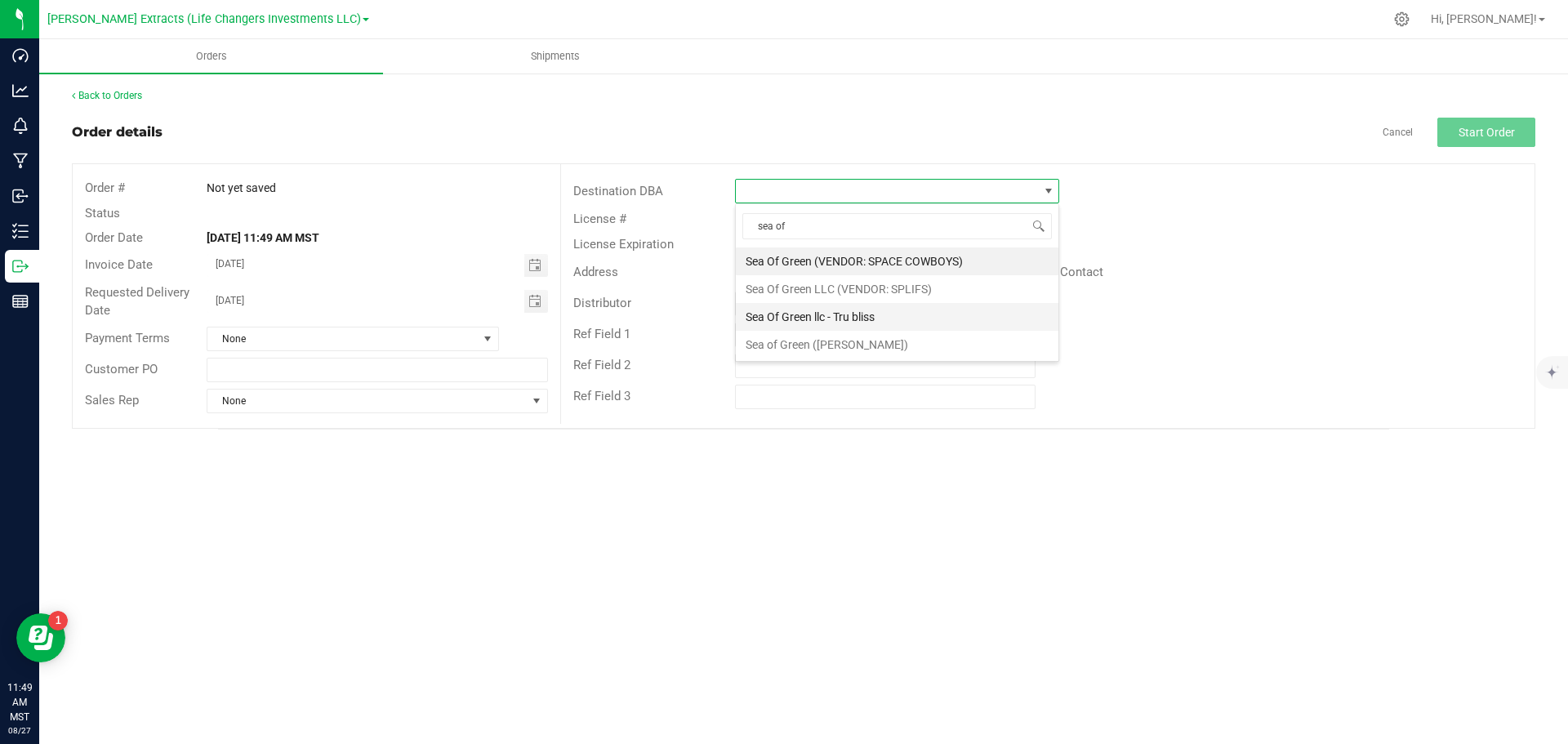
click at [862, 315] on li "Sea Of Green llc - Tru bliss" at bounding box center [896, 317] width 322 height 28
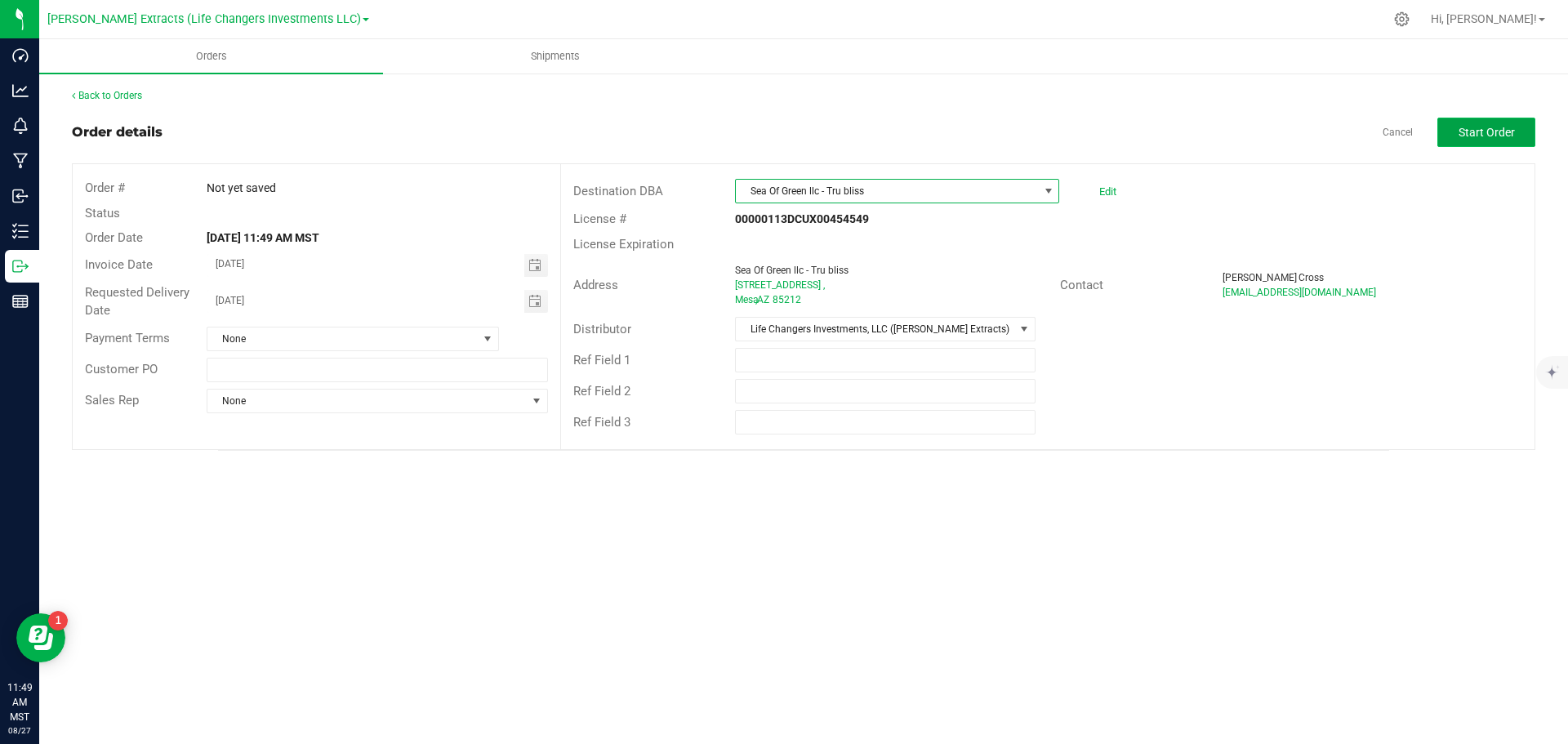
click at [1472, 137] on span "Start Order" at bounding box center [1486, 132] width 57 height 13
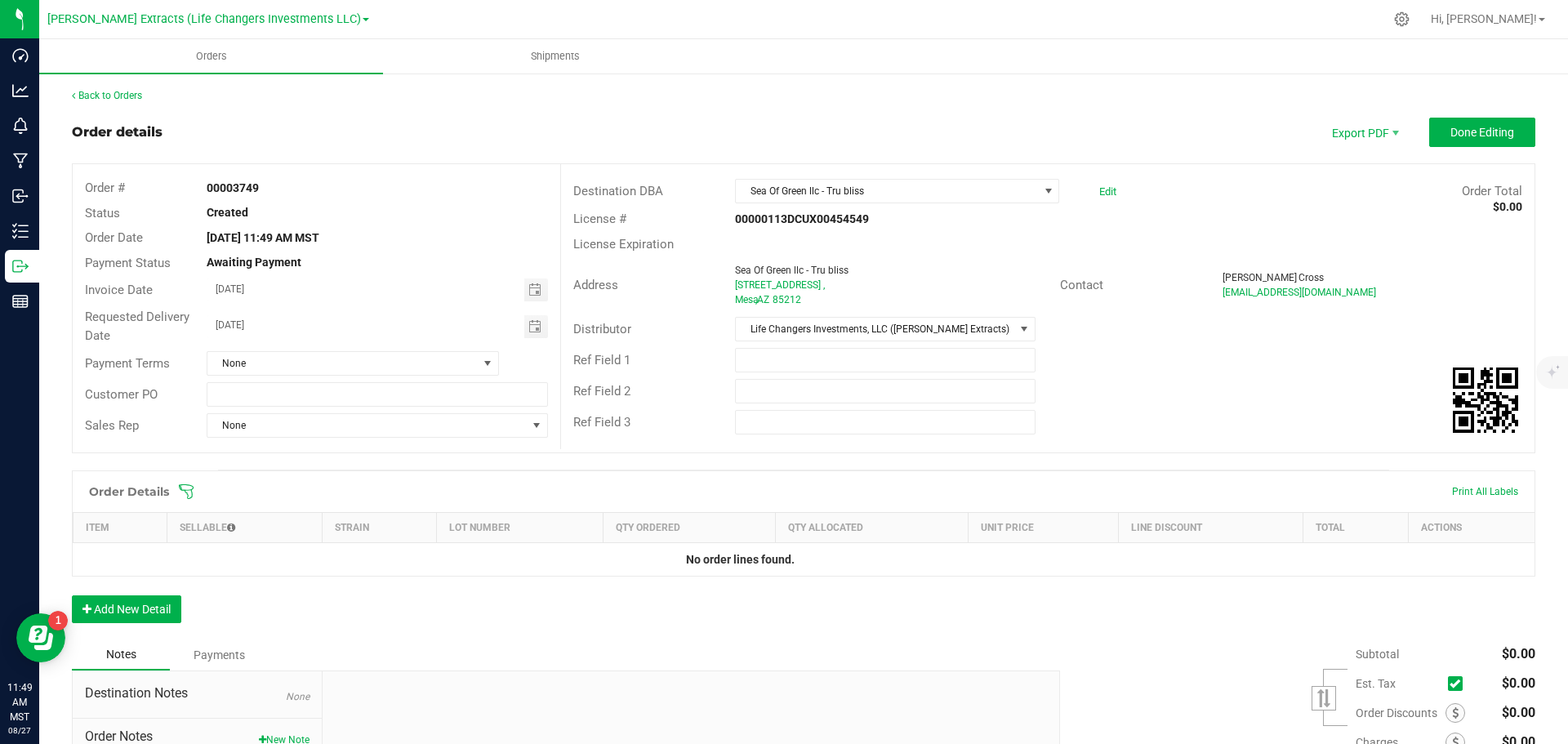
click at [187, 489] on icon at bounding box center [187, 492] width 17 height 17
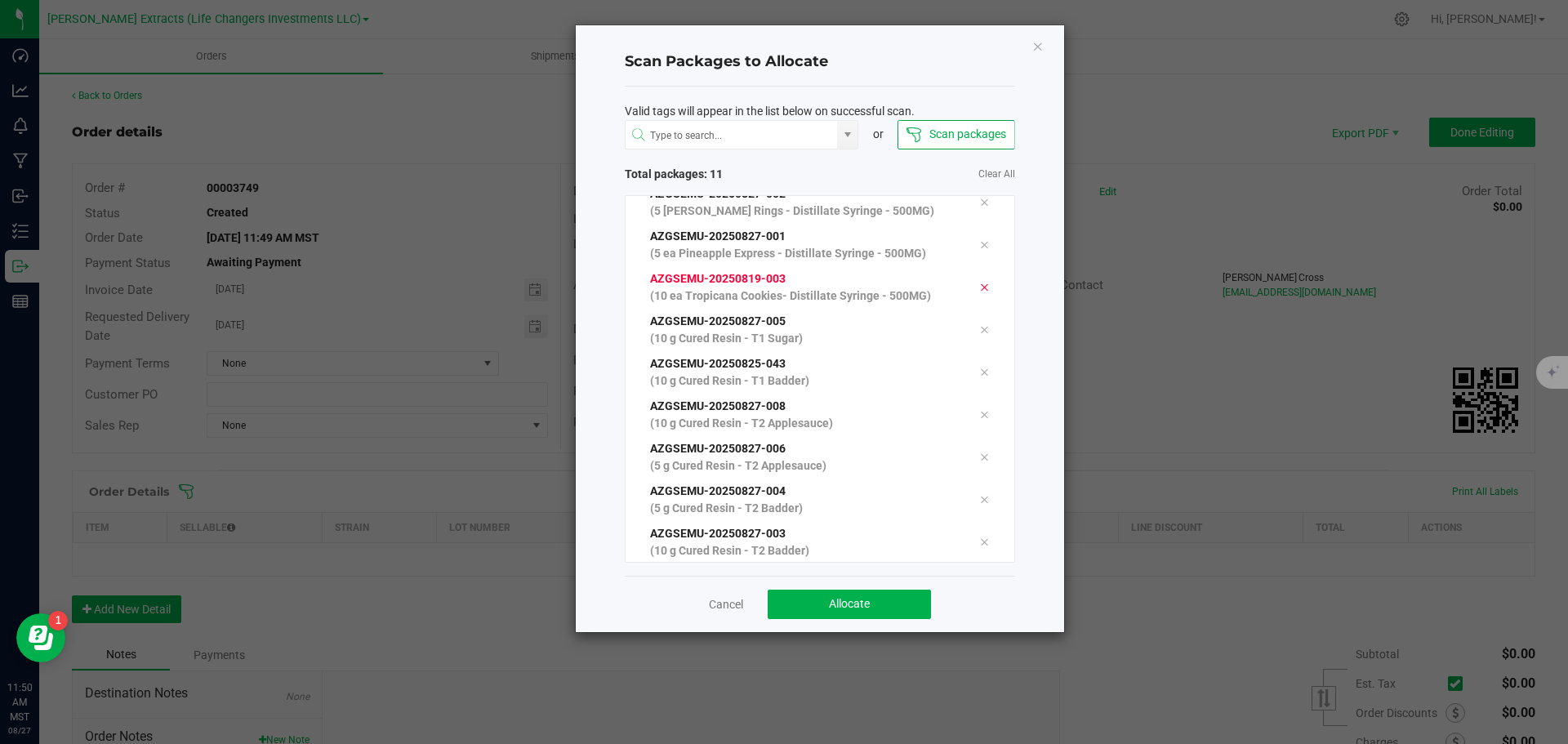
scroll to position [99, 0]
click at [839, 607] on span "Allocate" at bounding box center [849, 604] width 41 height 13
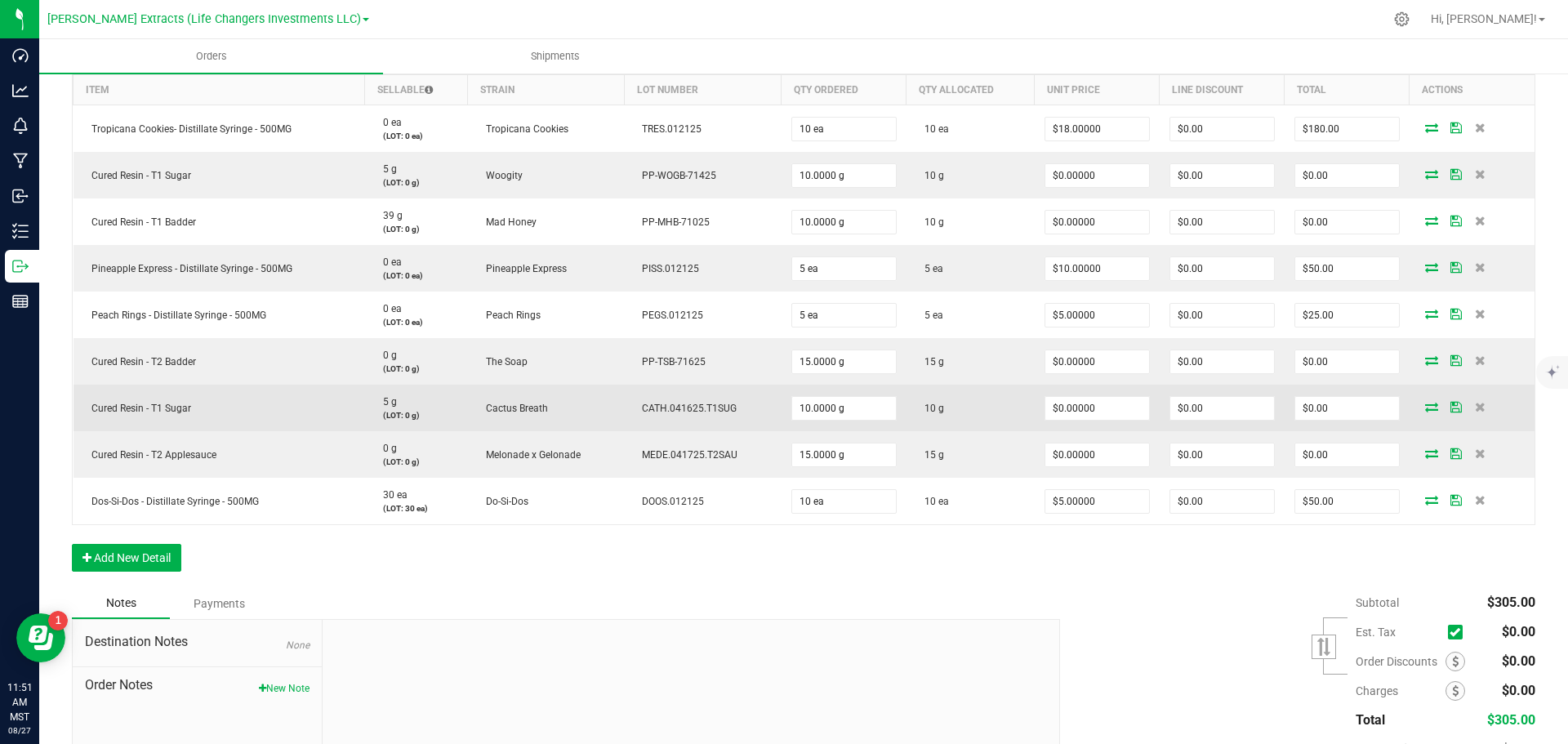
scroll to position [409, 0]
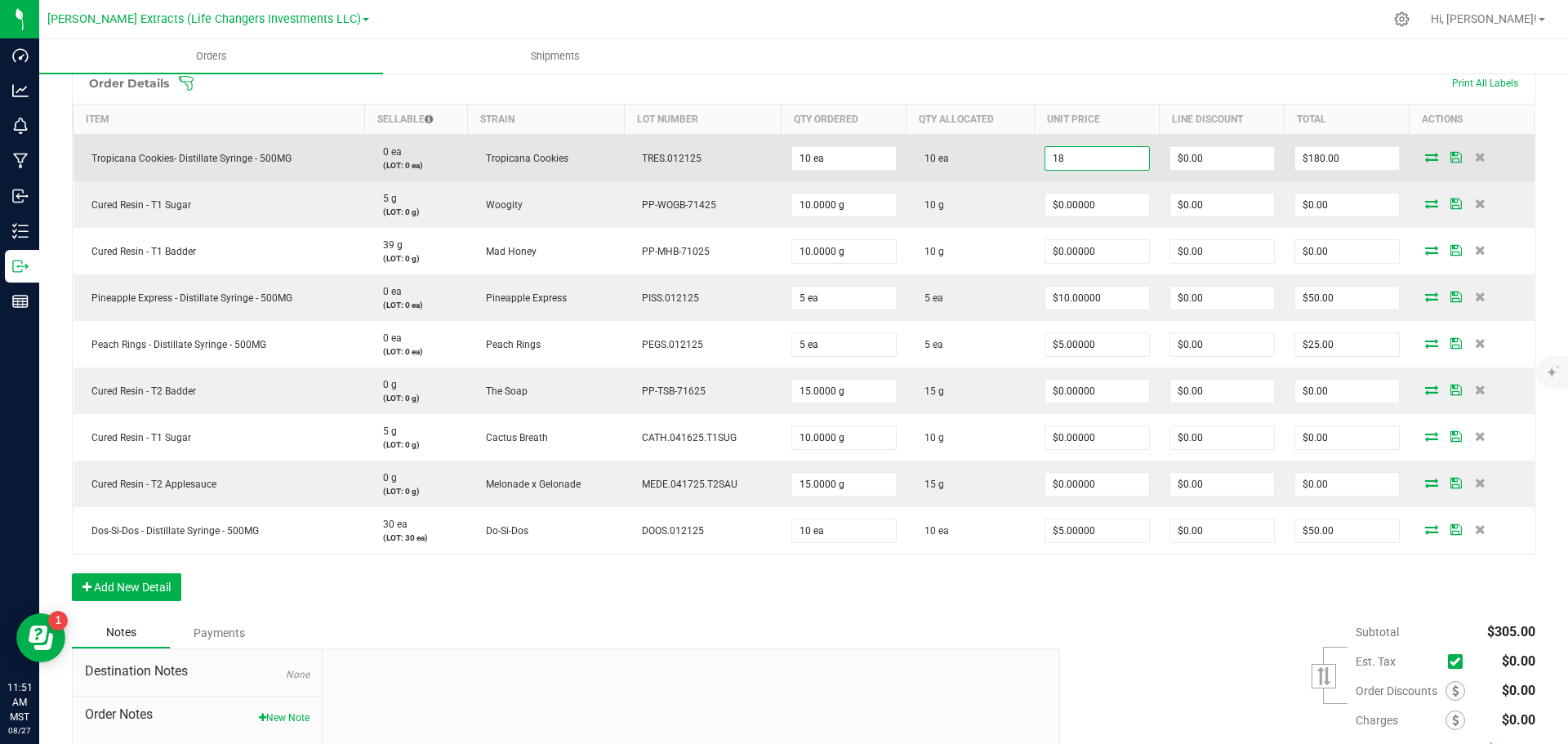
click at [1133, 162] on input "18" at bounding box center [1097, 158] width 104 height 23
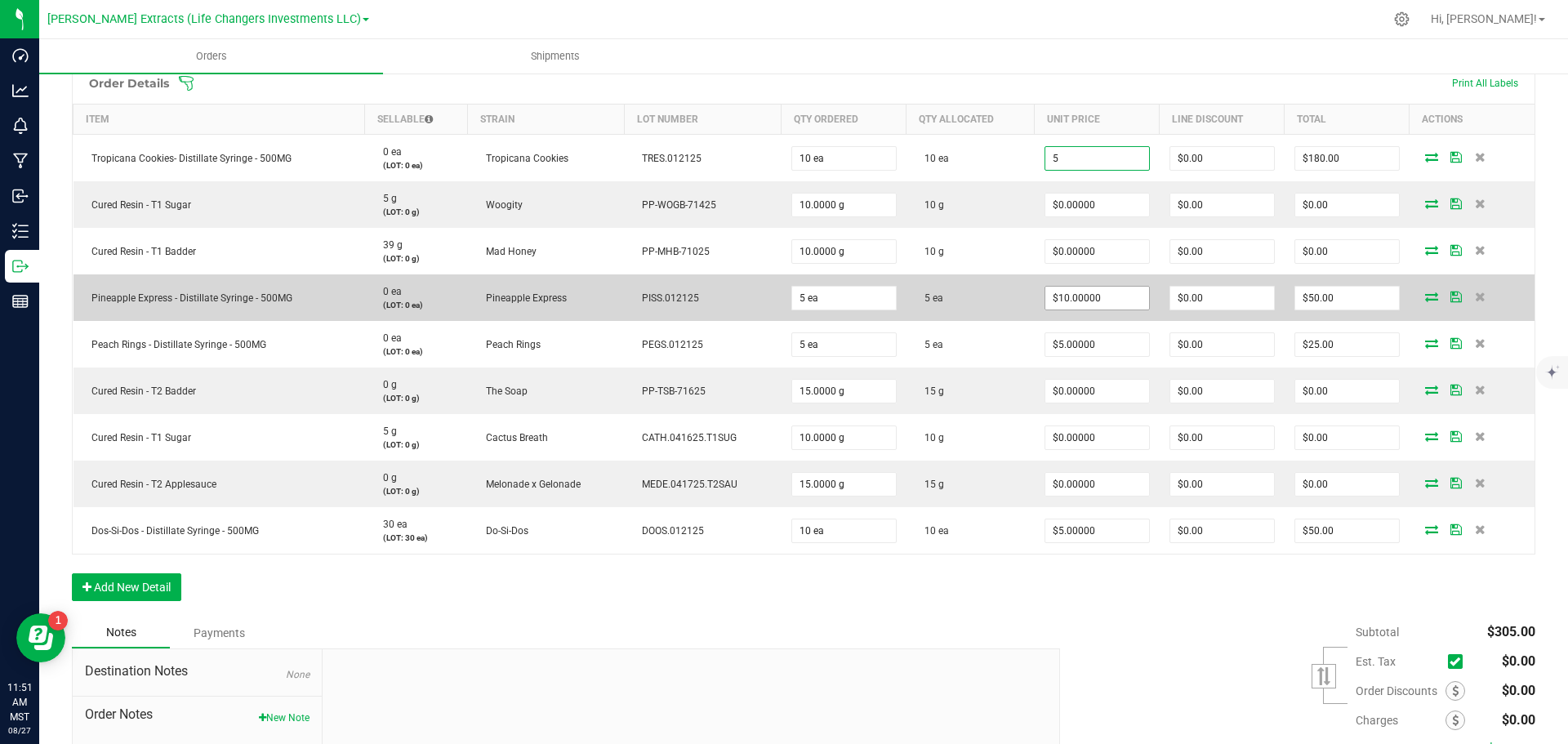
type input "$5.00000"
type input "$50.00"
click at [1101, 295] on input "10" at bounding box center [1097, 298] width 104 height 23
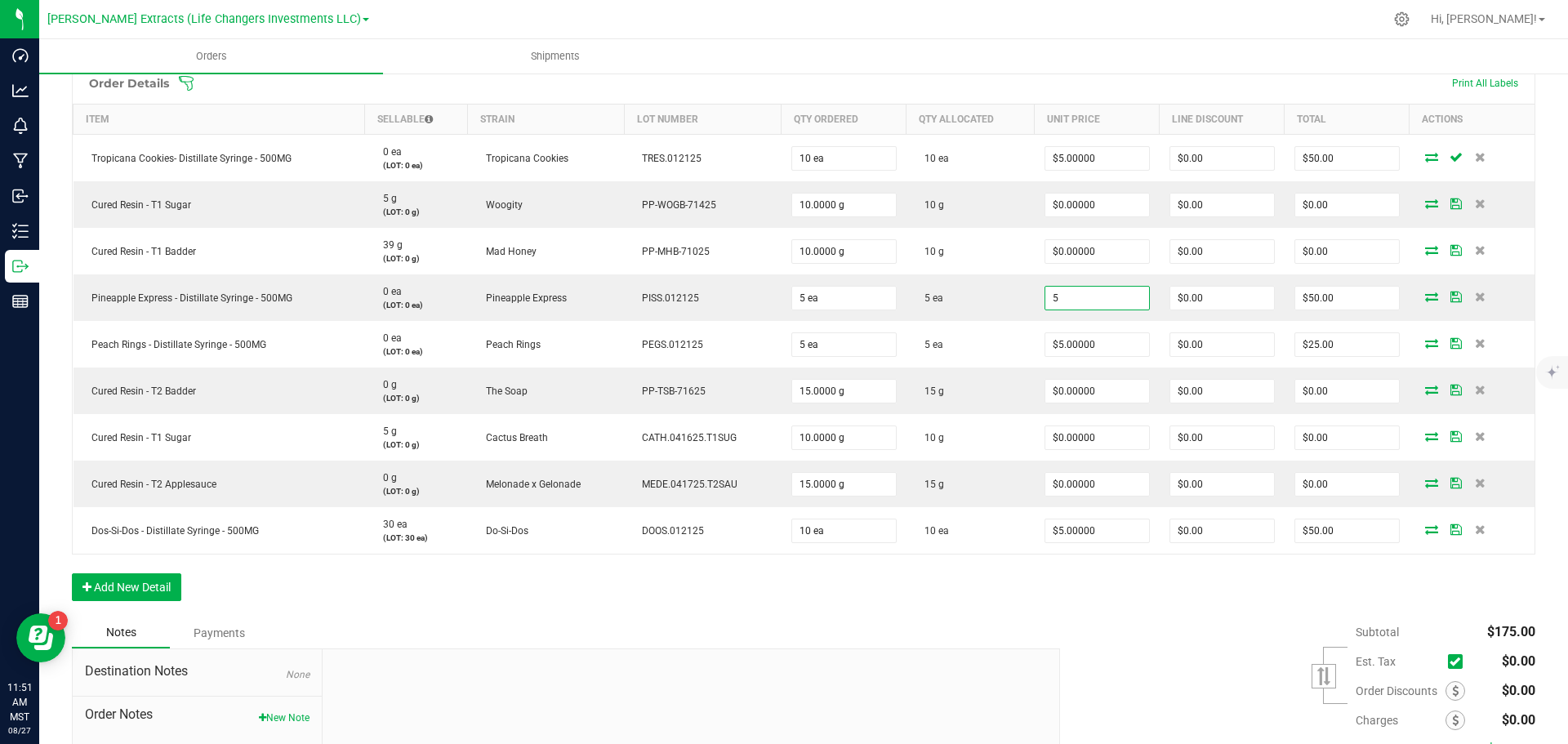
type input "$5.00000"
type input "$25.00"
click at [1135, 620] on div "Subtotal $175.00 Est. Tax" at bounding box center [1290, 721] width 487 height 207
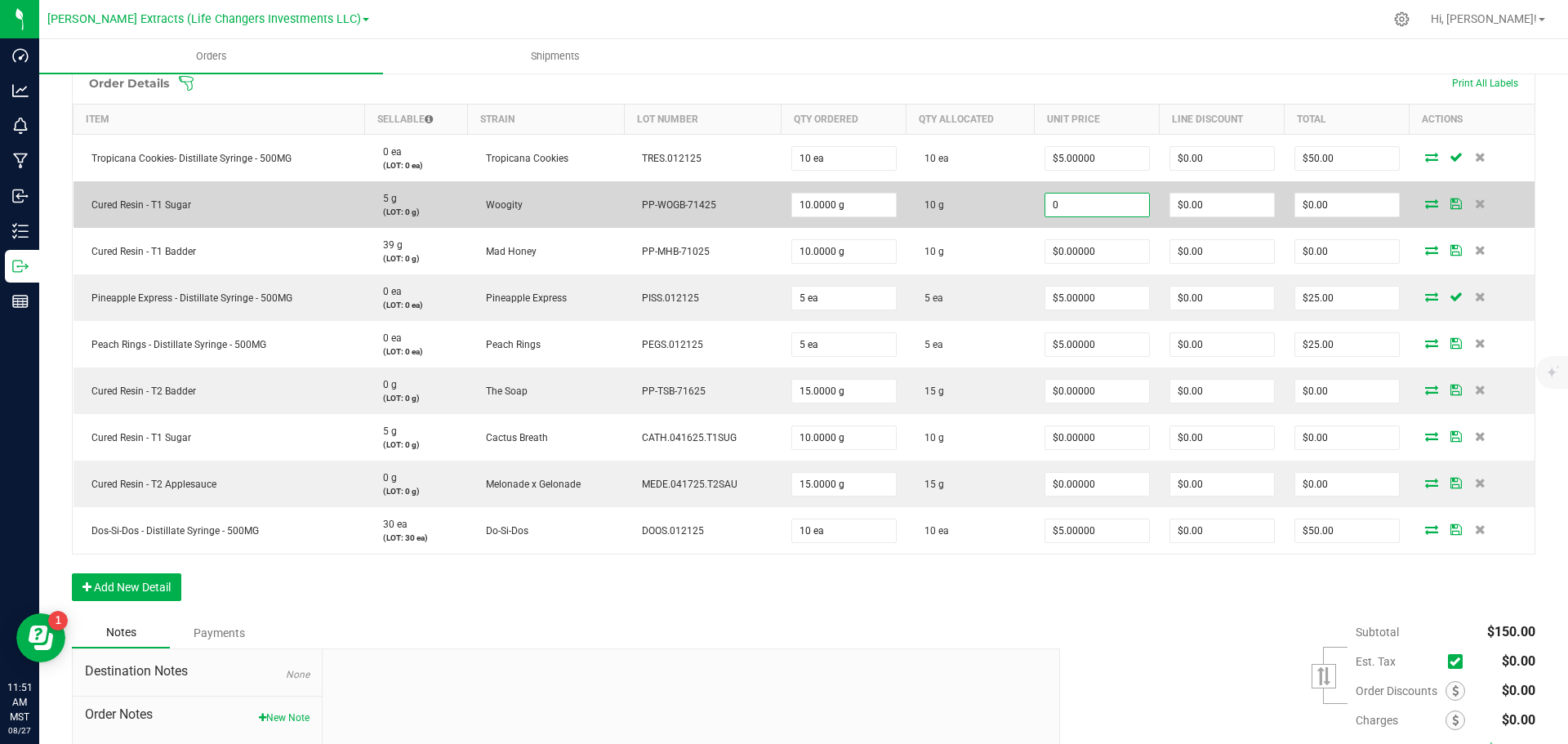
click at [1106, 207] on input "0" at bounding box center [1097, 204] width 104 height 23
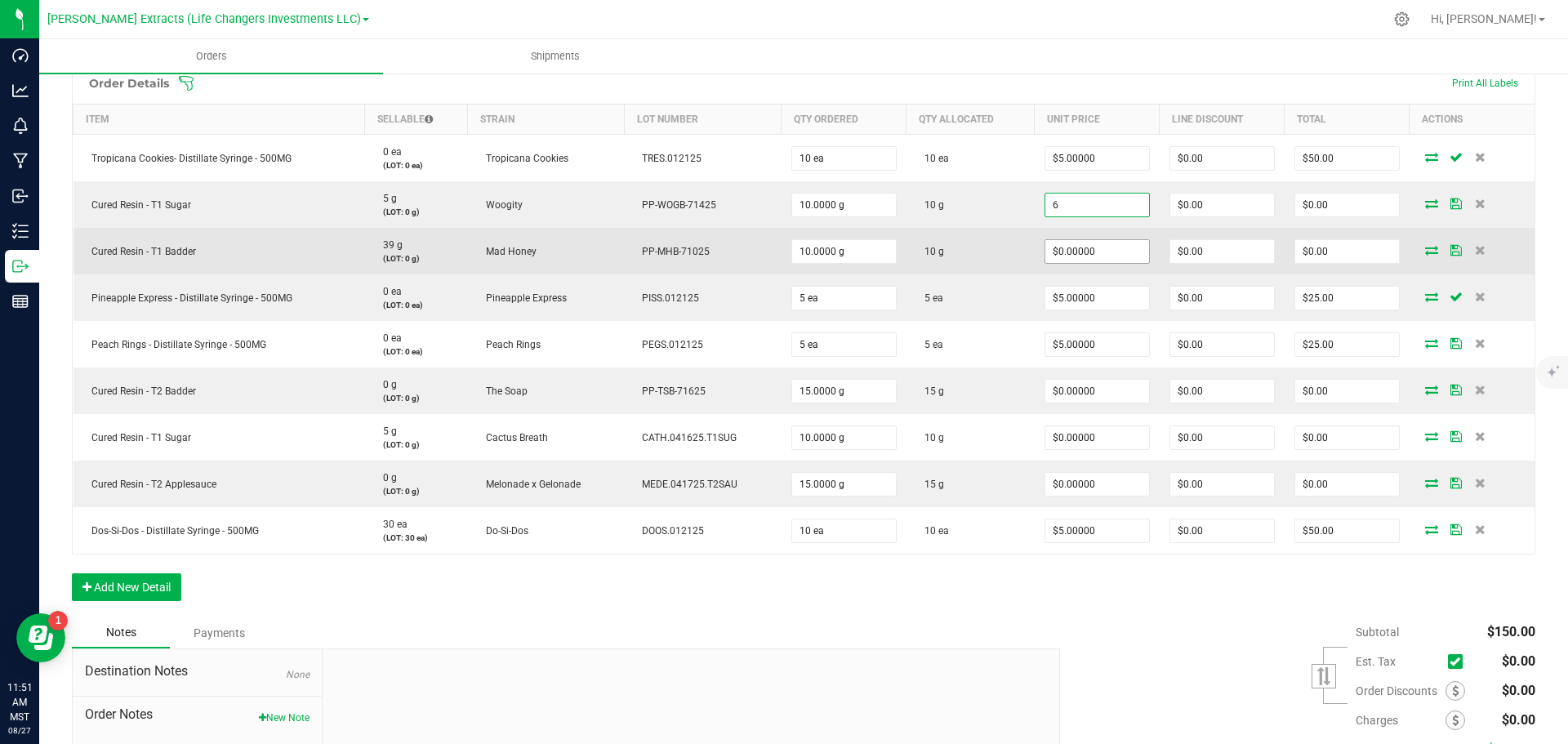
type input "$6.00000"
type input "$60.00"
click at [1115, 252] on input "0" at bounding box center [1097, 252] width 104 height 23
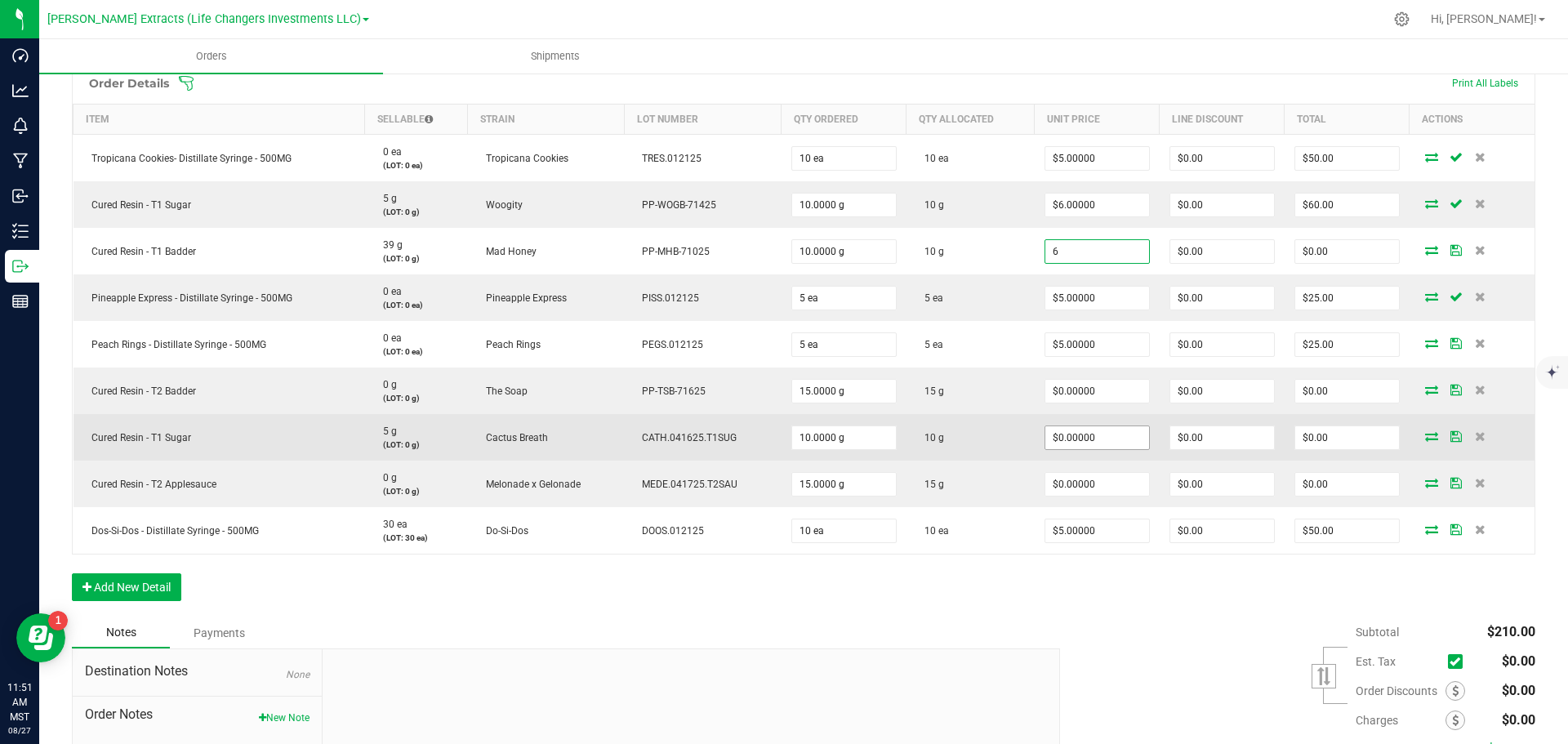
type input "$6.00000"
type input "$60.00"
click at [1108, 438] on input "0" at bounding box center [1097, 437] width 104 height 23
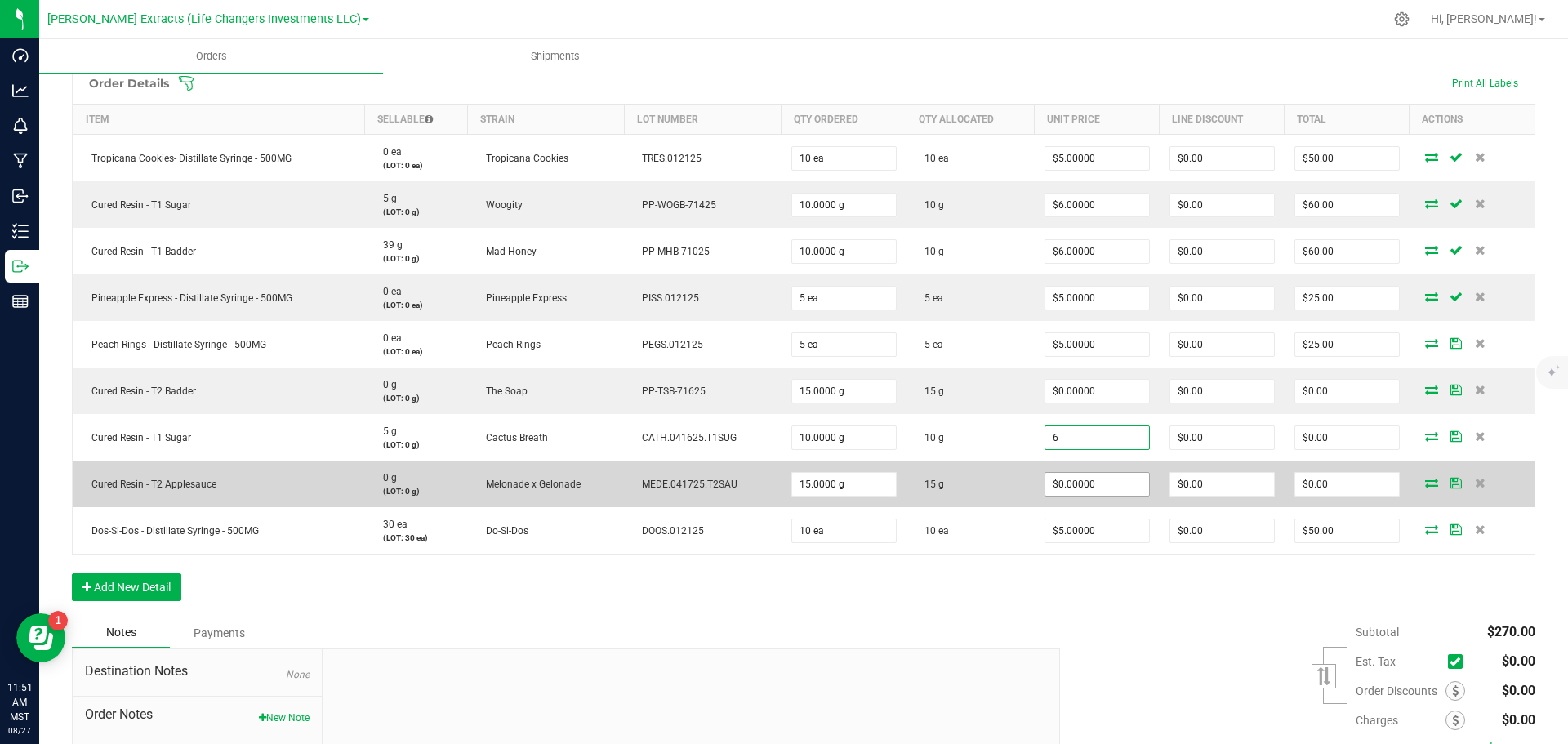
type input "$6.00000"
type input "$60.00"
click at [1108, 488] on input "0" at bounding box center [1097, 484] width 104 height 23
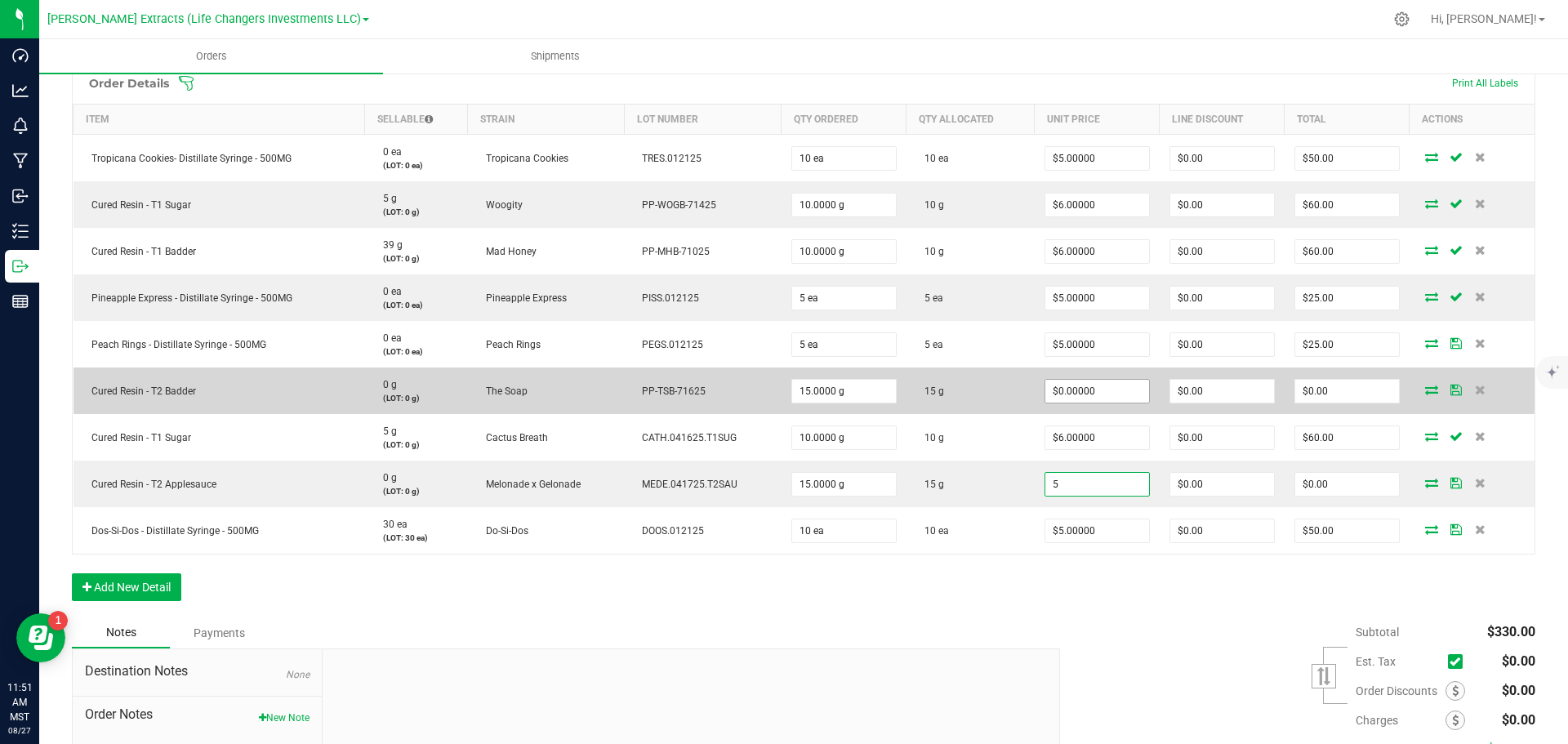
type input "5"
type input "0"
type input "$5.00000"
type input "$75.00"
click at [1095, 387] on input "0" at bounding box center [1097, 391] width 104 height 23
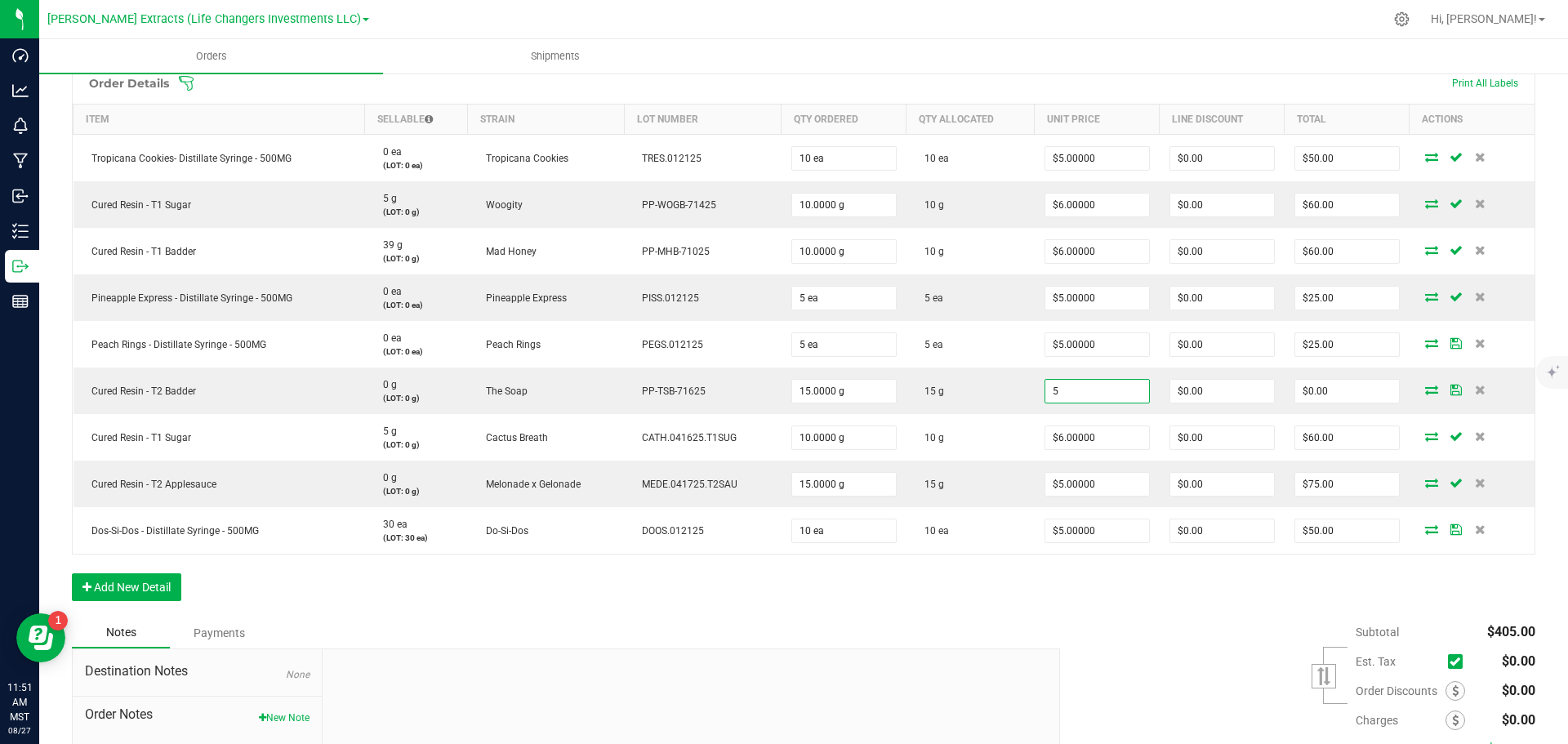
type input "$5.00000"
type input "$75.00"
click at [1141, 640] on div "Subtotal $405.00 Est. Tax" at bounding box center [1290, 721] width 487 height 207
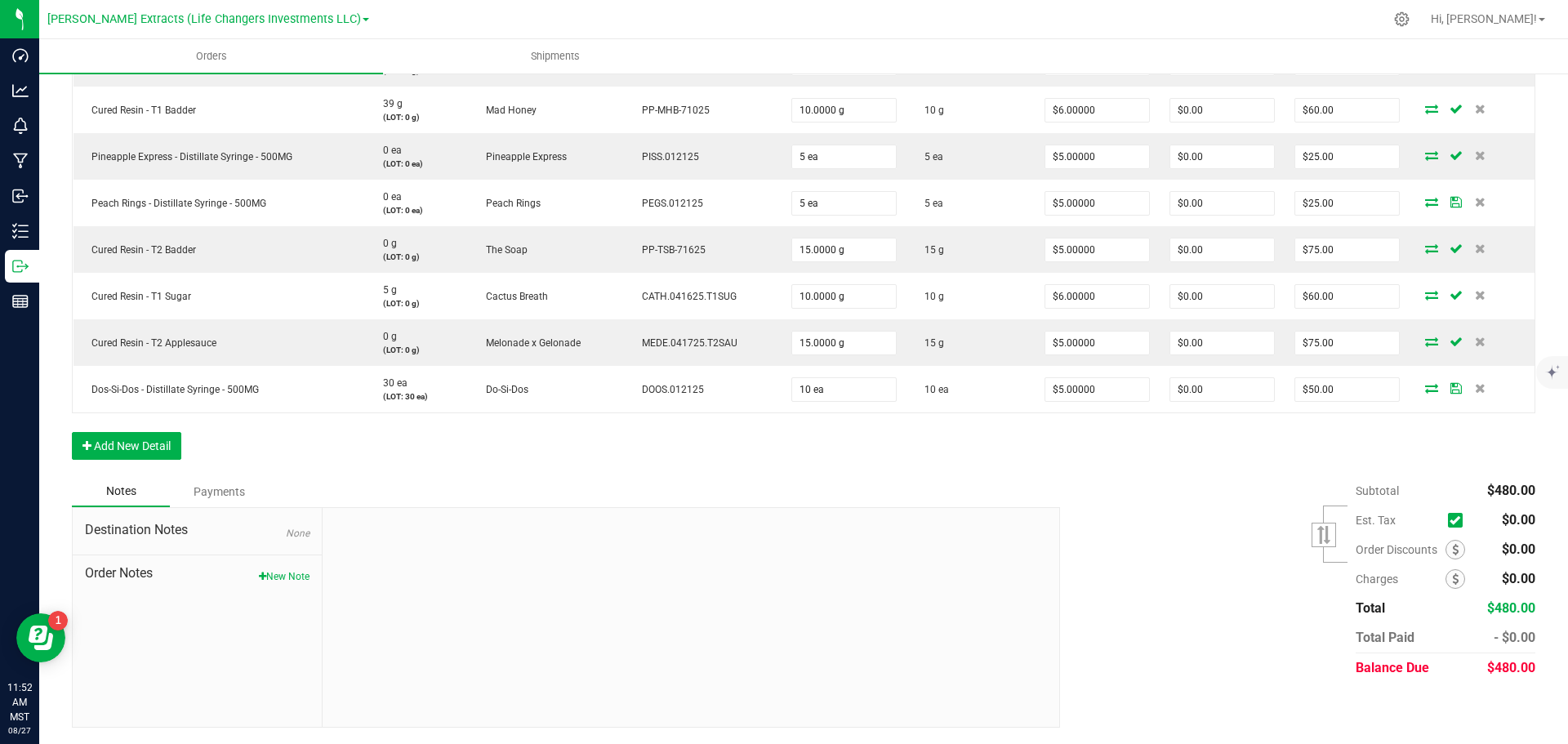
scroll to position [386, 0]
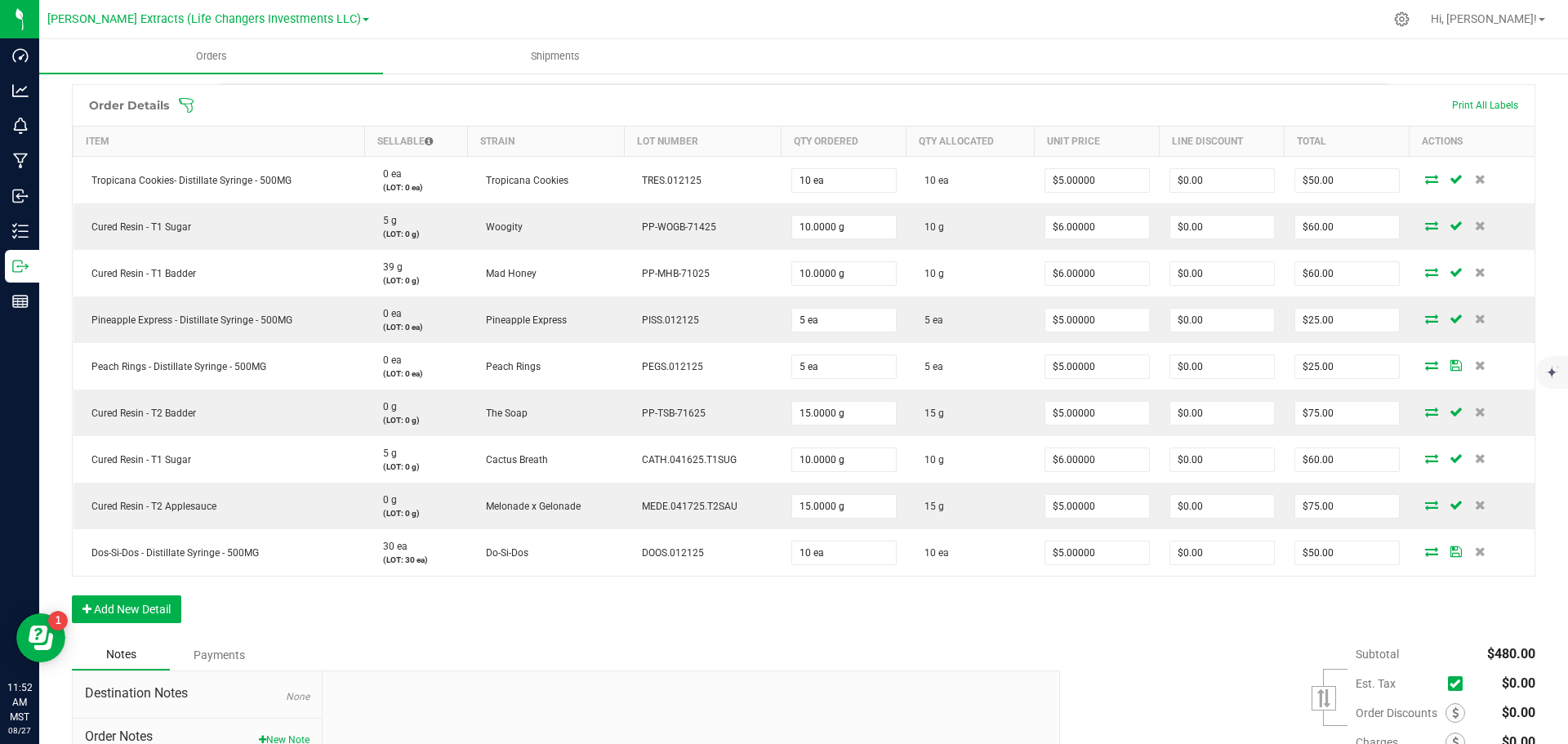
click at [1186, 638] on div "Order Details Print All Labels Item Sellable Strain Lot Number Qty Ordered Qty …" at bounding box center [803, 362] width 1463 height 555
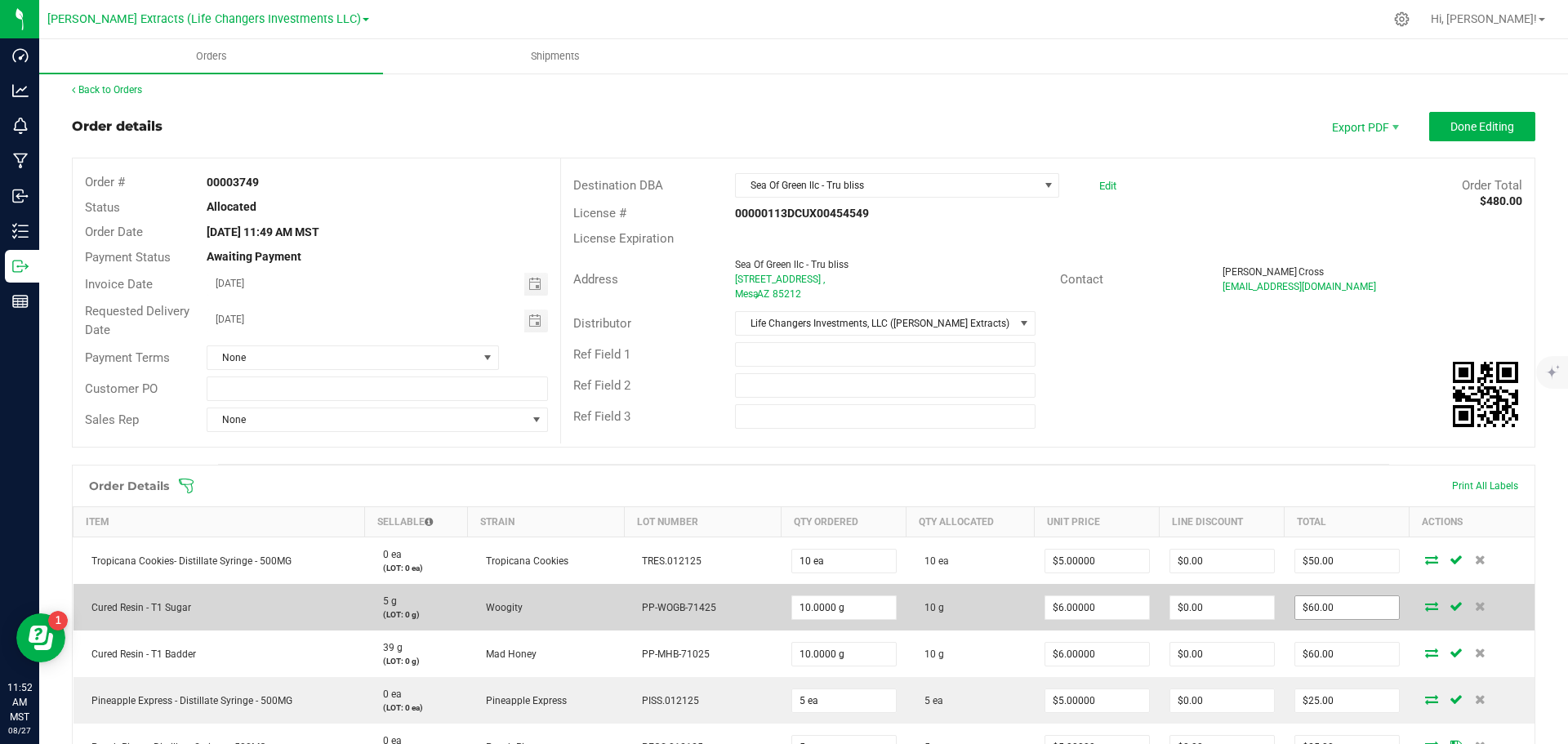
scroll to position [0, 0]
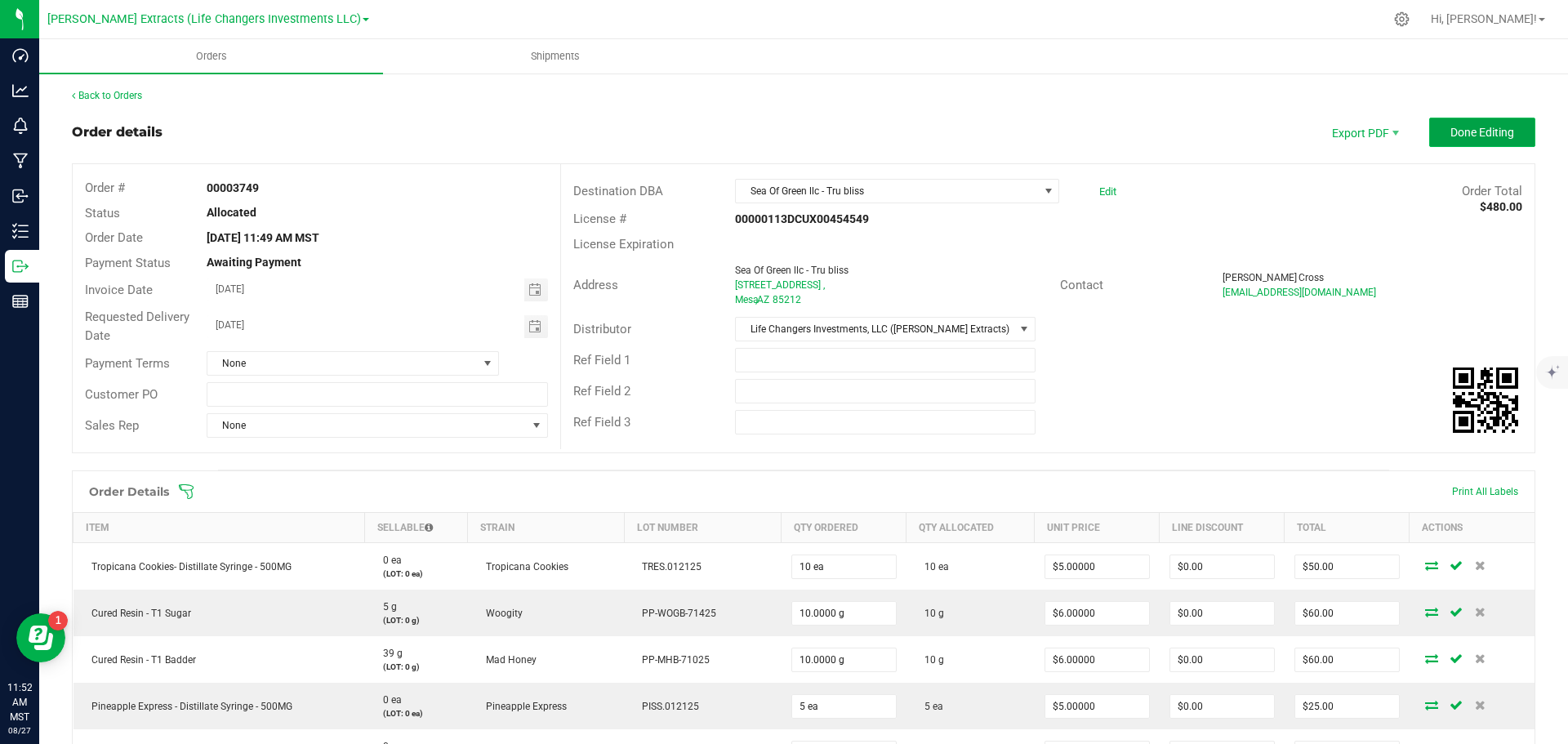
click at [1472, 130] on span "Done Editing" at bounding box center [1482, 132] width 64 height 13
